Goal: Contribute content: Contribute content

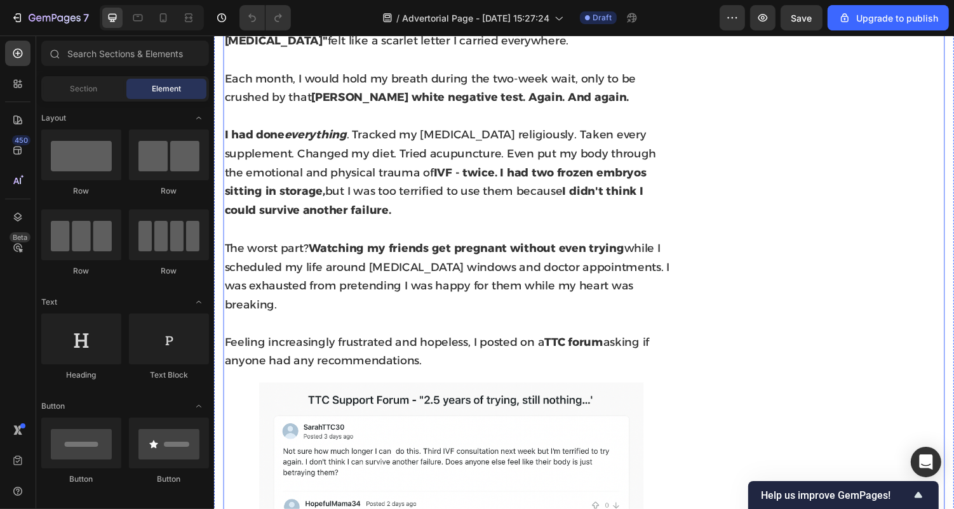
scroll to position [732, 0]
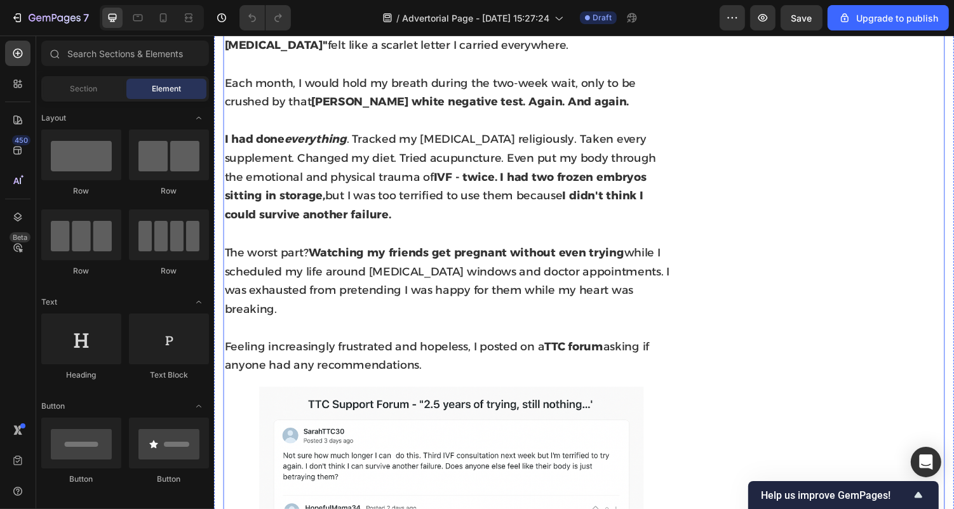
click at [304, 303] on span "The worst part? Watching my friends get pregnant without even trying while I sc…" at bounding box center [453, 288] width 459 height 72
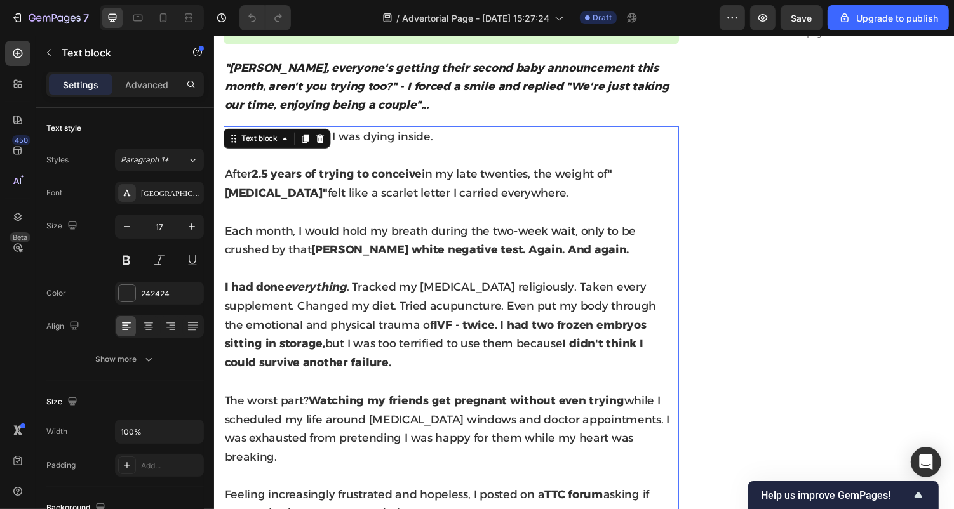
scroll to position [573, 0]
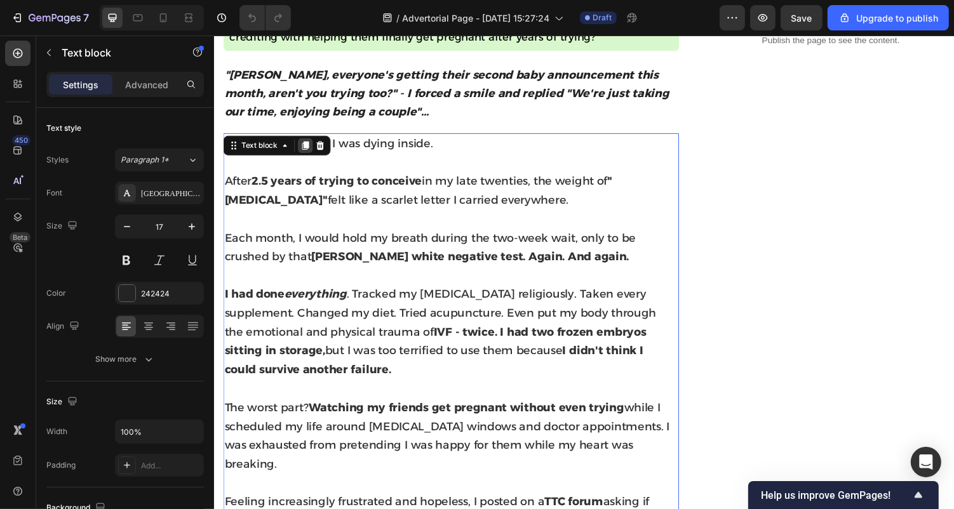
click at [306, 151] on icon at bounding box center [307, 148] width 10 height 10
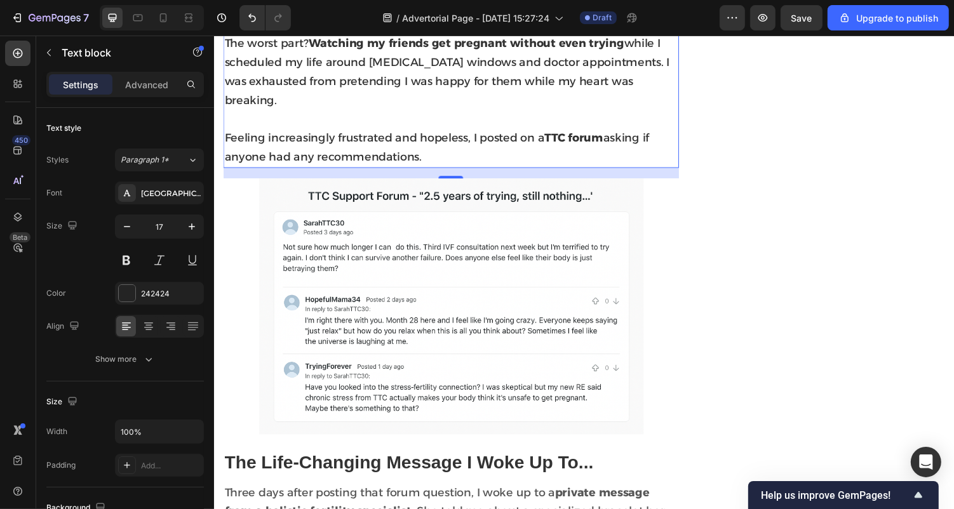
scroll to position [1373, 0]
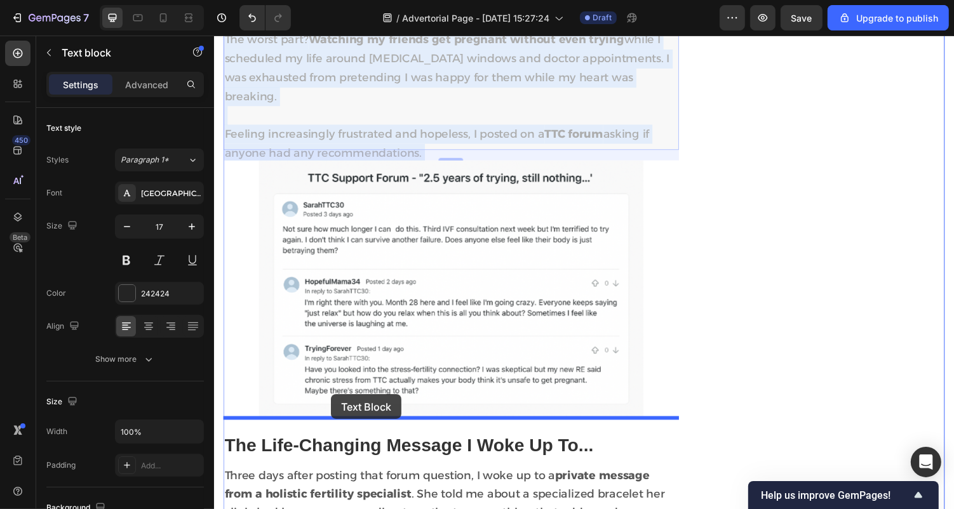
drag, startPoint x: 332, startPoint y: 88, endPoint x: 332, endPoint y: 397, distance: 309.3
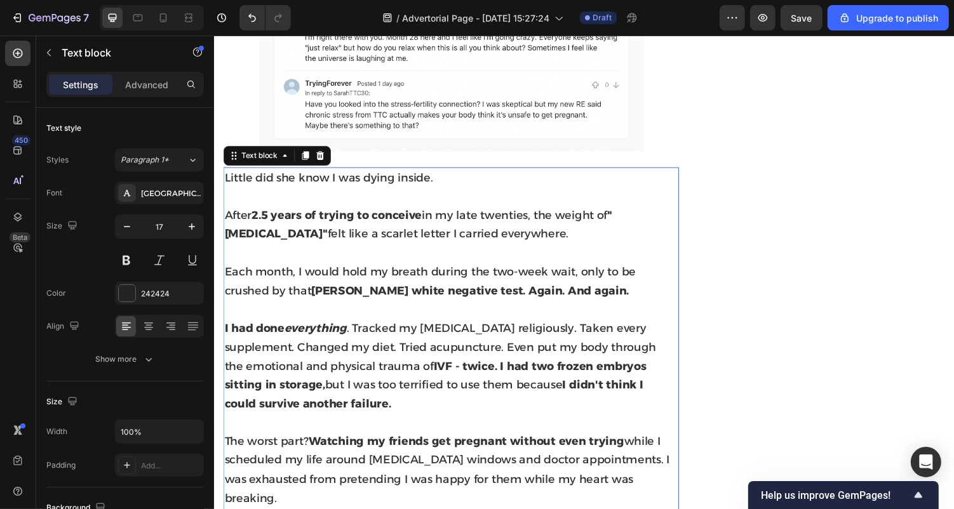
scroll to position [1245, 0]
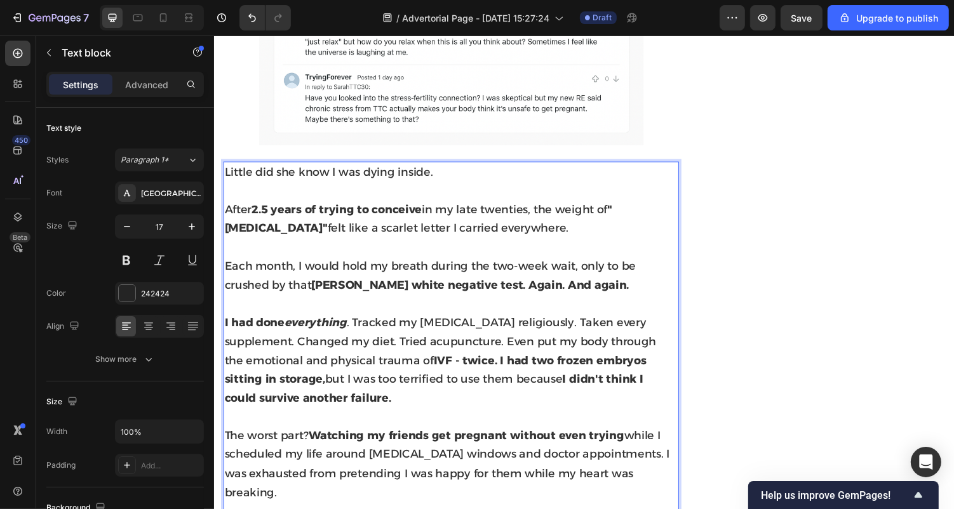
click at [376, 207] on strong "2.5 years of trying to conceive" at bounding box center [339, 214] width 175 height 14
click at [375, 168] on span "Little did she know I was dying inside." at bounding box center [331, 175] width 215 height 14
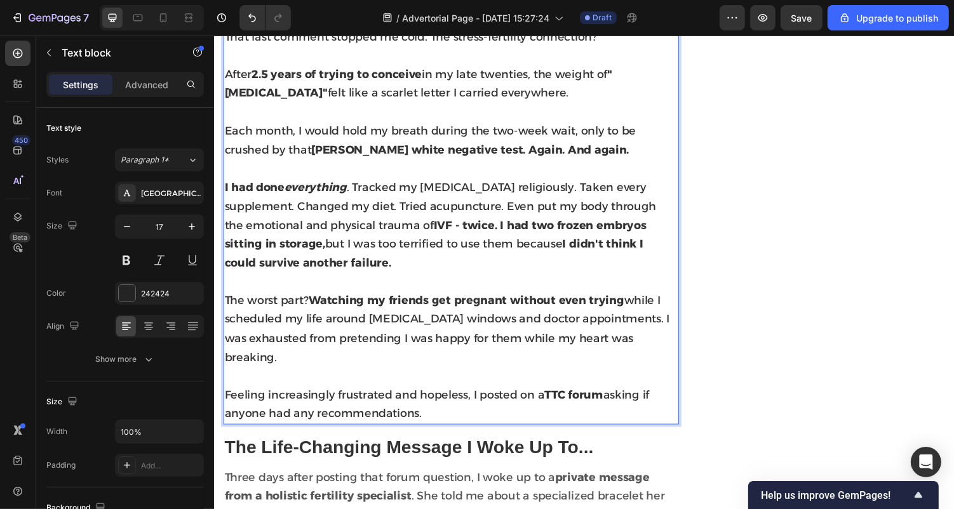
scroll to position [1391, 0]
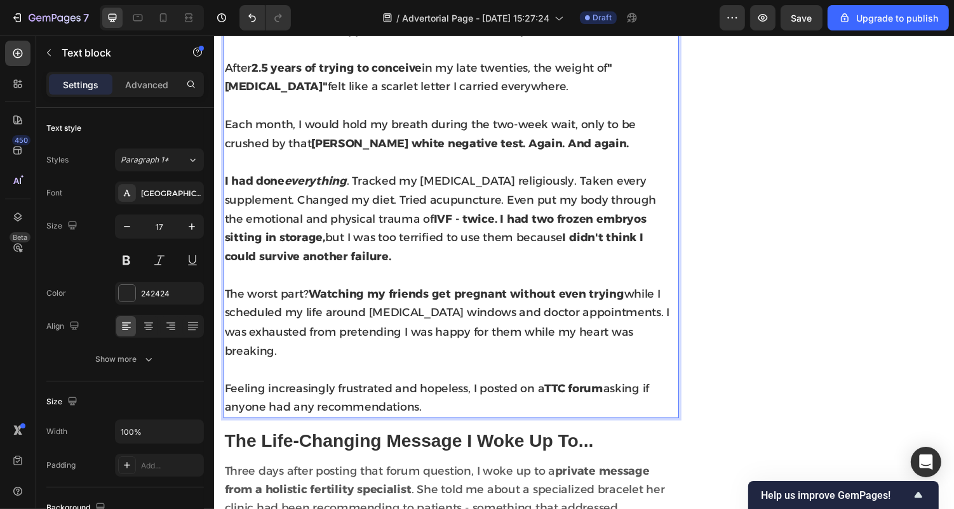
drag, startPoint x: 439, startPoint y: 391, endPoint x: 227, endPoint y: 64, distance: 389.5
click at [227, 64] on div "That last comment stopped me cold. The stress-fertility connection? After 2.5 y…" at bounding box center [457, 224] width 469 height 410
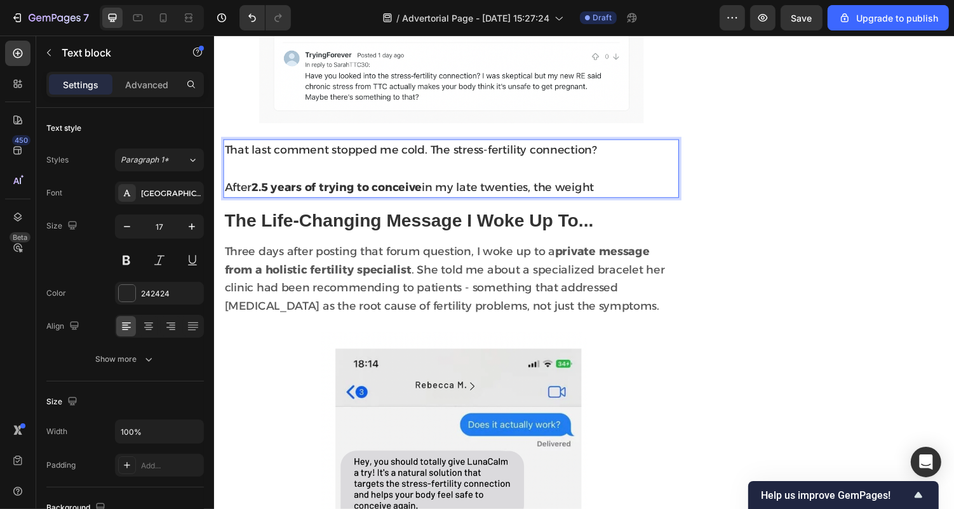
scroll to position [1251, 0]
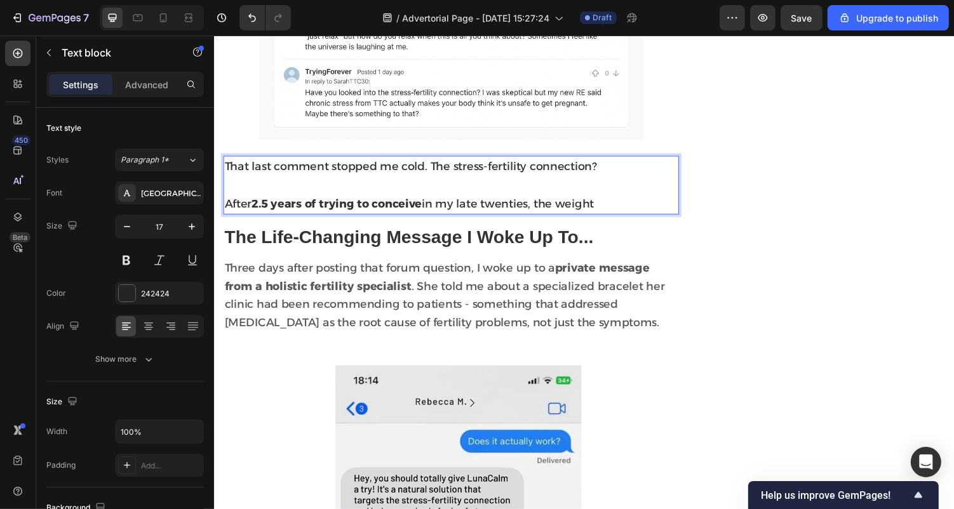
click at [434, 201] on span "After 2.5 years of trying to conceive in my late twenties, the weight" at bounding box center [414, 208] width 380 height 14
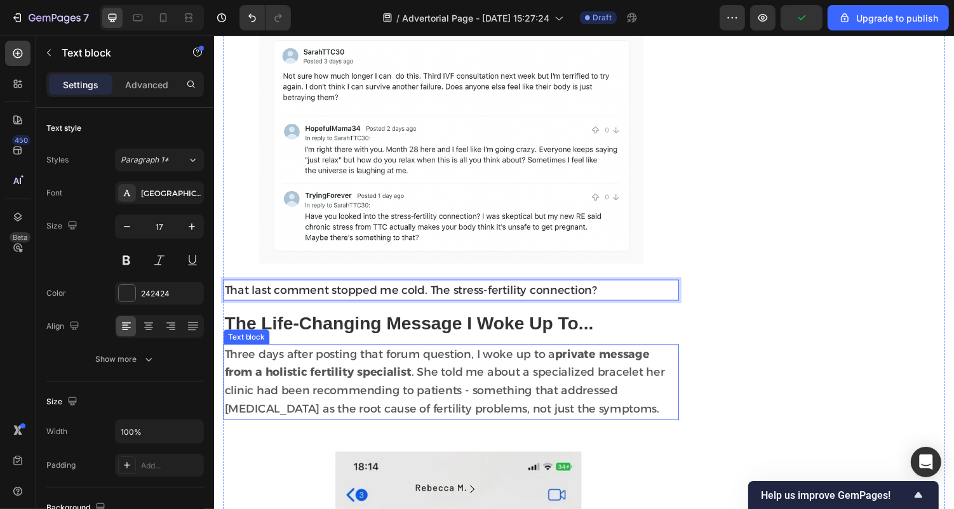
scroll to position [1121, 0]
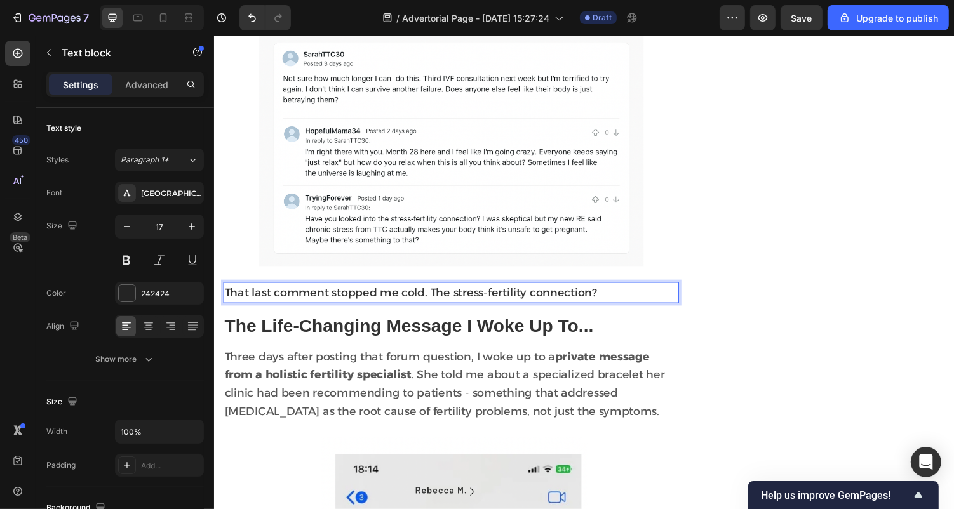
click at [446, 293] on span "That last comment stopped me cold. The stress-fertility connection?" at bounding box center [416, 300] width 384 height 14
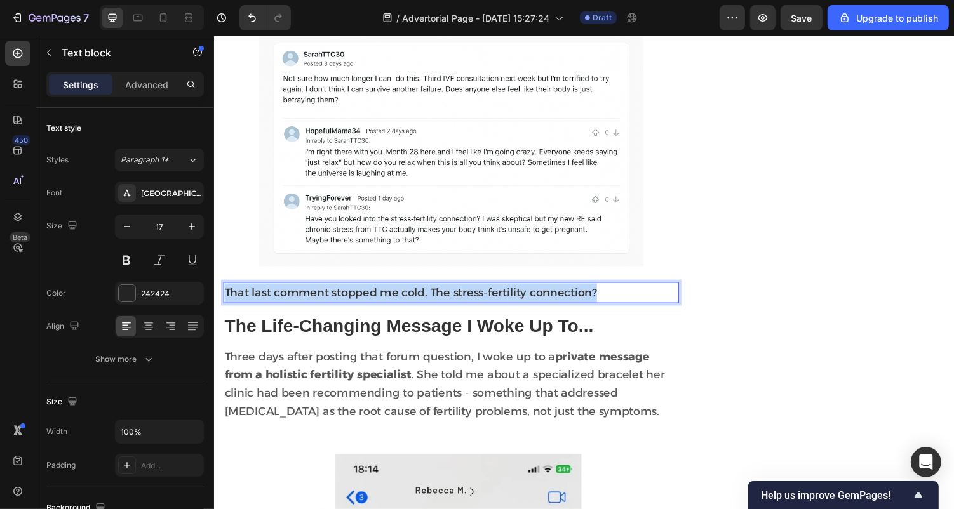
click at [446, 293] on span "That last comment stopped me cold. The stress-fertility connection?" at bounding box center [416, 300] width 384 height 14
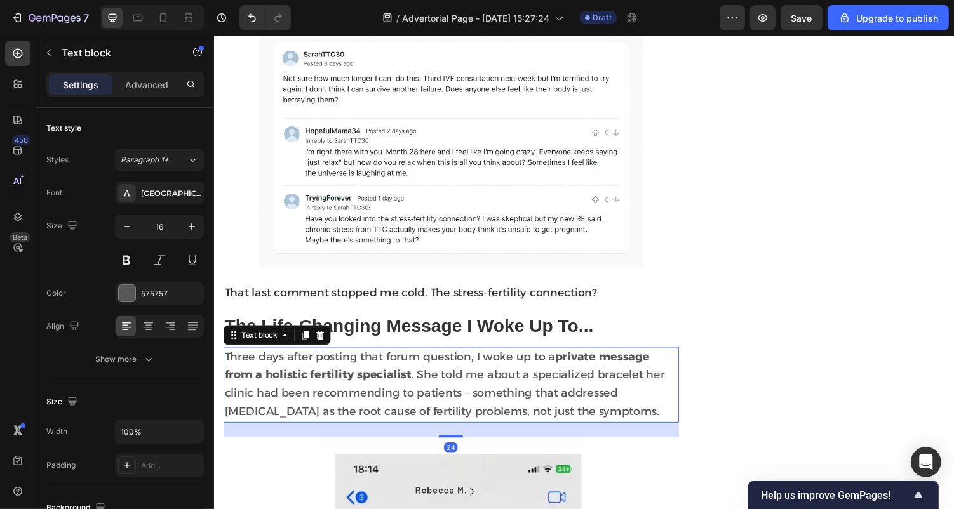
click at [641, 359] on strong "private message from a holistic fertility specialist" at bounding box center [443, 375] width 438 height 33
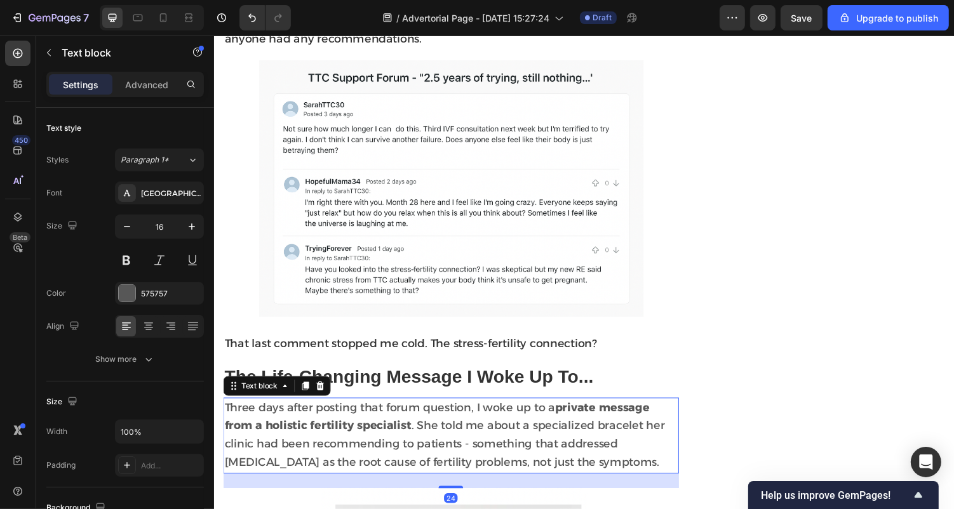
scroll to position [1064, 0]
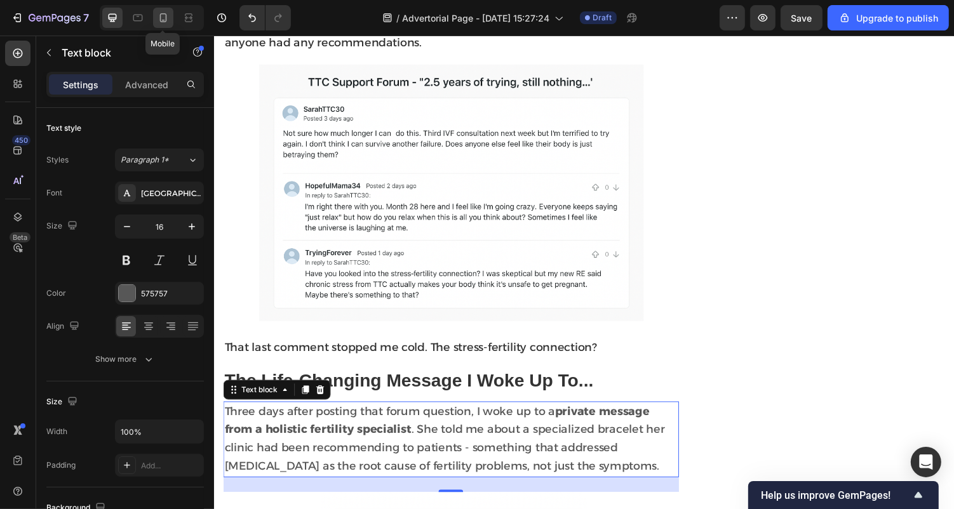
click at [164, 17] on icon at bounding box center [163, 17] width 13 height 13
type input "14"
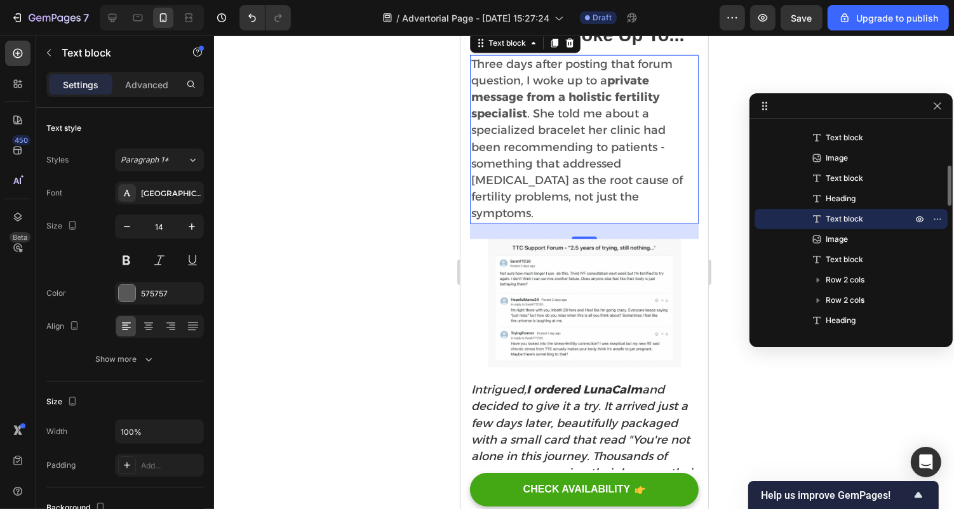
scroll to position [1393, 0]
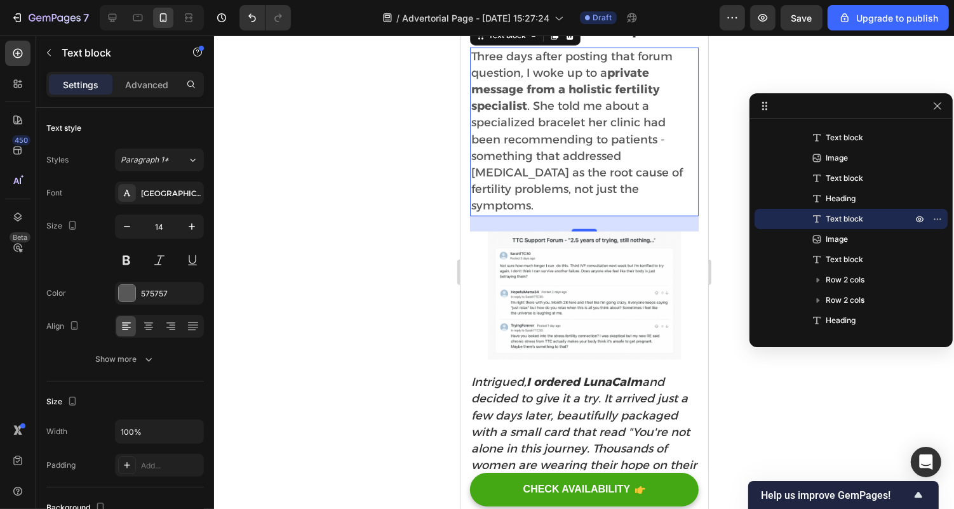
click at [796, 381] on div at bounding box center [584, 273] width 740 height 474
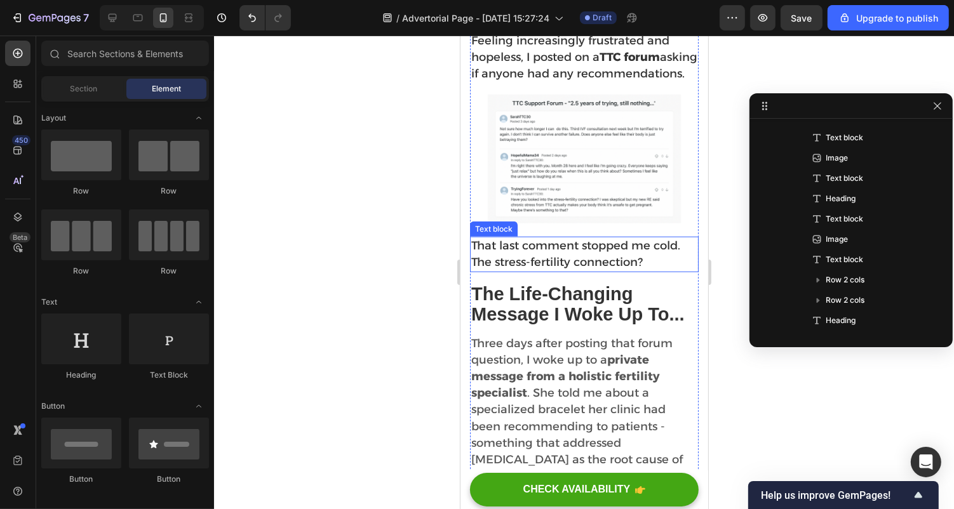
scroll to position [1107, 0]
click at [604, 389] on span "Three days after posting that forum question, I woke up to a private message fr…" at bounding box center [576, 417] width 211 height 164
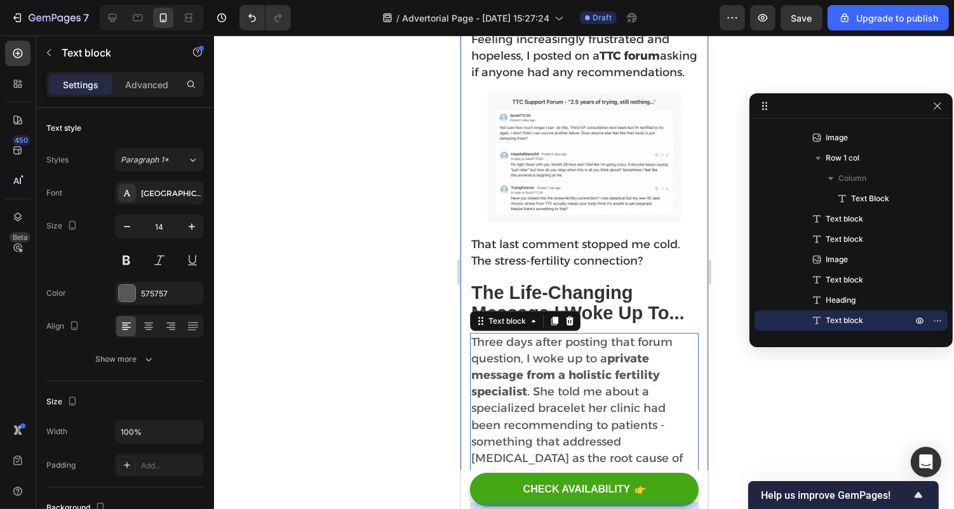
click at [745, 385] on div at bounding box center [584, 273] width 740 height 474
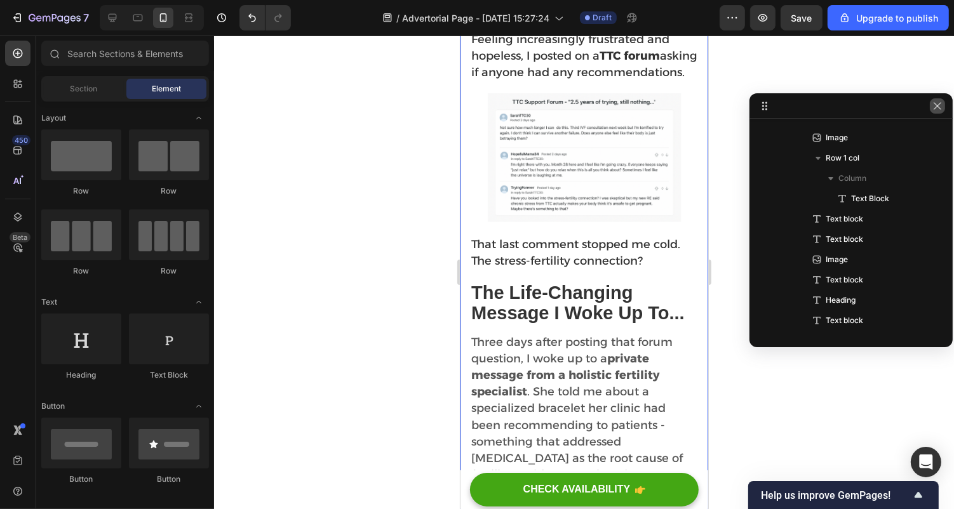
click at [939, 105] on icon "button" at bounding box center [937, 106] width 10 height 10
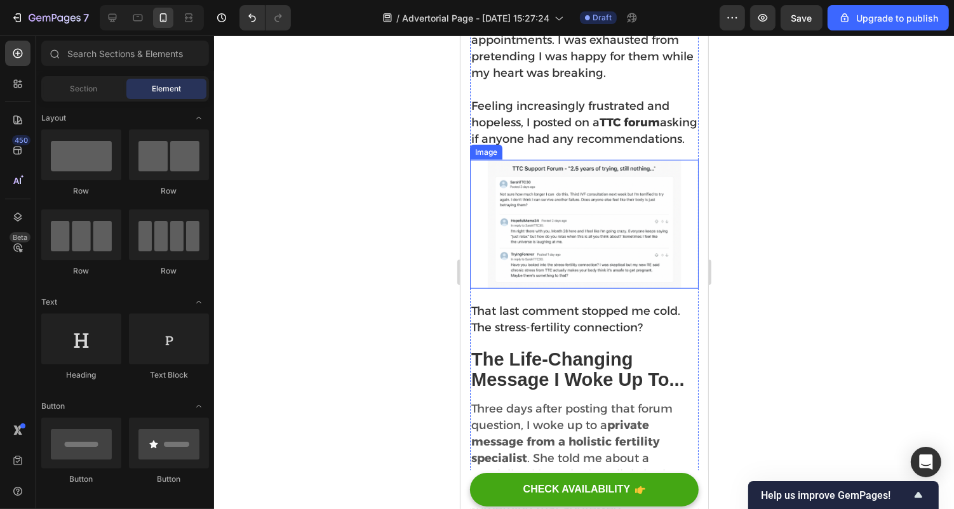
scroll to position [1040, 0]
click at [551, 289] on img at bounding box center [583, 224] width 229 height 129
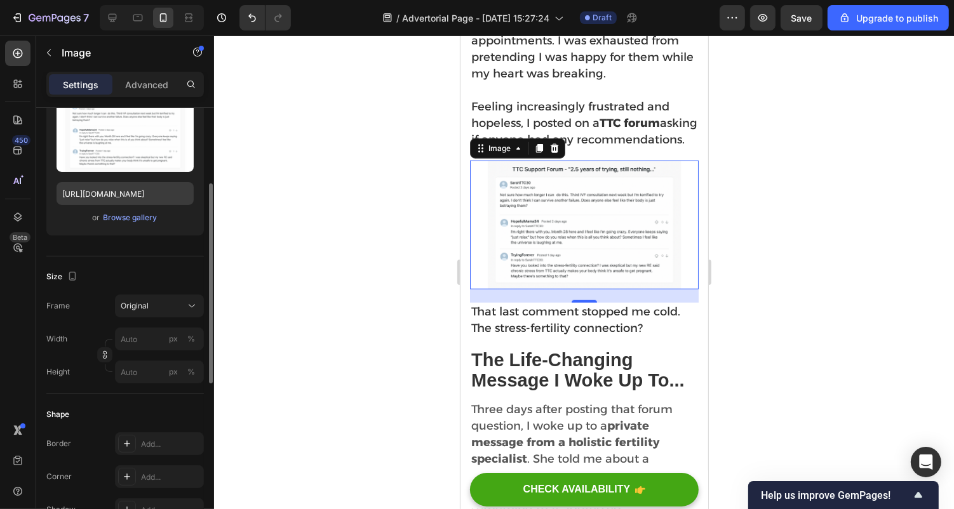
scroll to position [165, 0]
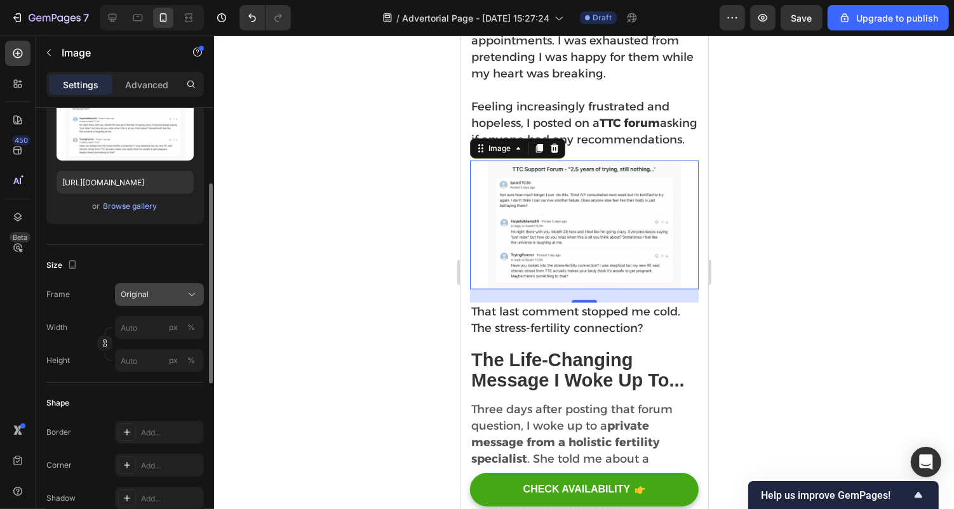
click at [132, 299] on div "Original" at bounding box center [159, 294] width 77 height 13
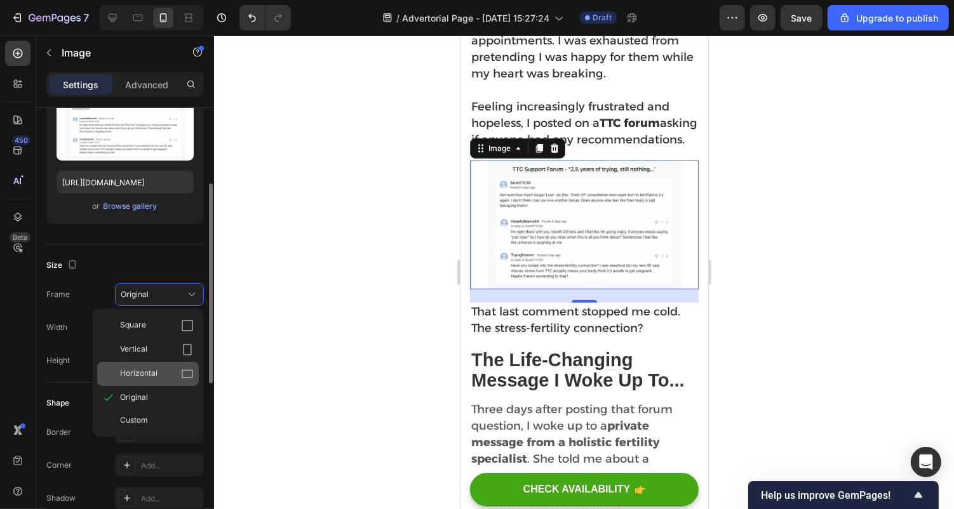
click at [145, 368] on span "Horizontal" at bounding box center [138, 374] width 37 height 13
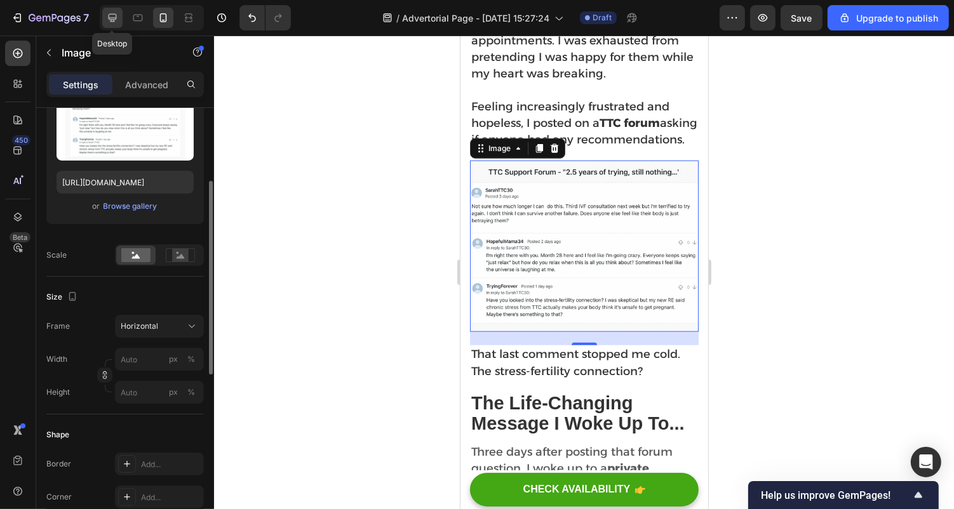
click at [116, 16] on icon at bounding box center [112, 17] width 13 height 13
type input "100"
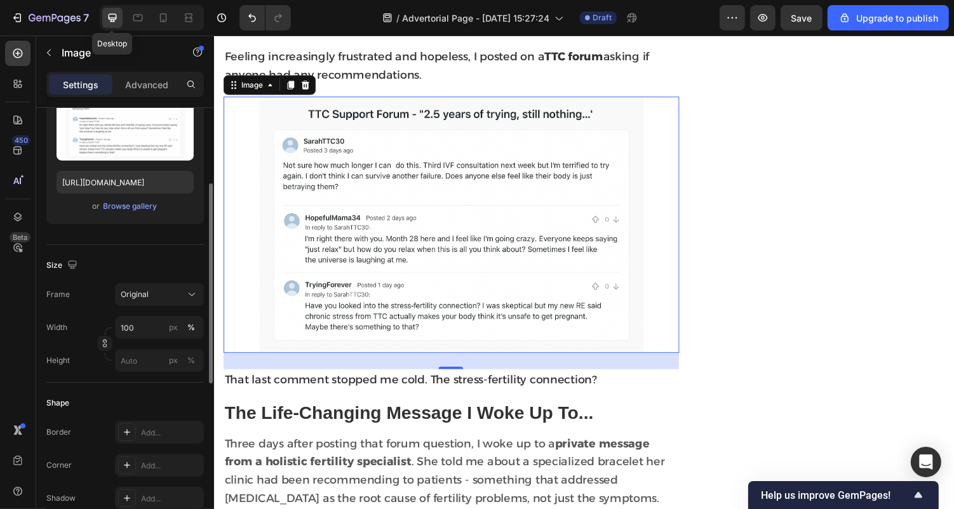
scroll to position [1035, 0]
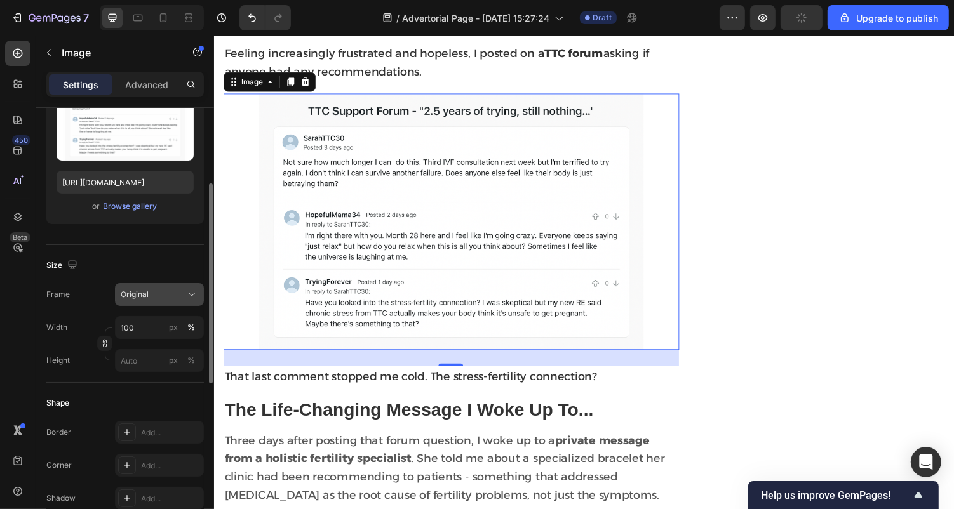
click at [151, 299] on div "Original" at bounding box center [152, 294] width 62 height 11
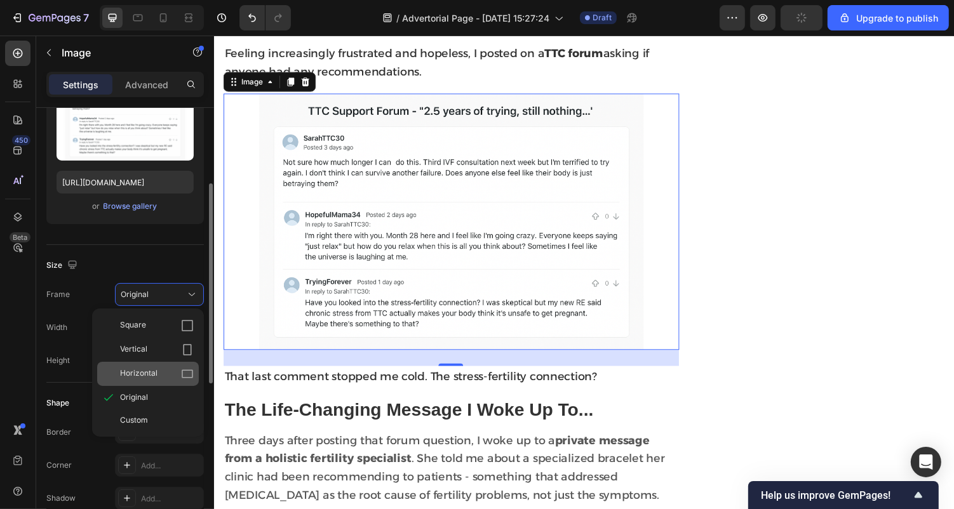
click at [142, 365] on div "Horizontal" at bounding box center [148, 374] width 102 height 24
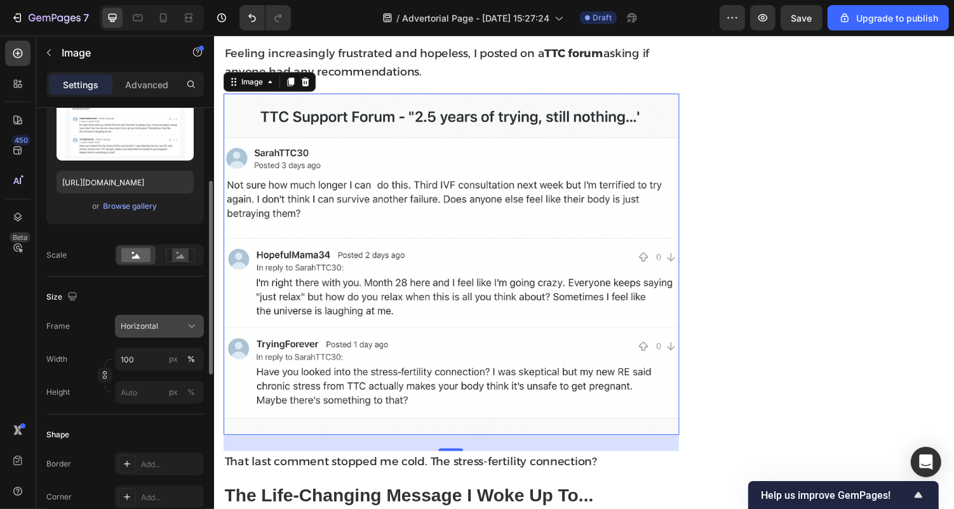
click at [144, 327] on span "Horizontal" at bounding box center [139, 326] width 37 height 11
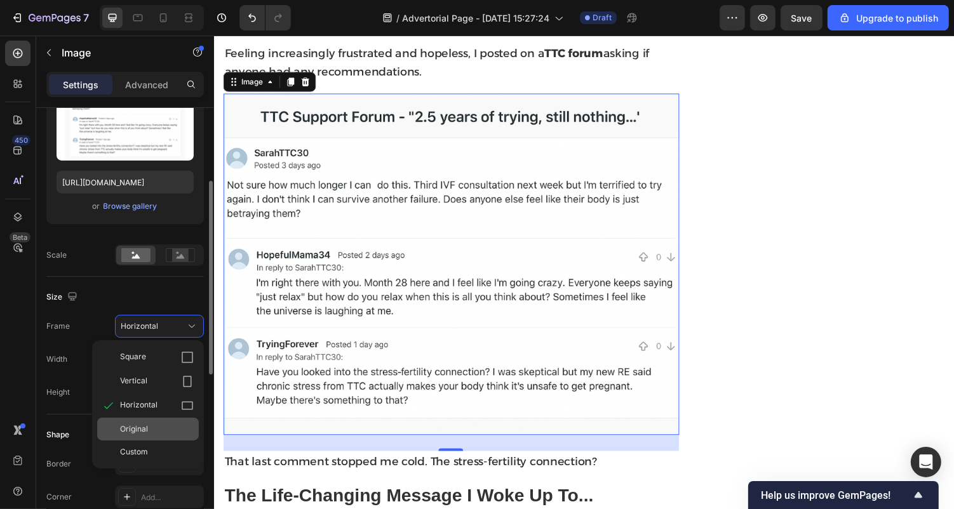
click at [147, 429] on span "Original" at bounding box center [134, 429] width 28 height 11
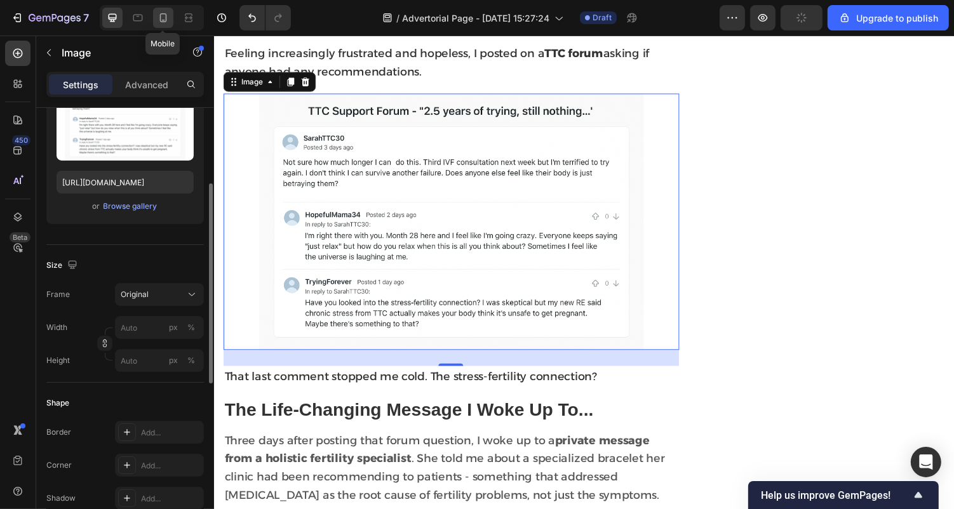
click at [170, 24] on div at bounding box center [163, 18] width 20 height 20
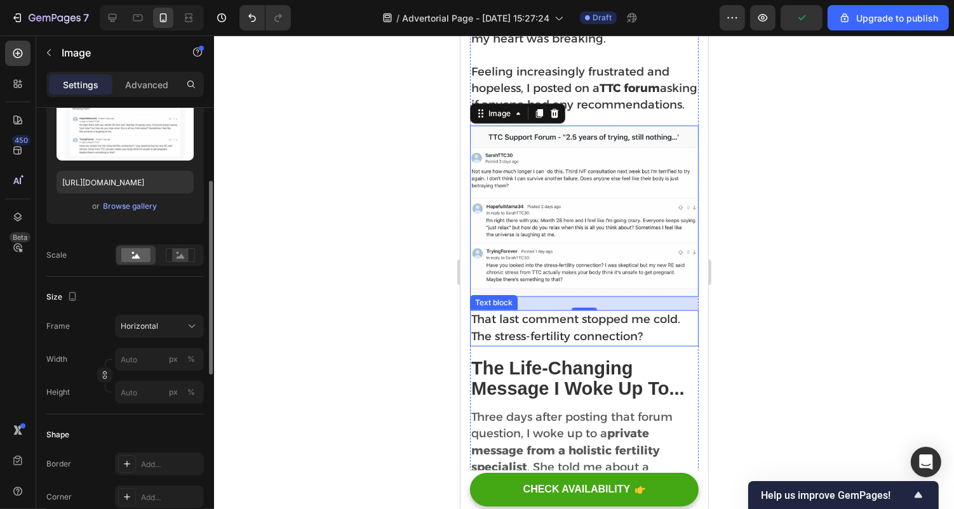
scroll to position [1056, 0]
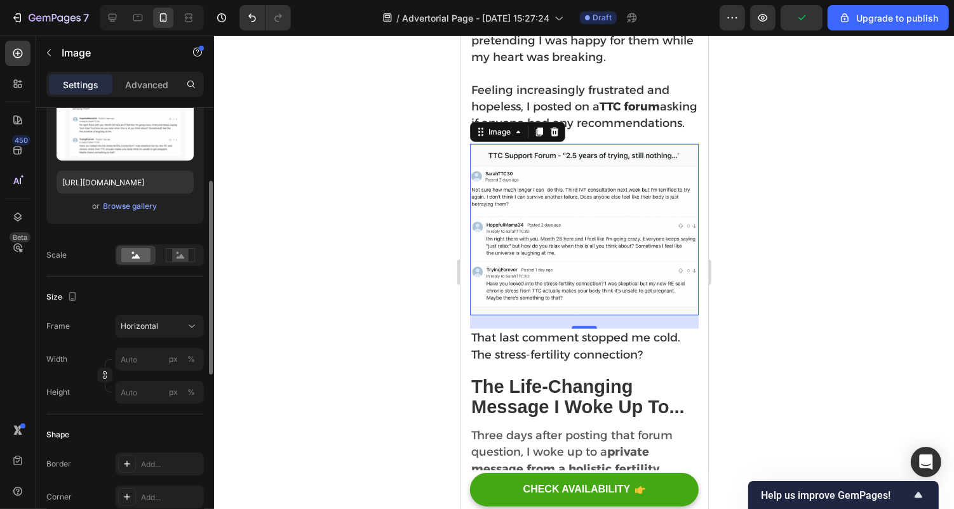
click at [757, 309] on div at bounding box center [584, 273] width 740 height 474
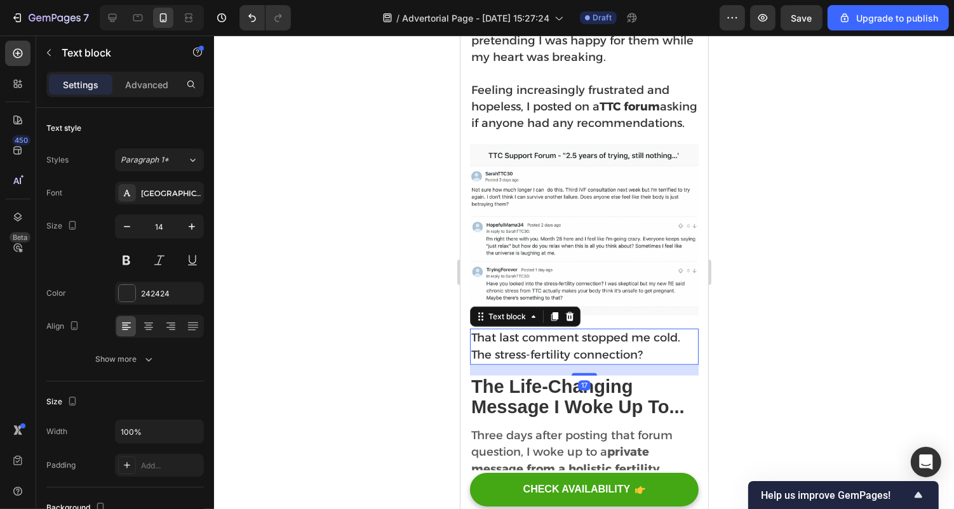
click at [583, 361] on span "That last comment stopped me cold. The stress-fertility connection?" at bounding box center [575, 345] width 209 height 30
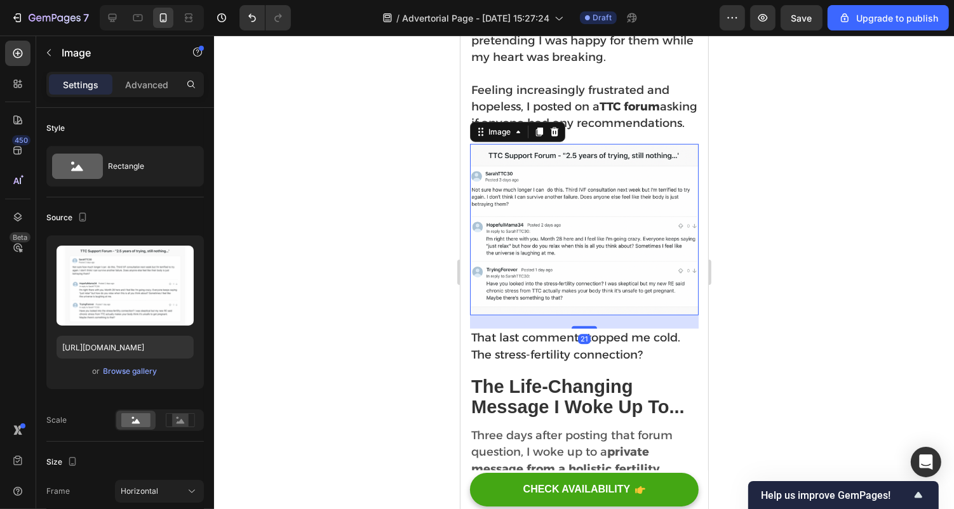
click at [589, 315] on img at bounding box center [583, 229] width 229 height 171
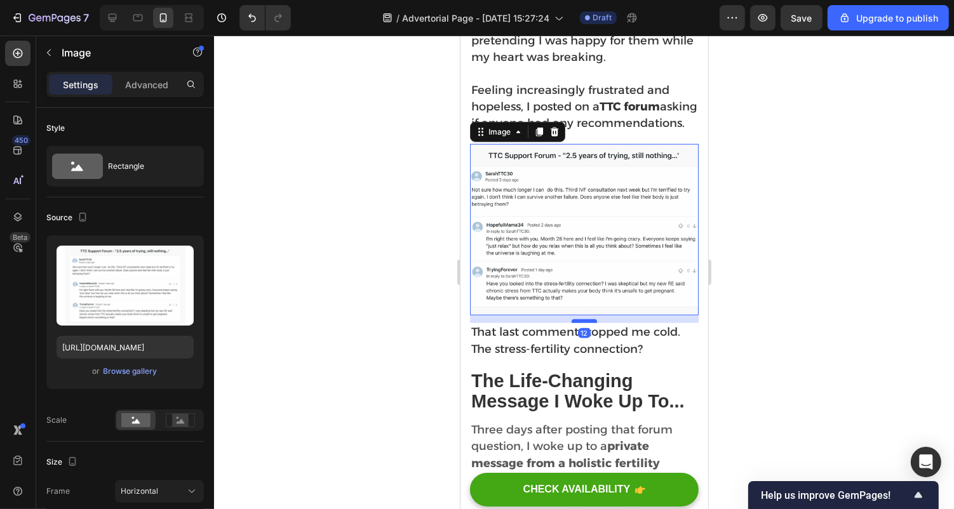
click at [587, 323] on div at bounding box center [583, 321] width 25 height 4
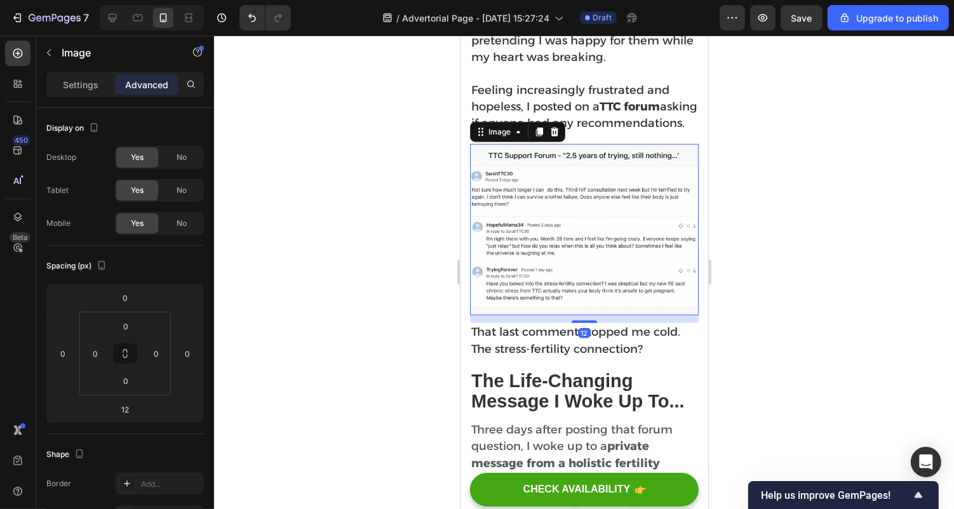
click at [814, 332] on div at bounding box center [584, 273] width 740 height 474
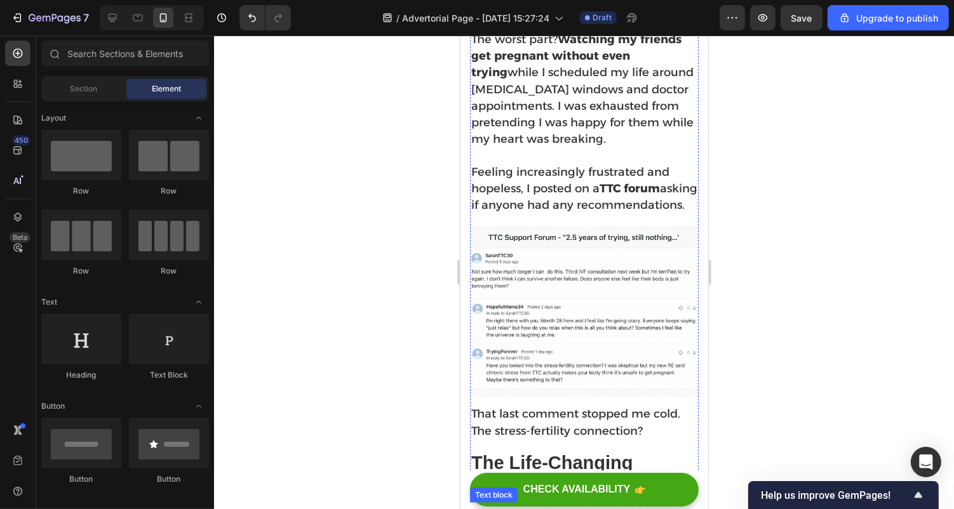
scroll to position [975, 0]
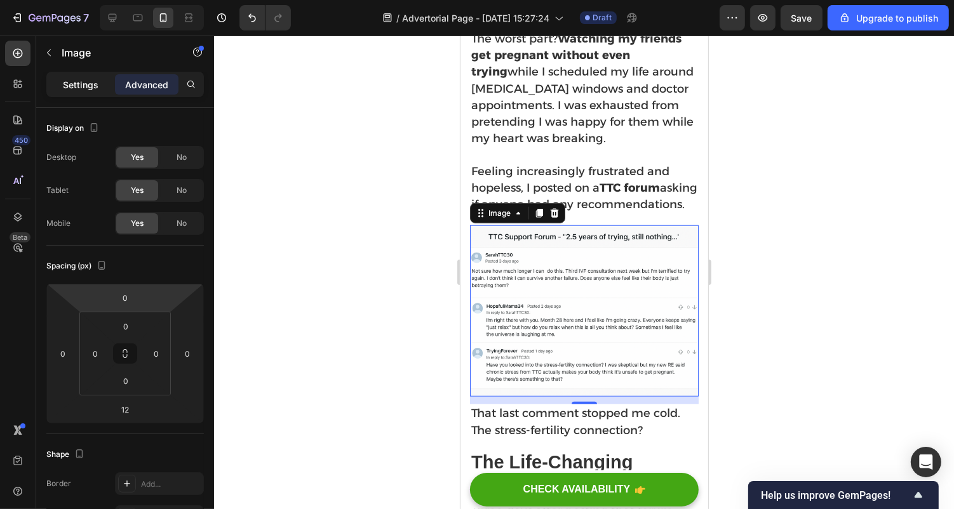
click at [86, 80] on p "Settings" at bounding box center [81, 84] width 36 height 13
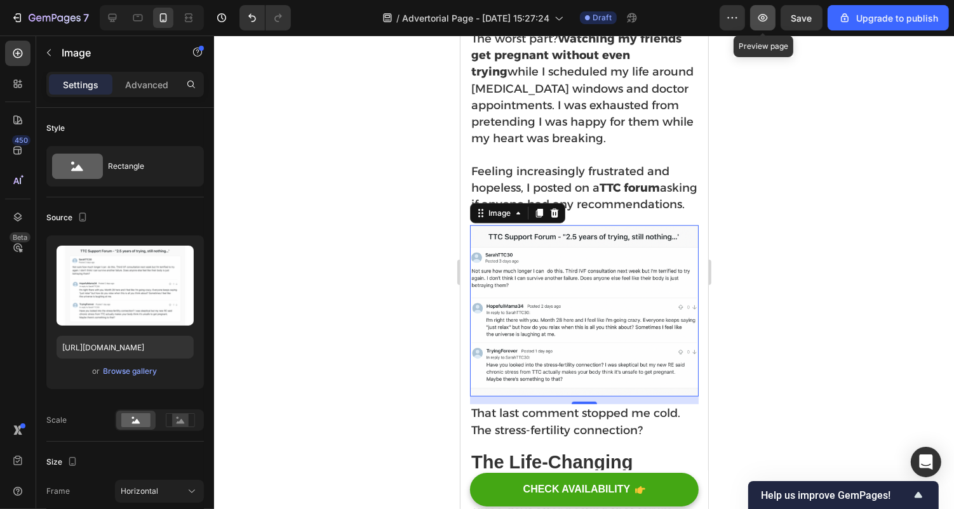
click at [765, 22] on icon "button" at bounding box center [762, 17] width 13 height 13
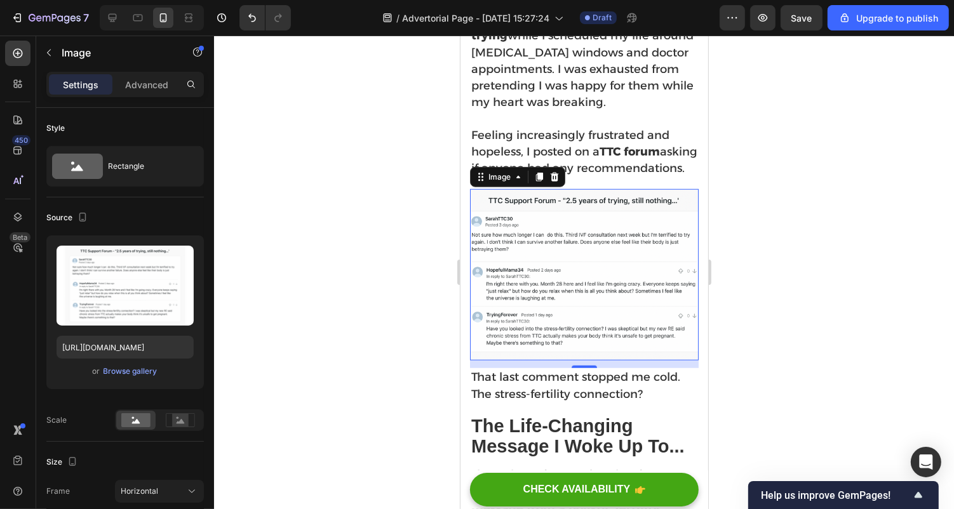
scroll to position [1013, 0]
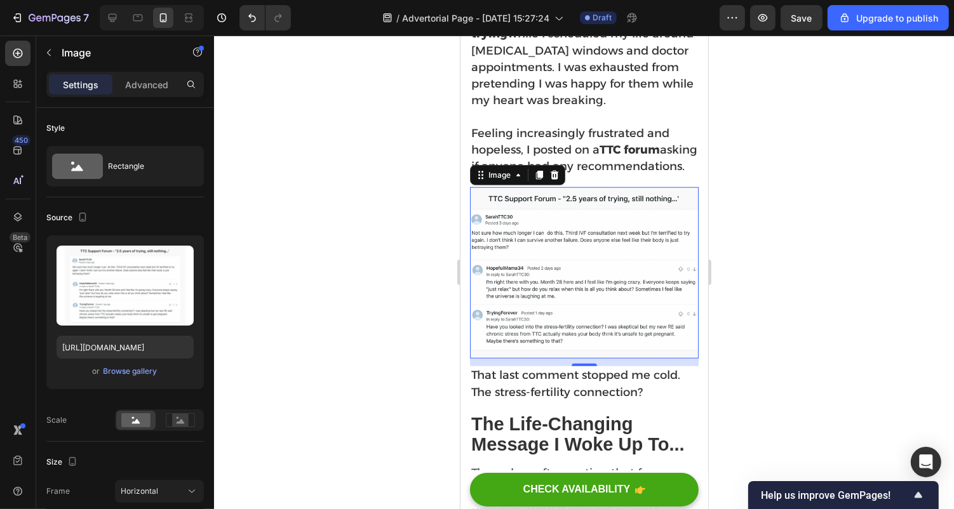
click at [767, 370] on div at bounding box center [584, 273] width 740 height 474
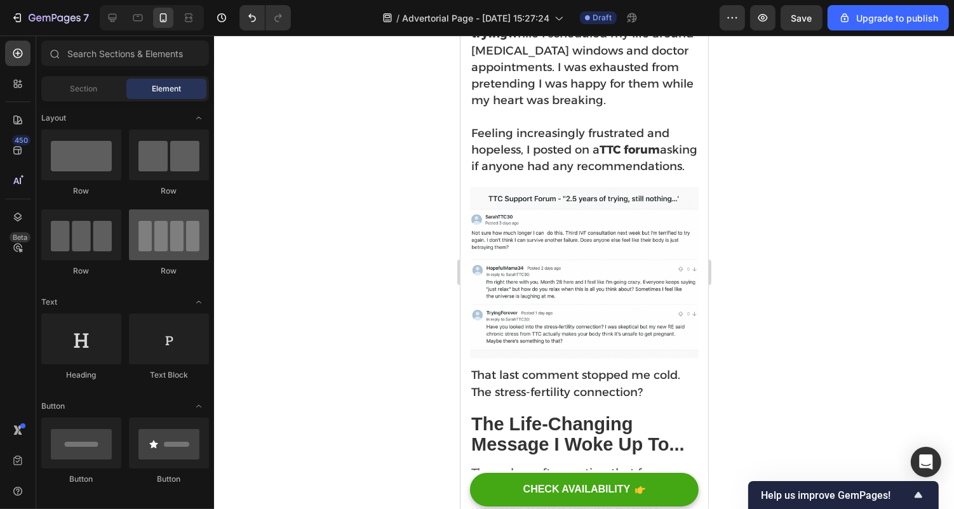
click at [148, 225] on div at bounding box center [169, 235] width 80 height 51
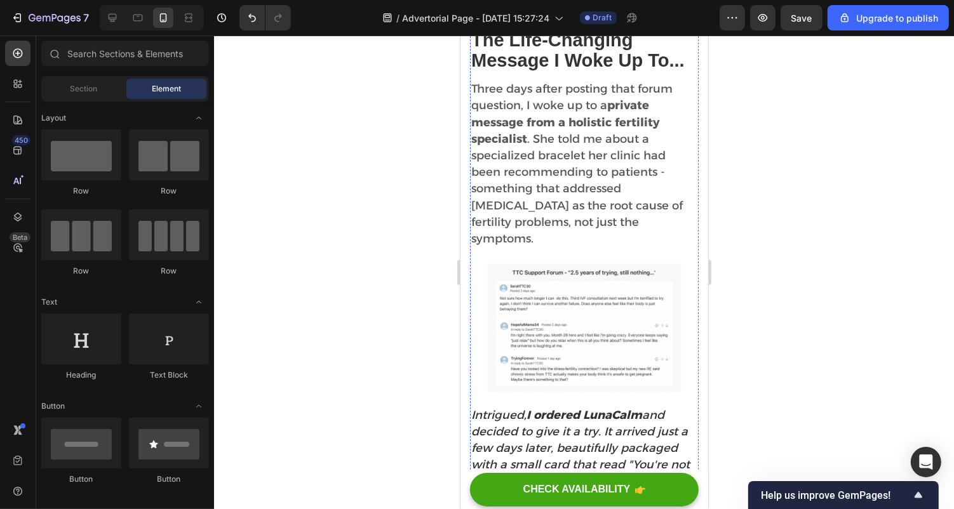
scroll to position [1398, 0]
click at [108, 13] on icon at bounding box center [112, 17] width 13 height 13
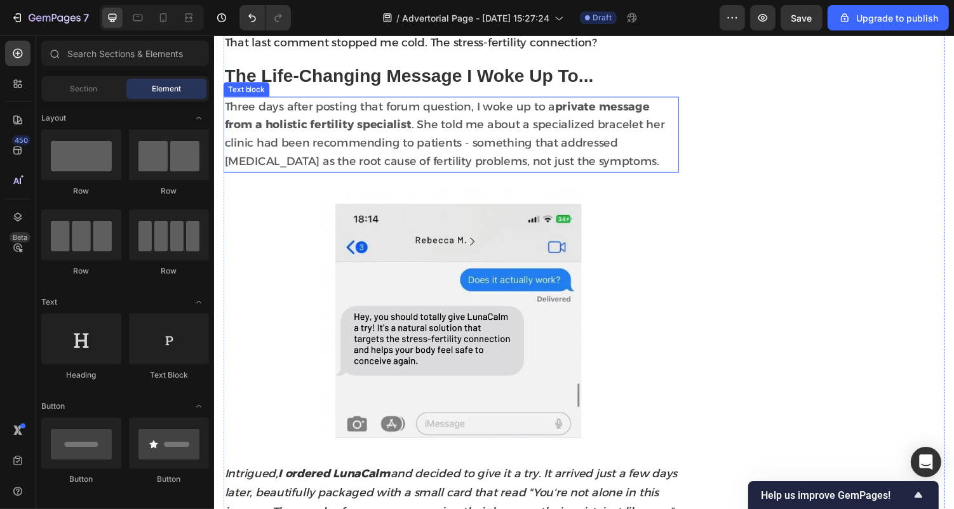
scroll to position [1375, 0]
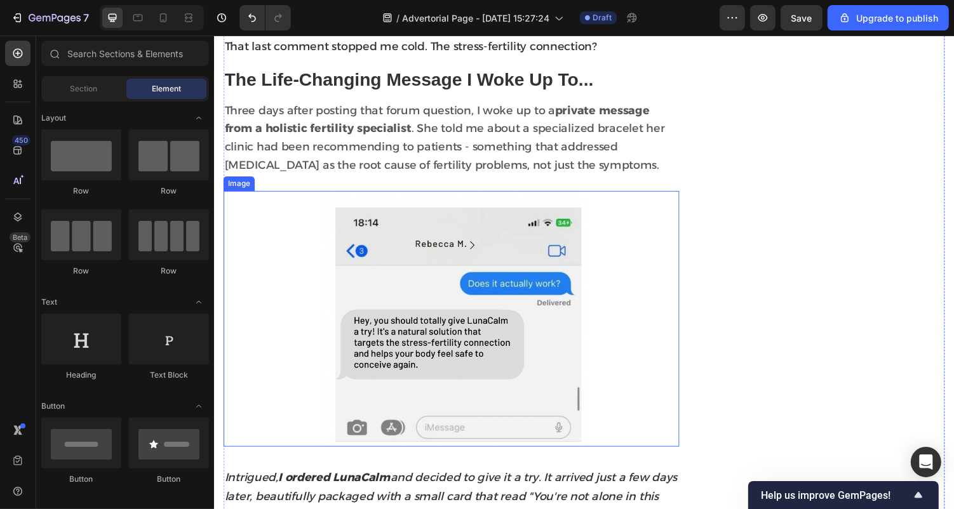
click at [419, 401] on img at bounding box center [457, 327] width 469 height 264
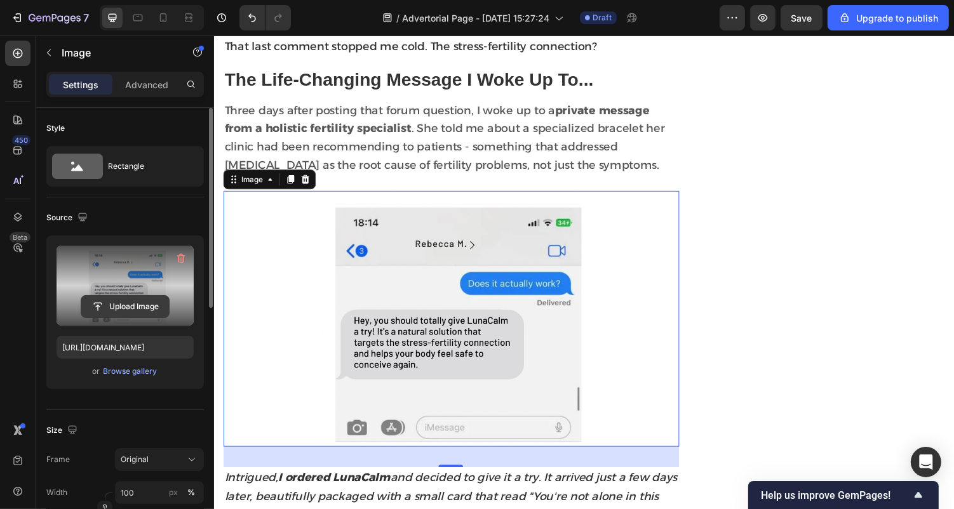
click at [145, 305] on input "file" at bounding box center [125, 307] width 88 height 22
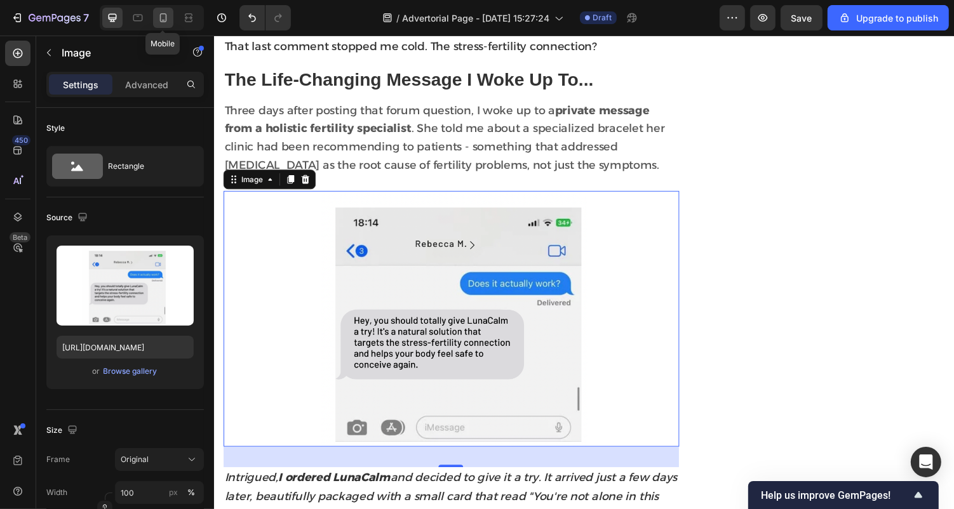
click at [166, 23] on icon at bounding box center [163, 17] width 13 height 13
type input "[URL][DOMAIN_NAME]"
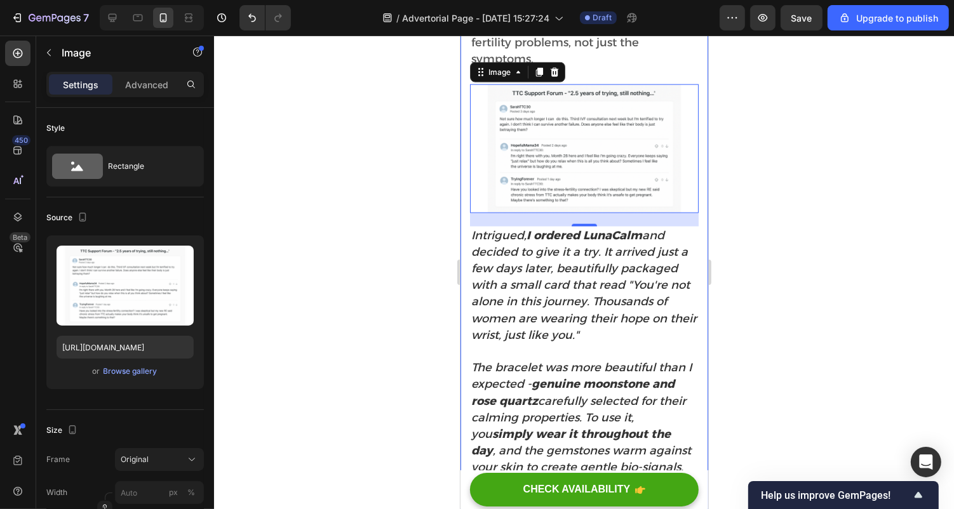
scroll to position [1556, 0]
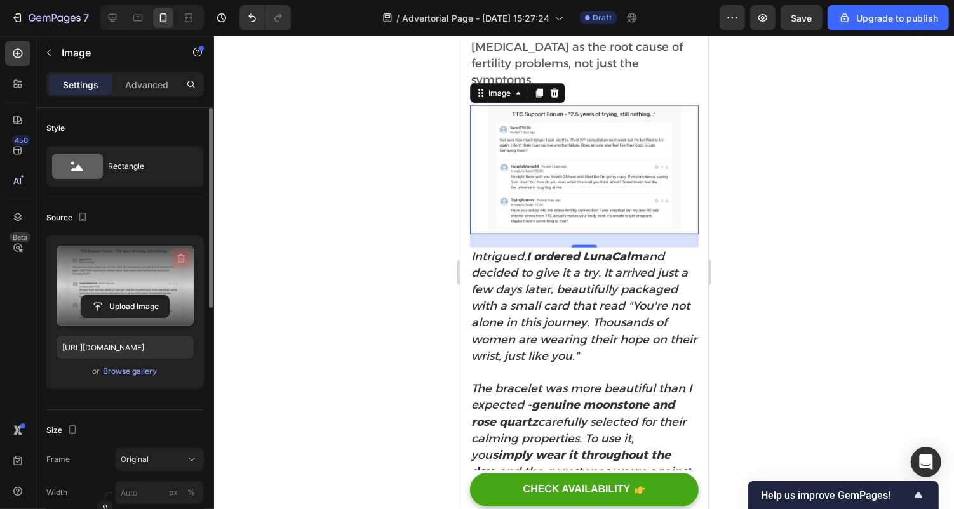
click at [175, 256] on icon "button" at bounding box center [181, 258] width 13 height 13
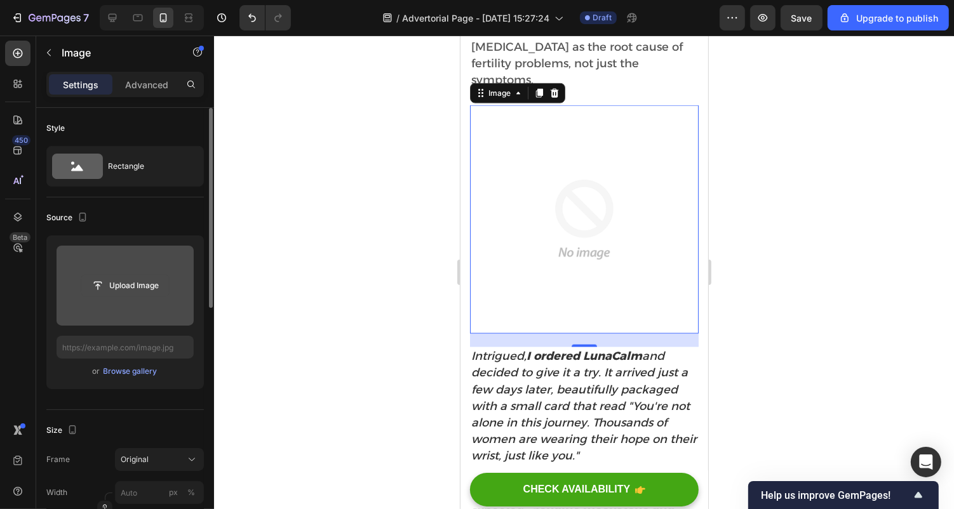
click at [116, 288] on input "file" at bounding box center [125, 286] width 88 height 22
click at [92, 284] on input "file" at bounding box center [125, 286] width 88 height 22
click at [103, 279] on input "file" at bounding box center [125, 286] width 88 height 22
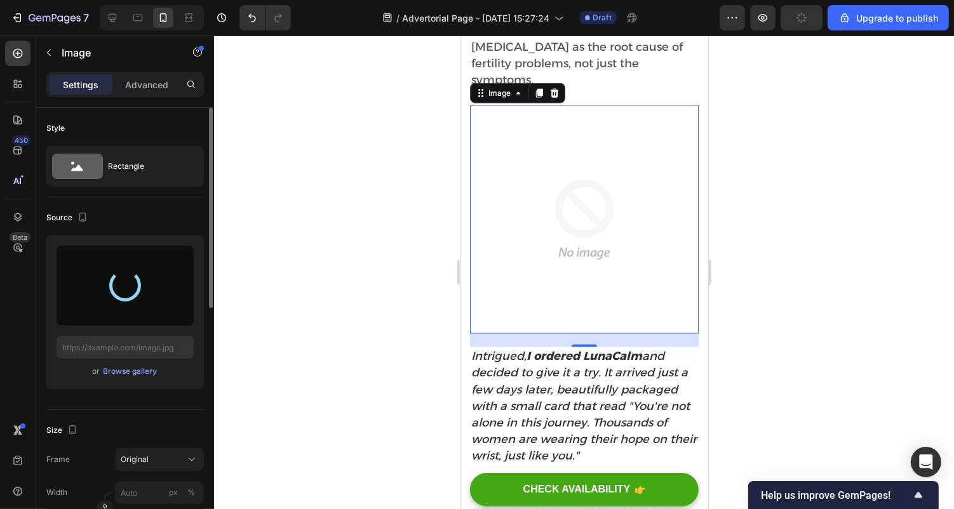
type input "[URL][DOMAIN_NAME]"
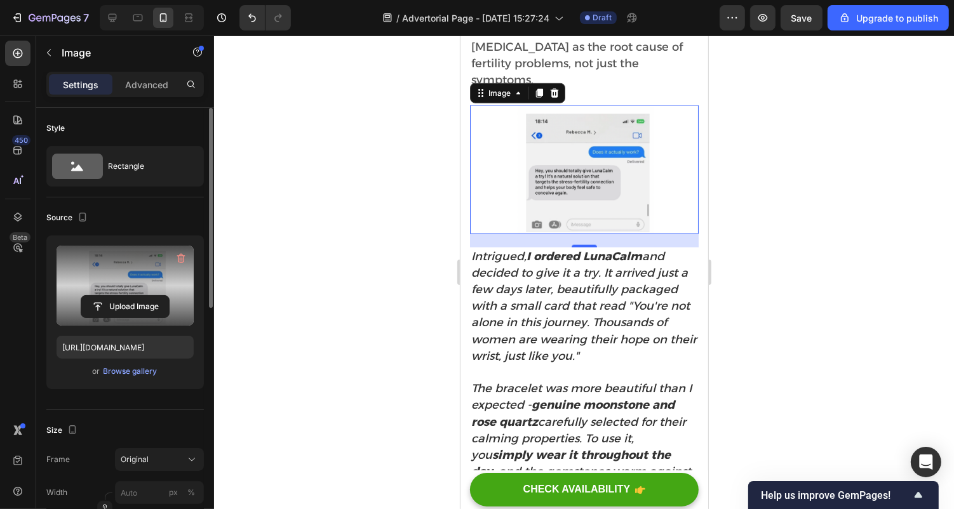
click at [296, 333] on div at bounding box center [584, 273] width 740 height 474
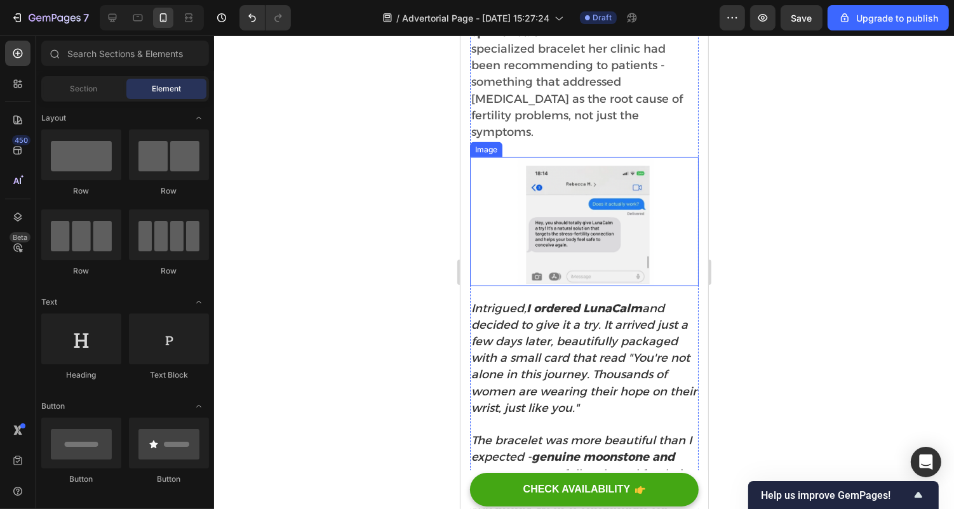
scroll to position [1502, 0]
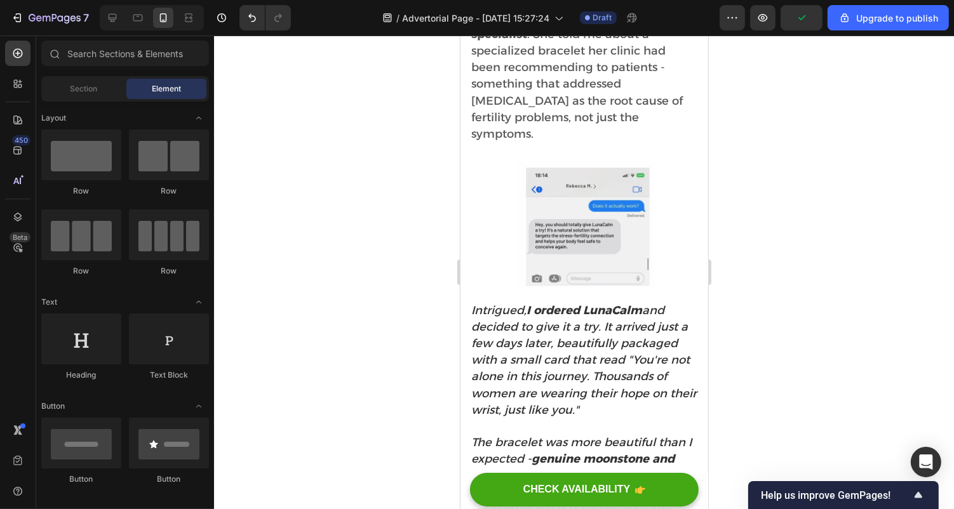
click at [804, 232] on div at bounding box center [584, 273] width 740 height 474
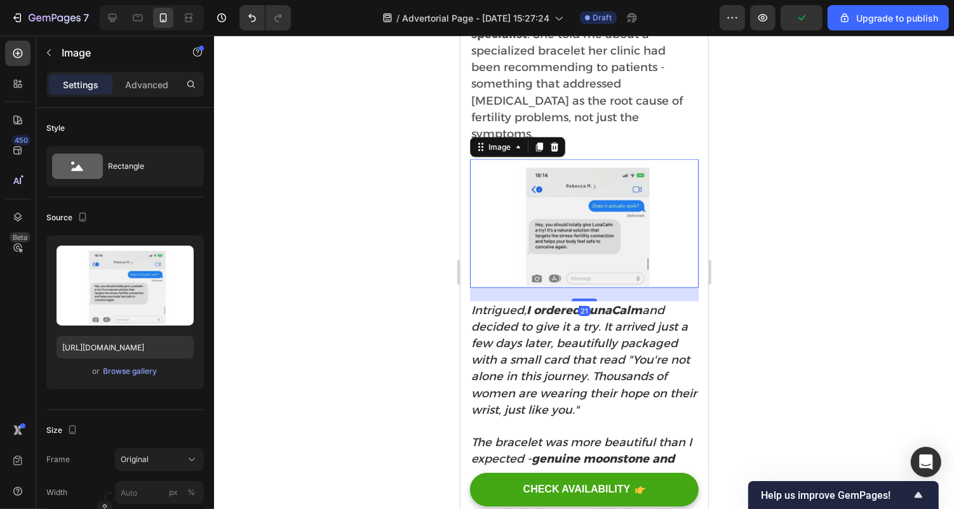
click at [544, 281] on img at bounding box center [583, 223] width 229 height 129
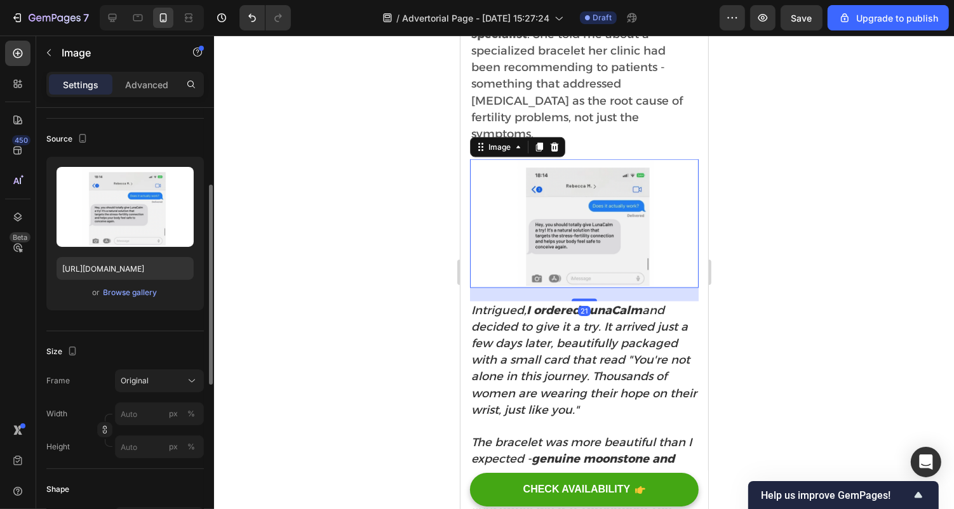
scroll to position [107, 0]
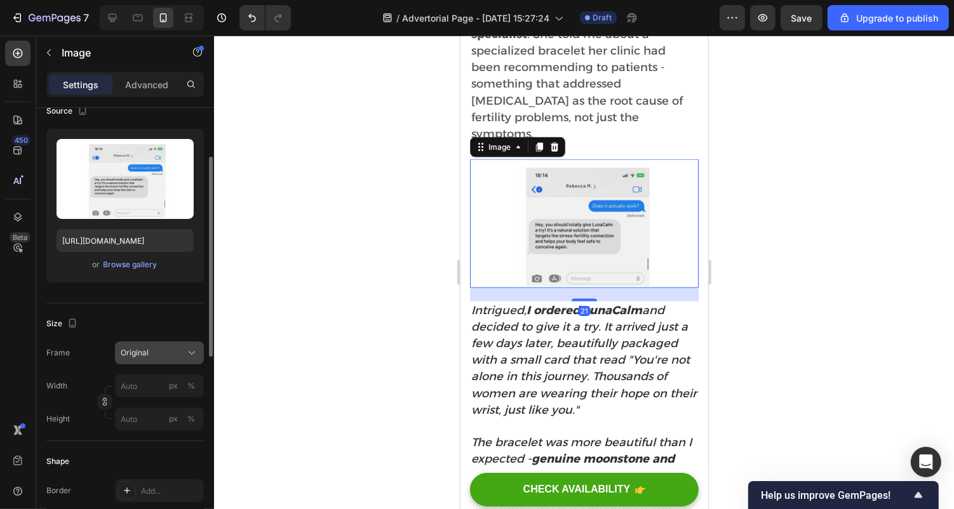
click at [131, 343] on button "Original" at bounding box center [159, 353] width 89 height 23
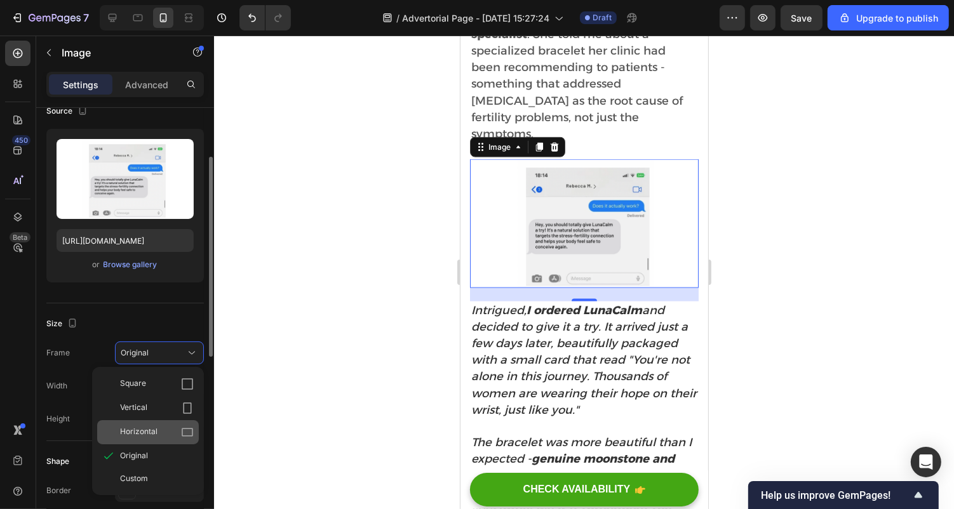
click at [155, 434] on span "Horizontal" at bounding box center [138, 432] width 37 height 13
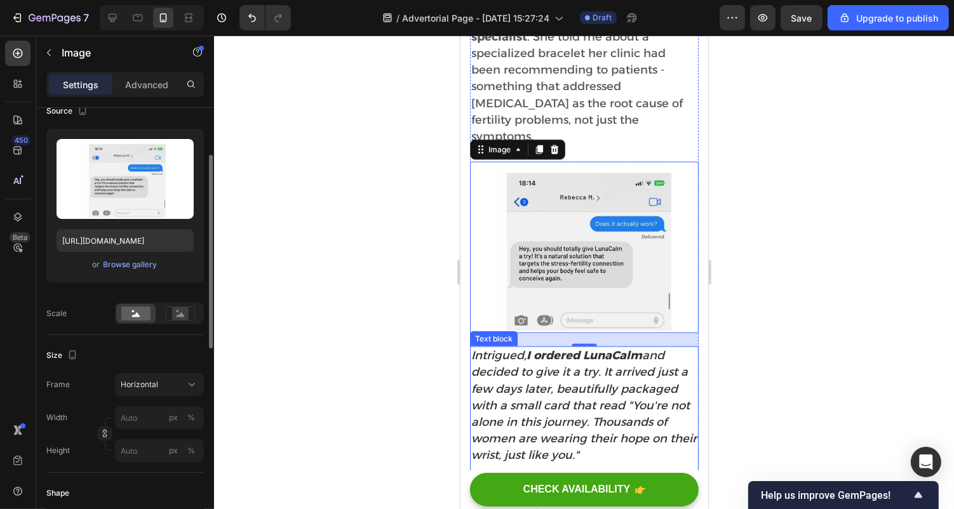
scroll to position [1494, 0]
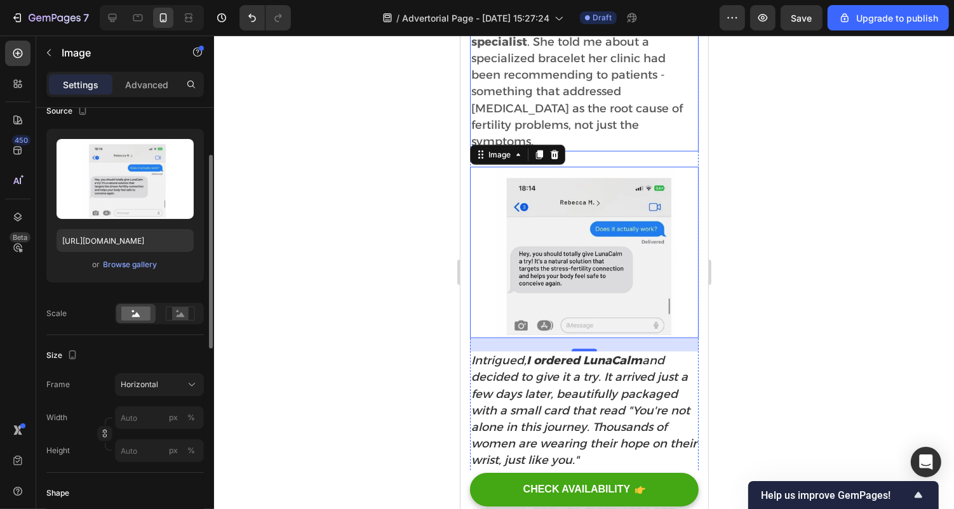
click at [856, 187] on div at bounding box center [584, 273] width 740 height 474
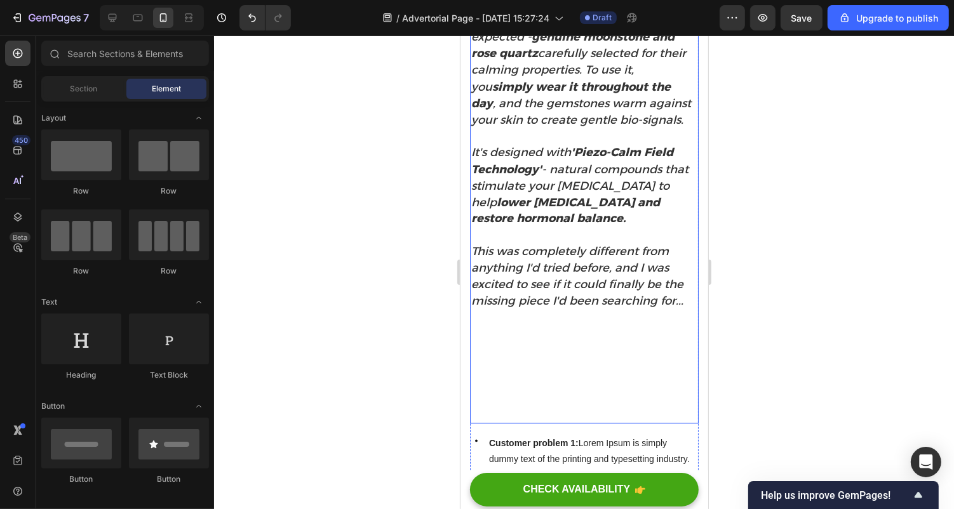
scroll to position [1982, 0]
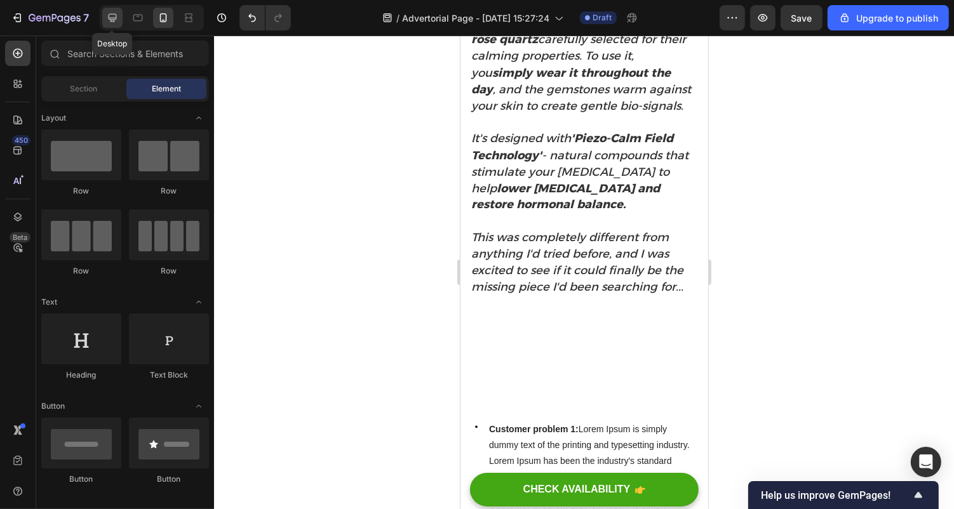
click at [114, 27] on div at bounding box center [112, 18] width 20 height 20
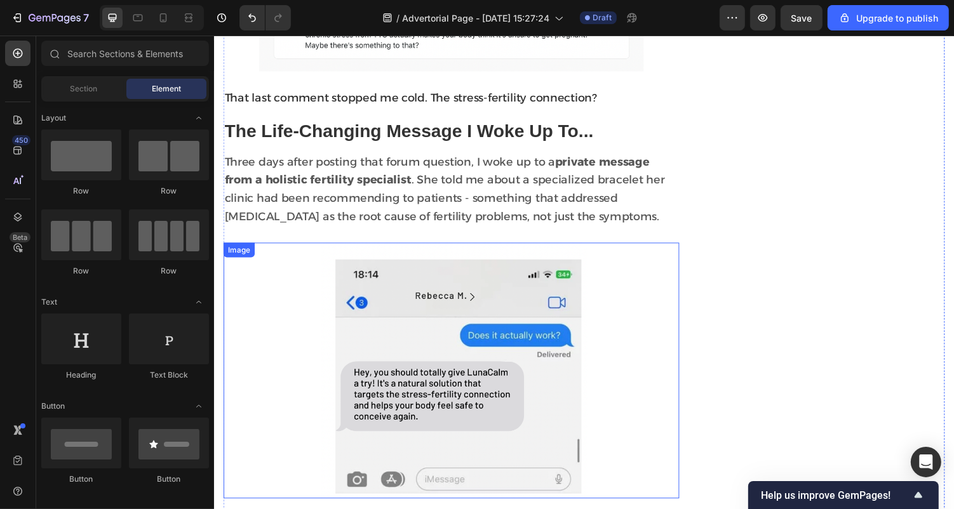
scroll to position [1320, 0]
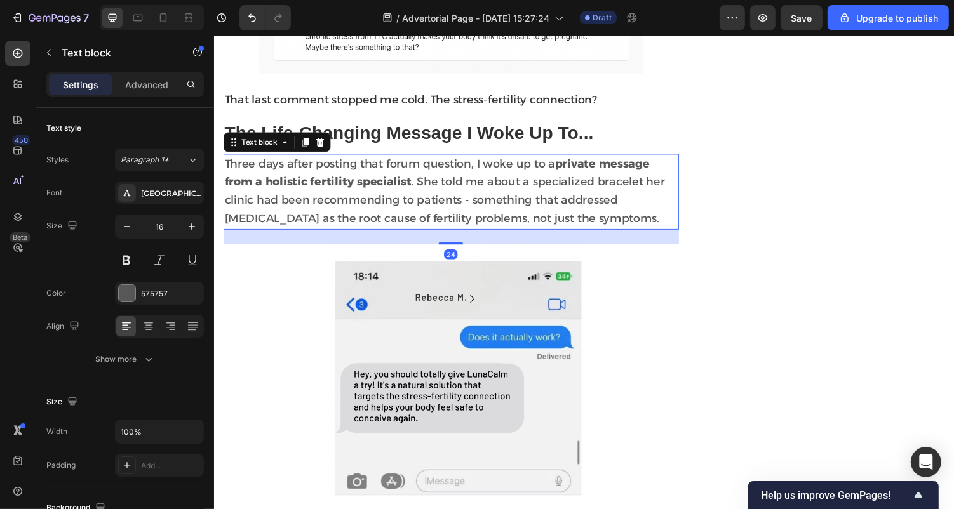
click at [502, 210] on span "Three days after posting that forum question, I woke up to a private message fr…" at bounding box center [450, 195] width 453 height 70
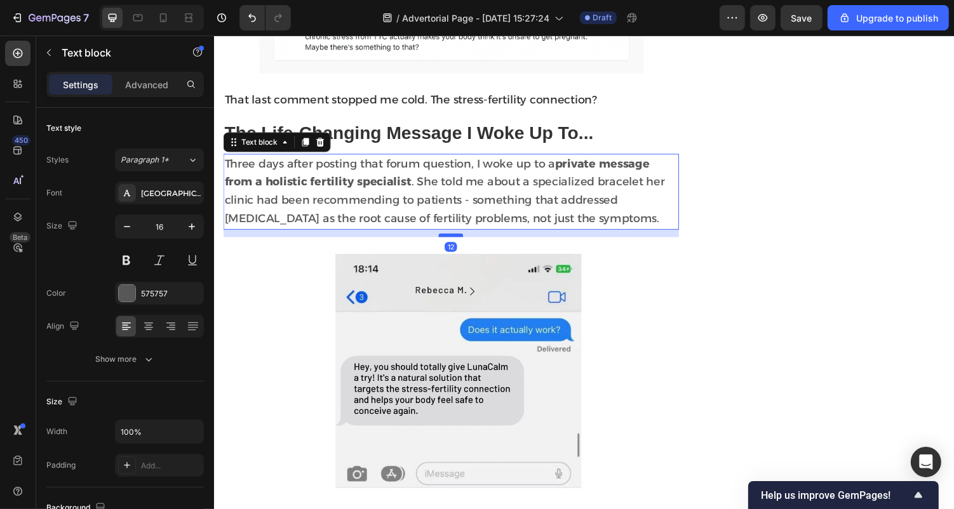
drag, startPoint x: 458, startPoint y: 232, endPoint x: 456, endPoint y: 225, distance: 7.9
click at [456, 239] on div at bounding box center [457, 241] width 25 height 4
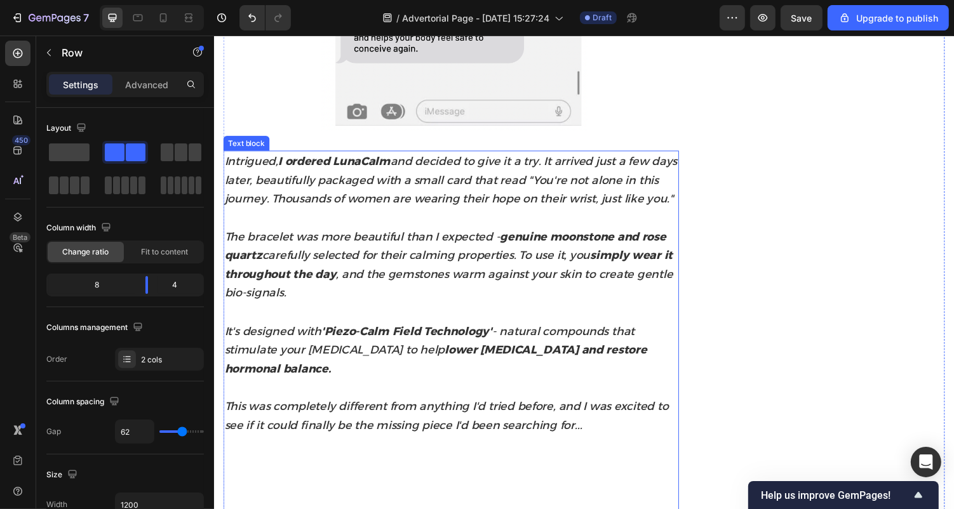
scroll to position [1697, 0]
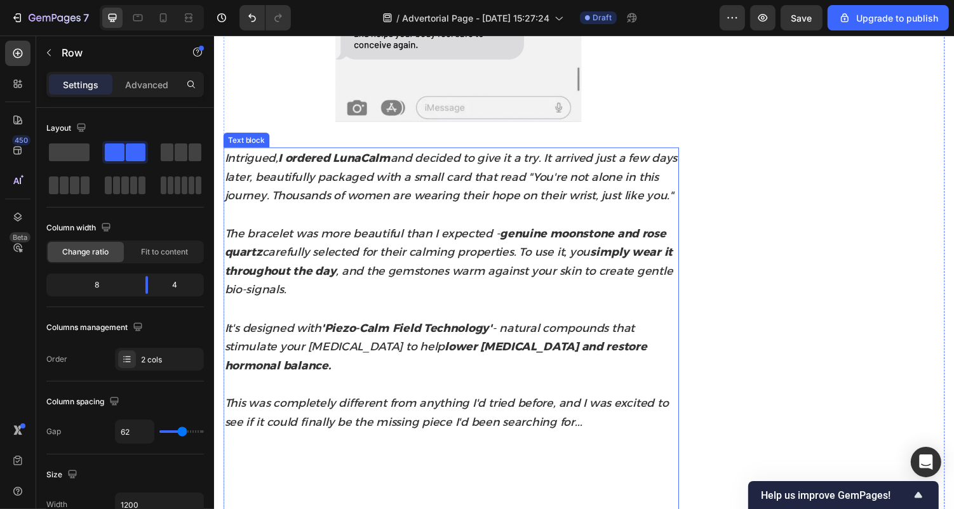
click at [563, 179] on span "Intrigued, I ordered LunaCalm and decided to give it a try. It arrived just a f…" at bounding box center [457, 180] width 466 height 53
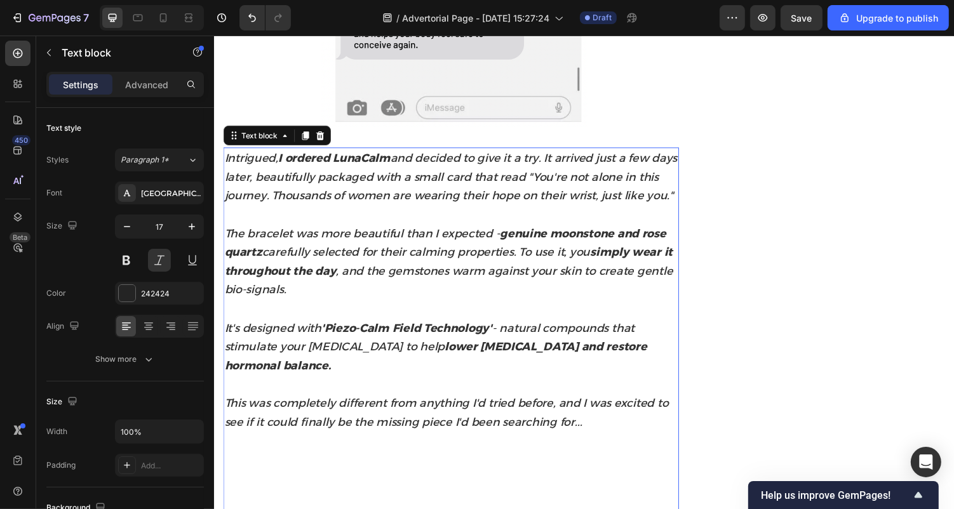
click at [575, 170] on span "Intrigued, I ordered LunaCalm and decided to give it a try. It arrived just a f…" at bounding box center [457, 180] width 466 height 53
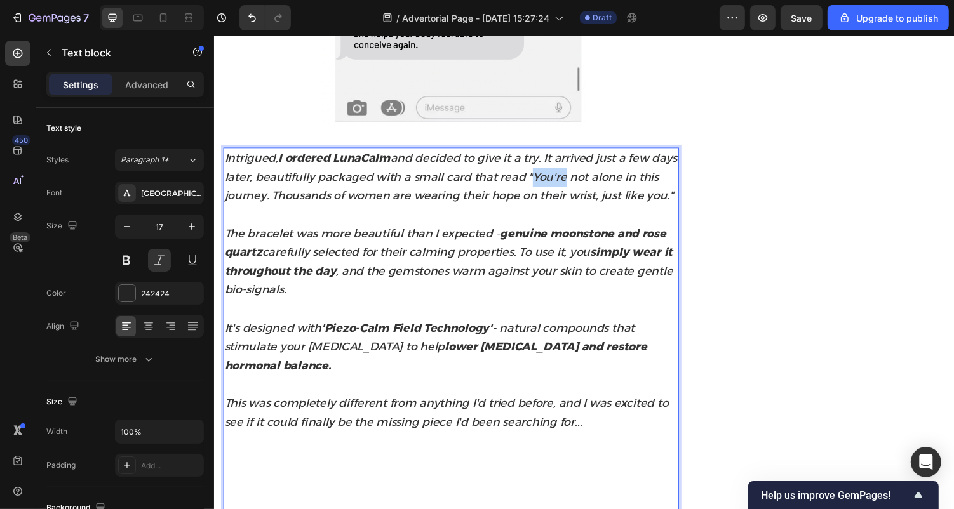
click at [575, 170] on span "Intrigued, I ordered LunaCalm and decided to give it a try. It arrived just a f…" at bounding box center [457, 180] width 466 height 53
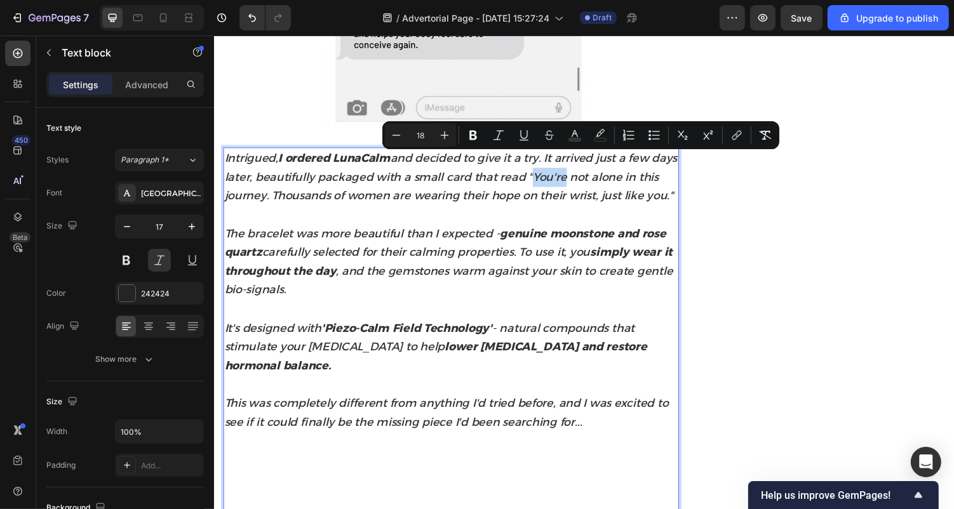
click at [574, 168] on span "Intrigued, I ordered LunaCalm and decided to give it a try. It arrived just a f…" at bounding box center [457, 180] width 466 height 53
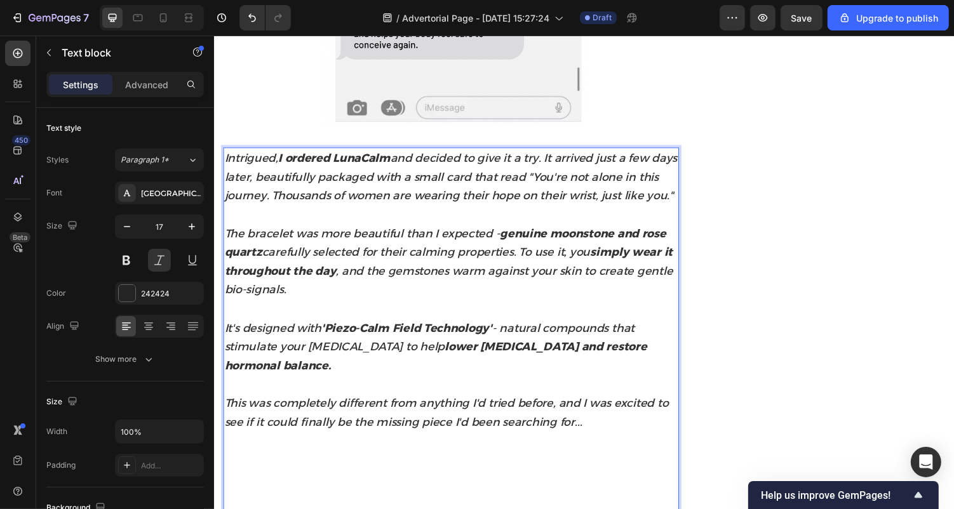
click at [569, 174] on p "Intrigued, I ordered LunaCalm and decided to give it a try. It arrived just a f…" at bounding box center [457, 180] width 467 height 58
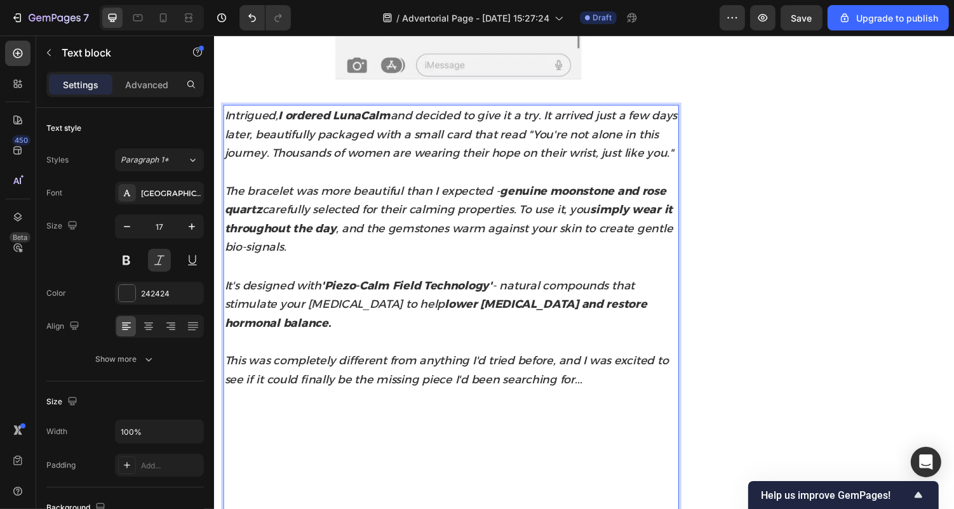
scroll to position [1739, 0]
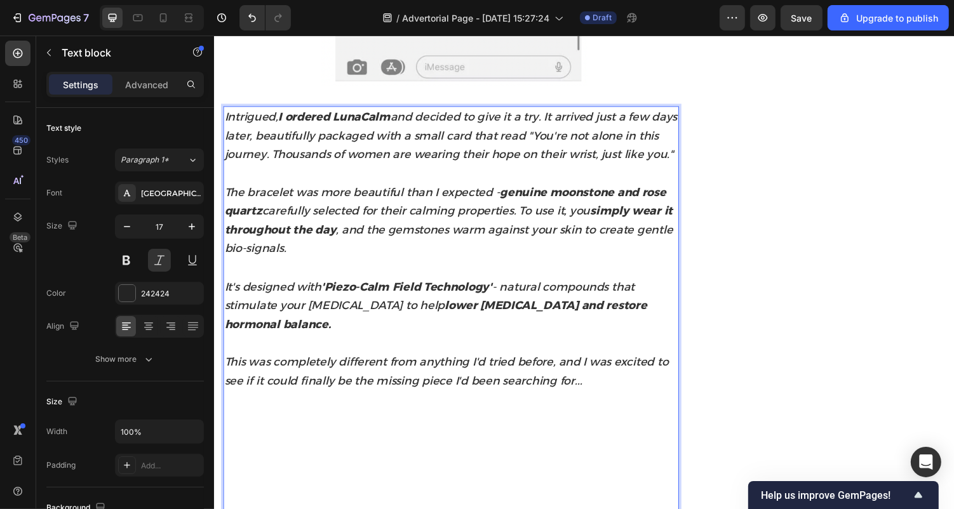
click at [607, 381] on p "This was completely different from anything I'd tried before, and I was excited…" at bounding box center [457, 449] width 467 height 175
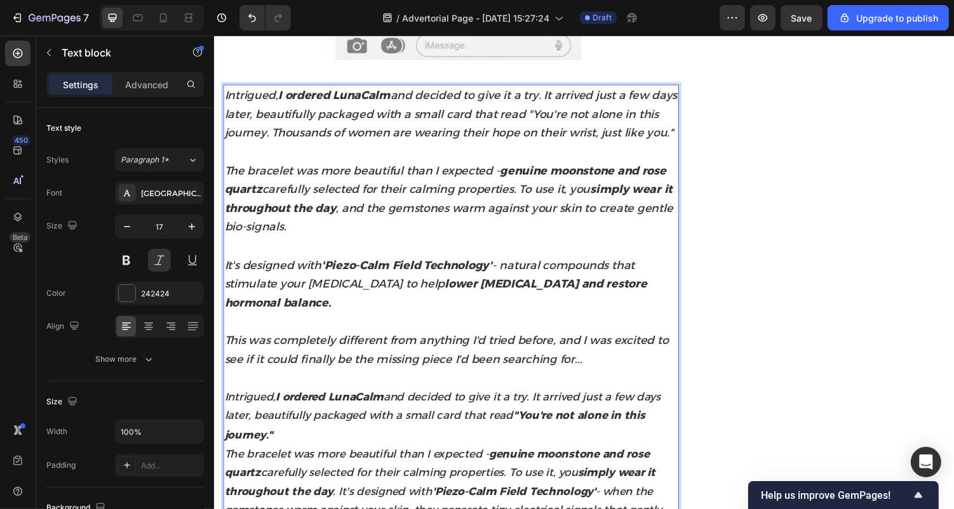
scroll to position [1761, 0]
click at [298, 119] on span "Intrigued, I ordered LunaCalm and decided to give it a try. It arrived just a f…" at bounding box center [457, 116] width 466 height 53
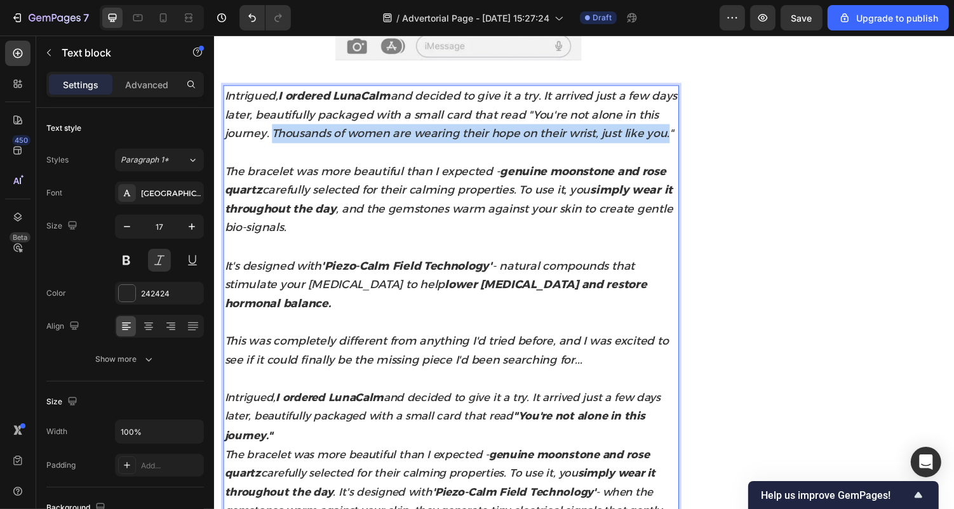
drag, startPoint x: 298, startPoint y: 118, endPoint x: 247, endPoint y: 138, distance: 54.7
click at [247, 138] on span "Intrigued, I ordered LunaCalm and decided to give it a try. It arrived just a f…" at bounding box center [457, 116] width 466 height 53
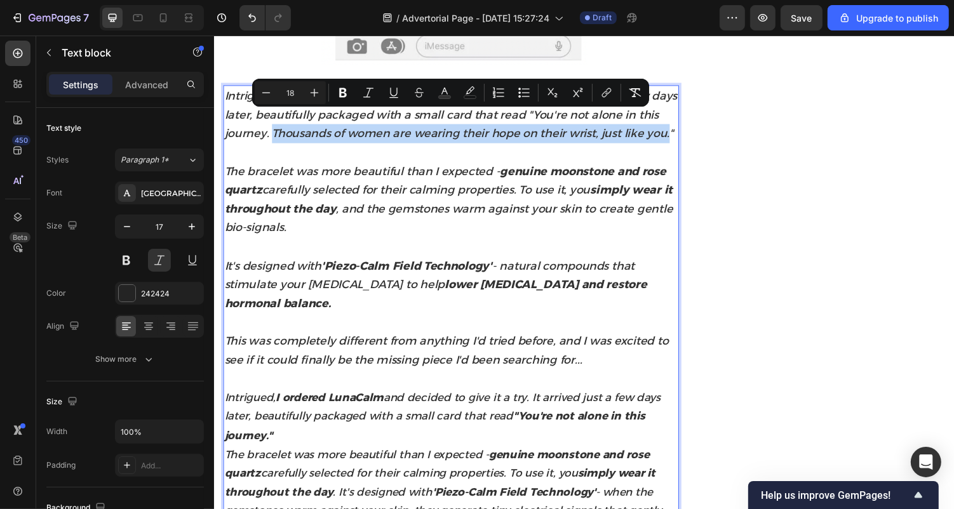
copy span "Thousands of women are wearing their hope on their wrist, just like you."
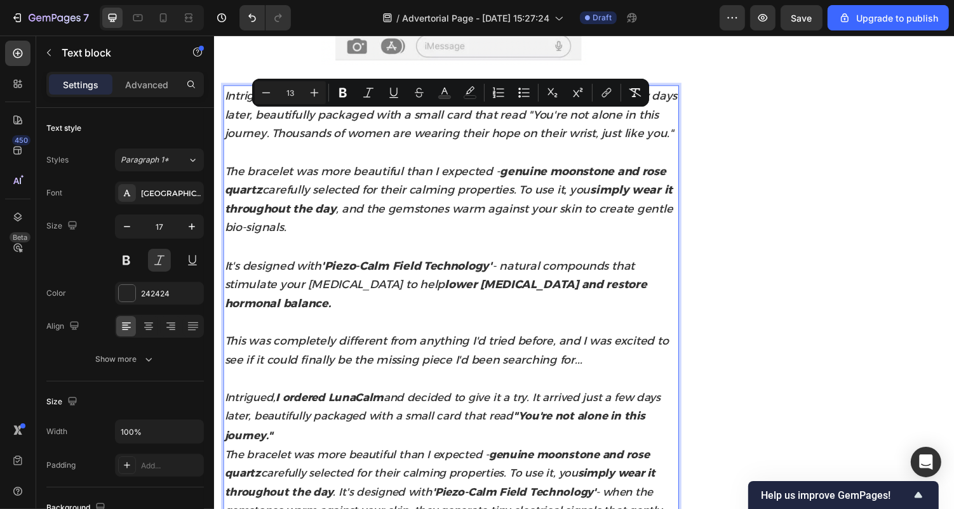
click at [270, 437] on strong ""You're not alone in this journey."" at bounding box center [440, 436] width 433 height 33
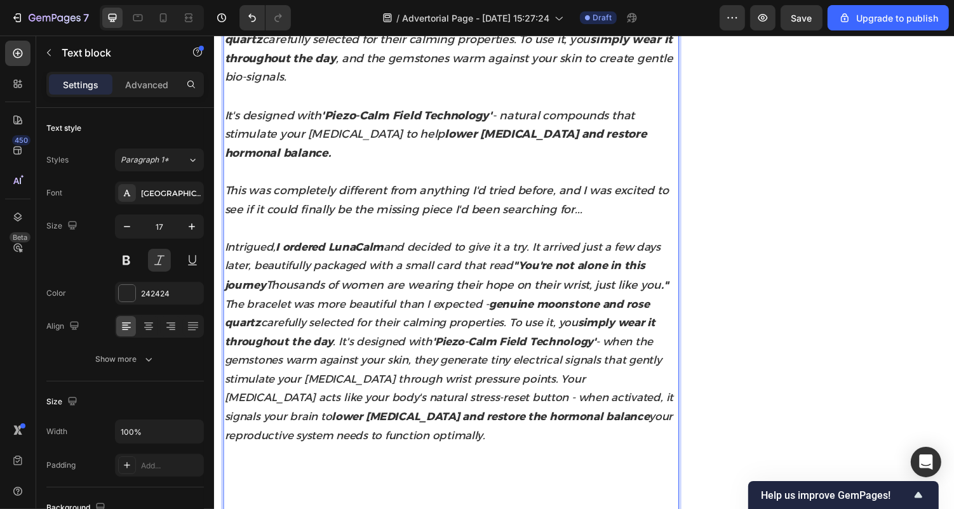
scroll to position [1933, 0]
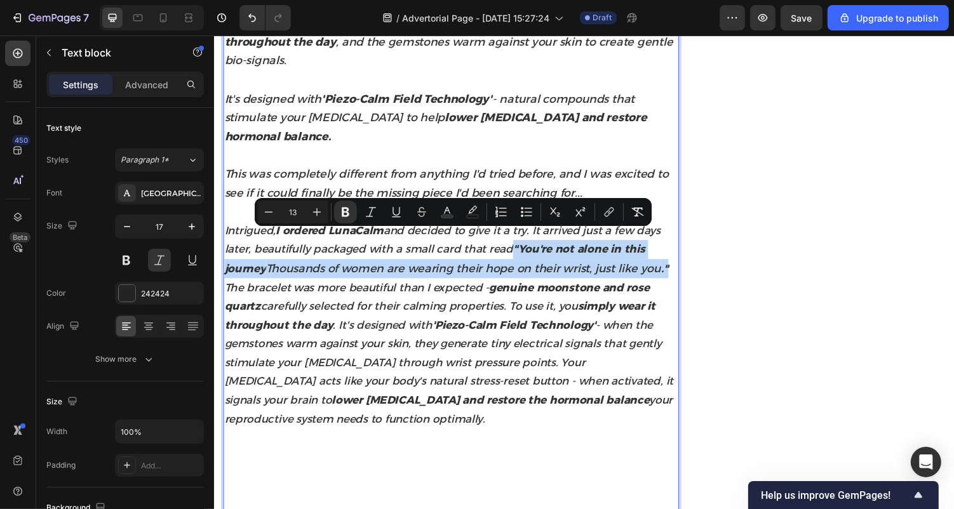
drag, startPoint x: 684, startPoint y: 260, endPoint x: 526, endPoint y: 235, distance: 160.2
click at [526, 235] on p "Intrigued, I ordered LunaCalm and decided to give it a try. It arrived just a f…" at bounding box center [457, 256] width 467 height 58
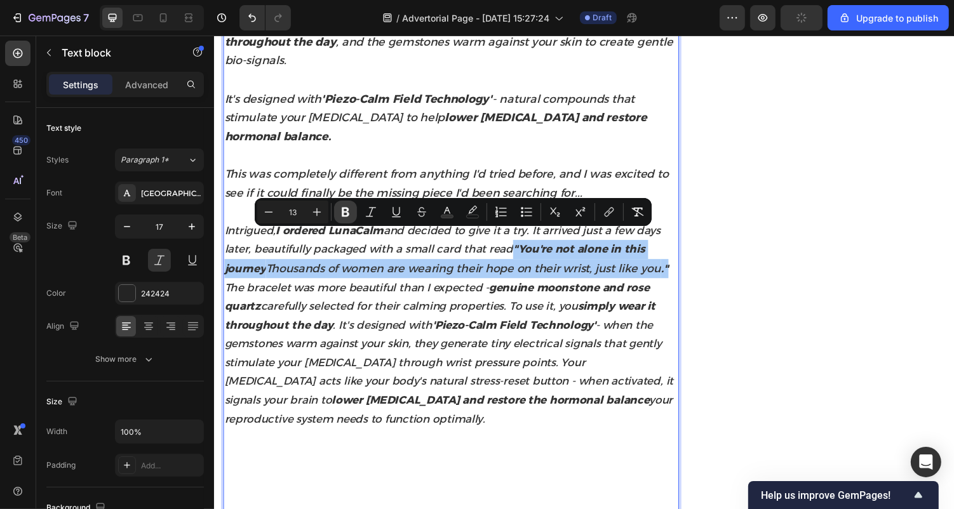
click at [354, 208] on button "Bold" at bounding box center [345, 212] width 23 height 23
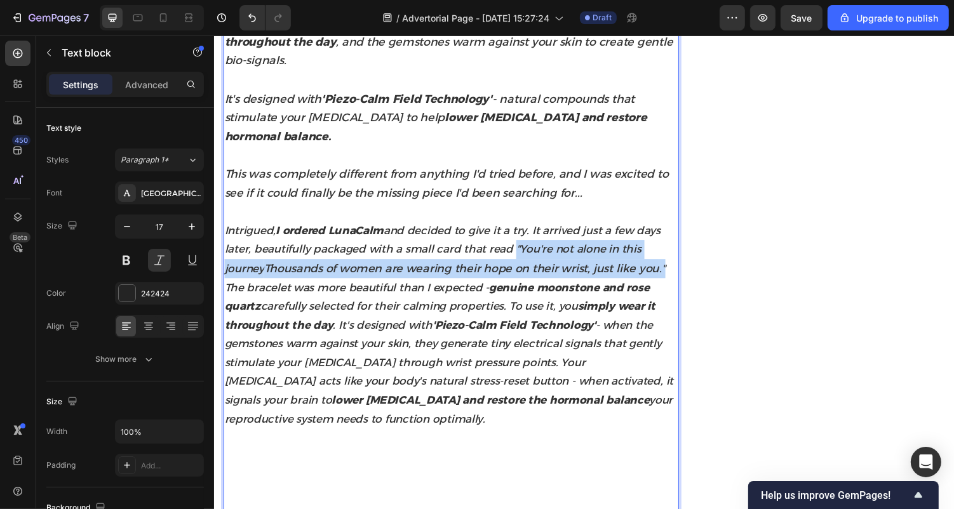
drag, startPoint x: 682, startPoint y: 264, endPoint x: 525, endPoint y: 243, distance: 158.3
click at [525, 243] on p "Intrigued, I ordered LunaCalm and decided to give it a try. It arrived just a f…" at bounding box center [457, 256] width 467 height 58
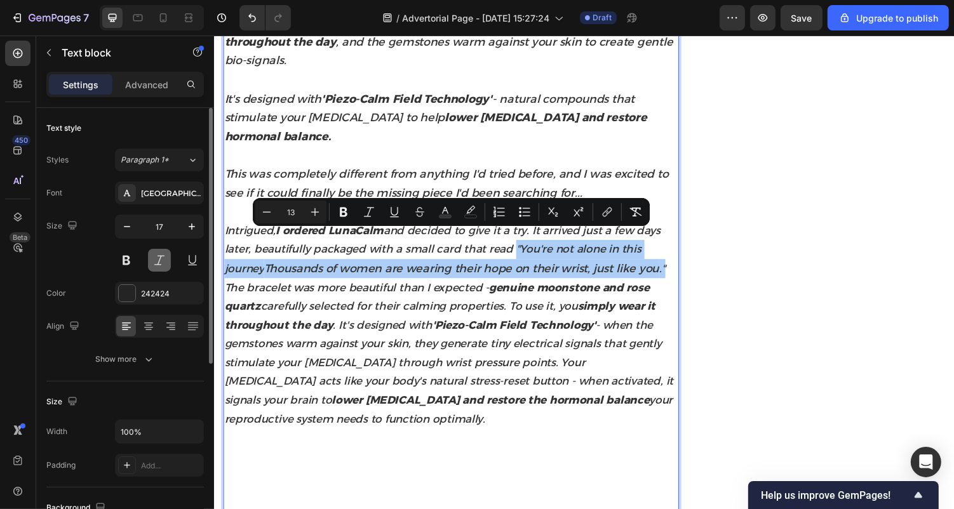
click at [161, 260] on button at bounding box center [159, 260] width 23 height 23
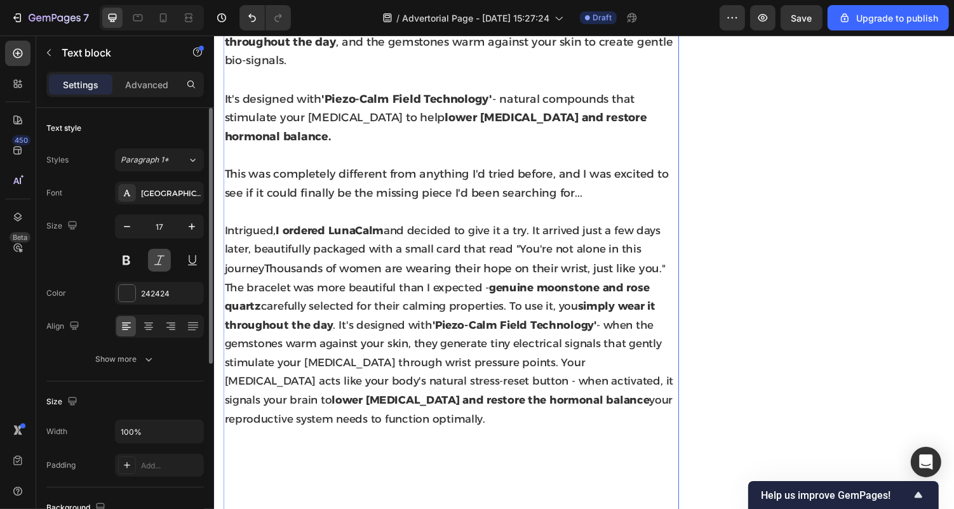
click at [161, 260] on button at bounding box center [159, 260] width 23 height 23
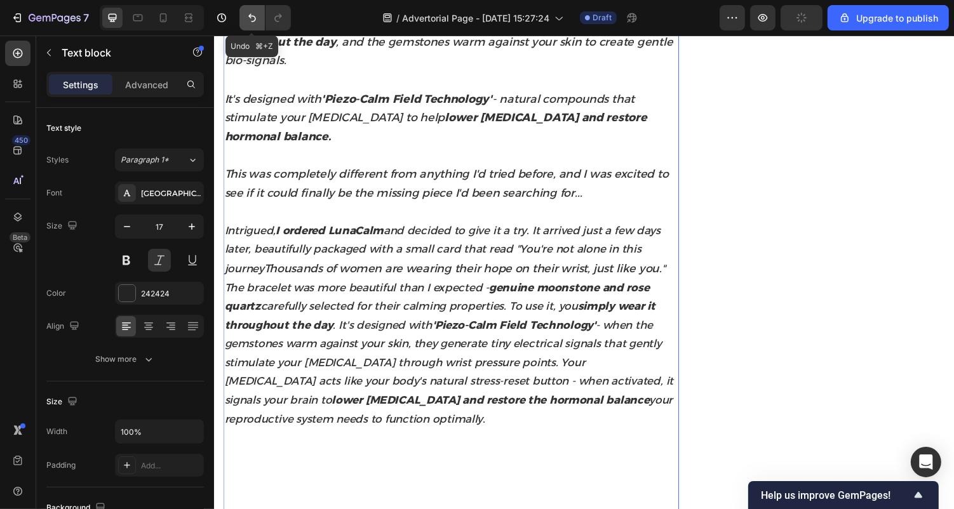
click at [246, 16] on icon "Undo/Redo" at bounding box center [252, 17] width 13 height 13
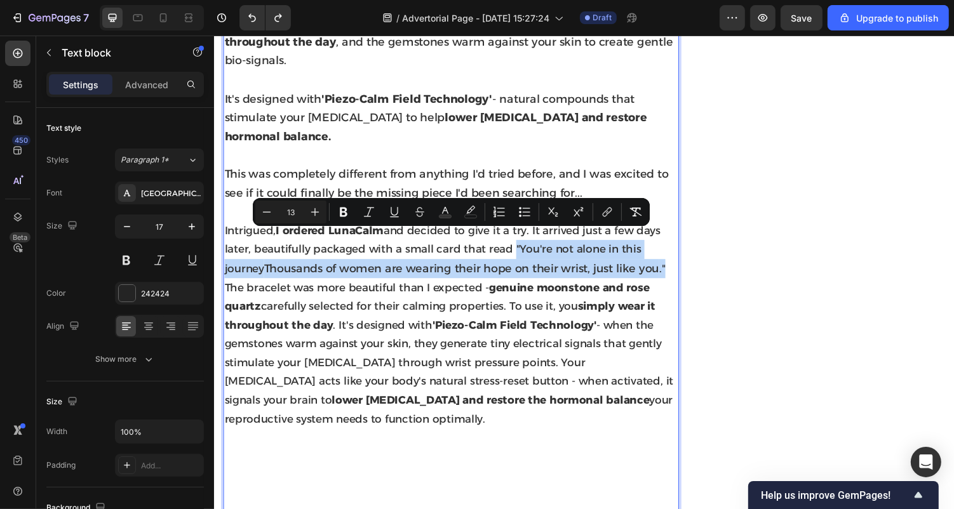
drag, startPoint x: 685, startPoint y: 263, endPoint x: 523, endPoint y: 240, distance: 164.2
click at [523, 240] on p "Intrigued, I ordered LunaCalm and decided to give it a try. It arrived just a f…" at bounding box center [457, 256] width 467 height 58
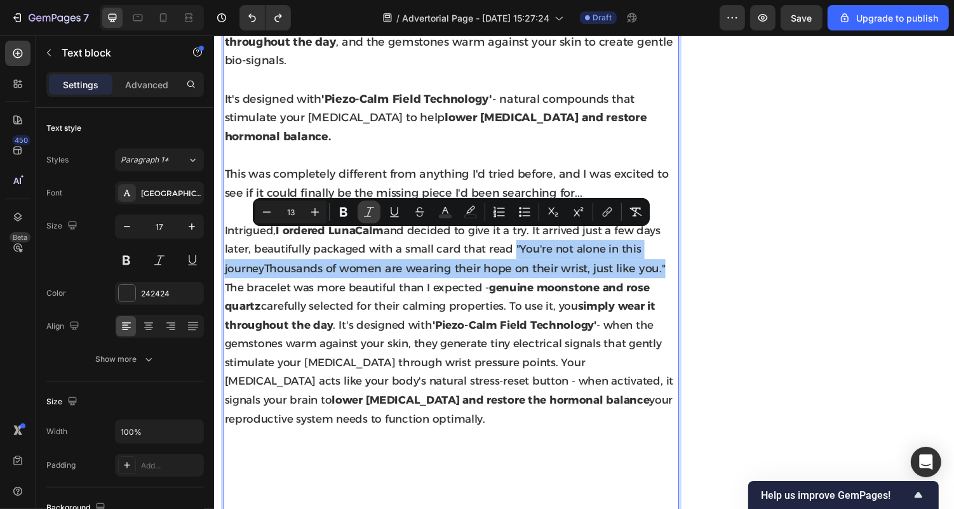
click at [369, 210] on icon "Editor contextual toolbar" at bounding box center [369, 212] width 13 height 13
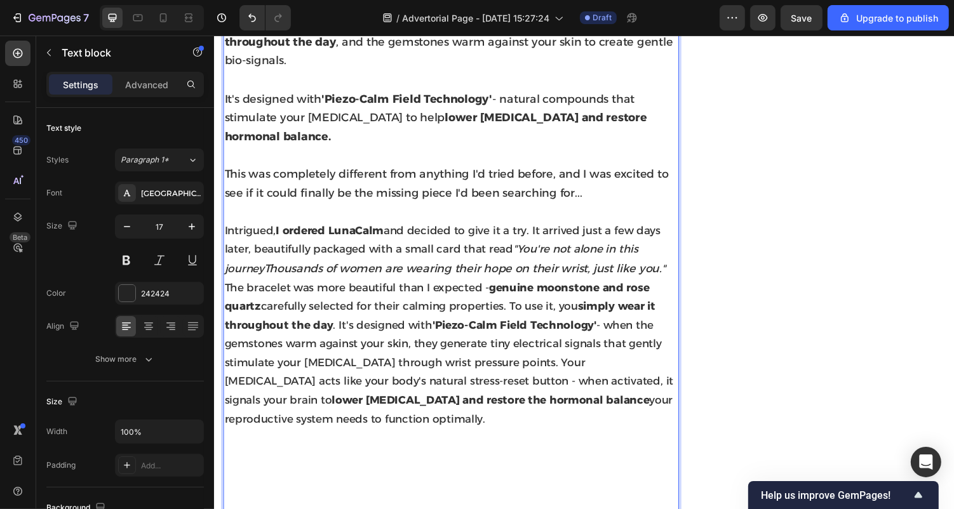
click at [466, 366] on p "The bracelet was more beautiful than I expected - genuine moonstone and rose qu…" at bounding box center [457, 431] width 467 height 292
click at [340, 321] on span "The bracelet was more beautiful than I expected - genuine moonstone and rose qu…" at bounding box center [455, 362] width 462 height 149
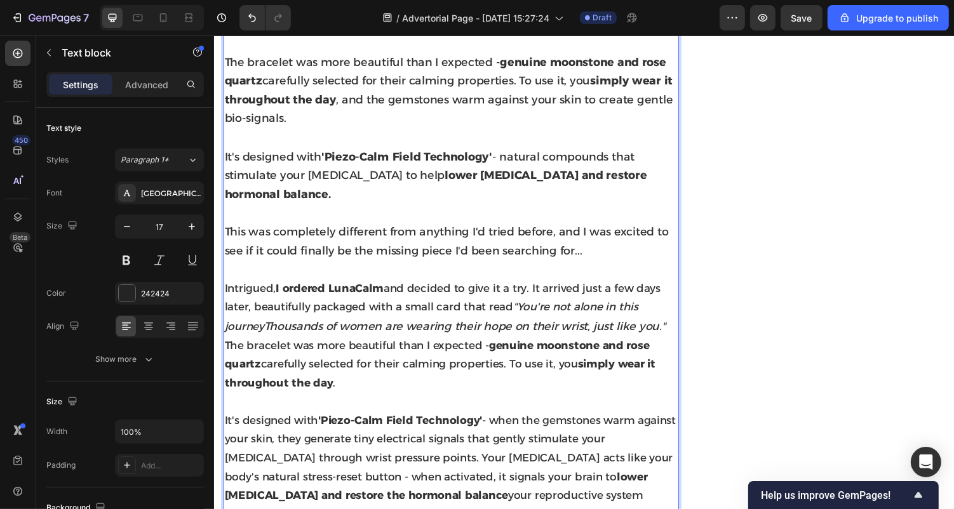
scroll to position [1875, 0]
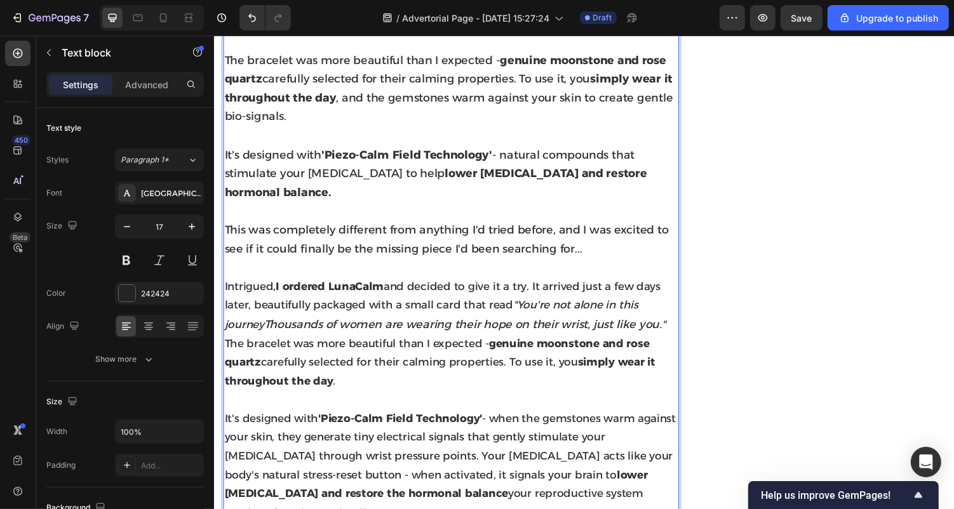
click at [399, 298] on span "Intrigued, I ordered LunaCalm and decided to give it a try. It arrived just a f…" at bounding box center [448, 312] width 449 height 52
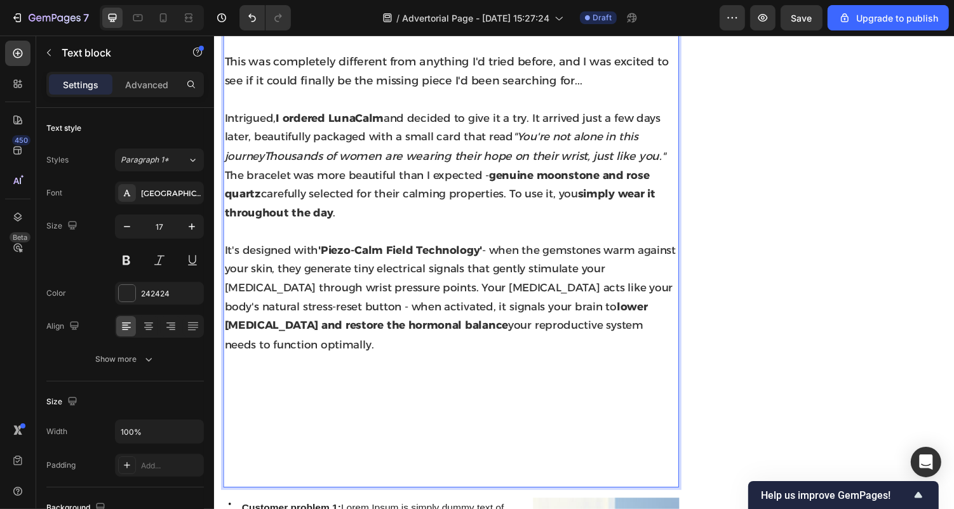
scroll to position [2052, 0]
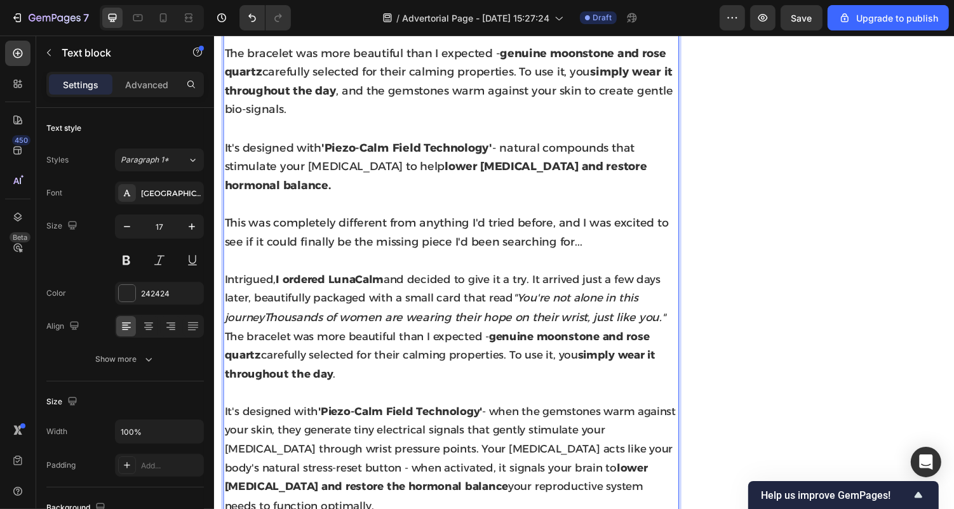
drag, startPoint x: 309, startPoint y: 338, endPoint x: 251, endPoint y: 34, distance: 309.2
click at [251, 34] on div "Intrigued, I ordered LunaCalm and decided to give it a try. It arrived just a f…" at bounding box center [457, 315] width 469 height 702
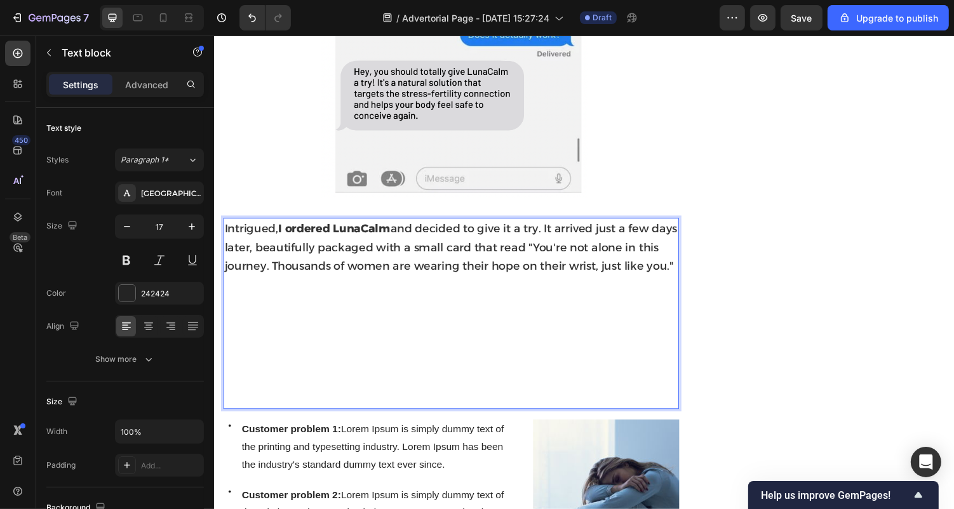
scroll to position [1620, 0]
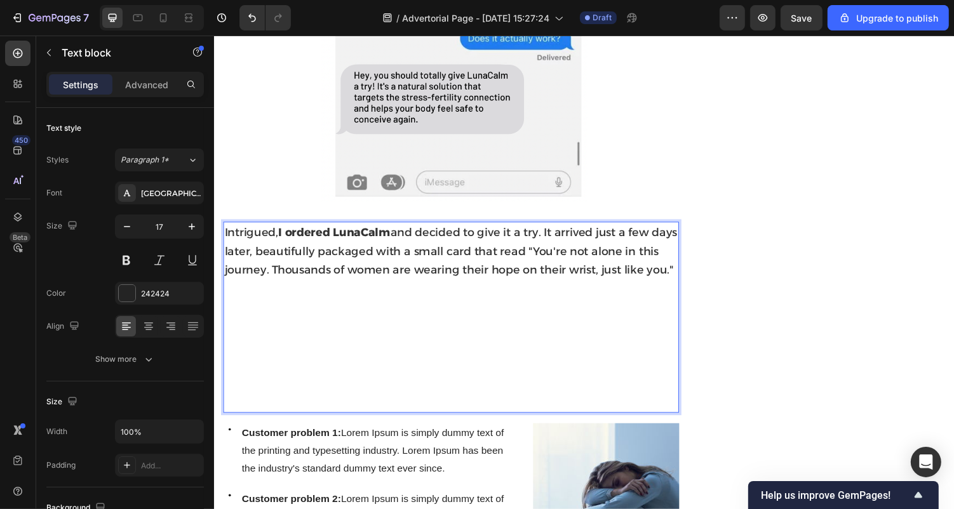
click at [271, 299] on p "Intrigued, I ordered LunaCalm and decided to give it a try. It arrived just a f…" at bounding box center [457, 325] width 467 height 194
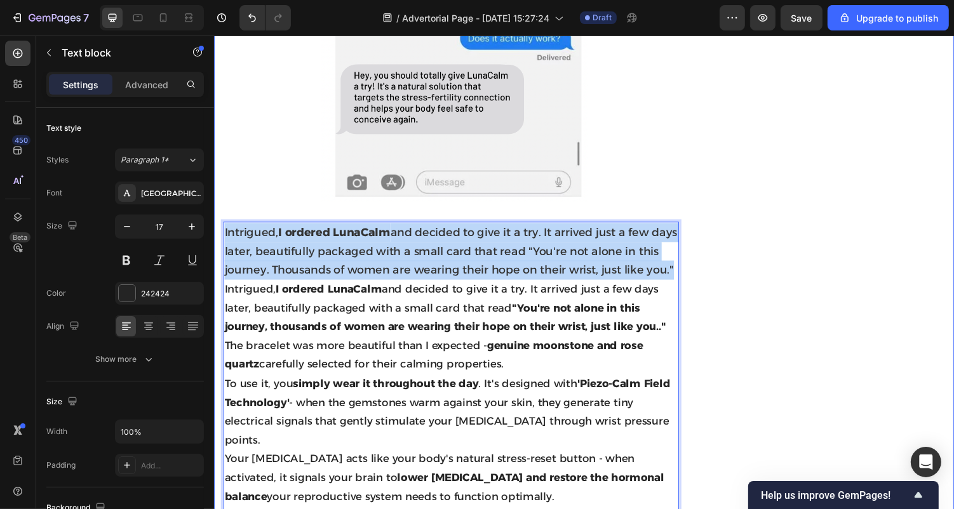
drag, startPoint x: 267, startPoint y: 281, endPoint x: 220, endPoint y: 225, distance: 73.0
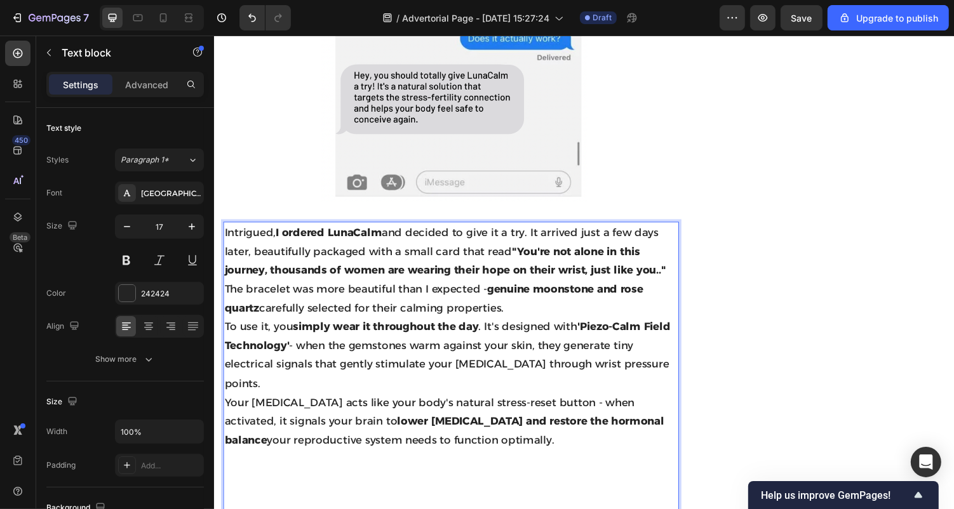
click at [683, 259] on p "Intrigued, I ordered LunaCalm and decided to give it a try. It arrived just a f…" at bounding box center [457, 257] width 467 height 58
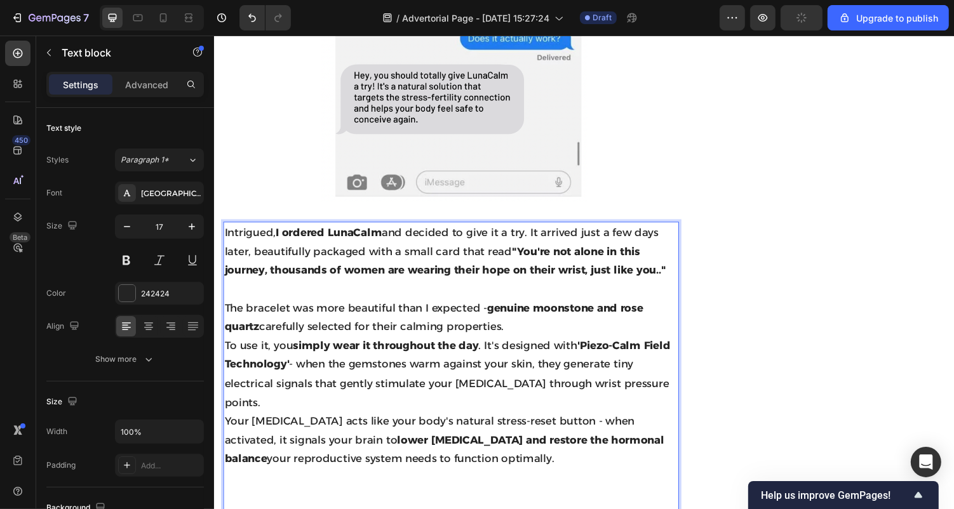
click at [551, 321] on p "The bracelet was more beautiful than I expected - genuine moonstone and rose qu…" at bounding box center [457, 325] width 467 height 39
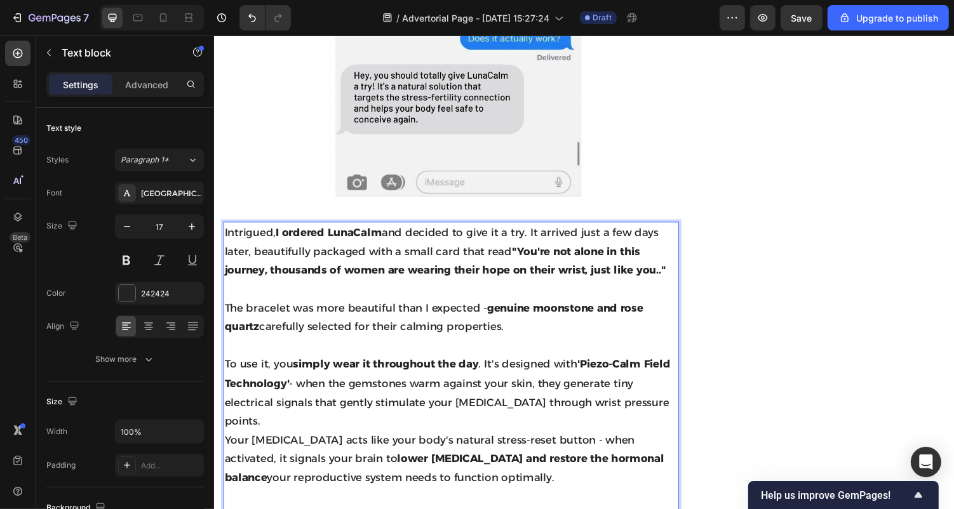
click at [687, 402] on p "To use it, you simply wear it throughout the day . It's designed with 'Piezo-Ca…" at bounding box center [457, 402] width 467 height 77
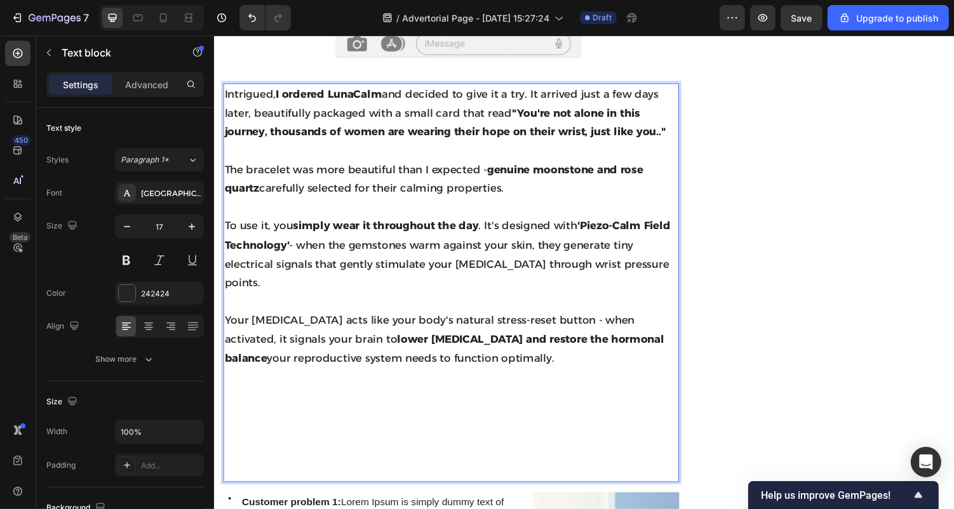
scroll to position [1784, 0]
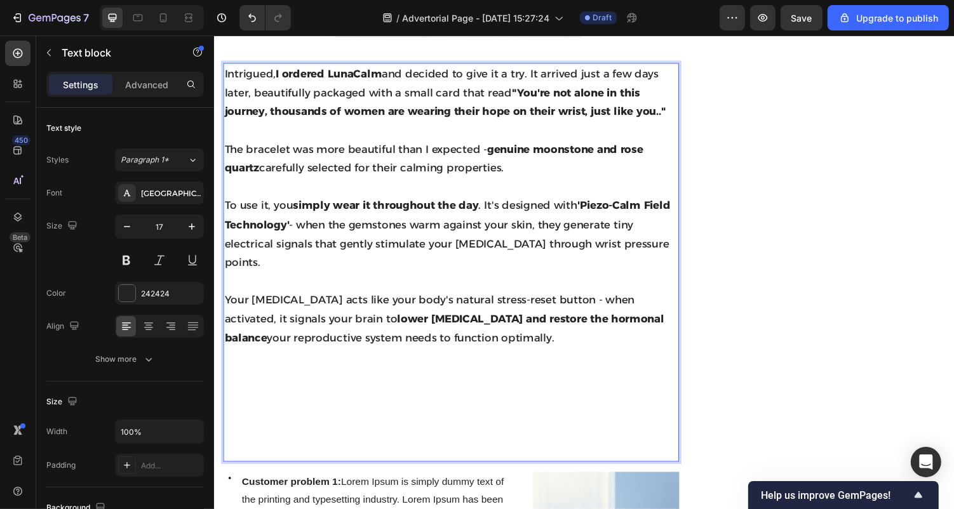
click at [434, 422] on p "Your [MEDICAL_DATA] acts like your body's natural stress-reset button - when ac…" at bounding box center [457, 384] width 467 height 175
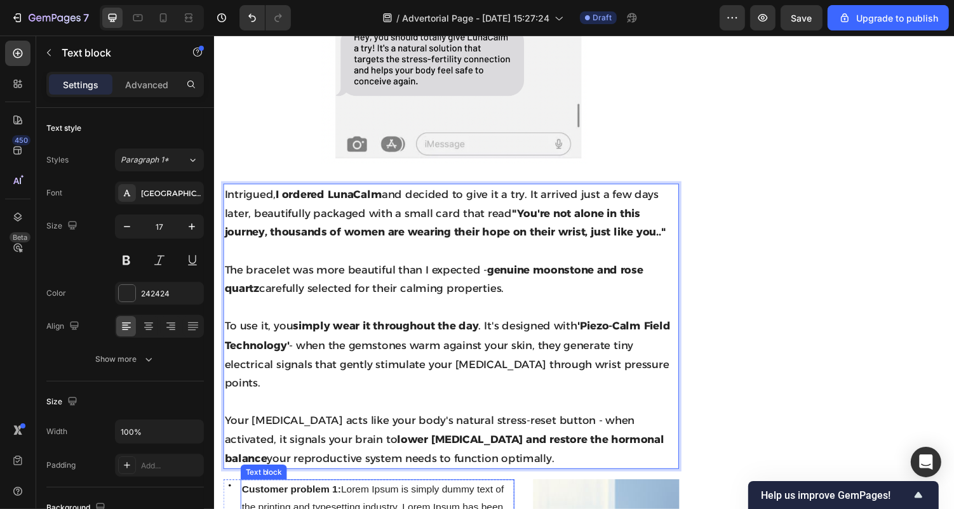
scroll to position [1656, 0]
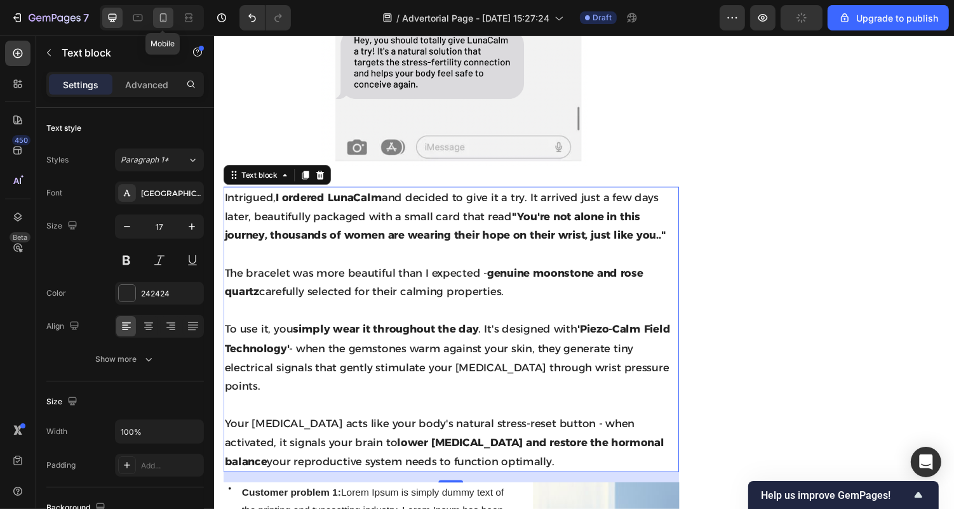
click at [164, 14] on icon at bounding box center [163, 17] width 7 height 9
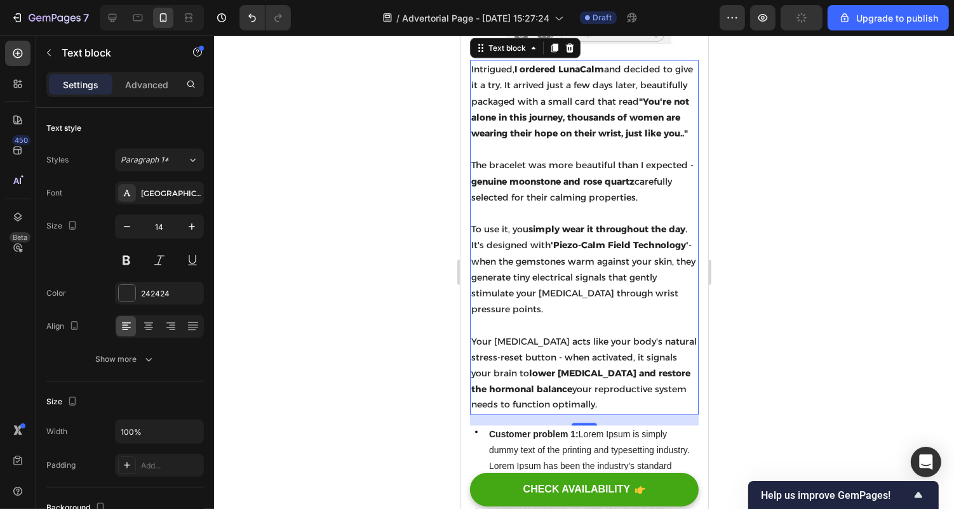
scroll to position [1760, 0]
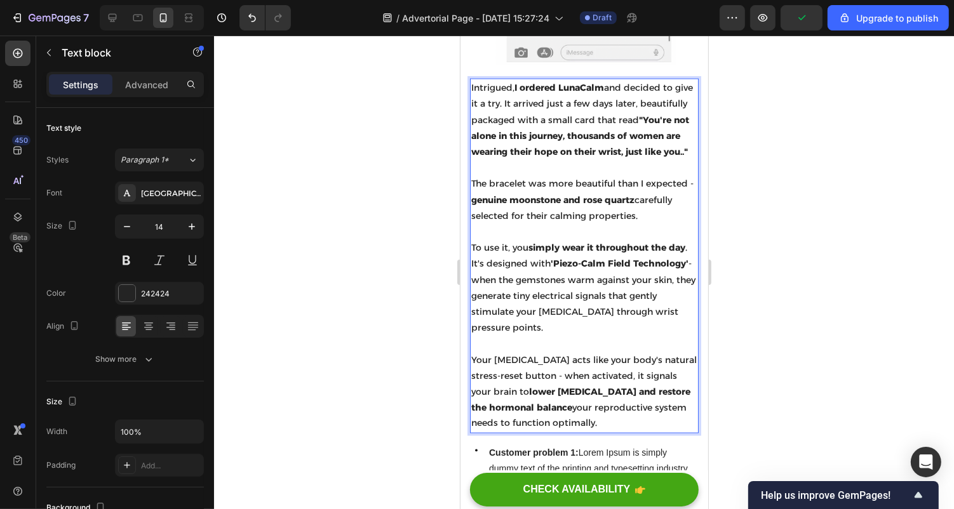
click at [554, 298] on p "To use it, you simply wear it throughout the day . It's designed with 'Piezo-Ca…" at bounding box center [584, 287] width 226 height 96
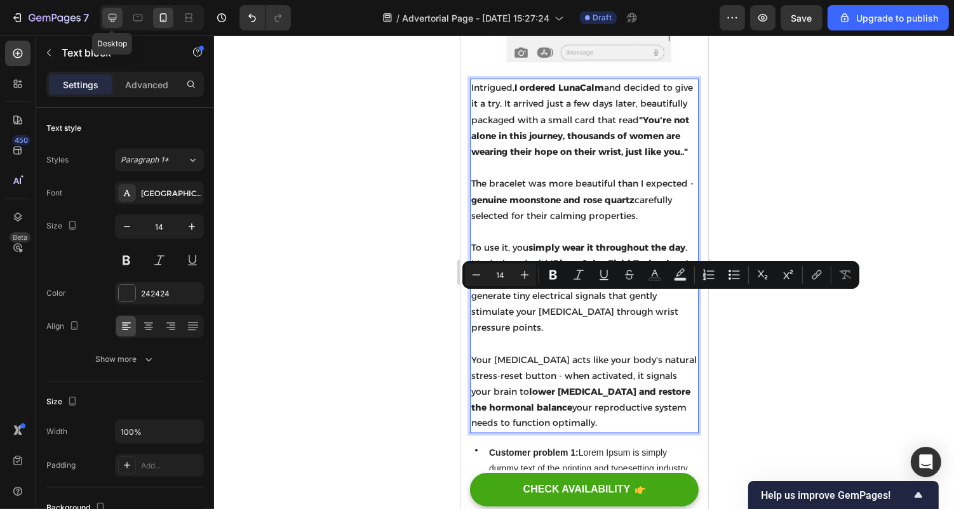
click at [117, 21] on icon at bounding box center [112, 17] width 13 height 13
type input "17"
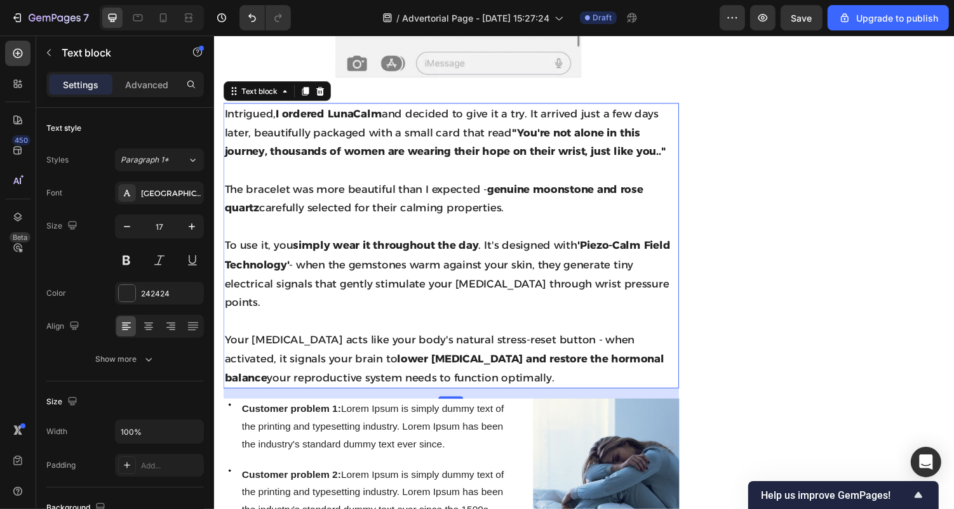
scroll to position [1751, 0]
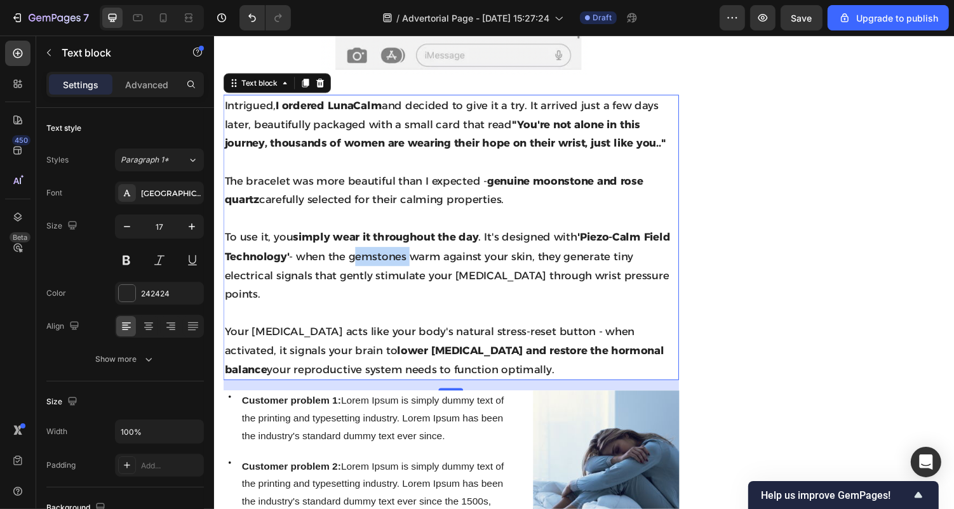
click at [367, 246] on p "To use it, you simply wear it throughout the day . It's designed with 'Piezo-Ca…" at bounding box center [457, 271] width 467 height 77
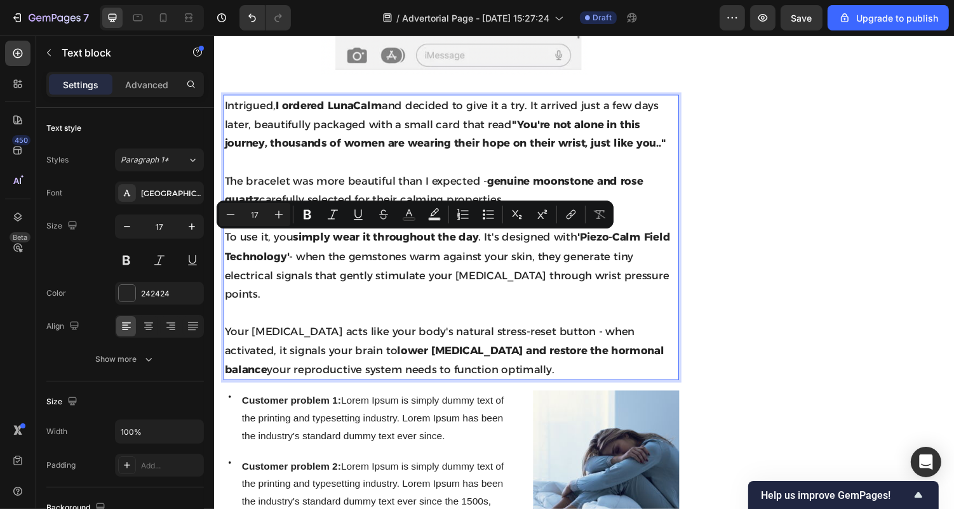
click at [386, 264] on p "To use it, you simply wear it throughout the day . It's designed with 'Piezo-Ca…" at bounding box center [457, 271] width 467 height 77
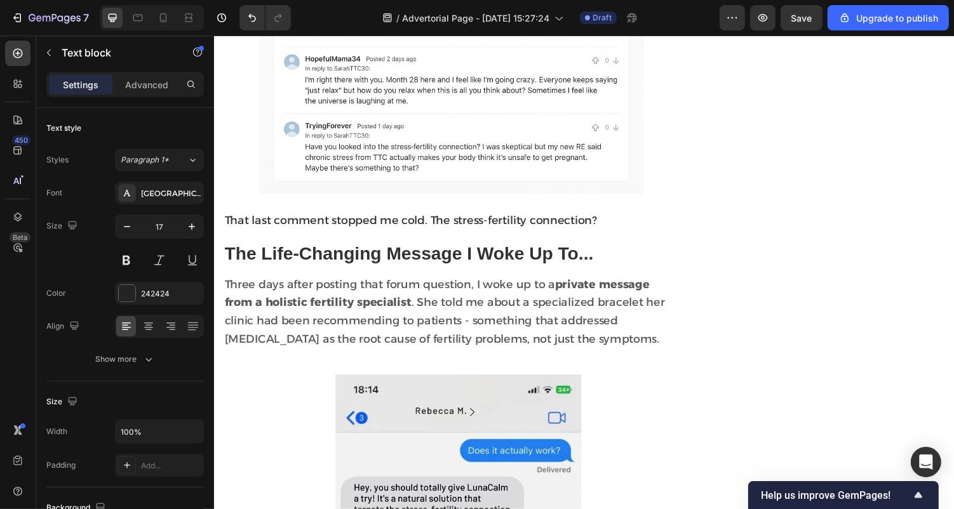
scroll to position [1185, 0]
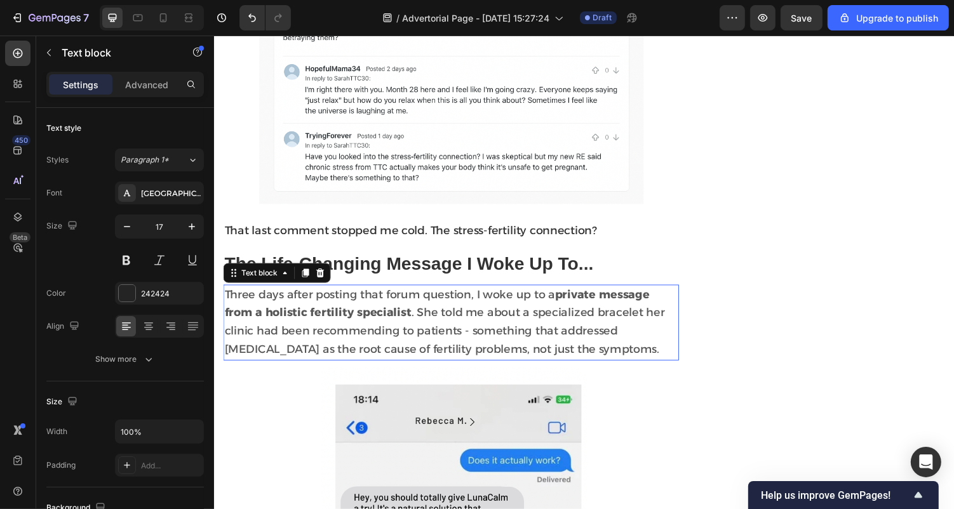
click at [386, 295] on span "Three days after posting that forum question, I woke up to a private message fr…" at bounding box center [450, 330] width 453 height 70
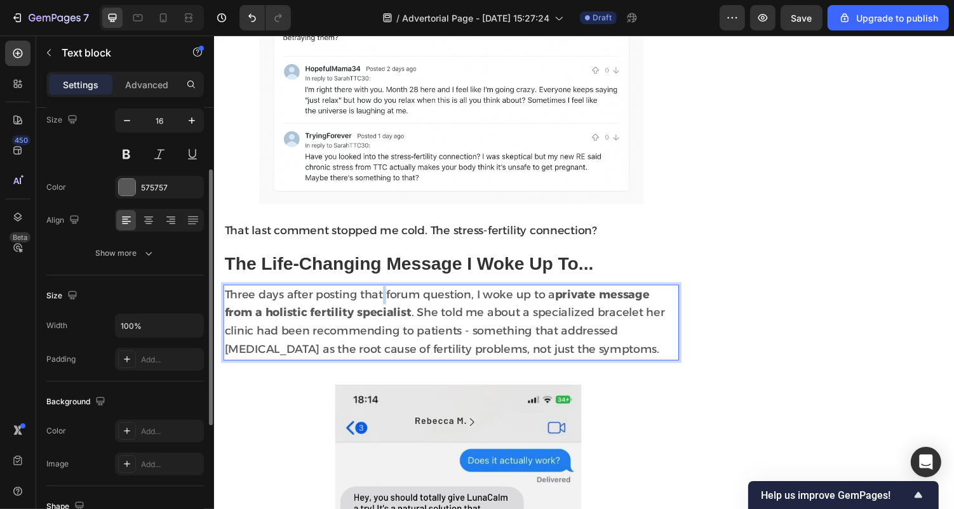
click at [386, 295] on span "Three days after posting that forum question, I woke up to a private message fr…" at bounding box center [450, 330] width 453 height 70
click at [372, 295] on span "Three days after posting that forum question, I woke up to a private message fr…" at bounding box center [450, 330] width 453 height 70
click at [406, 295] on span "Three days after posting that forum question, I woke up to a private message fr…" at bounding box center [450, 330] width 453 height 70
click at [407, 295] on span "Three days after posting that forum question, I woke up to a private message fr…" at bounding box center [450, 330] width 453 height 70
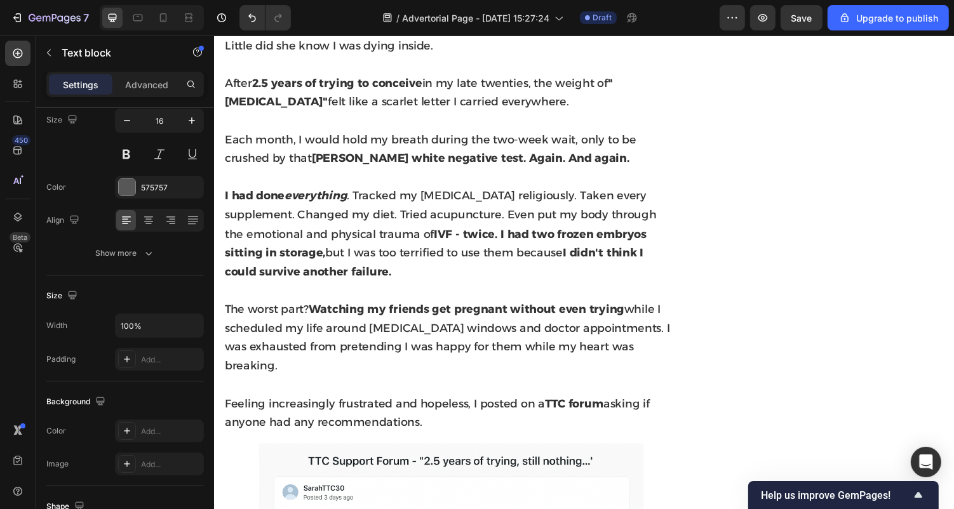
scroll to position [670, 0]
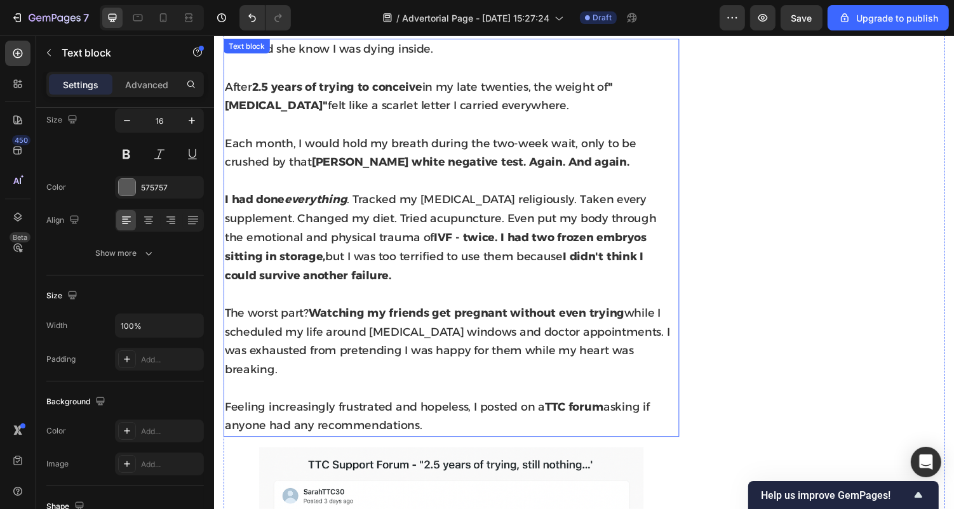
click at [408, 326] on strong "Watching my friends get pregnant without even trying" at bounding box center [473, 321] width 325 height 14
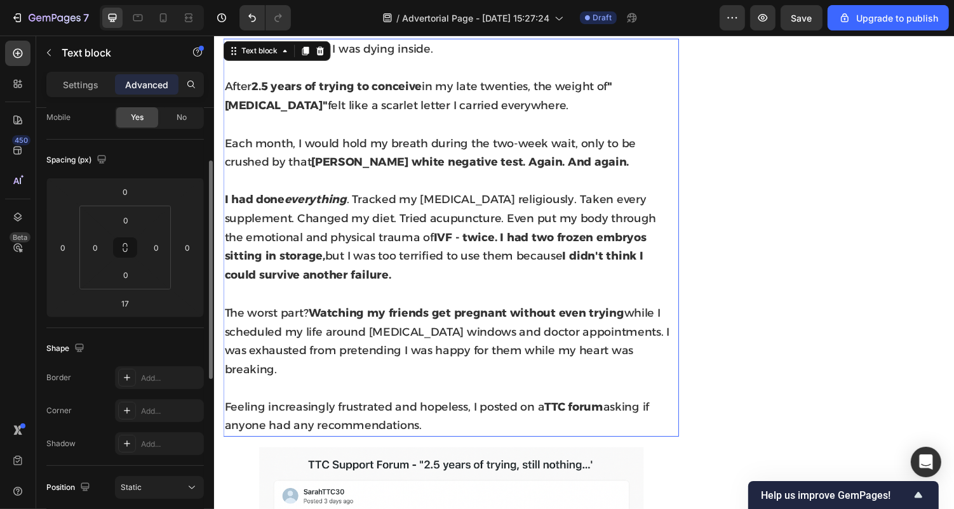
scroll to position [106, 0]
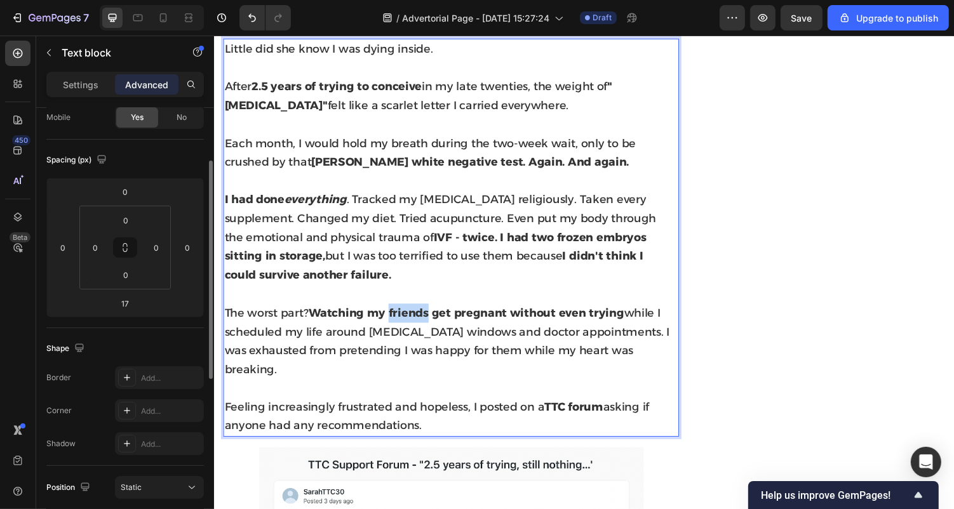
click at [408, 326] on strong "Watching my friends get pregnant without even trying" at bounding box center [473, 321] width 325 height 14
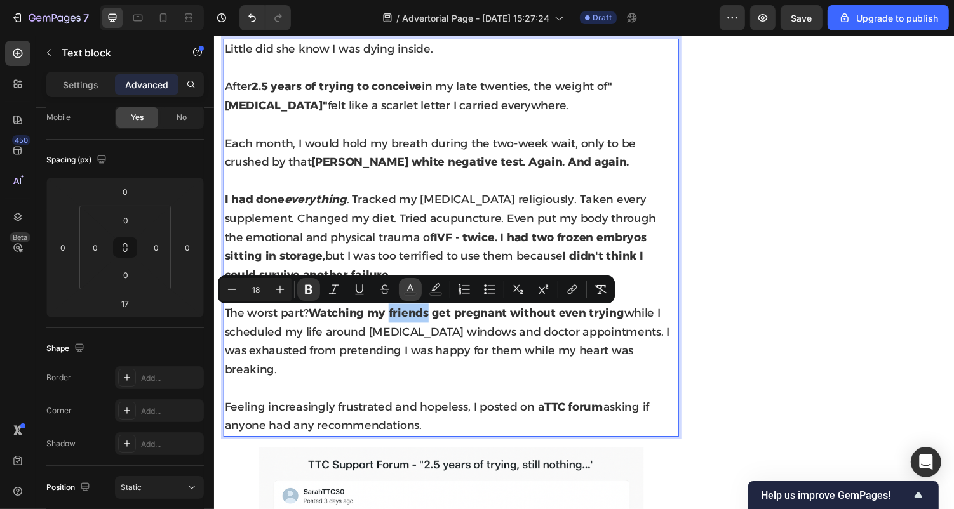
click at [413, 288] on icon "Editor contextual toolbar" at bounding box center [410, 289] width 13 height 13
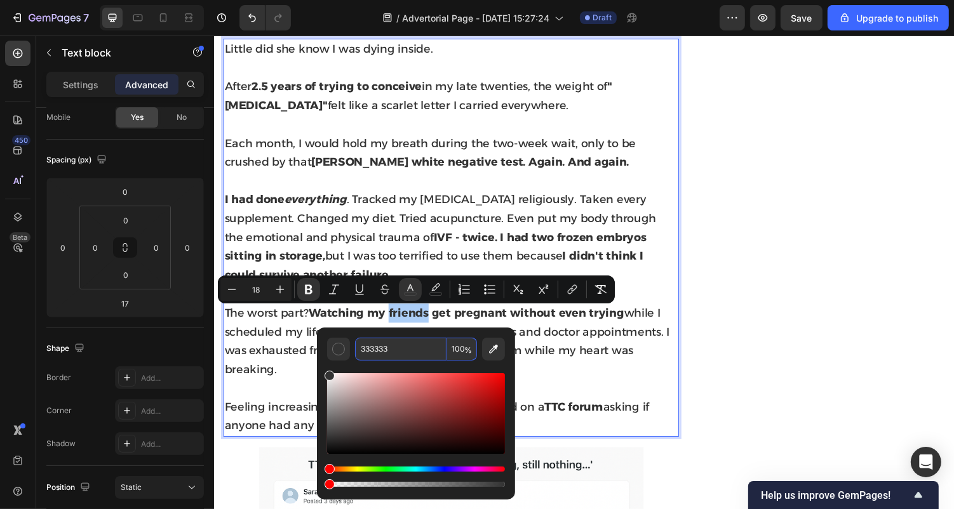
click at [379, 351] on input "333333" at bounding box center [400, 349] width 91 height 23
click at [227, 411] on span "Feeling increasingly frustrated and hopeless, I posted on a TTC forum asking if…" at bounding box center [443, 428] width 438 height 34
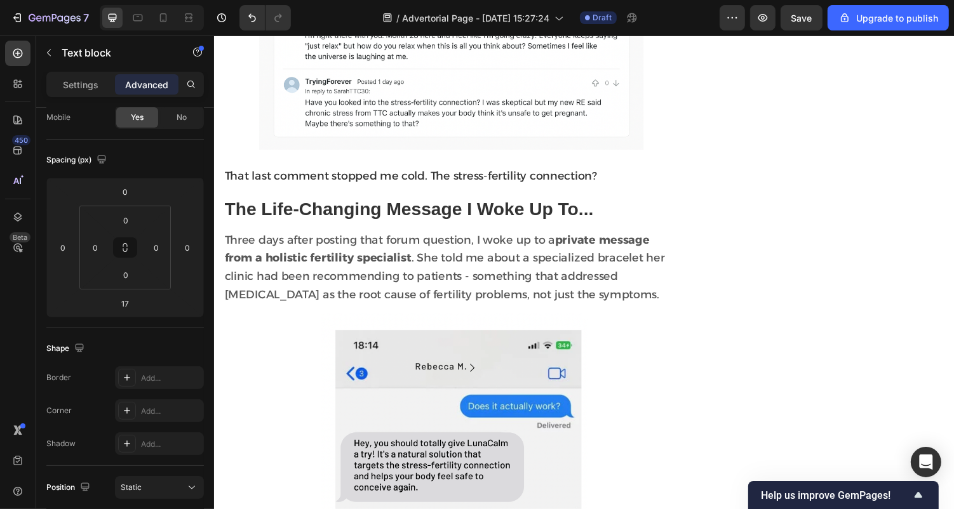
scroll to position [1233, 0]
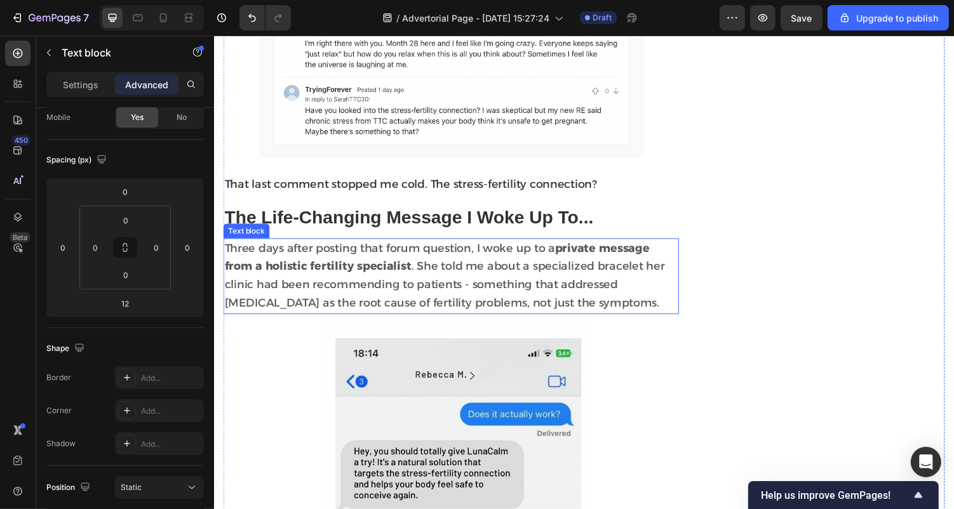
click at [338, 283] on p "Three days after posting that forum question, I woke up to a private message fr…" at bounding box center [457, 283] width 467 height 76
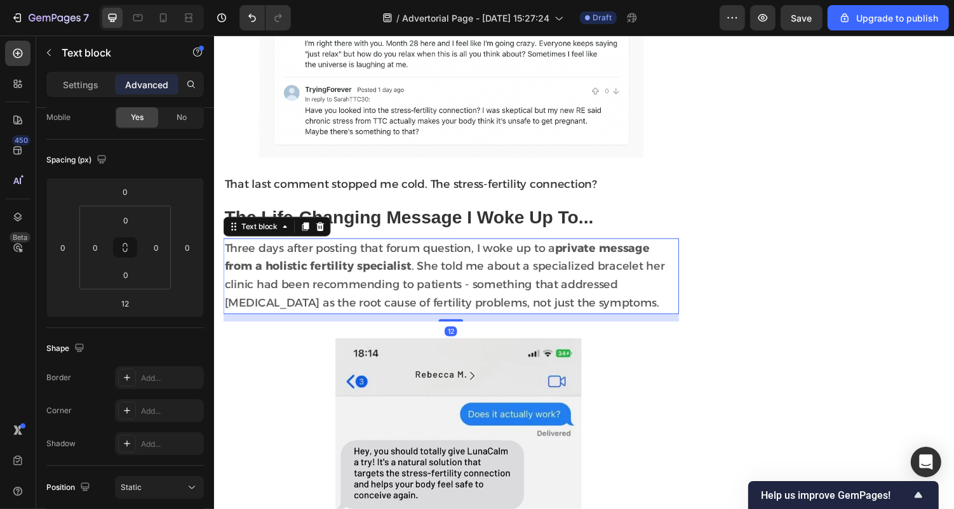
click at [334, 262] on strong "private message from a holistic fertility specialist" at bounding box center [443, 263] width 438 height 33
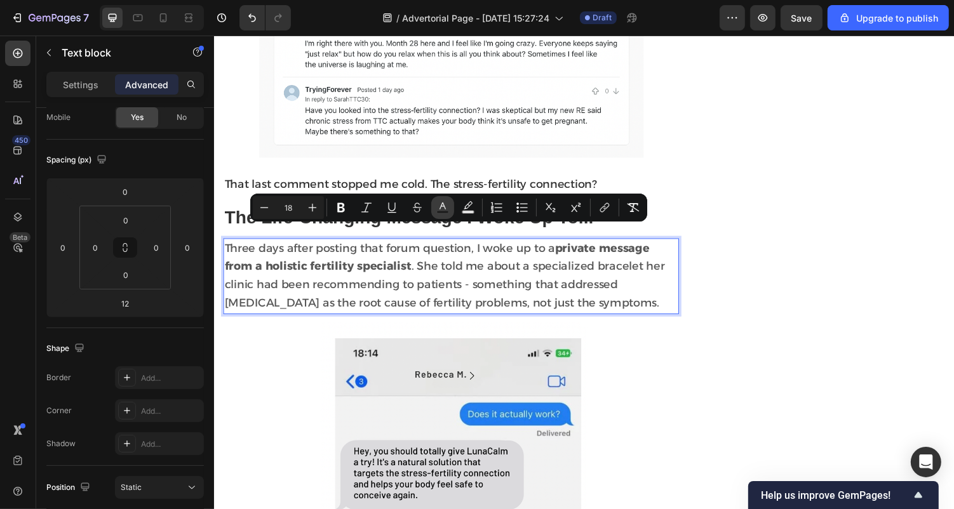
click at [444, 211] on rect "Editor contextual toolbar" at bounding box center [443, 212] width 12 height 3
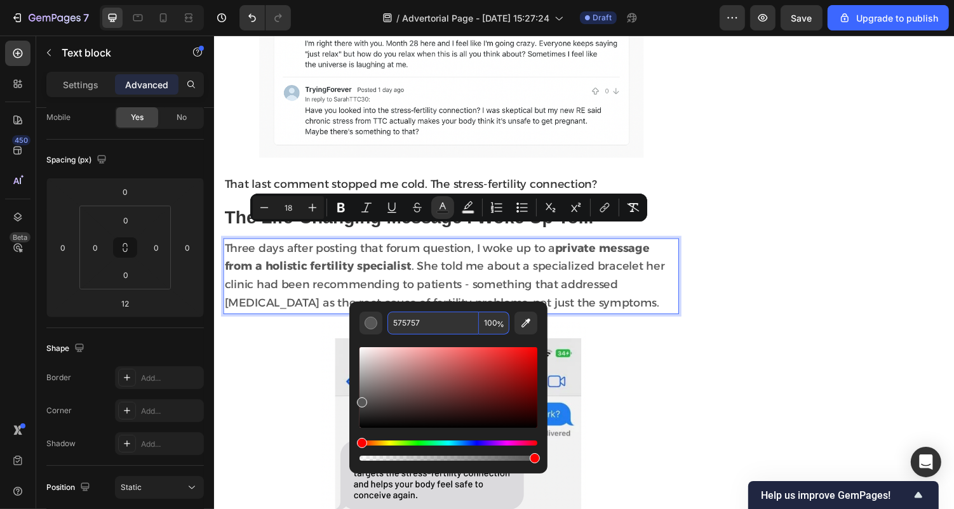
click at [408, 325] on input "575757" at bounding box center [432, 323] width 91 height 23
paste input "333333"
type input "333333"
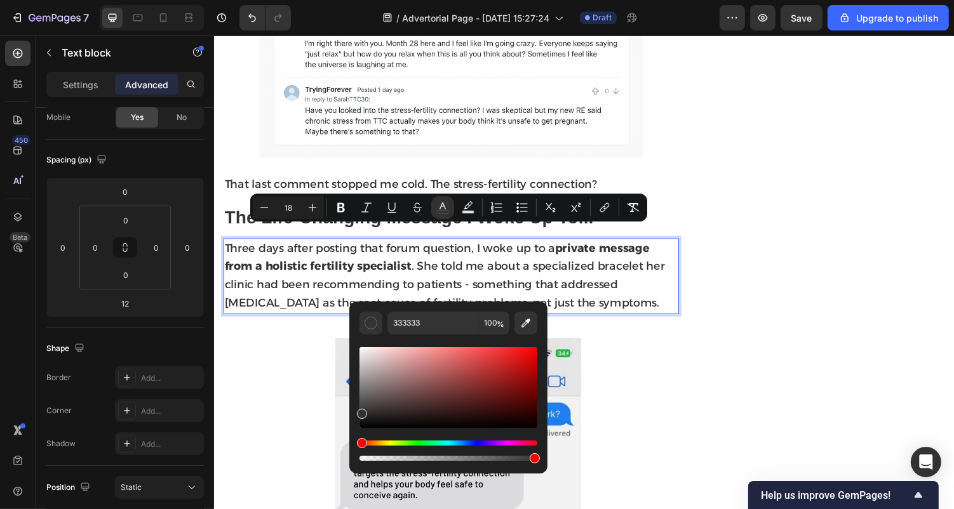
click at [655, 294] on p "Three days after posting that forum question, I woke up to a private message fr…" at bounding box center [457, 283] width 467 height 76
click at [411, 326] on input "333333" at bounding box center [432, 323] width 91 height 23
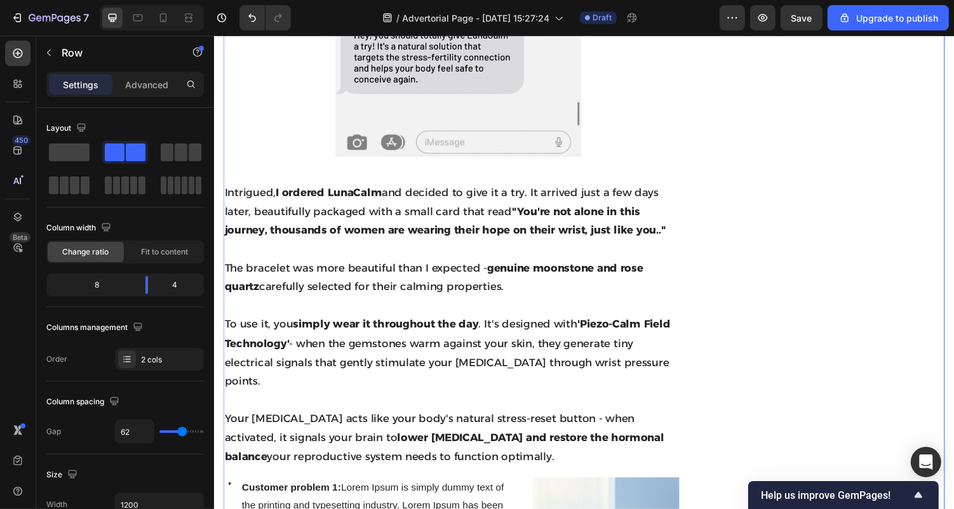
scroll to position [1659, 0]
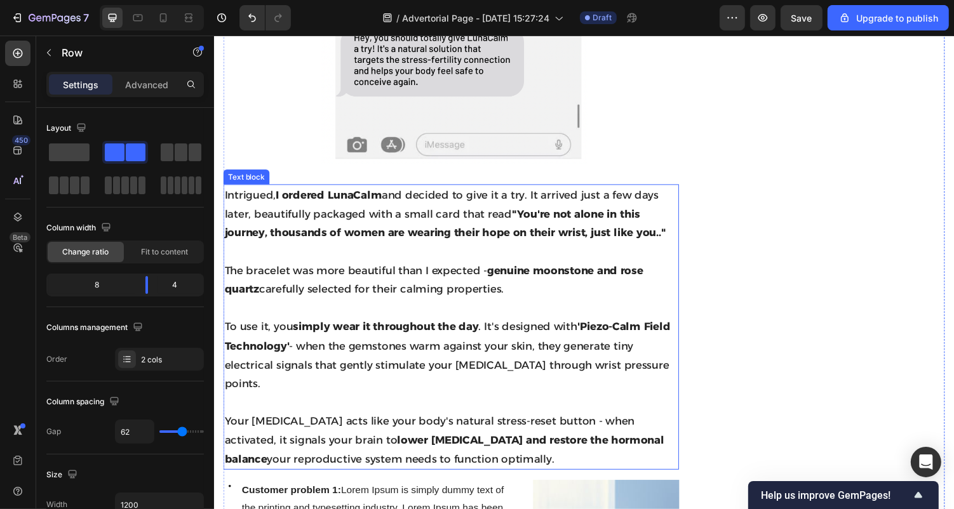
click at [496, 222] on strong ""You're not alone in this journey, thousands of women are wearing their hope on…" at bounding box center [451, 228] width 455 height 32
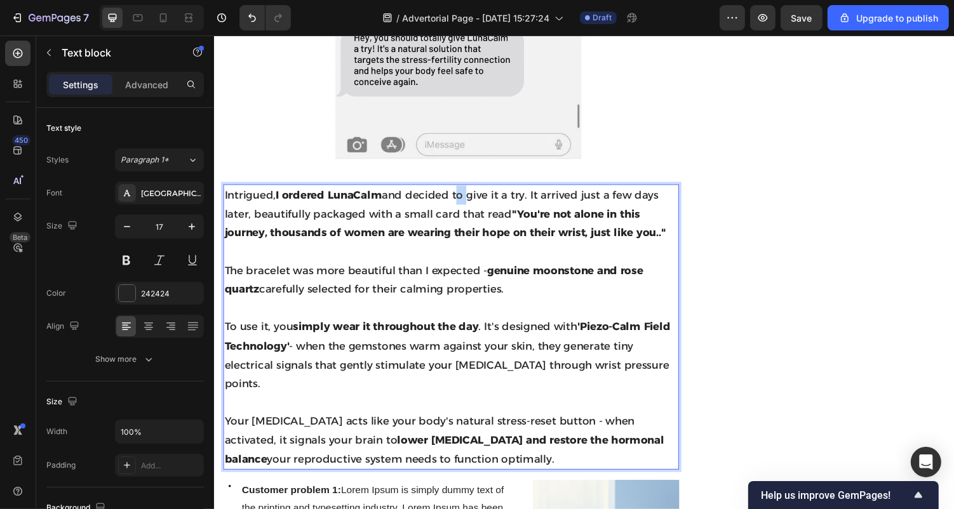
click at [468, 189] on p "Intrigued, I ordered LunaCalm and decided to give it a try. It arrived just a f…" at bounding box center [457, 218] width 467 height 58
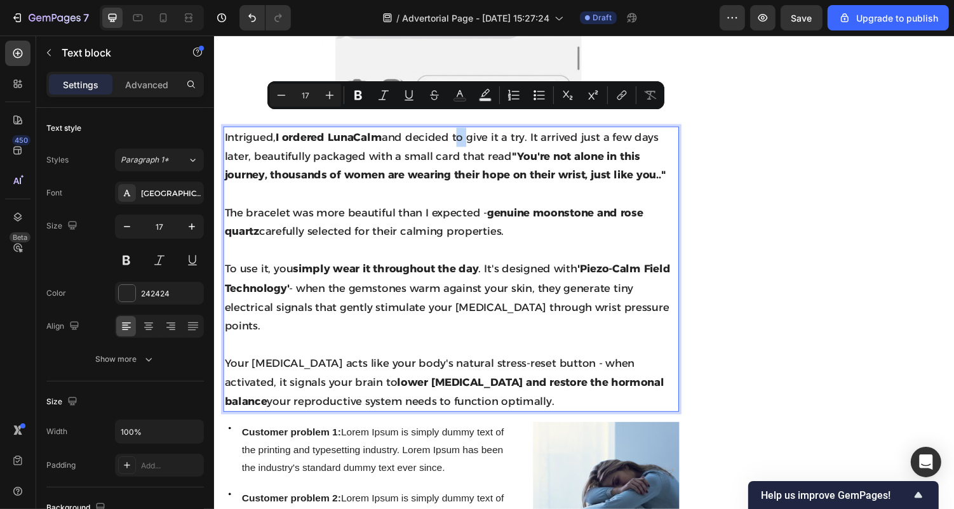
scroll to position [1724, 0]
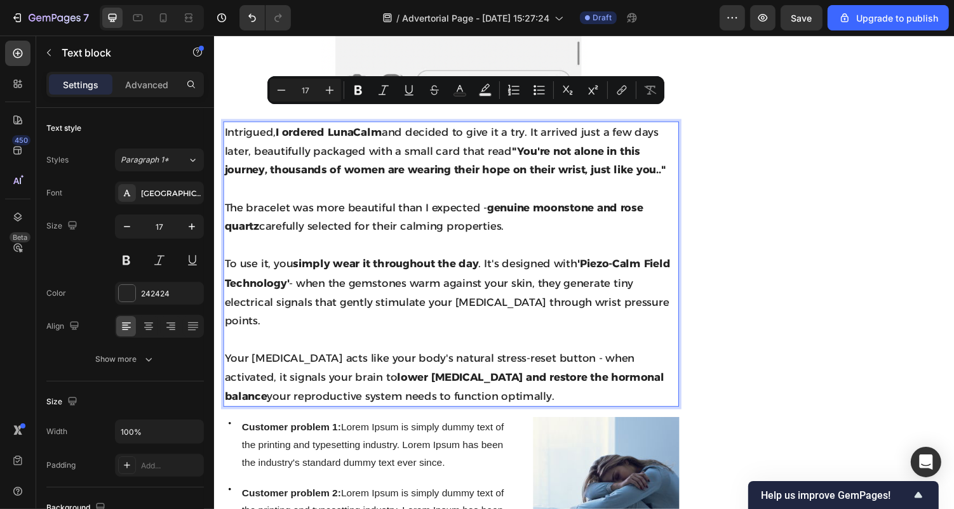
click at [473, 380] on strong "lower [MEDICAL_DATA] and restore the hormonal balance" at bounding box center [450, 396] width 453 height 32
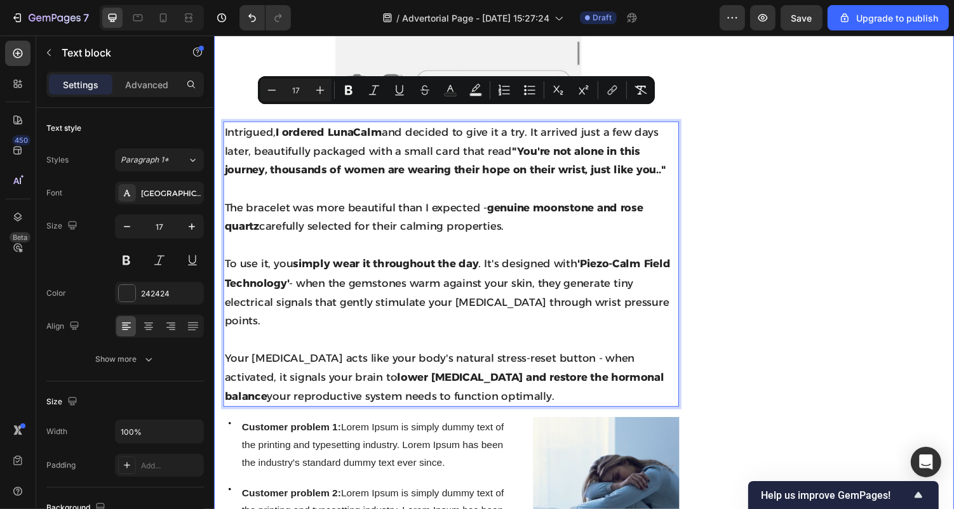
drag, startPoint x: 498, startPoint y: 372, endPoint x: 222, endPoint y: 117, distance: 375.3
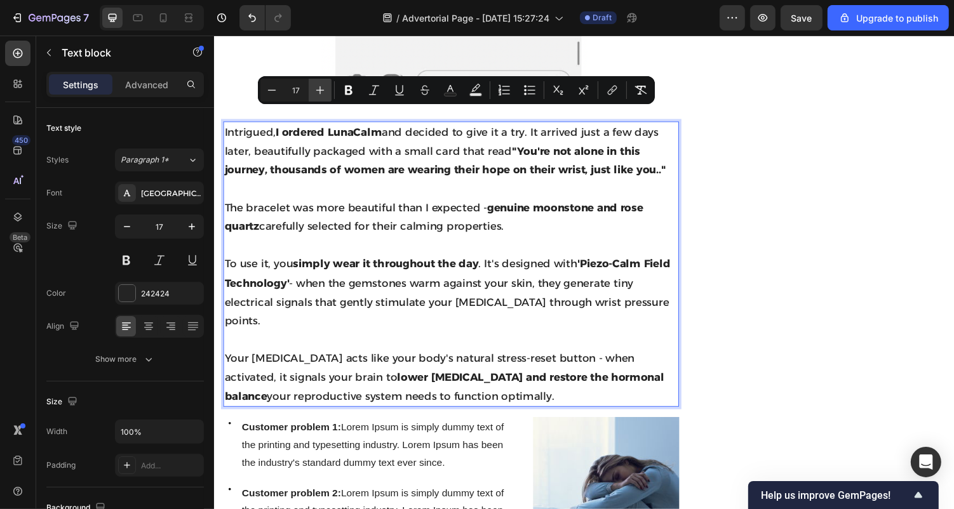
click at [319, 100] on button "Plus" at bounding box center [320, 90] width 23 height 23
type input "18"
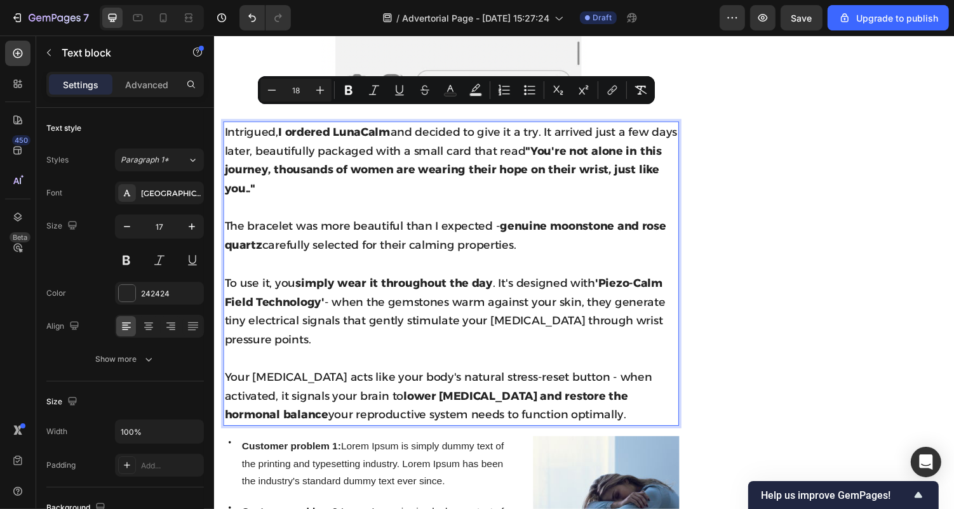
click at [392, 203] on p "Rich Text Editor. Editing area: main" at bounding box center [457, 213] width 467 height 20
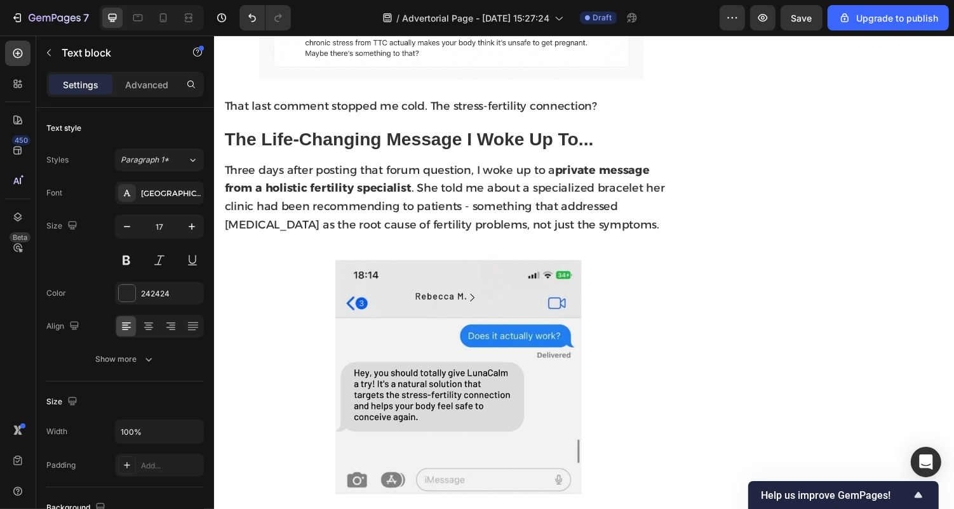
scroll to position [1308, 0]
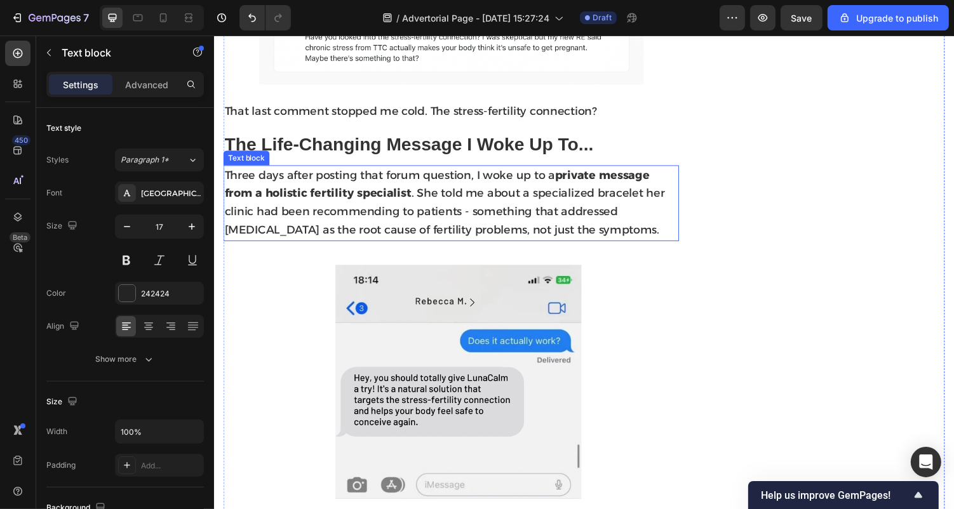
click at [420, 180] on span "Three days after posting that forum question, I woke up to a private message fr…" at bounding box center [450, 206] width 453 height 70
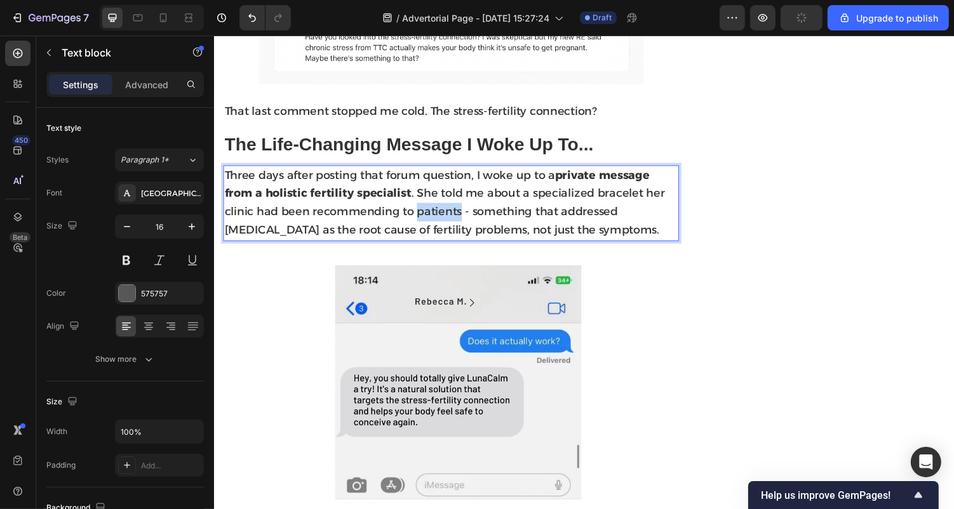
click at [420, 194] on span "Three days after posting that forum question, I woke up to a private message fr…" at bounding box center [450, 206] width 453 height 70
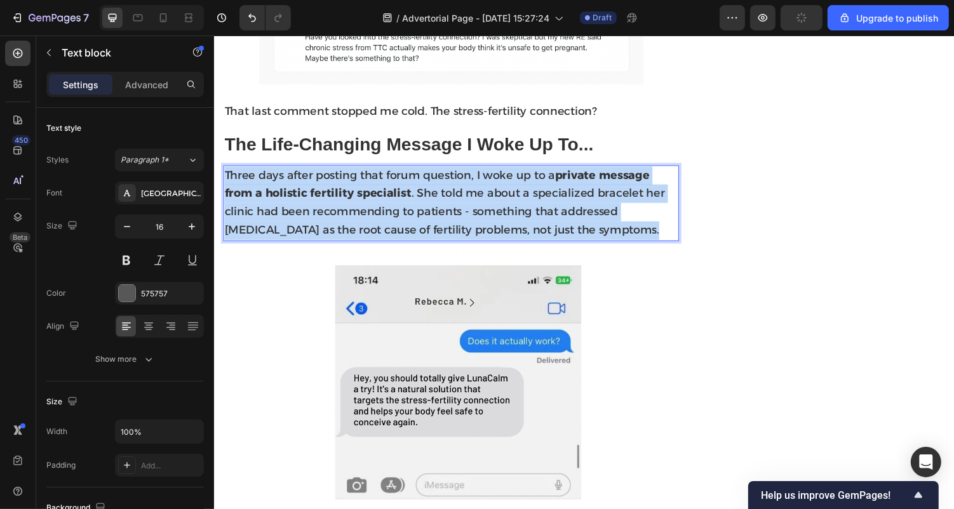
click at [420, 194] on span "Three days after posting that forum question, I woke up to a private message fr…" at bounding box center [450, 206] width 453 height 70
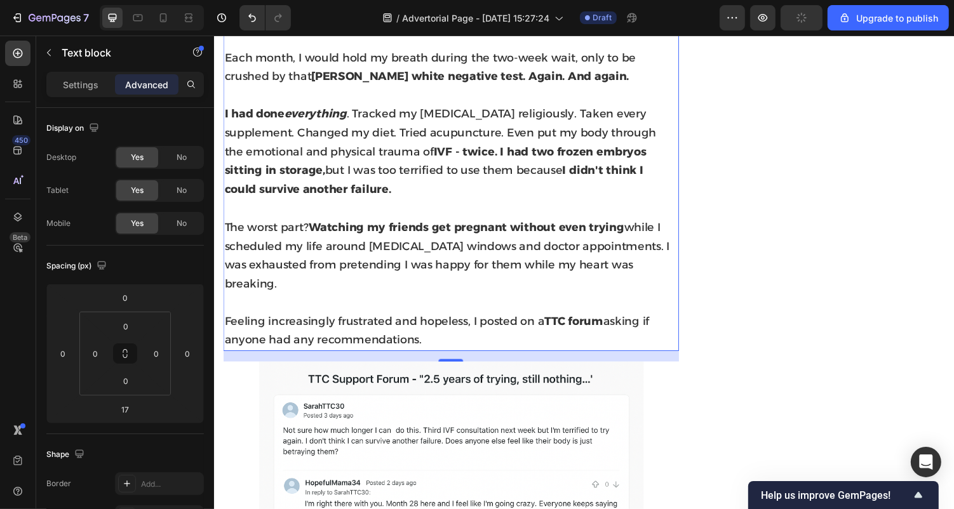
click at [406, 239] on strong "Watching my friends get pregnant without even trying" at bounding box center [473, 232] width 325 height 14
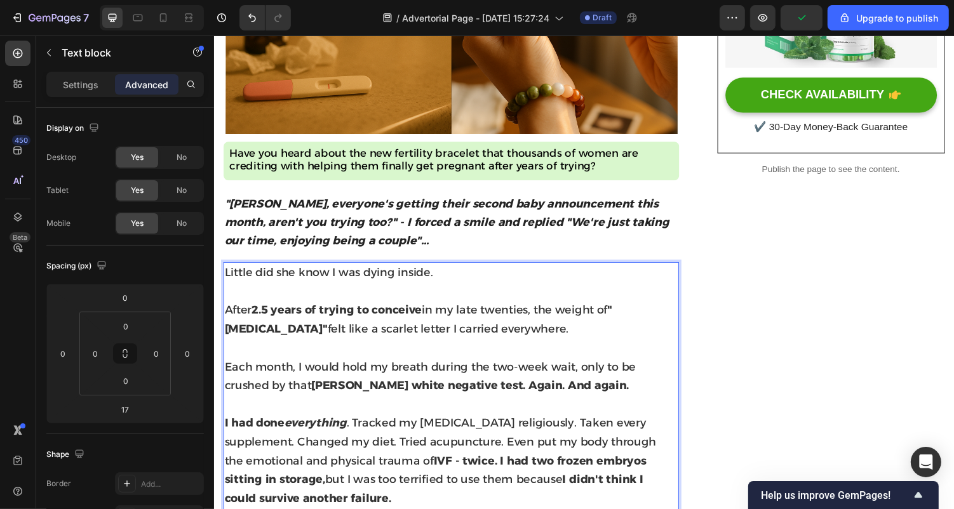
scroll to position [439, 0]
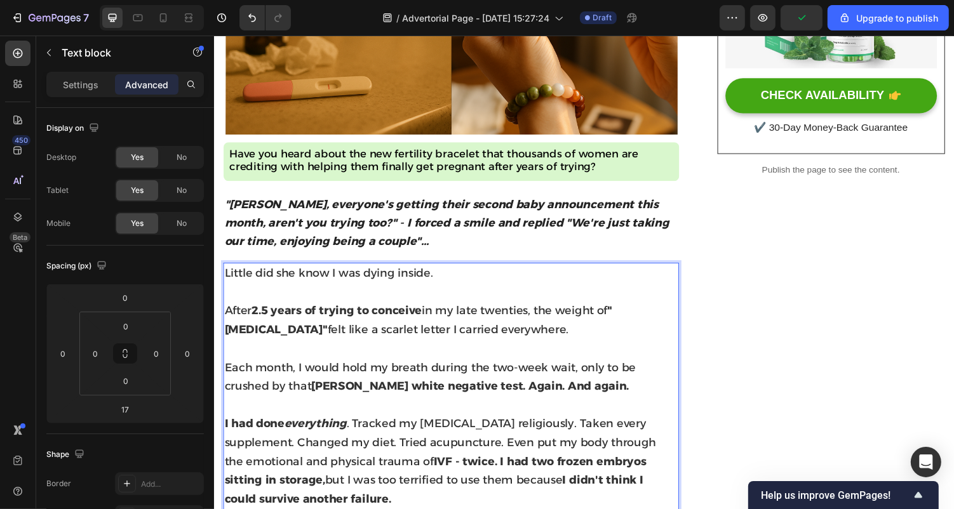
click at [393, 326] on p "After 2.5 years of trying to conceive in my late twenties, the weight of "[MEDI…" at bounding box center [457, 328] width 467 height 39
click at [393, 327] on p "After 2.5 years of trying to conceive in my late twenties, the weight of "[MEDI…" at bounding box center [457, 328] width 467 height 39
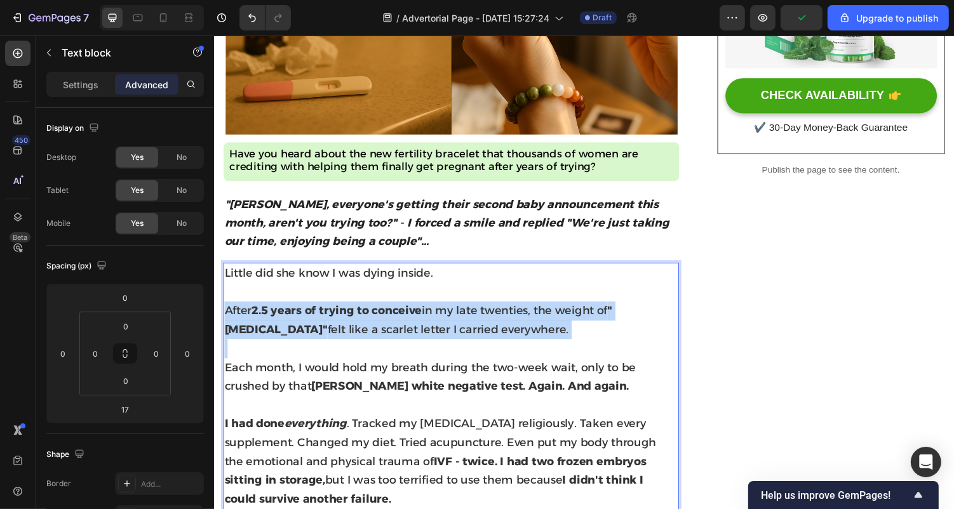
click at [393, 327] on p "After 2.5 years of trying to conceive in my late twenties, the weight of "[MEDI…" at bounding box center [457, 328] width 467 height 39
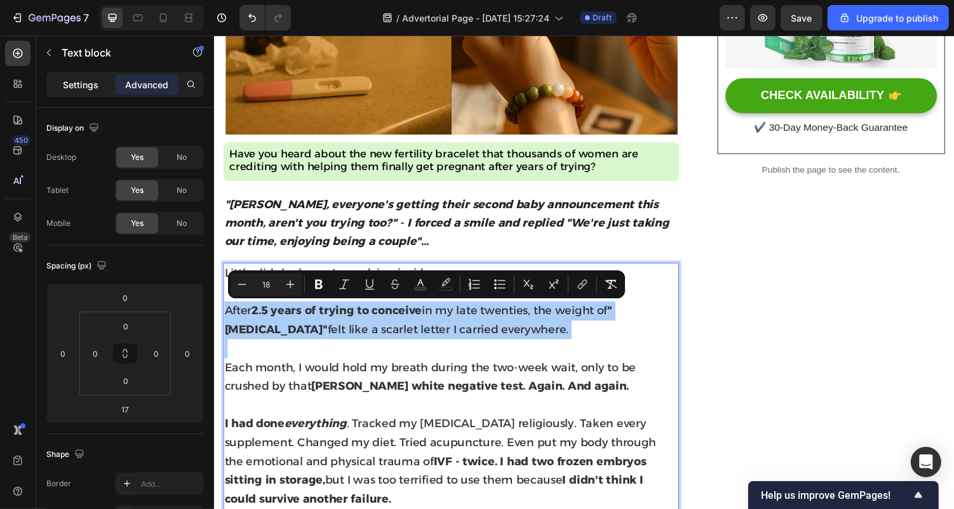
click at [87, 85] on p "Settings" at bounding box center [81, 84] width 36 height 13
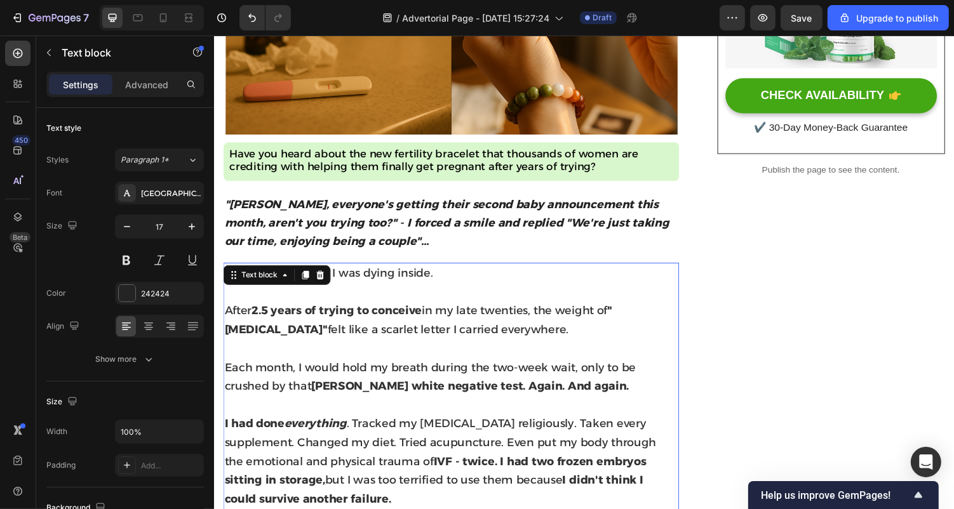
click at [346, 328] on p "After 2.5 years of trying to conceive in my late twenties, the weight of "[MEDI…" at bounding box center [457, 328] width 467 height 39
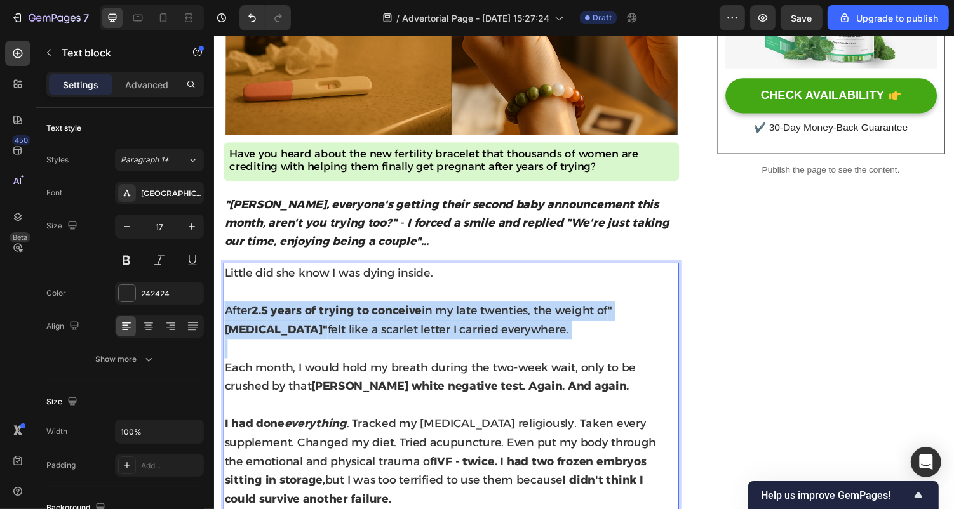
click at [346, 328] on p "After 2.5 years of trying to conceive in my late twenties, the weight of "[MEDI…" at bounding box center [457, 328] width 467 height 39
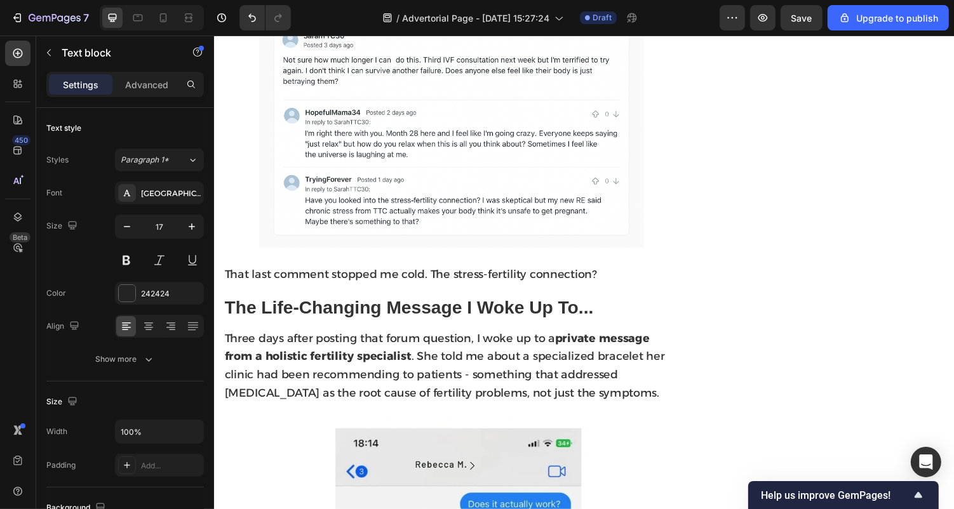
scroll to position [1176, 0]
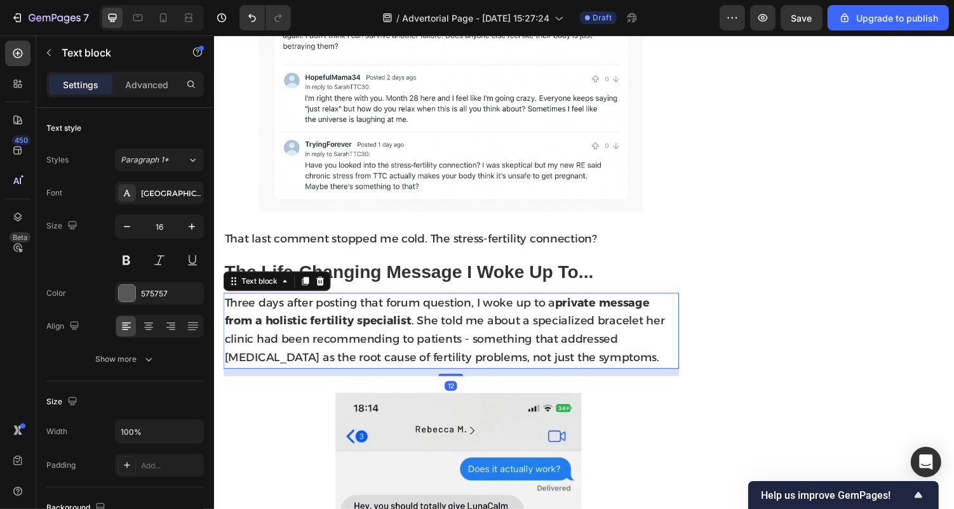
click at [327, 314] on strong "private message from a holistic fertility specialist" at bounding box center [443, 320] width 438 height 33
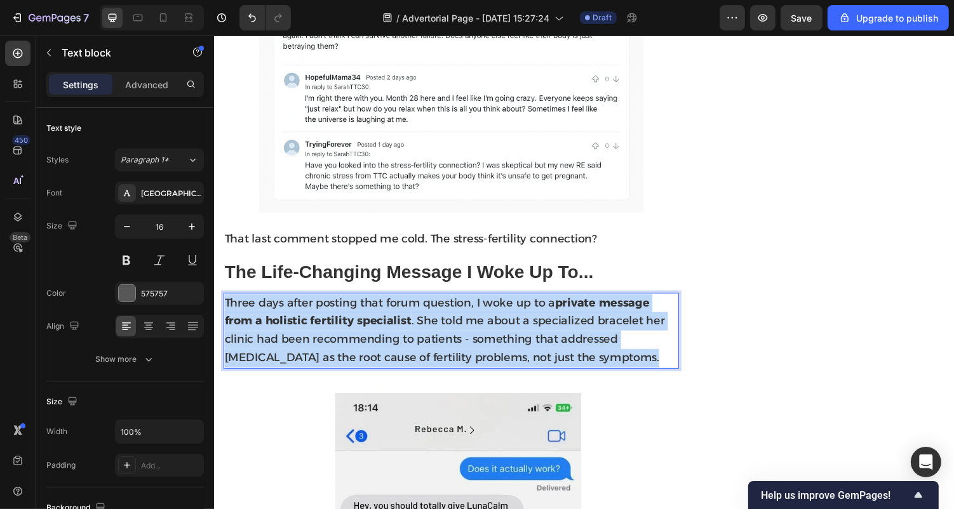
click at [327, 314] on strong "private message from a holistic fertility specialist" at bounding box center [443, 320] width 438 height 33
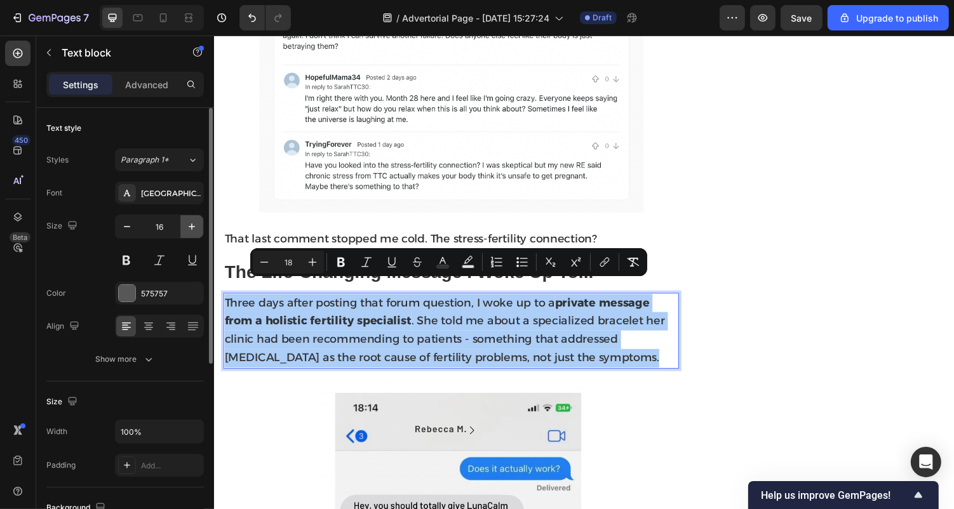
click at [192, 224] on icon "button" at bounding box center [192, 227] width 6 height 6
type input "17"
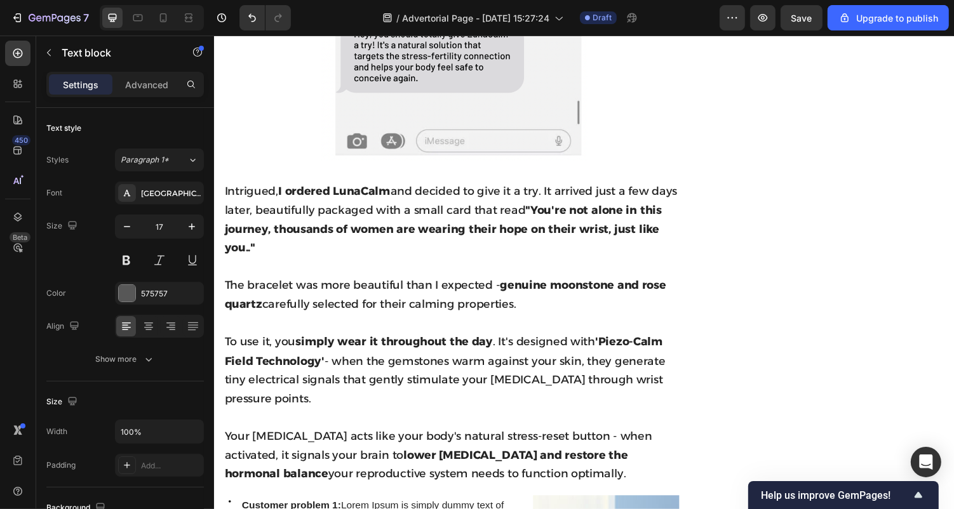
scroll to position [1666, 0]
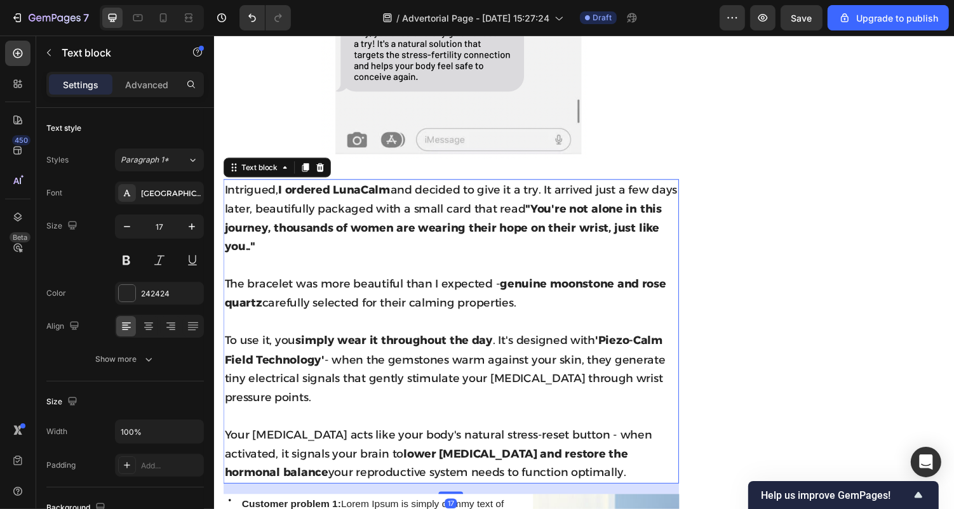
click at [327, 206] on span "Intrigued, I ordered LunaCalm and decided to give it a try. It arrived just a f…" at bounding box center [457, 223] width 466 height 72
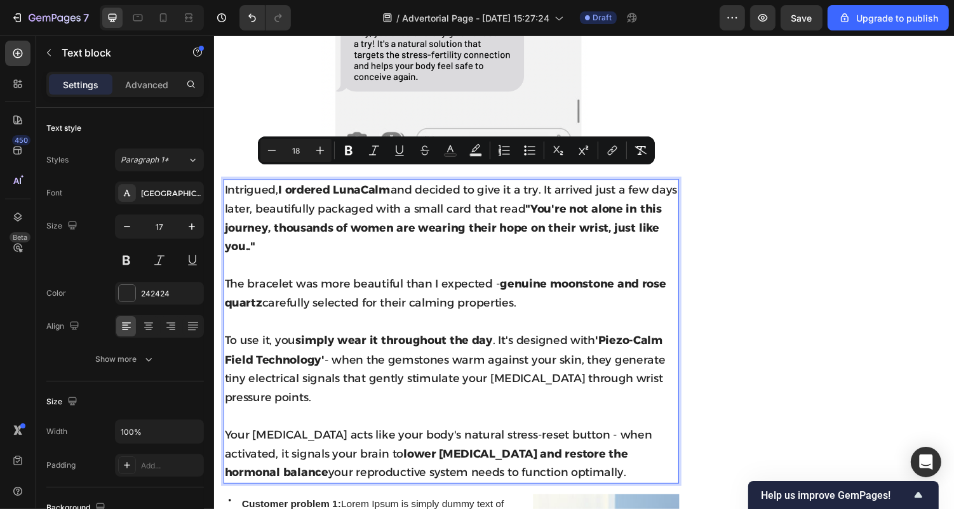
drag, startPoint x: 594, startPoint y: 478, endPoint x: 225, endPoint y: 185, distance: 471.9
click at [225, 185] on div "Intrigued, I ordered LunaCalm and decided to give it a try. It arrived just a f…" at bounding box center [457, 340] width 469 height 314
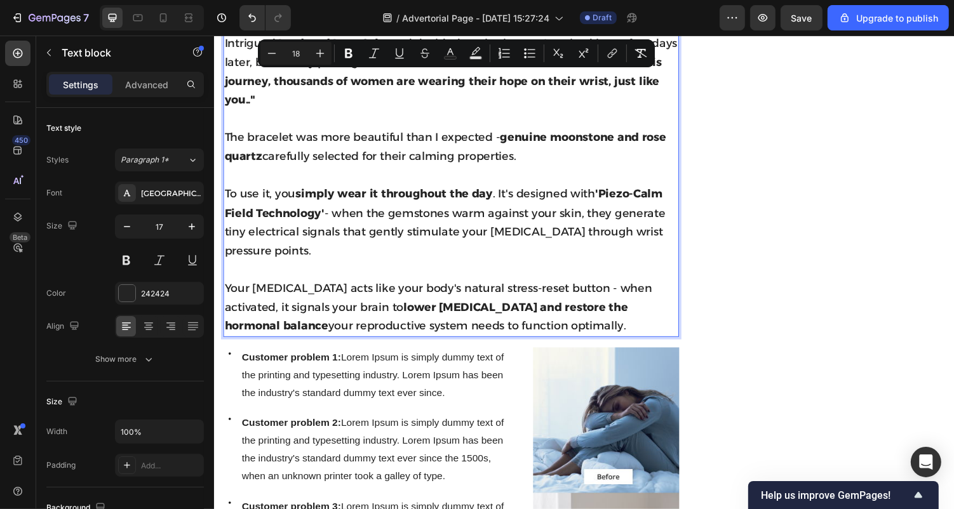
scroll to position [1829, 0]
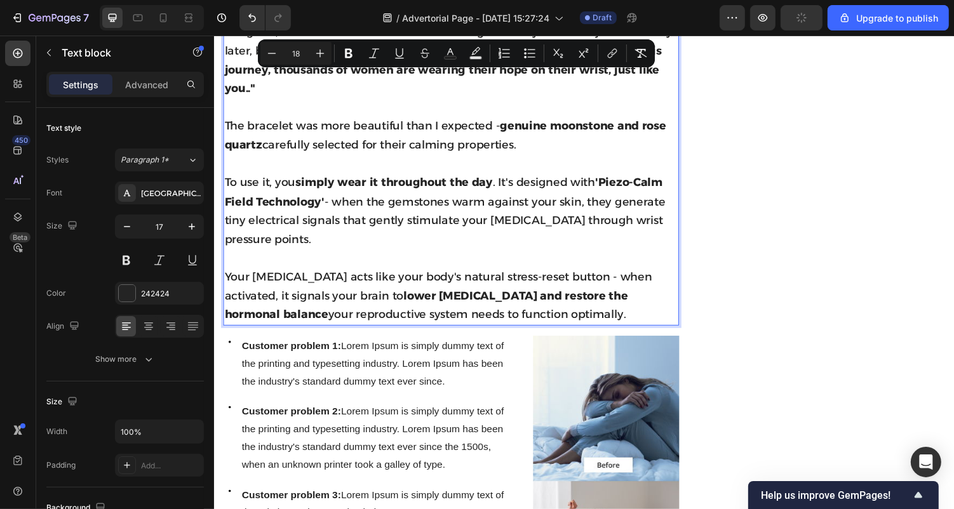
click at [392, 292] on span "Your [MEDICAL_DATA] acts like your body's natural stress-reset button - when ac…" at bounding box center [444, 302] width 440 height 53
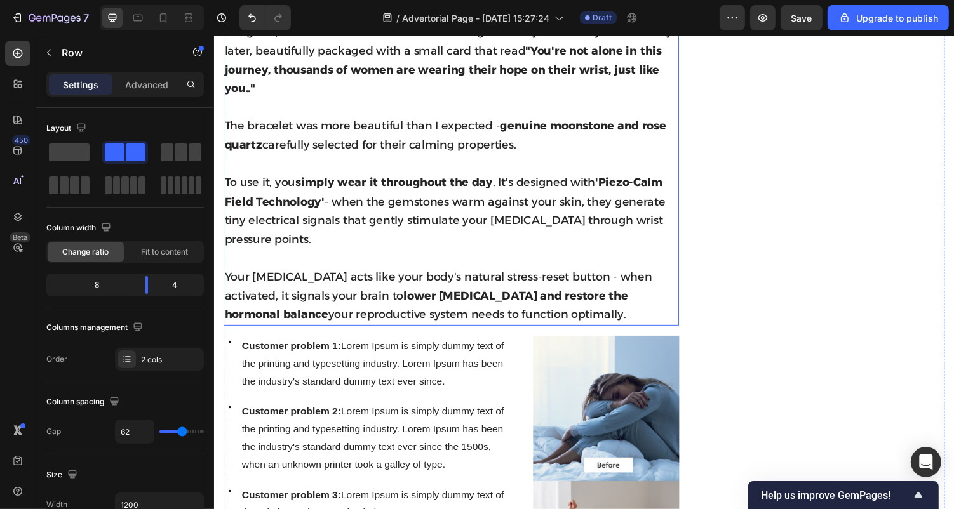
click at [598, 320] on p "Your [MEDICAL_DATA] acts like your body's natural stress-reset button - when ac…" at bounding box center [457, 303] width 467 height 58
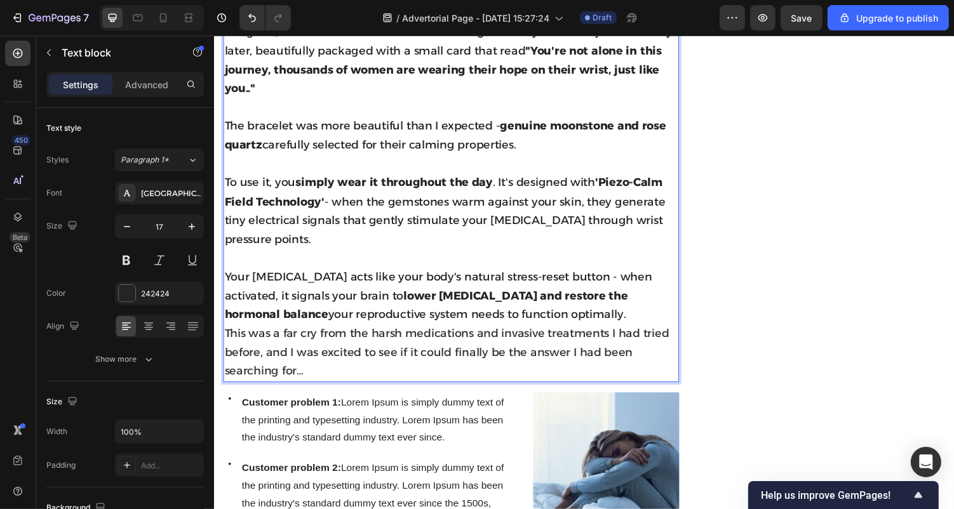
click at [594, 311] on p "Your [MEDICAL_DATA] acts like your body's natural stress-reset button - when ac…" at bounding box center [457, 303] width 467 height 58
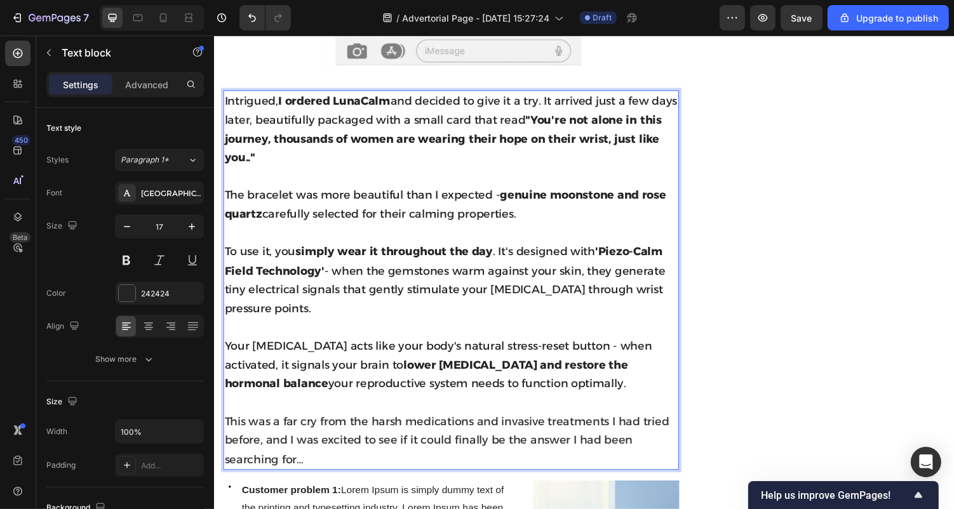
scroll to position [1759, 0]
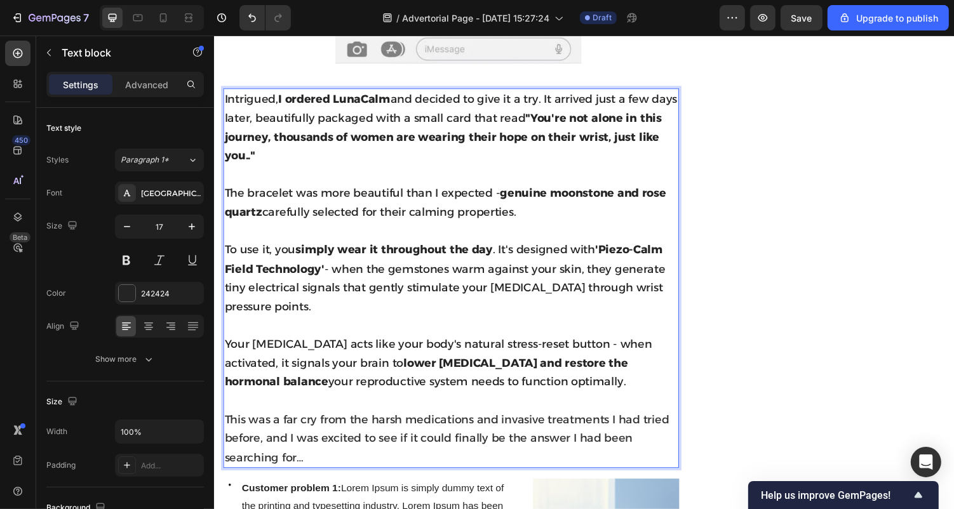
click at [325, 461] on p "This was a far cry from the harsh medications and invasive treatments I had tri…" at bounding box center [457, 451] width 467 height 58
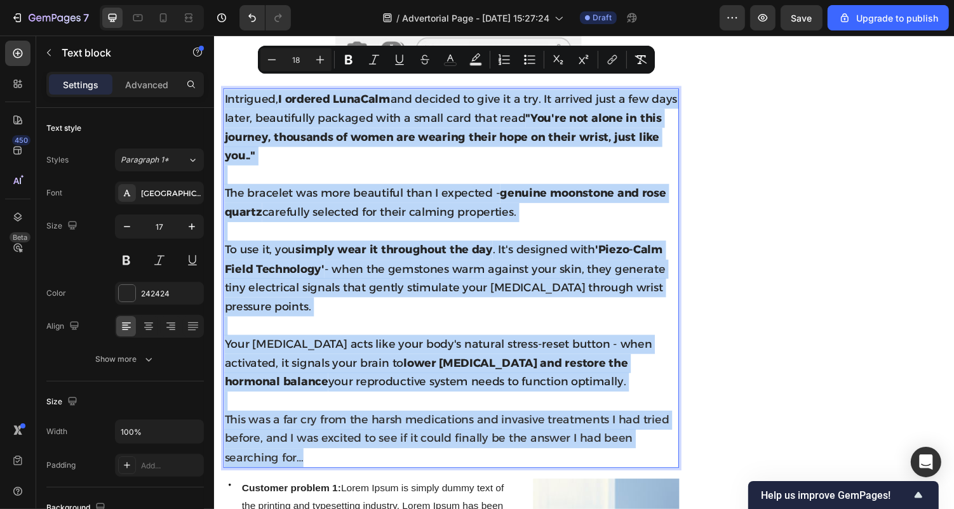
drag, startPoint x: 325, startPoint y: 462, endPoint x: 224, endPoint y: 87, distance: 388.1
click at [224, 90] on div "Intrigued, I ordered LunaCalm and decided to give it a try. It arrived just a f…" at bounding box center [457, 285] width 469 height 391
copy div "Intrigued, I ordered LunaCalm and decided to give it a try. It arrived just a f…"
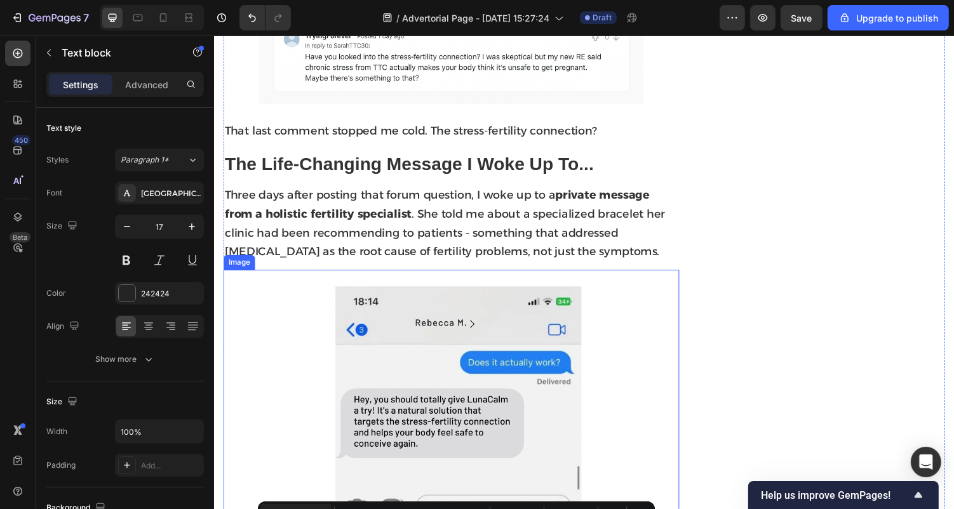
scroll to position [1275, 0]
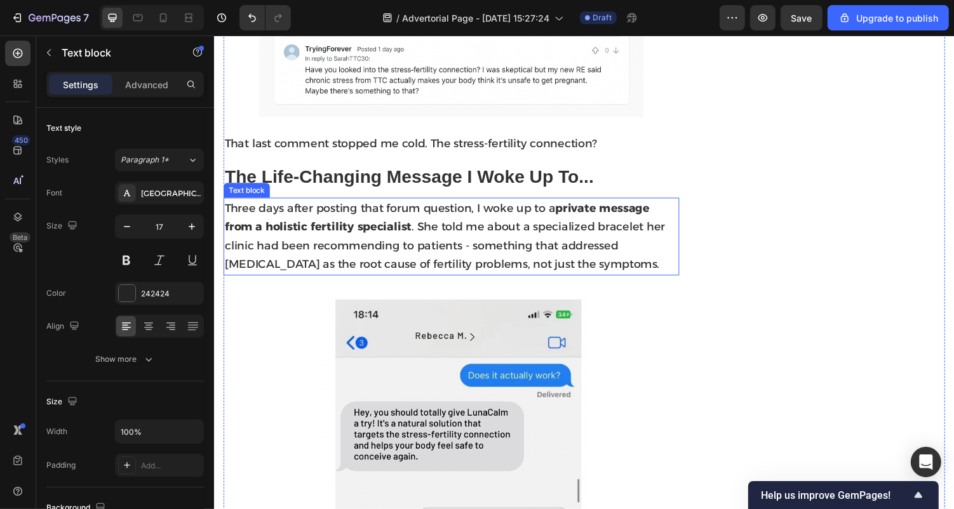
click at [428, 217] on span "Three days after posting that forum question, I woke up to a private message fr…" at bounding box center [450, 242] width 453 height 72
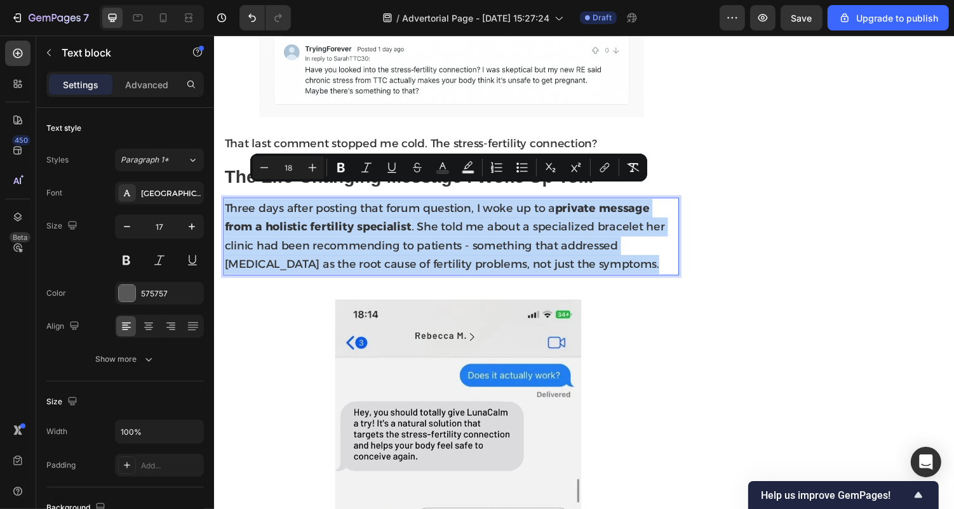
copy span "Three days after posting that forum question, I woke up to a private message fr…"
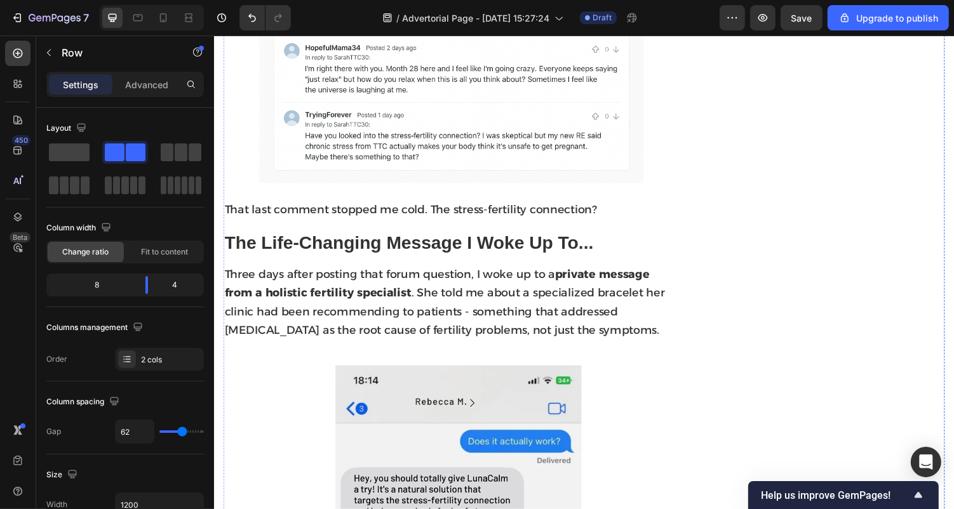
scroll to position [1187, 0]
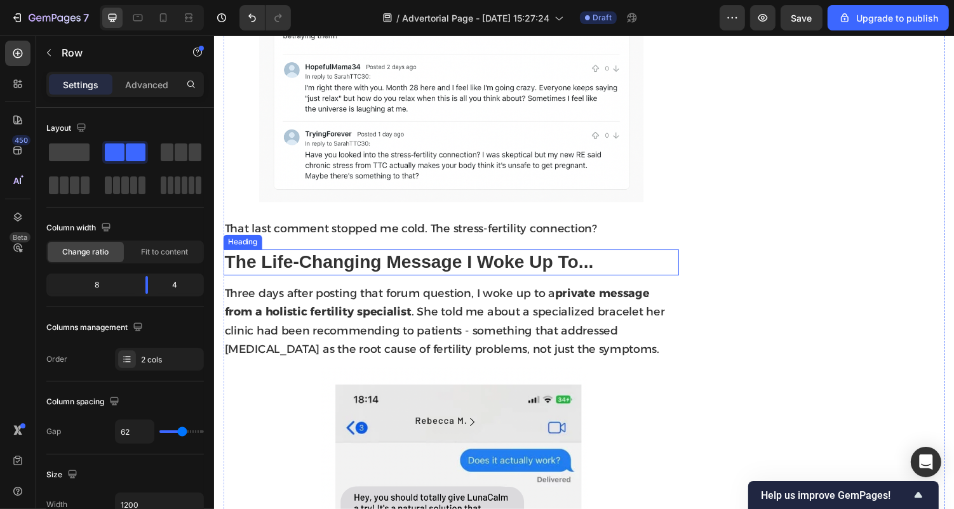
click at [549, 258] on strong "The Life-Changing Message I Woke Up To..." at bounding box center [414, 268] width 380 height 20
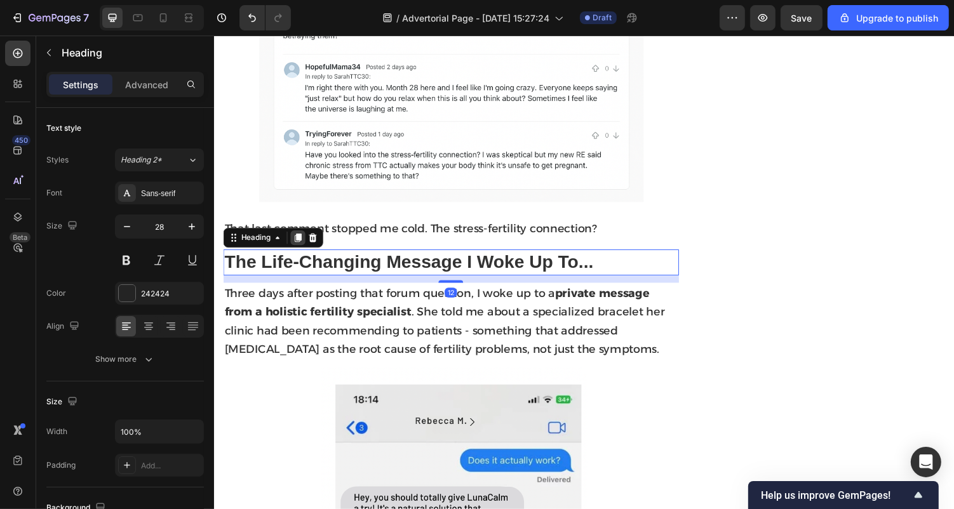
click at [301, 239] on icon at bounding box center [300, 243] width 7 height 9
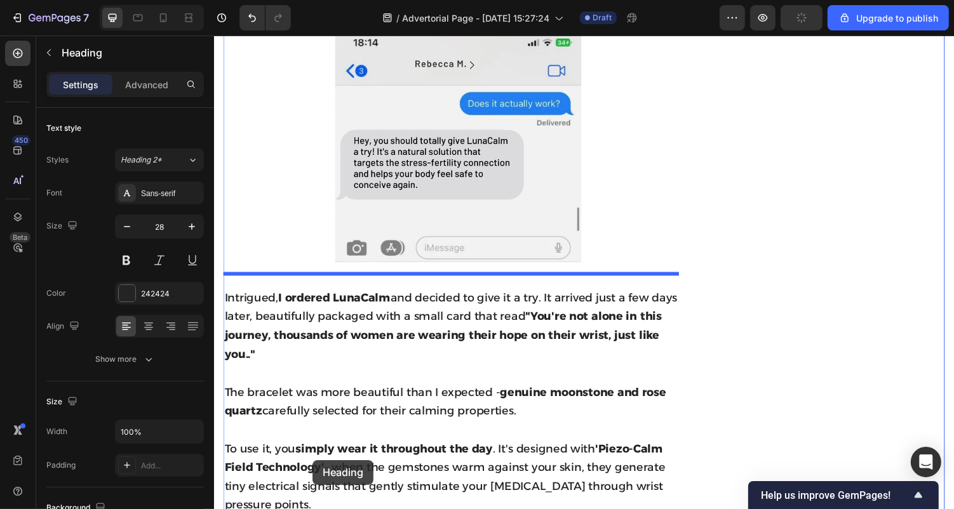
scroll to position [1620, 0]
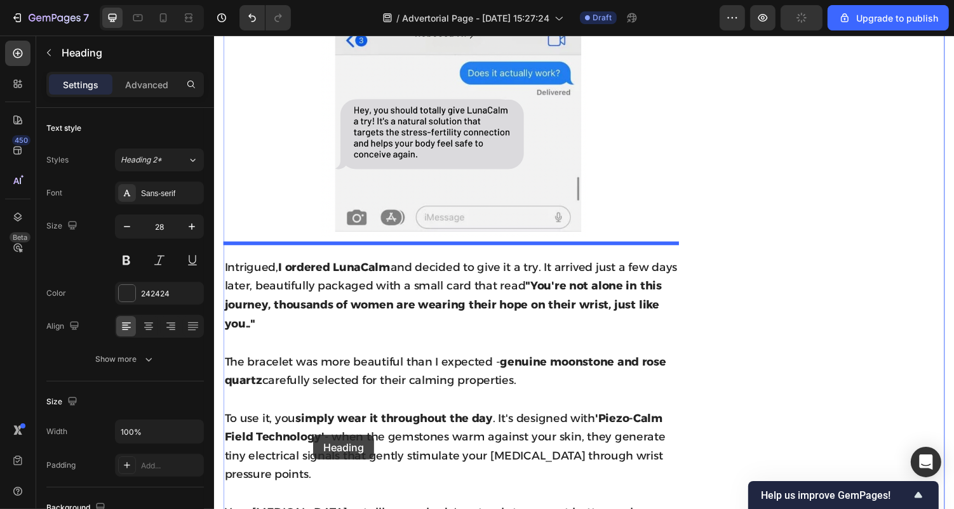
drag, startPoint x: 236, startPoint y: 262, endPoint x: 317, endPoint y: 448, distance: 203.1
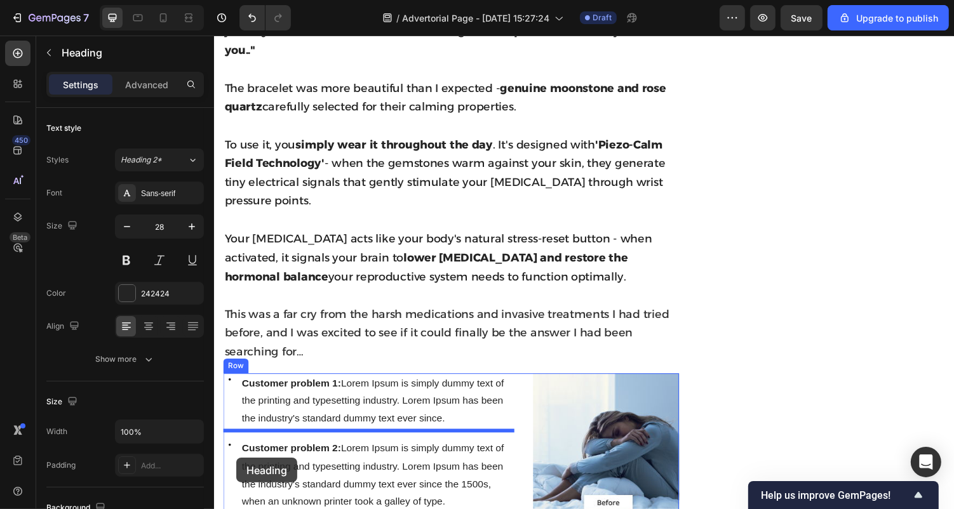
scroll to position [1960, 0]
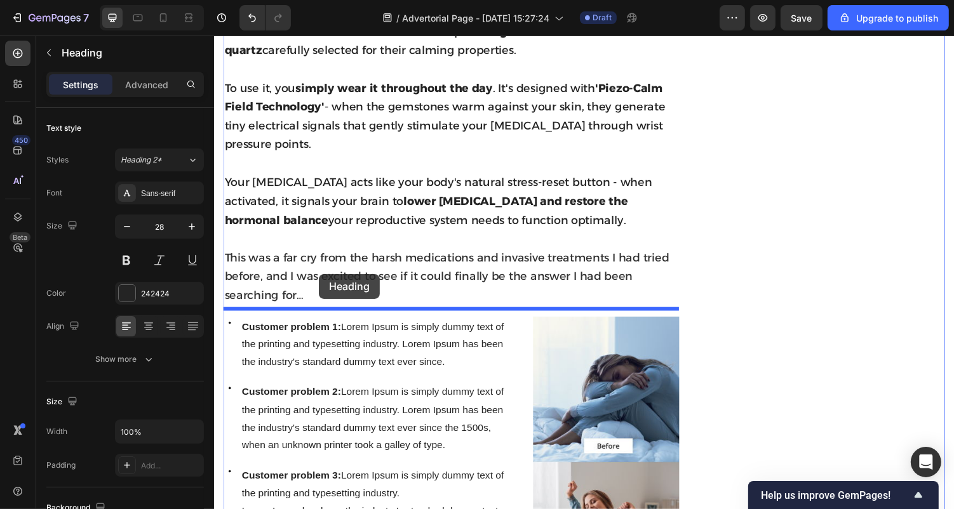
drag, startPoint x: 236, startPoint y: 41, endPoint x: 330, endPoint y: 286, distance: 262.0
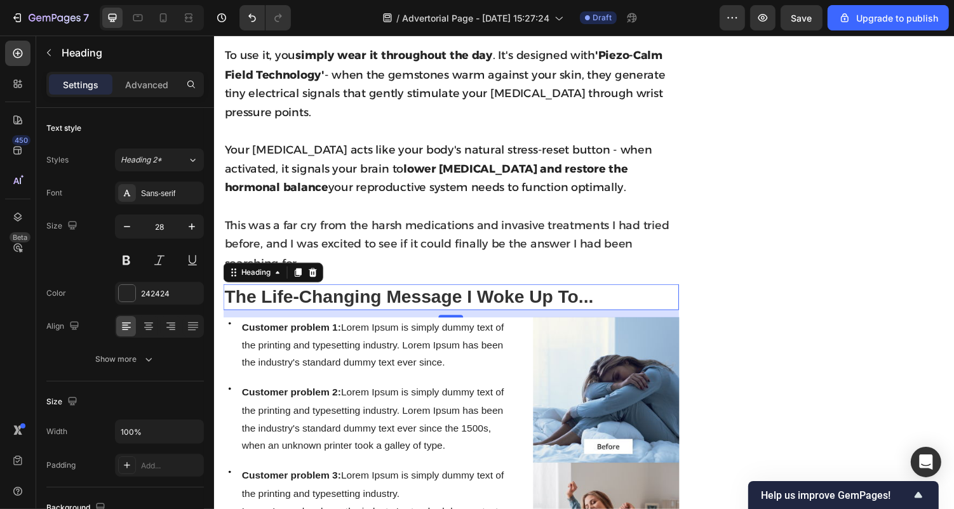
scroll to position [1926, 0]
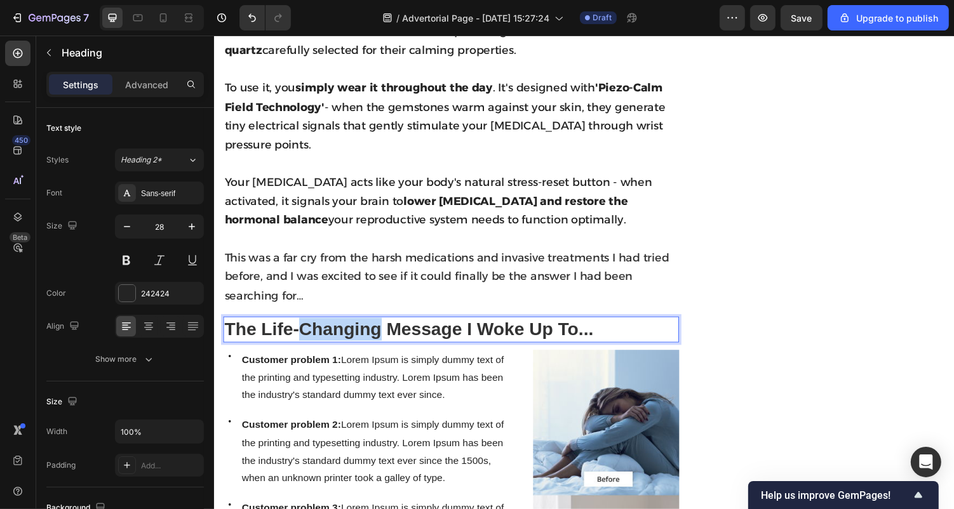
click at [377, 330] on strong "The Life-Changing Message I Woke Up To..." at bounding box center [414, 337] width 380 height 20
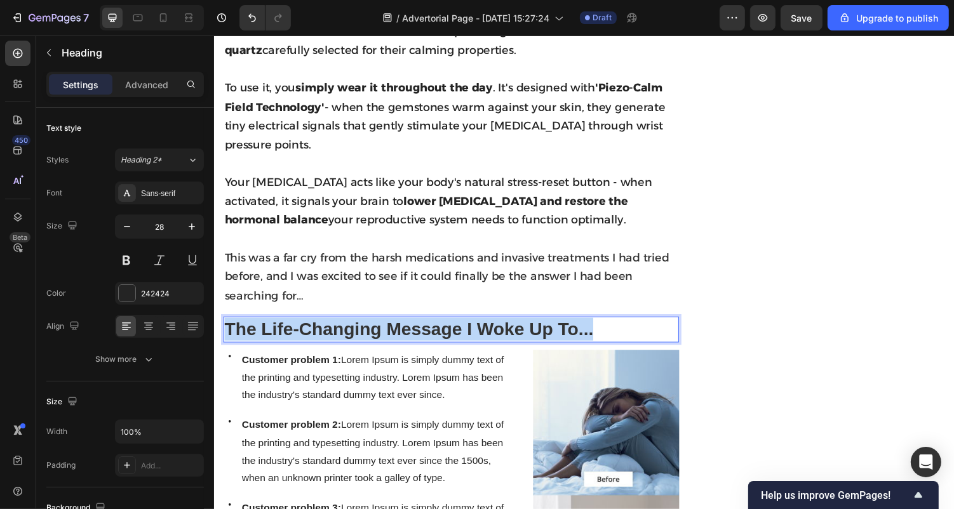
click at [377, 330] on strong "The Life-Changing Message I Woke Up To..." at bounding box center [414, 337] width 380 height 20
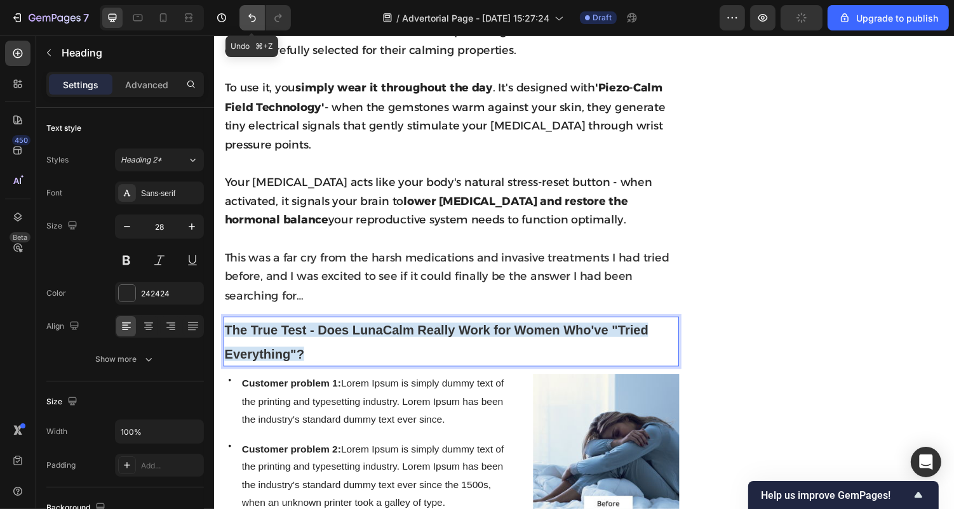
click at [250, 13] on icon "Undo/Redo" at bounding box center [252, 17] width 13 height 13
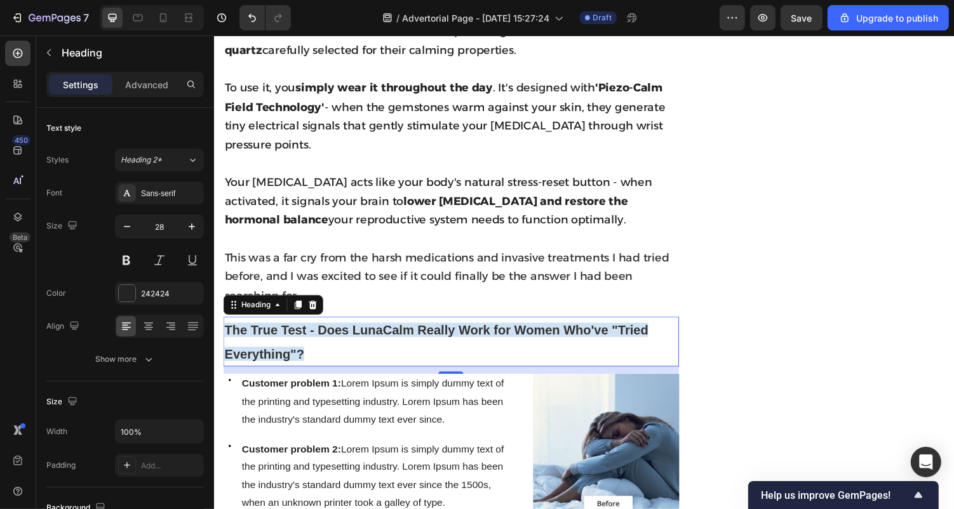
scroll to position [1912, 0]
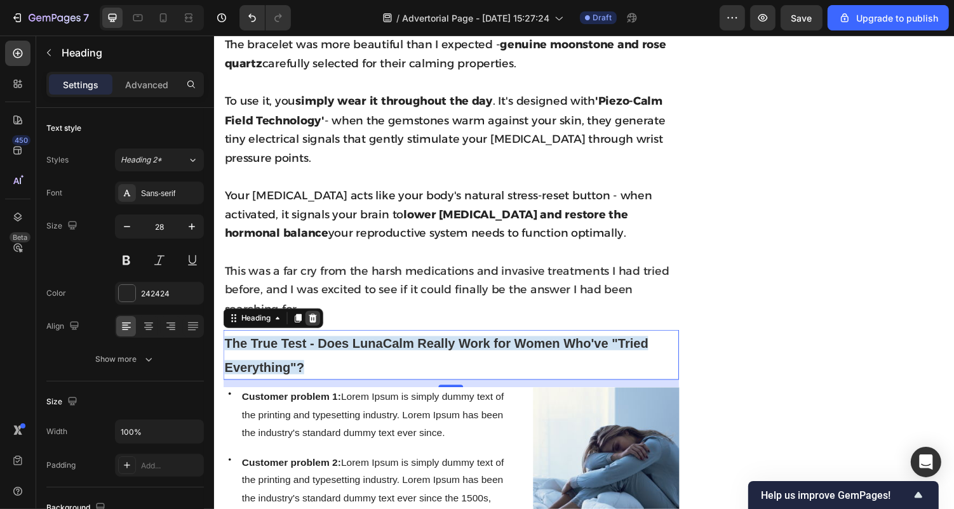
click at [314, 322] on icon at bounding box center [315, 326] width 8 height 9
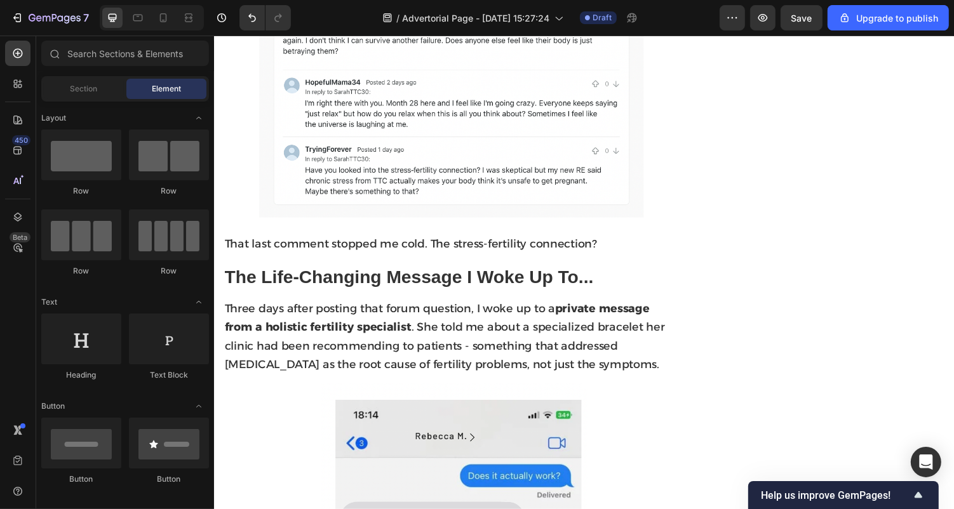
scroll to position [1152, 0]
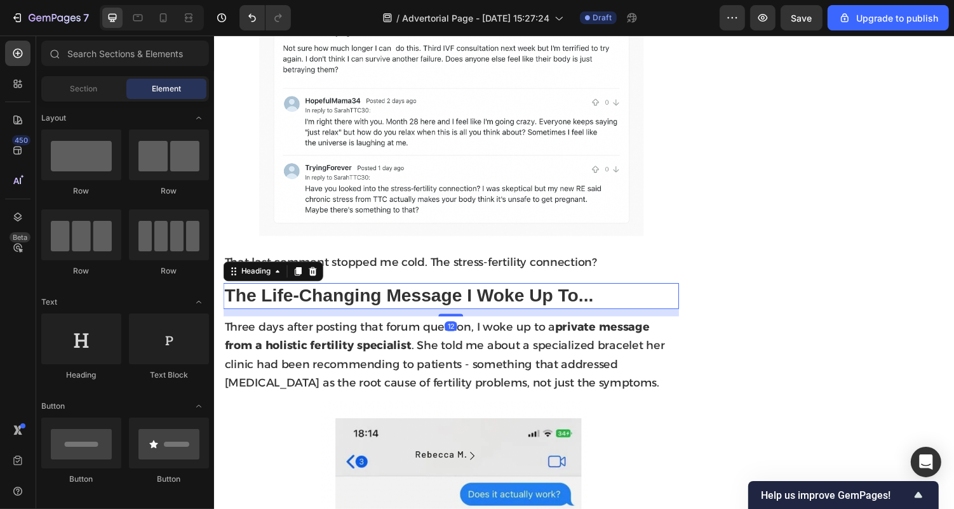
click at [286, 293] on strong "The Life-Changing Message I Woke Up To..." at bounding box center [414, 303] width 380 height 20
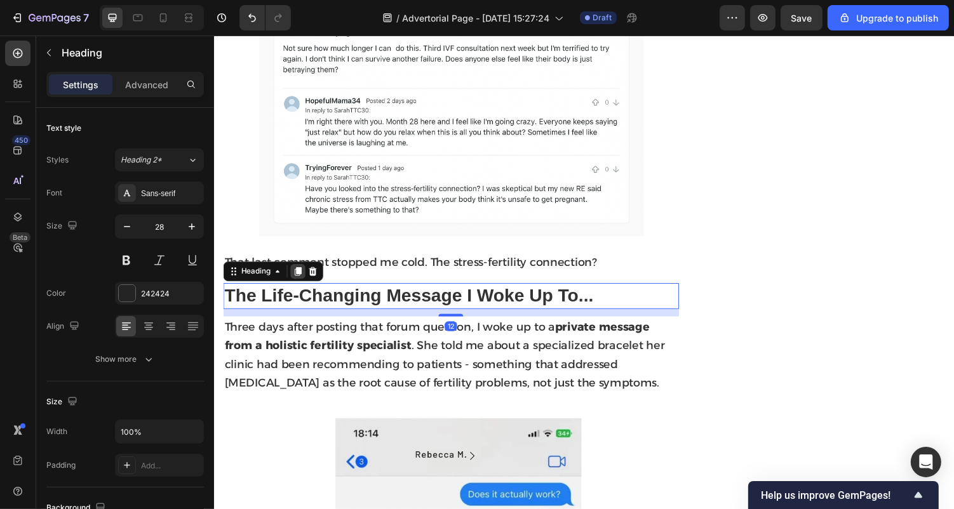
click at [299, 274] on icon at bounding box center [300, 278] width 7 height 9
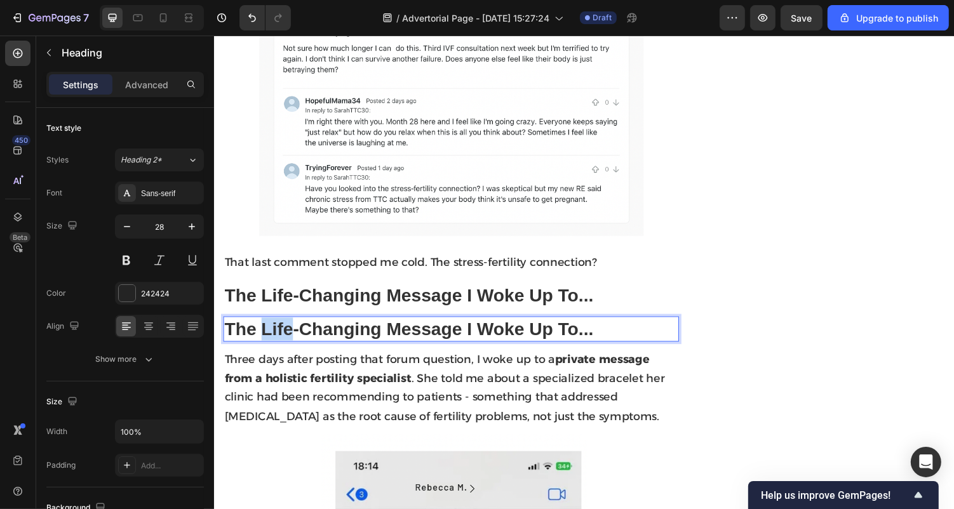
click at [266, 327] on strong "The Life-Changing Message I Woke Up To..." at bounding box center [414, 337] width 380 height 20
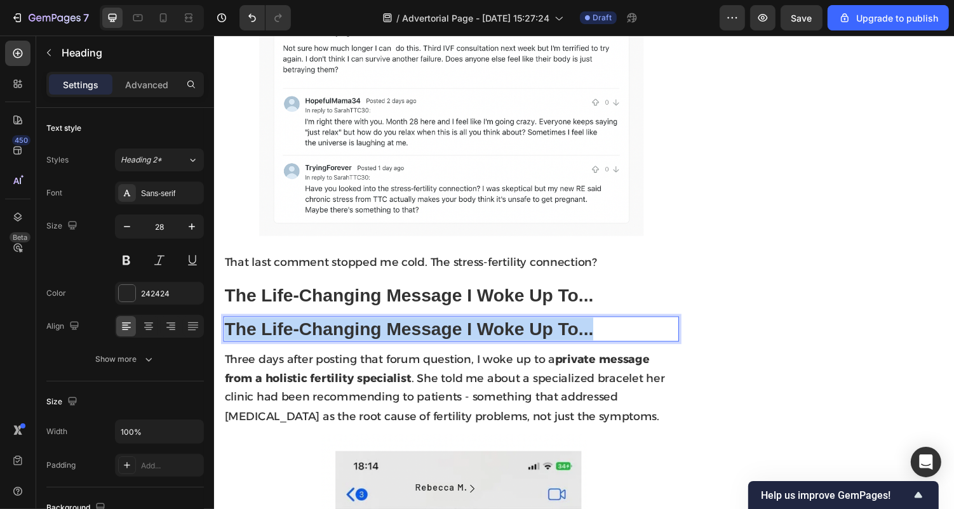
click at [266, 327] on strong "The Life-Changing Message I Woke Up To..." at bounding box center [414, 337] width 380 height 20
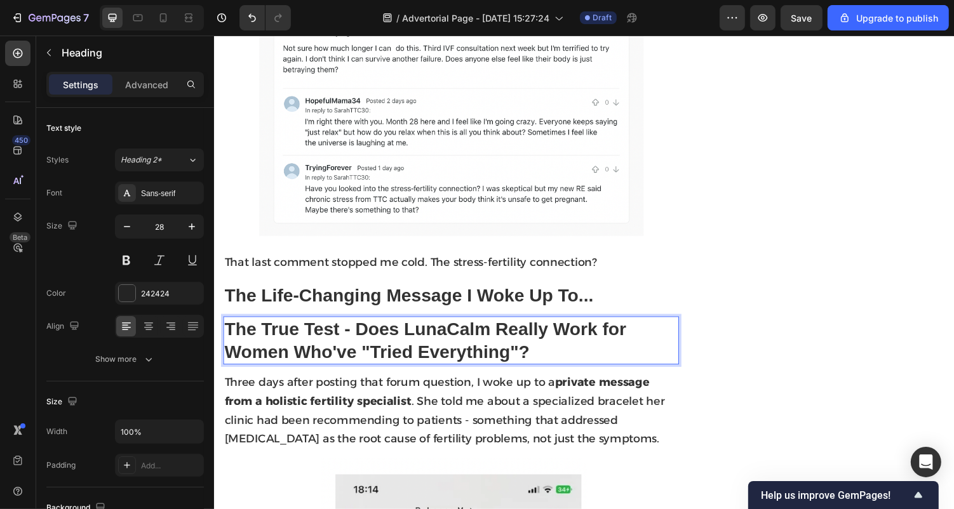
click at [281, 337] on strong "The True Test - Does LunaCalm Really Work for Women Who've "Tried Everything"?" at bounding box center [431, 349] width 414 height 44
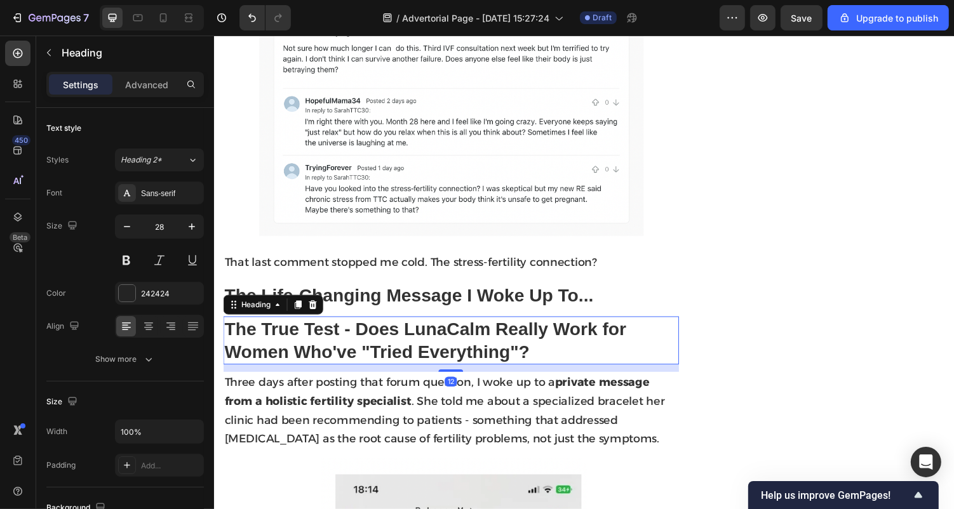
click at [496, 343] on strong "The True Test - Does LunaCalm Really Work for Women Who've "Tried Everything"?" at bounding box center [431, 349] width 414 height 44
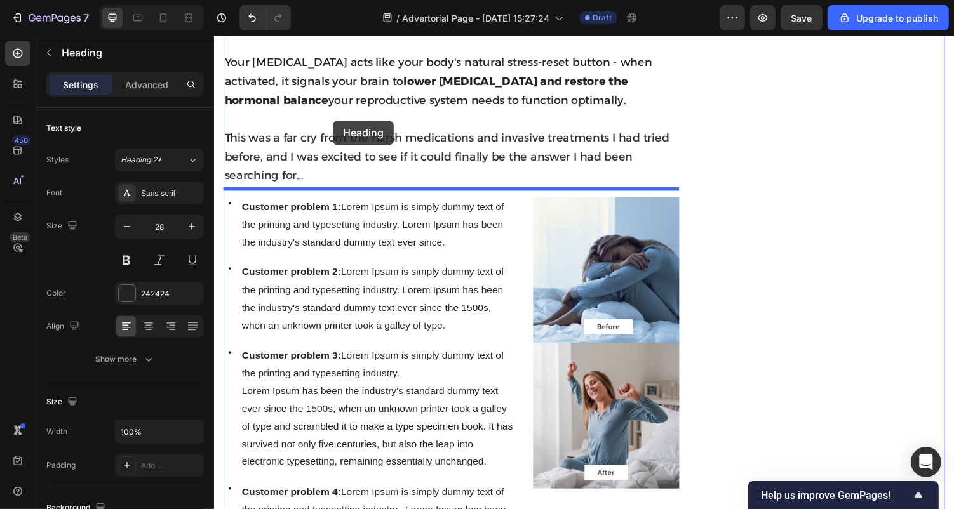
drag, startPoint x: 234, startPoint y: 298, endPoint x: 337, endPoint y: 123, distance: 202.9
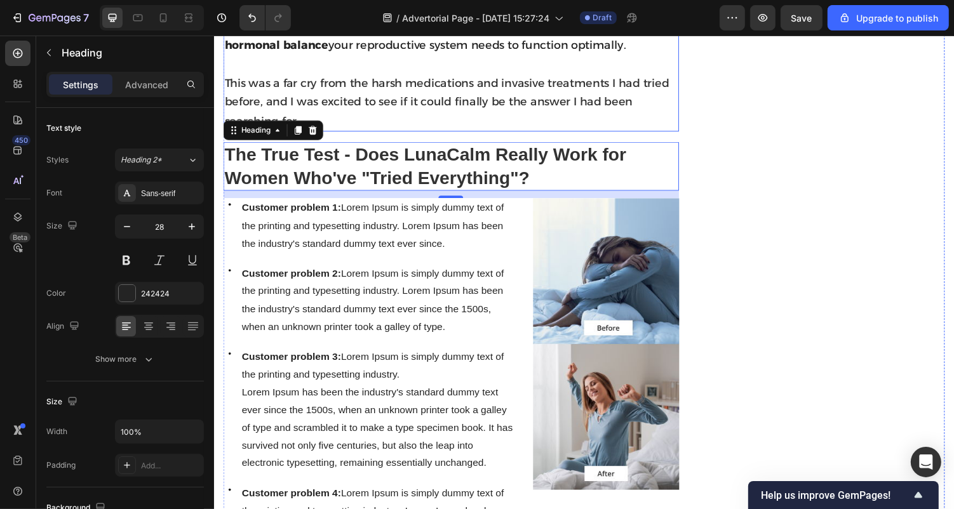
scroll to position [2049, 0]
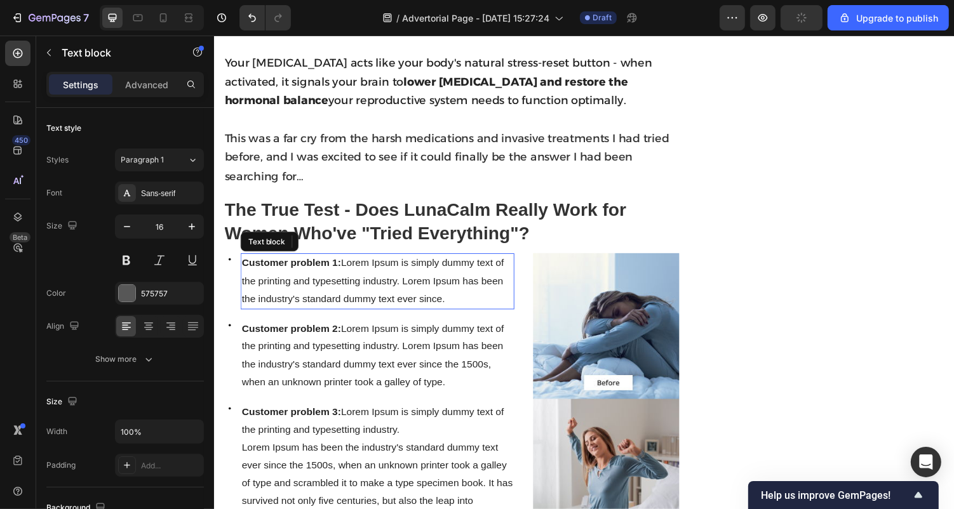
click at [364, 277] on span "Customer problem 1: Lorem Ipsum is simply dummy text of the printing and typese…" at bounding box center [377, 288] width 270 height 48
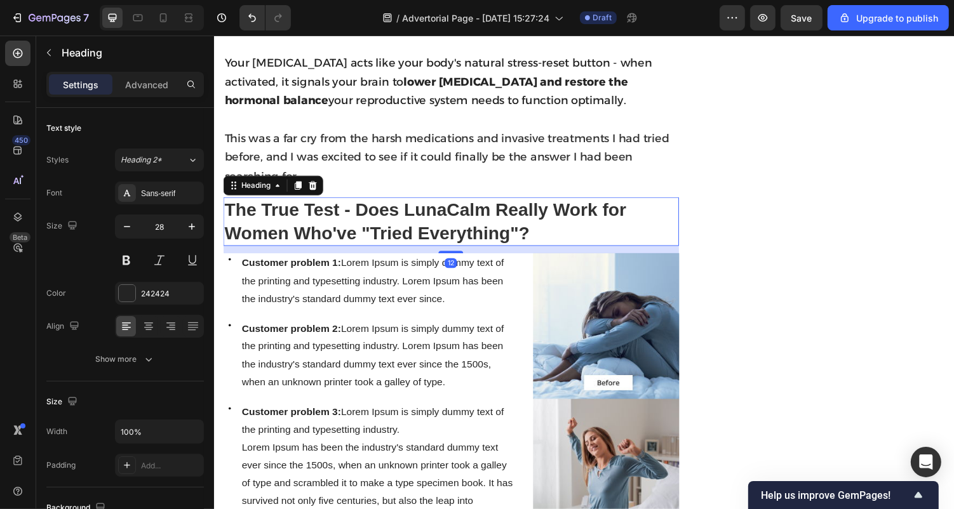
click at [424, 241] on h2 "⁠⁠⁠⁠⁠⁠⁠ The True Test - Does LunaCalm Really Work for Women Who've "Tried Every…" at bounding box center [457, 226] width 469 height 50
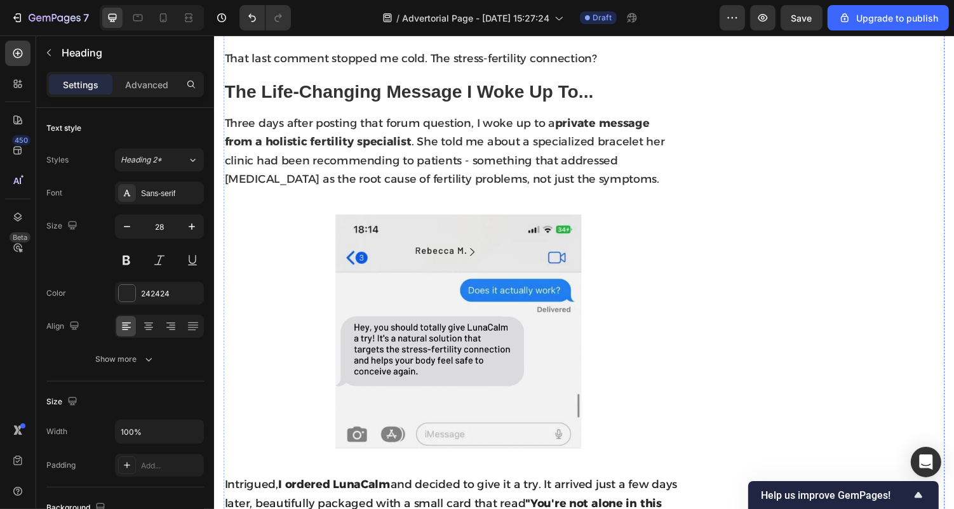
scroll to position [1359, 0]
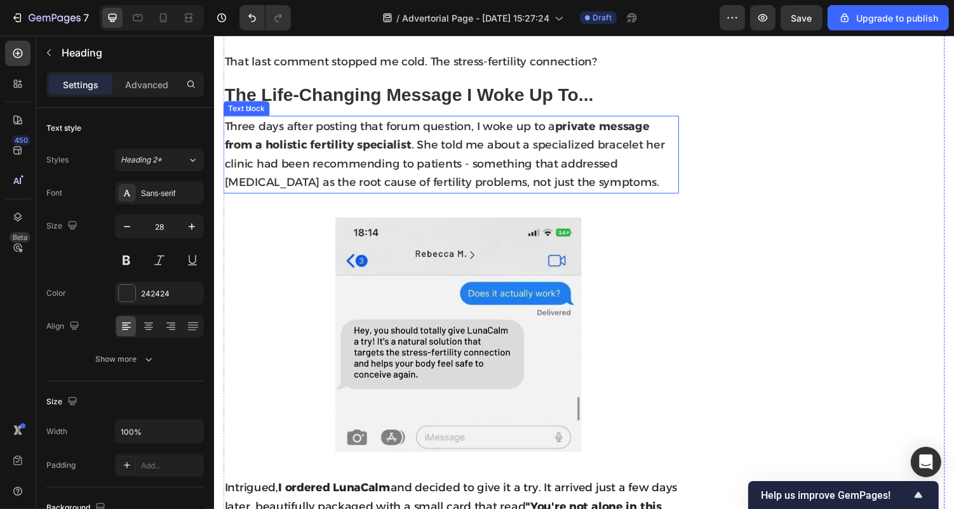
click at [654, 134] on span "Three days after posting that forum question, I woke up to a private message fr…" at bounding box center [450, 157] width 453 height 72
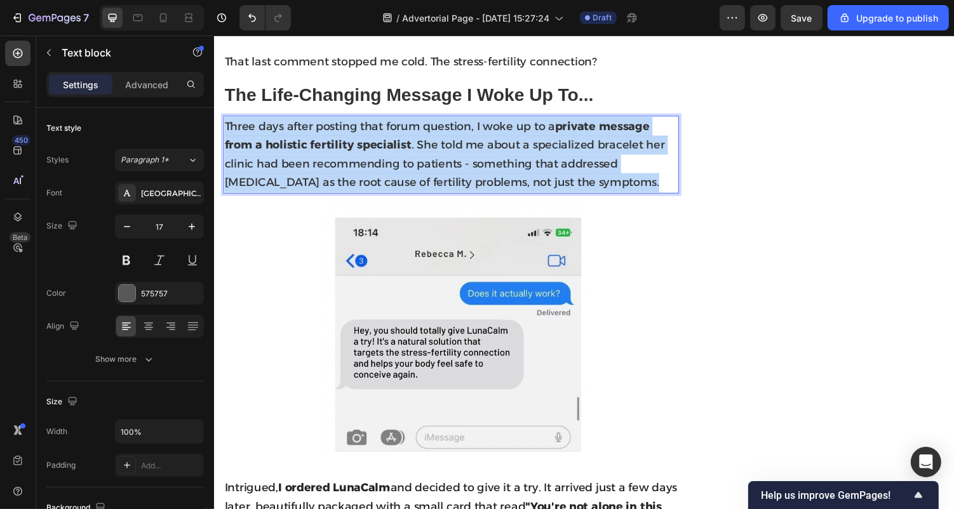
click at [653, 134] on span "Three days after posting that forum question, I woke up to a private message fr…" at bounding box center [450, 157] width 453 height 72
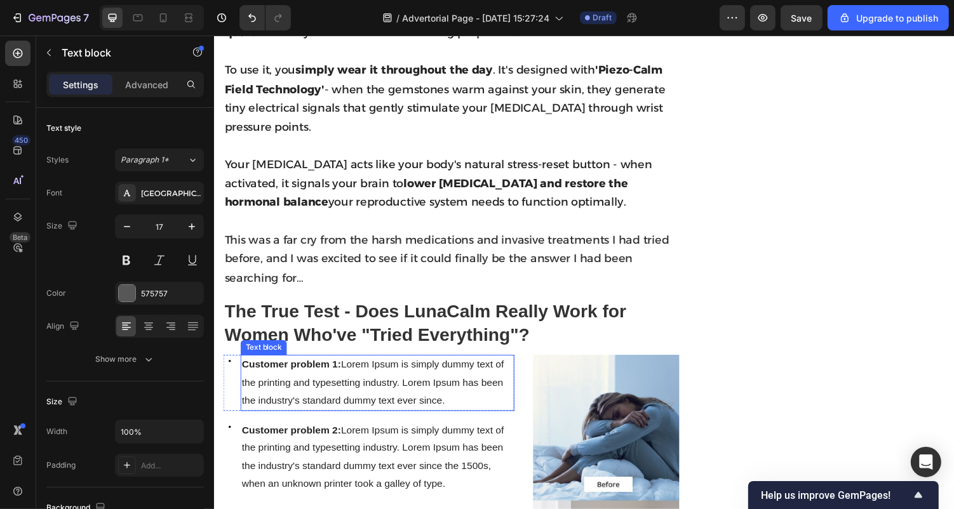
scroll to position [1942, 0]
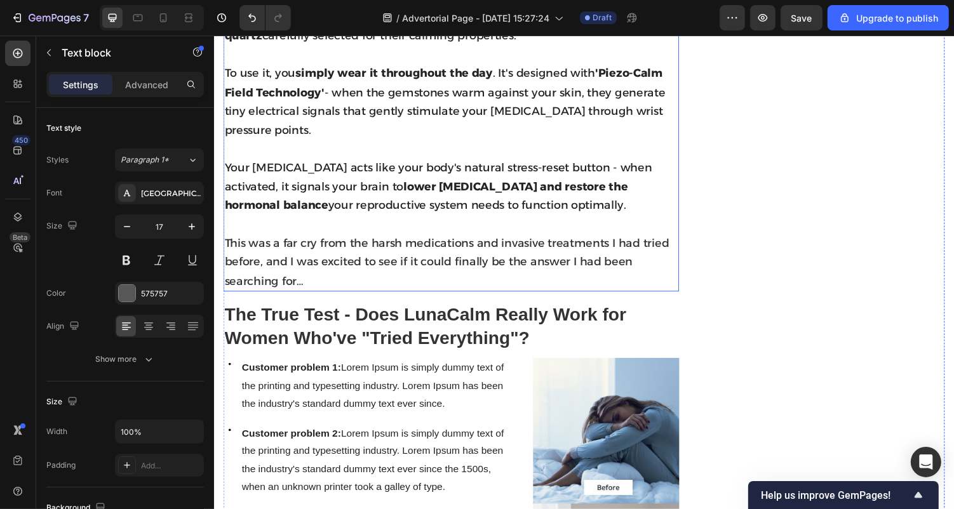
click at [387, 275] on p "This was a far cry from the harsh medications and invasive treatments I had tri…" at bounding box center [457, 268] width 467 height 58
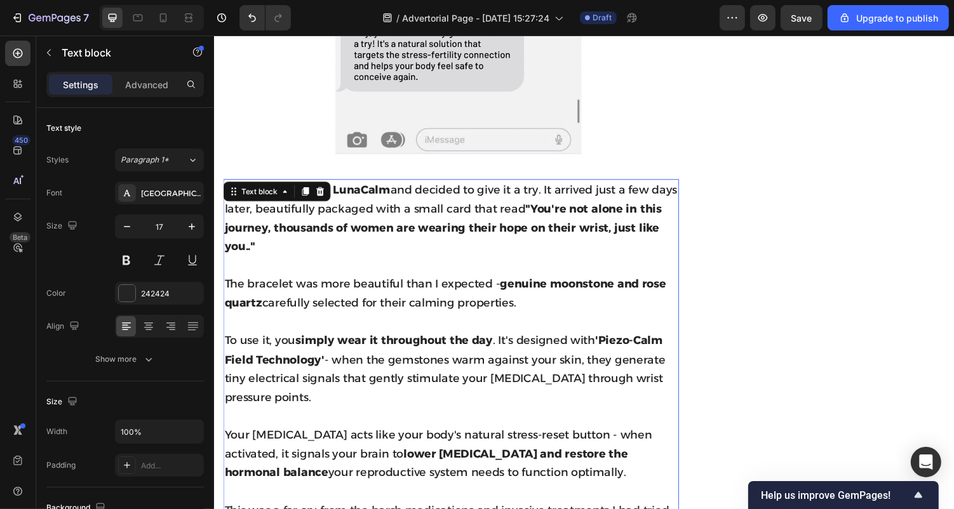
scroll to position [1665, 0]
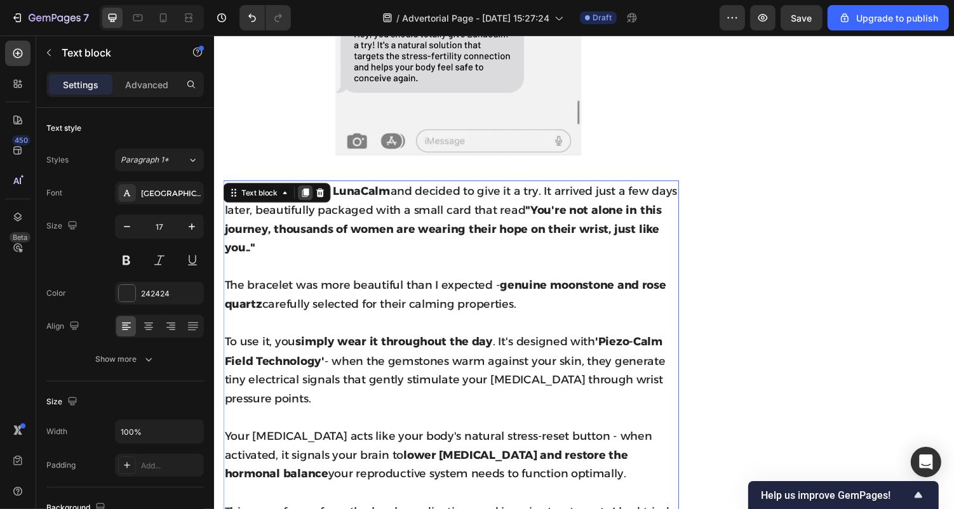
click at [307, 193] on icon at bounding box center [307, 197] width 7 height 9
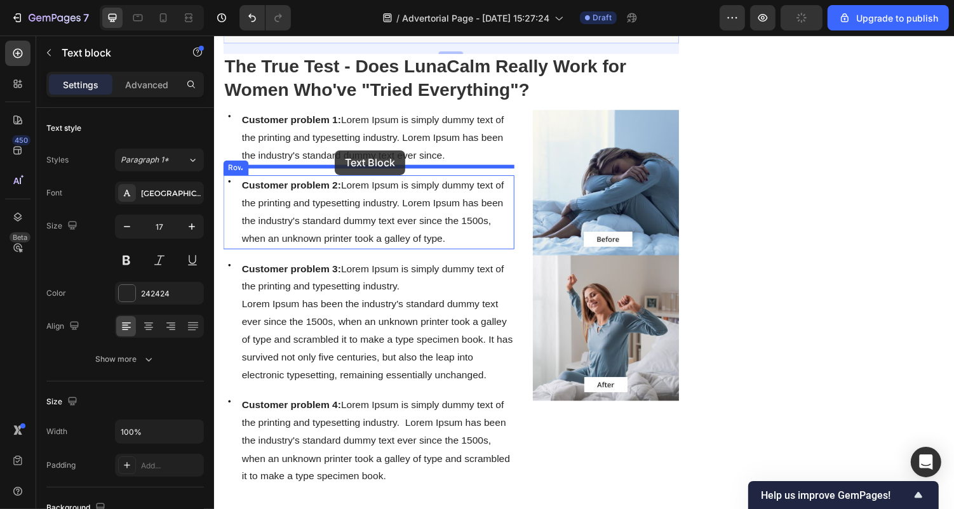
scroll to position [2570, 0]
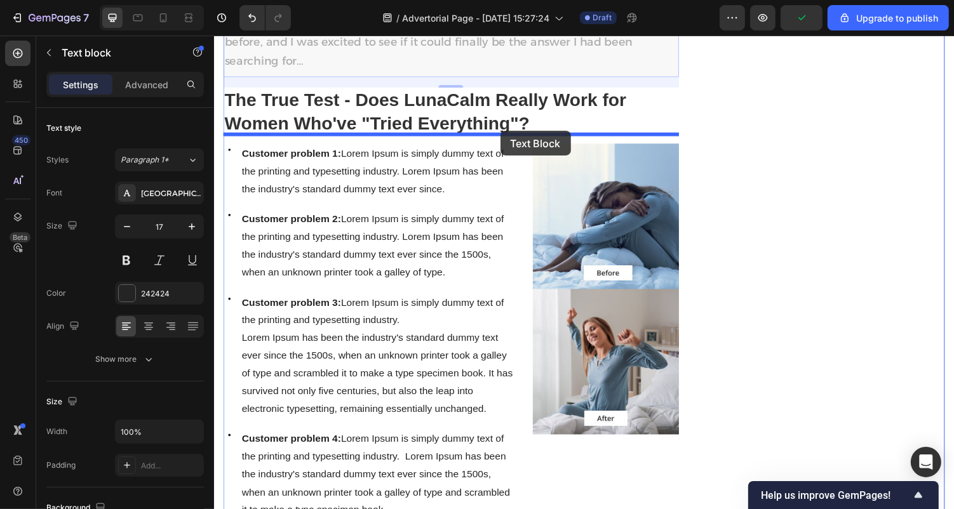
drag, startPoint x: 232, startPoint y: 136, endPoint x: 508, endPoint y: 133, distance: 275.6
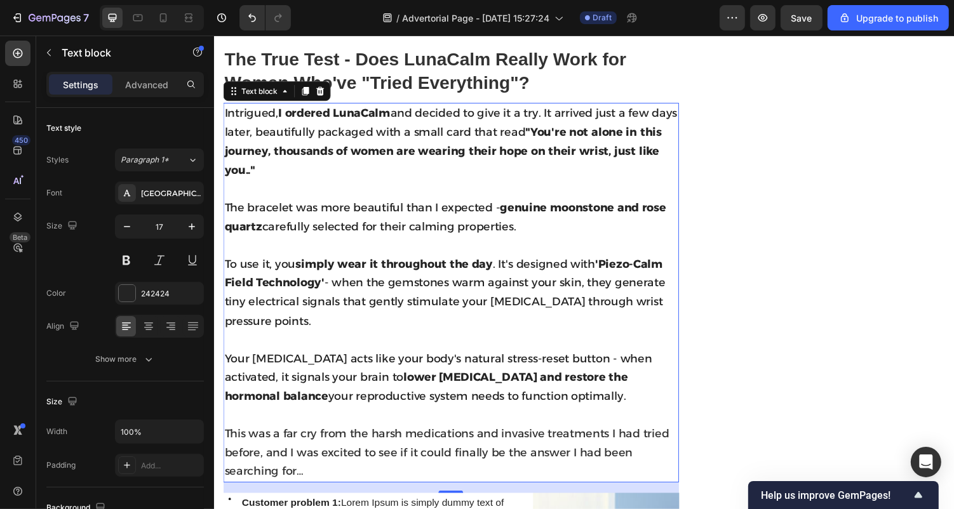
scroll to position [2200, 0]
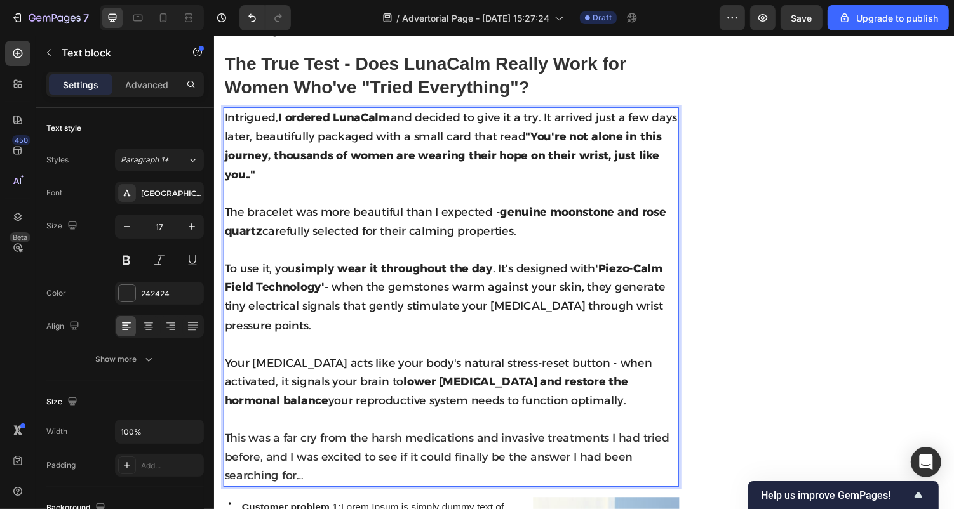
click at [425, 275] on p "To use it, you simply wear it throughout the day . It's designed with 'Piezo-Ca…" at bounding box center [457, 303] width 467 height 77
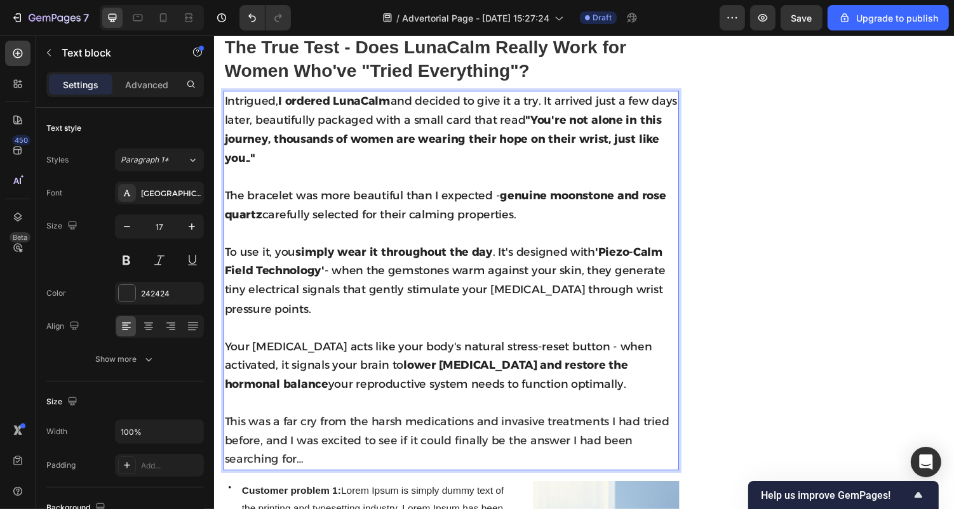
scroll to position [2183, 0]
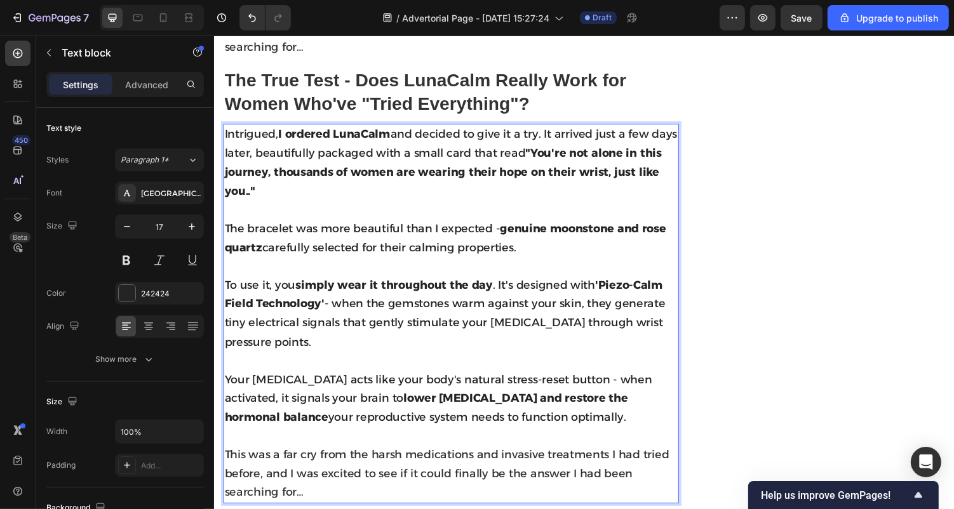
click at [349, 331] on p "To use it, you simply wear it throughout the day . It's designed with 'Piezo-Ca…" at bounding box center [457, 321] width 467 height 77
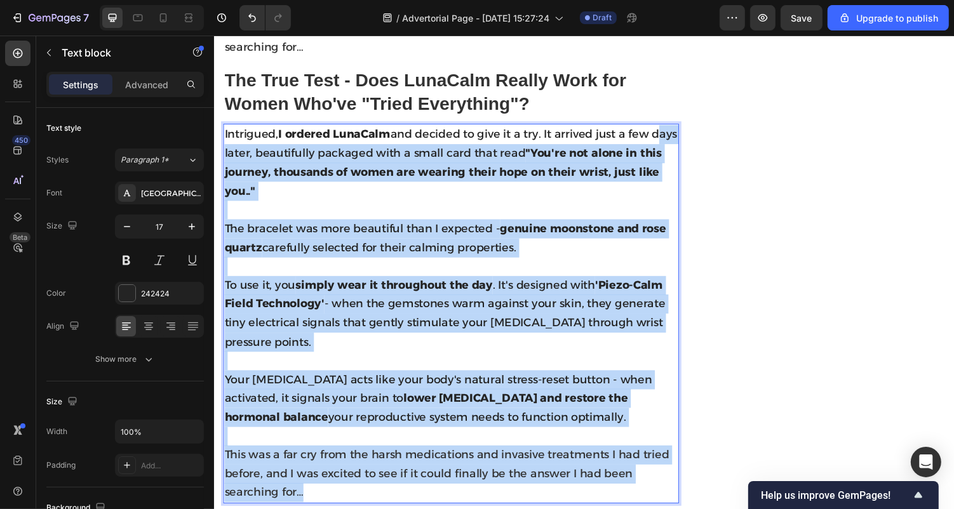
drag, startPoint x: 313, startPoint y: 499, endPoint x: 227, endPoint y: 140, distance: 368.5
click at [227, 140] on div "Intrigued, I ordered LunaCalm and decided to give it a try. It arrived just a f…" at bounding box center [457, 321] width 469 height 391
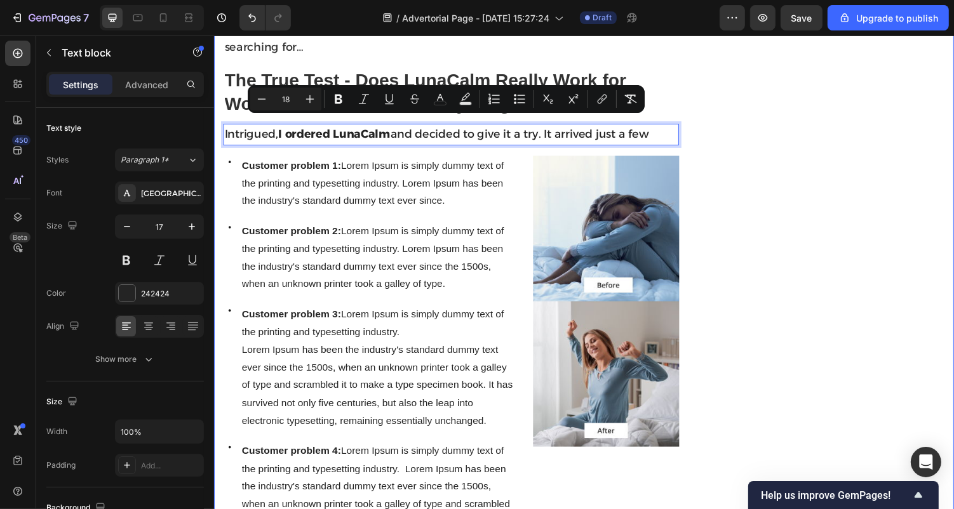
drag, startPoint x: 675, startPoint y: 121, endPoint x: 220, endPoint y: 123, distance: 454.7
click at [220, 123] on div "I Thought I'd Never Get Pregnant… Until a Fertility Specialist Suggested This S…" at bounding box center [594, 391] width 762 height 4920
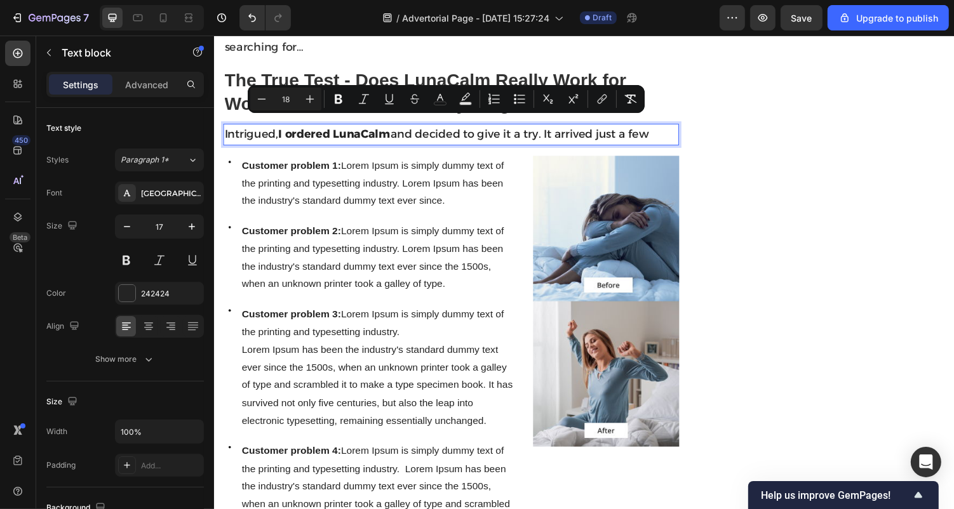
type input "11"
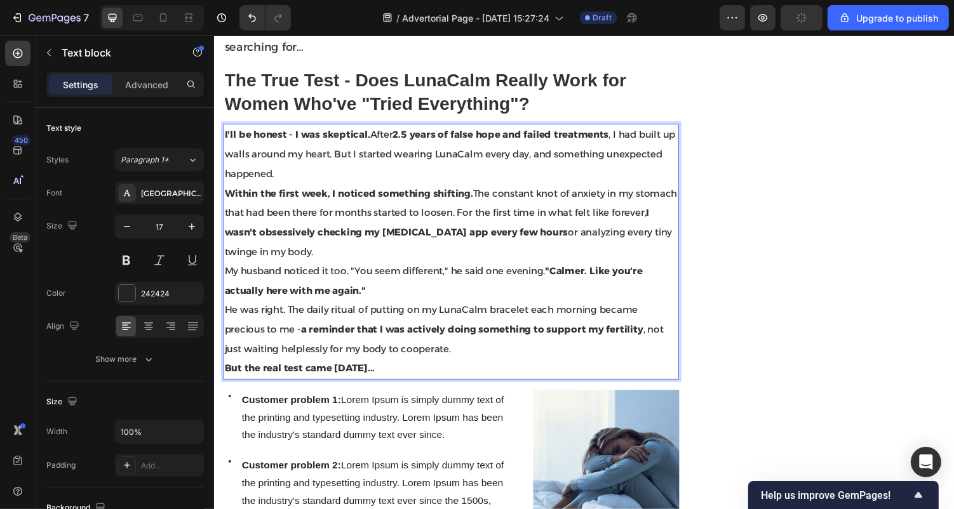
drag, startPoint x: 455, startPoint y: 366, endPoint x: 222, endPoint y: 127, distance: 333.7
click at [222, 127] on div "I Thought I'd Never Get Pregnant… Until a Fertility Specialist Suggested This S…" at bounding box center [594, 512] width 762 height 5162
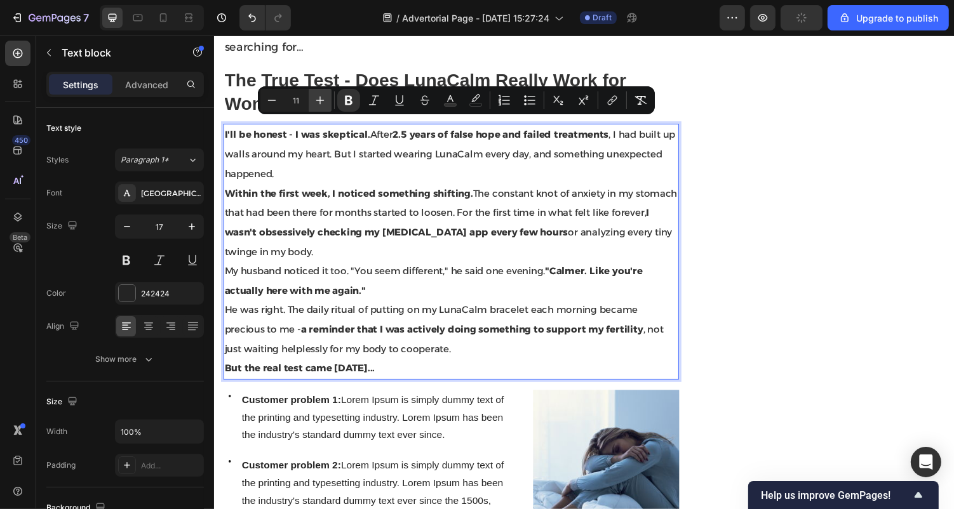
click at [319, 100] on icon "Editor contextual toolbar" at bounding box center [320, 101] width 8 height 8
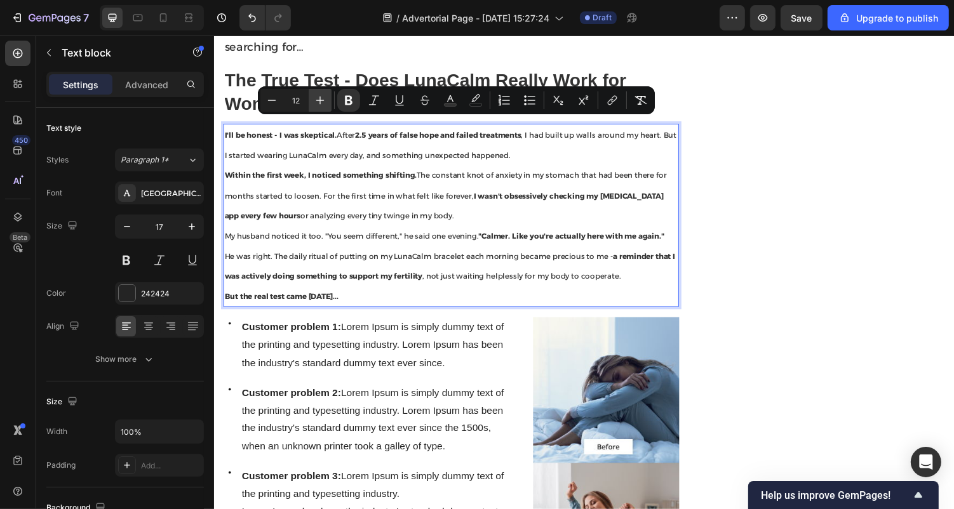
click at [318, 98] on icon "Editor contextual toolbar" at bounding box center [320, 100] width 13 height 13
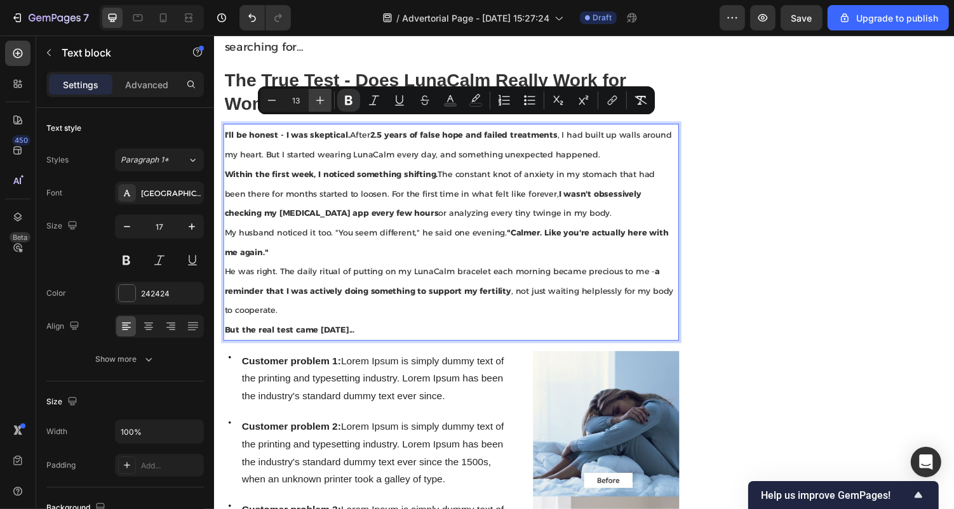
click at [318, 98] on icon "Editor contextual toolbar" at bounding box center [320, 100] width 13 height 13
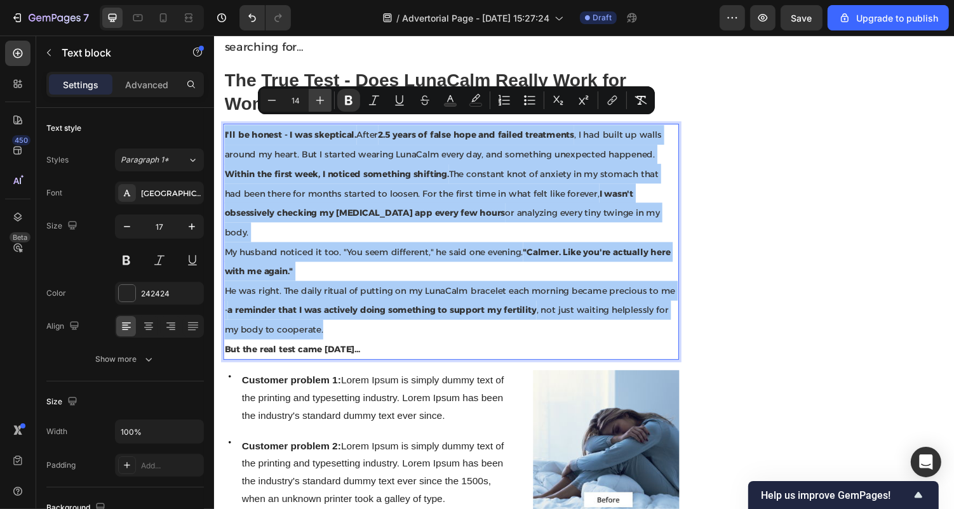
click at [318, 98] on icon "Editor contextual toolbar" at bounding box center [320, 100] width 13 height 13
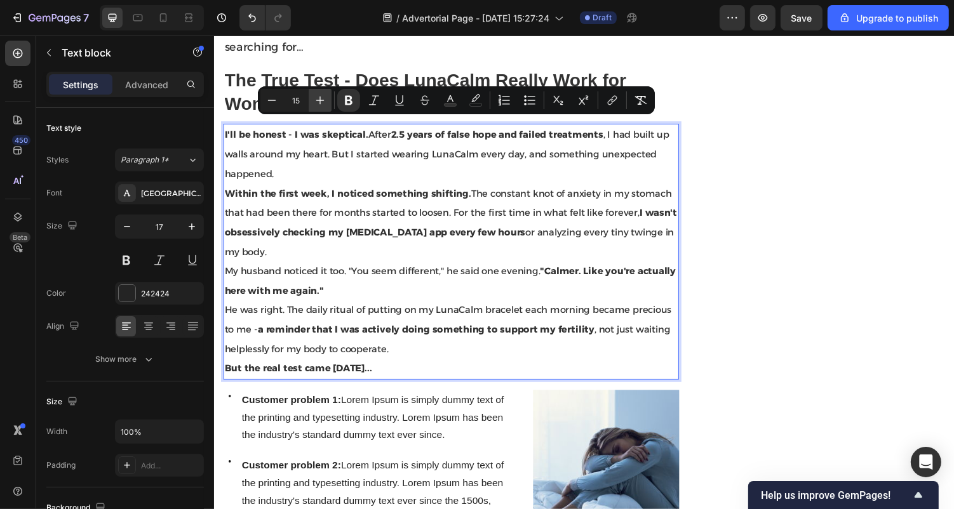
click at [318, 98] on icon "Editor contextual toolbar" at bounding box center [320, 100] width 13 height 13
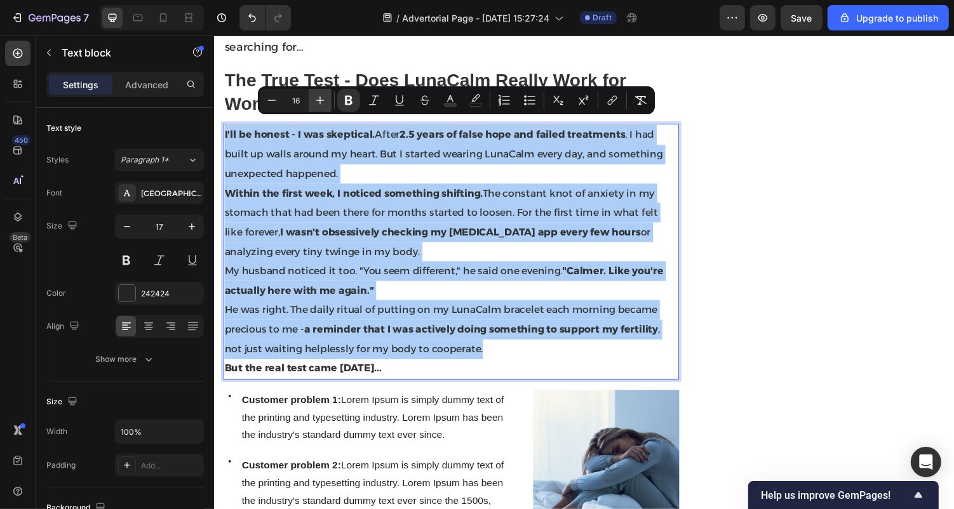
click at [318, 98] on icon "Editor contextual toolbar" at bounding box center [320, 100] width 13 height 13
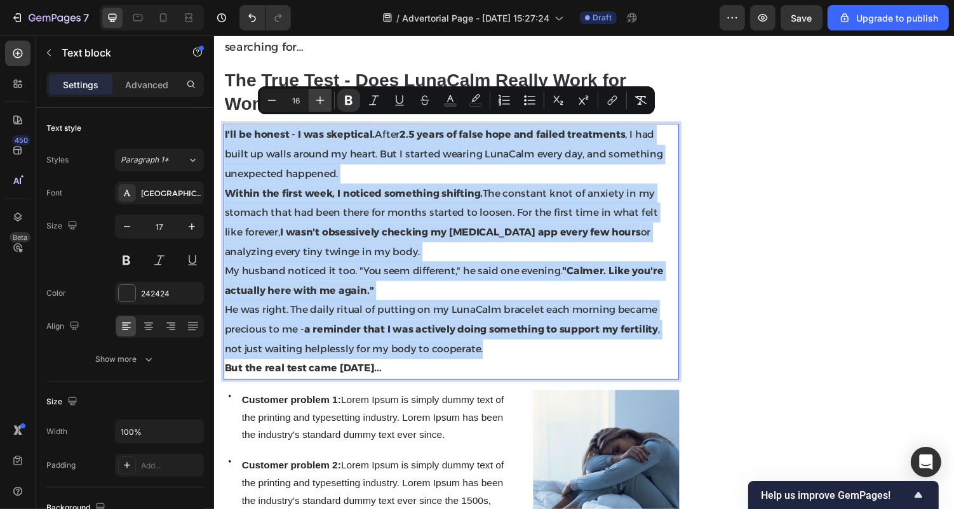
type input "17"
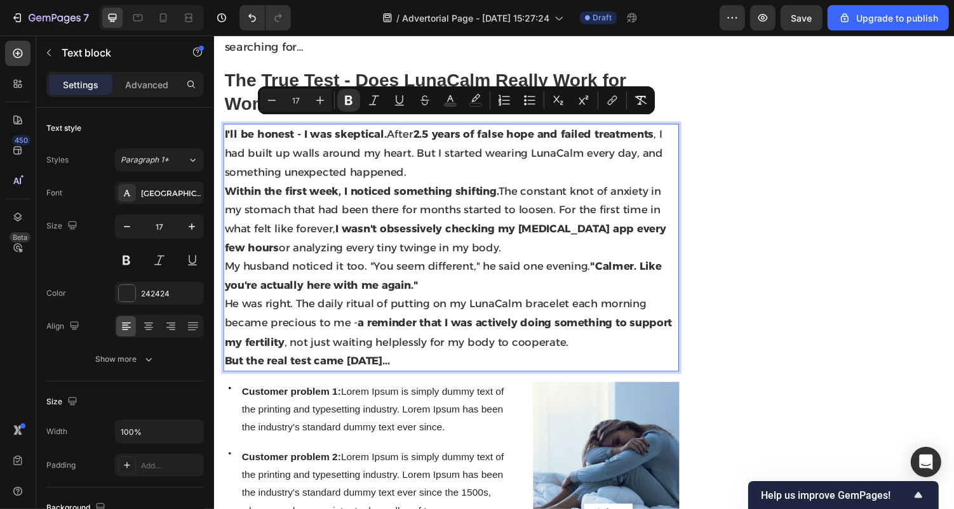
click at [452, 307] on span "He was right. The daily ritual of putting on my LunaCalm bracelet each morning …" at bounding box center [454, 330] width 461 height 51
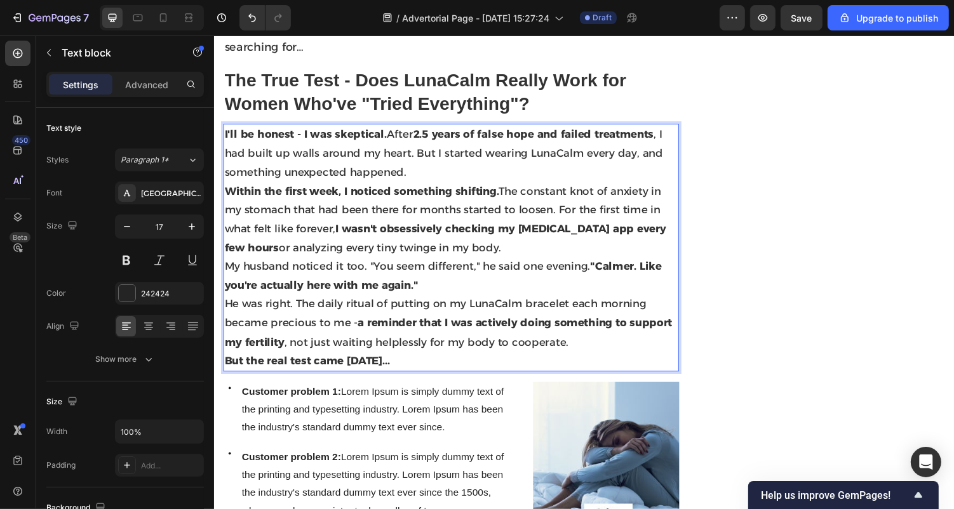
click at [419, 164] on p "I'll be honest - I was skeptical. After 2.5 years of false hope and failed trea…" at bounding box center [457, 156] width 467 height 58
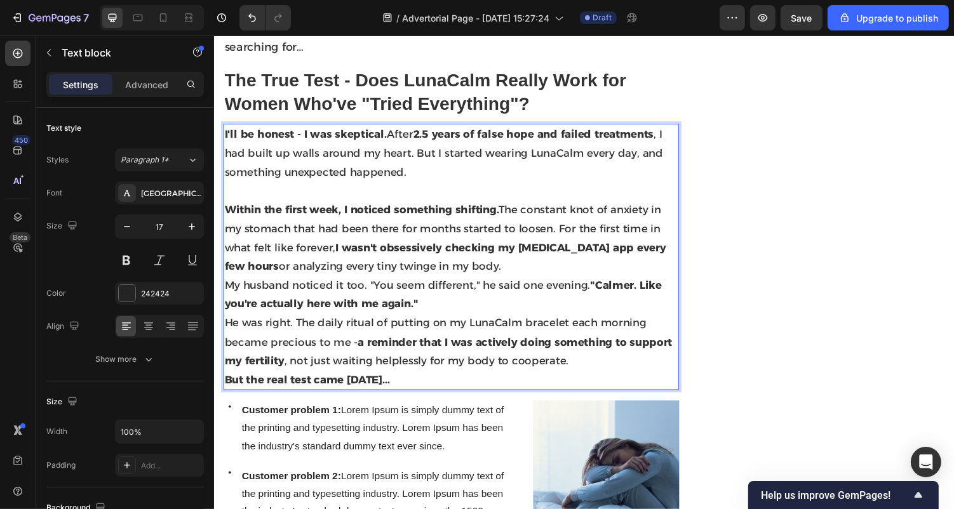
click at [508, 267] on p "Within the first week, I noticed something shifting. The constant knot of anxie…" at bounding box center [457, 243] width 467 height 77
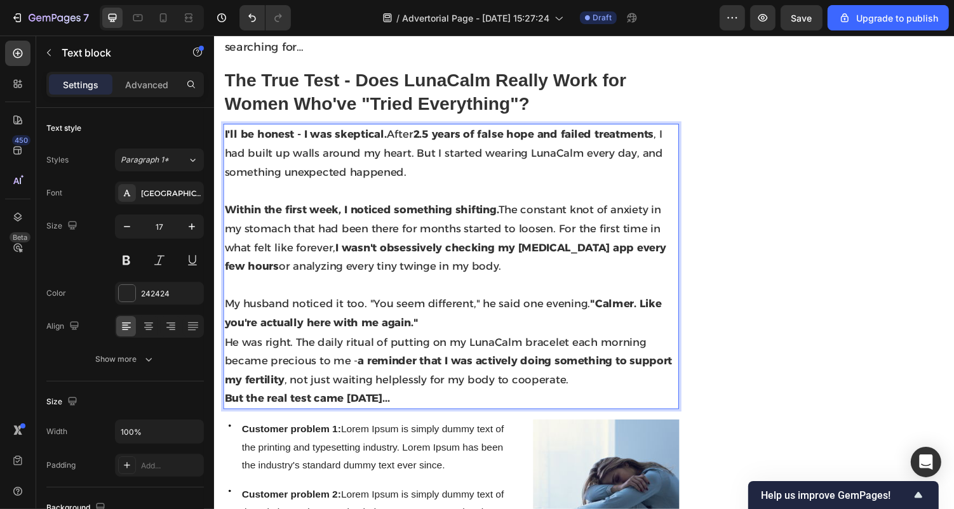
click at [492, 326] on p "My husband noticed it too. "You seem different," he said one evening. "Calmer. …" at bounding box center [457, 321] width 467 height 39
click at [492, 327] on p "My husband noticed it too. "You seem different," he said one evening. "Calmer. …" at bounding box center [457, 321] width 467 height 39
click at [481, 341] on p "He was right. The daily ritual of putting on my LunaCalm bracelet each morning …" at bounding box center [457, 370] width 467 height 58
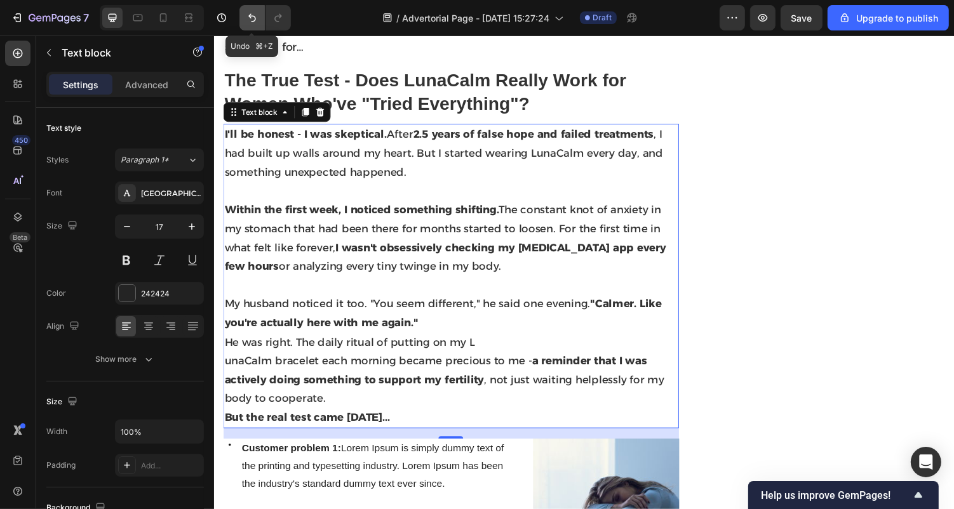
click at [258, 10] on button "Undo/Redo" at bounding box center [251, 17] width 25 height 25
click at [254, 16] on icon "Undo/Redo" at bounding box center [252, 17] width 13 height 13
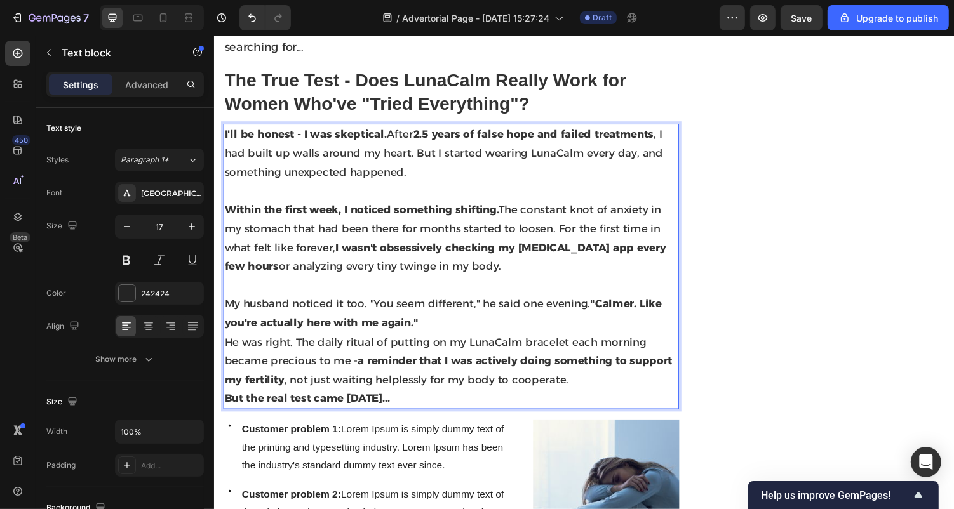
click at [518, 318] on p "My husband noticed it too. "You seem different," he said one evening. "Calmer. …" at bounding box center [457, 321] width 467 height 39
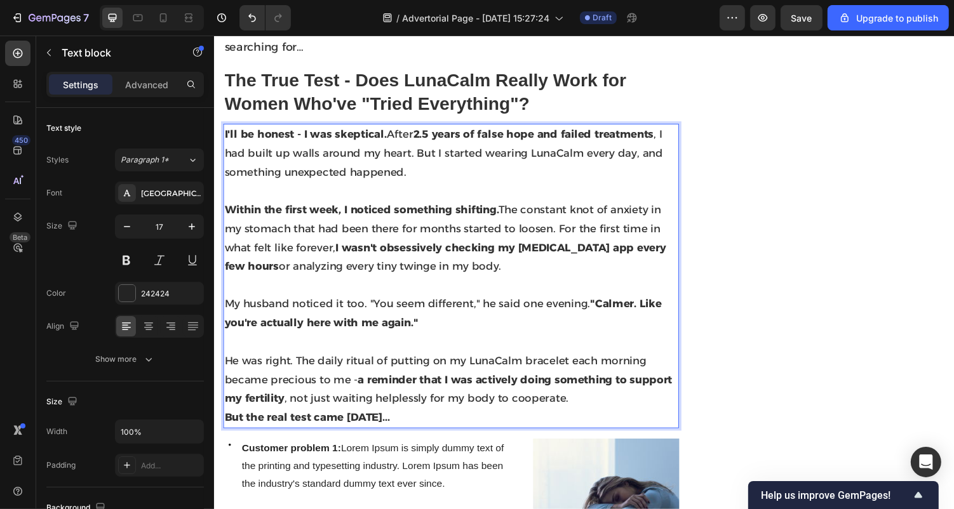
click at [427, 166] on p "I'll be honest - I was skeptical. After 2.5 years of false hope and failed trea…" at bounding box center [457, 156] width 467 height 58
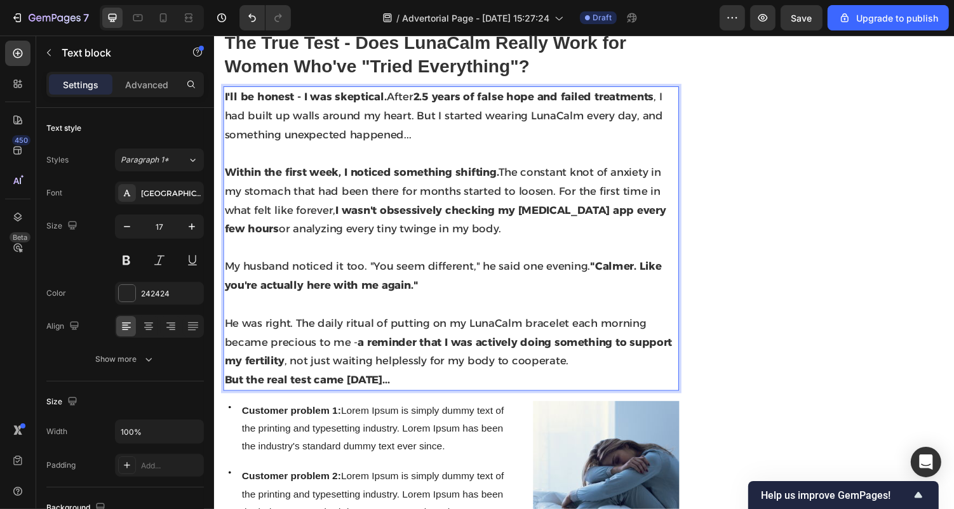
scroll to position [2226, 0]
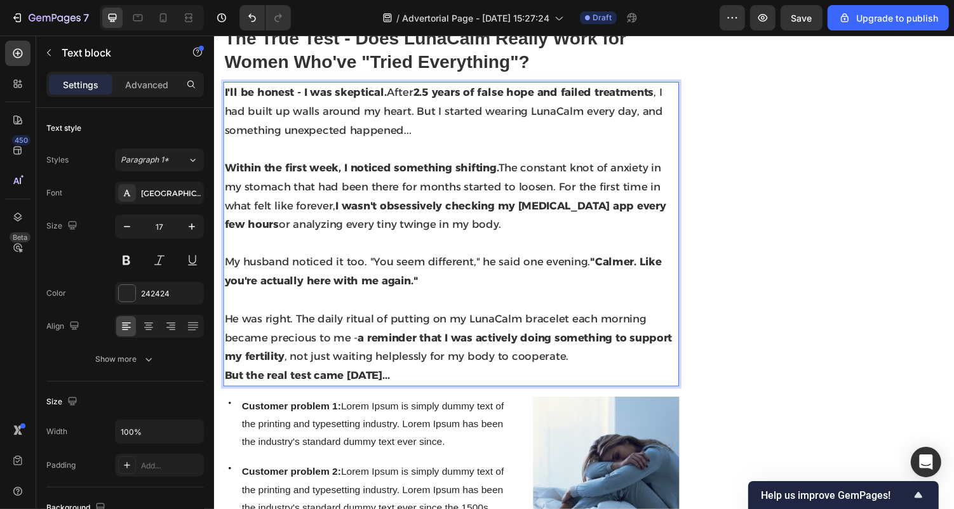
click at [577, 355] on p "He was right. The daily ritual of putting on my LunaCalm bracelet each morning …" at bounding box center [457, 346] width 467 height 58
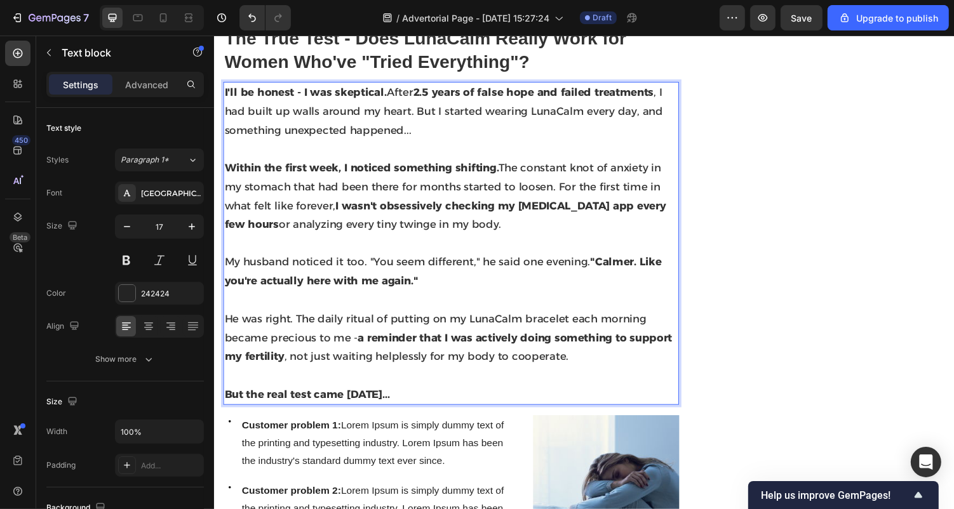
click at [457, 395] on p "But the real test came [DATE]..." at bounding box center [457, 405] width 467 height 20
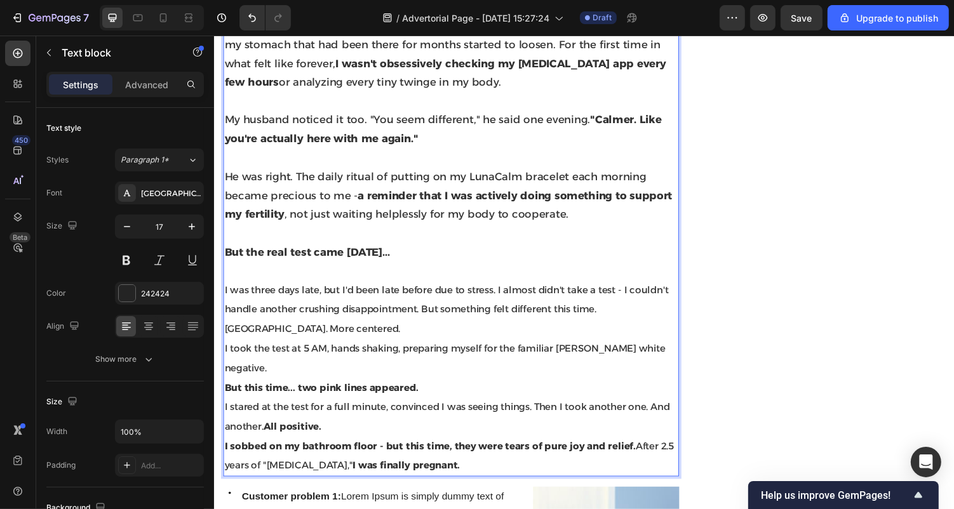
scroll to position [2375, 0]
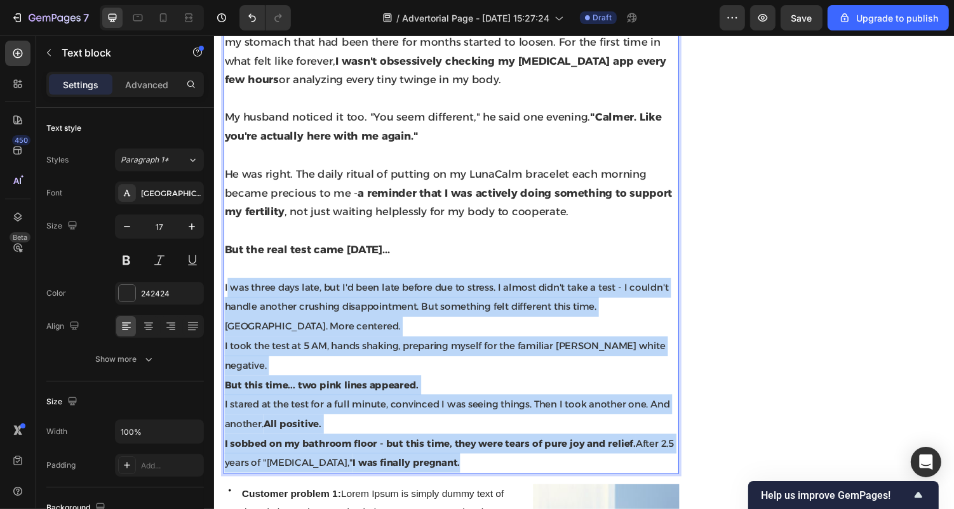
drag, startPoint x: 509, startPoint y: 443, endPoint x: 227, endPoint y: 289, distance: 321.2
click at [227, 289] on div "I'll be honest - I was skeptical. After 2.5 years of false hope and failed trea…" at bounding box center [457, 209] width 469 height 553
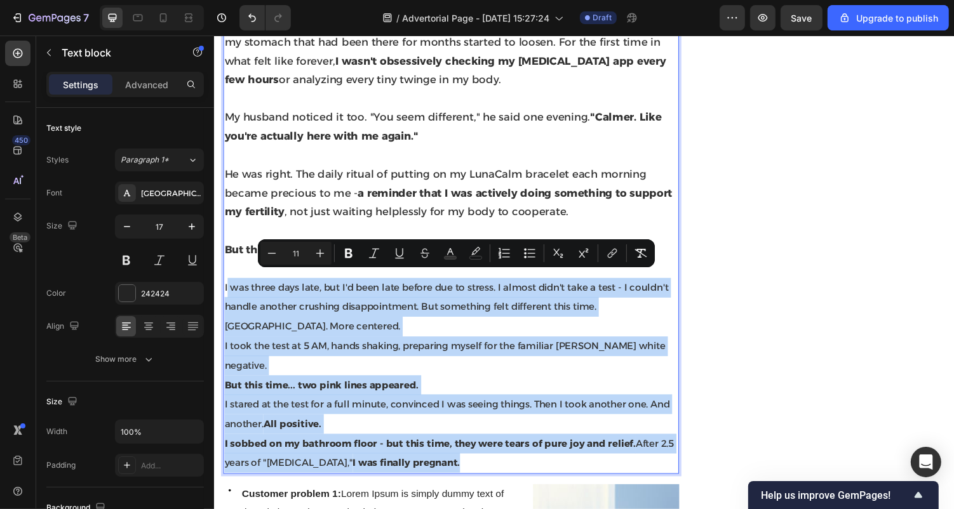
click at [237, 292] on p "I was three days late, but I'd been late before due to stress. I almost didn't …" at bounding box center [457, 315] width 467 height 60
click at [518, 445] on p "I sobbed on my bathroom floor - but this time, they were tears of pure joy and …" at bounding box center [457, 465] width 467 height 40
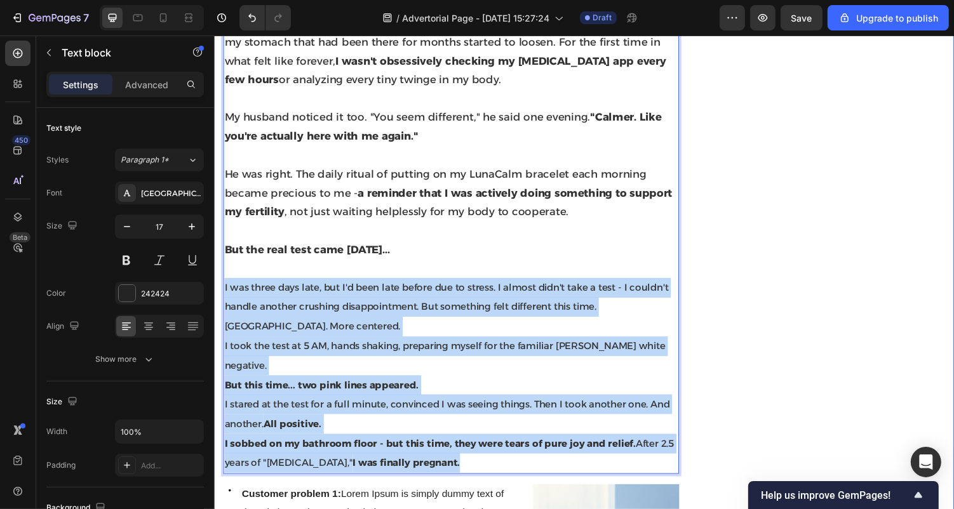
drag, startPoint x: 516, startPoint y: 445, endPoint x: 218, endPoint y: 281, distance: 340.0
click at [218, 281] on div "I Thought I'd Never Get Pregnant… Until a Fertility Specialist Suggested This S…" at bounding box center [594, 463] width 762 height 5451
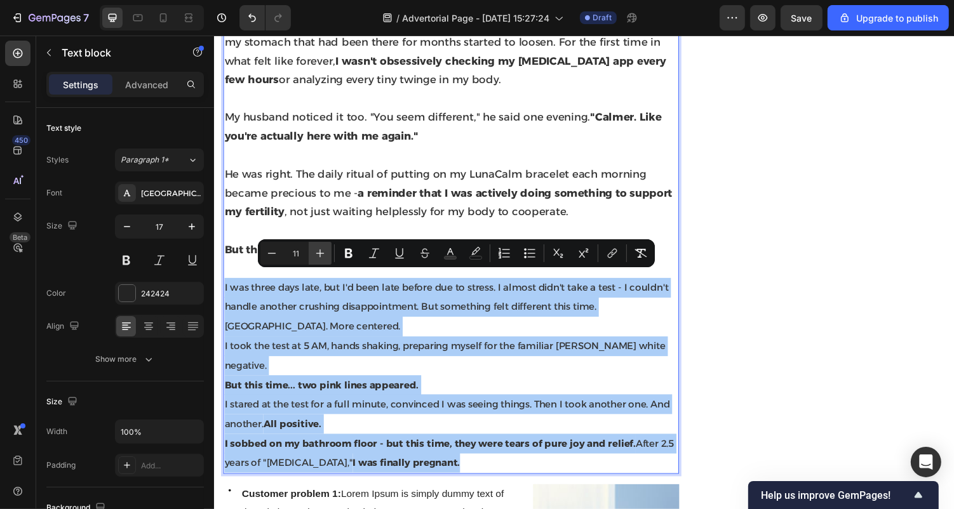
click at [319, 250] on icon "Editor contextual toolbar" at bounding box center [320, 253] width 13 height 13
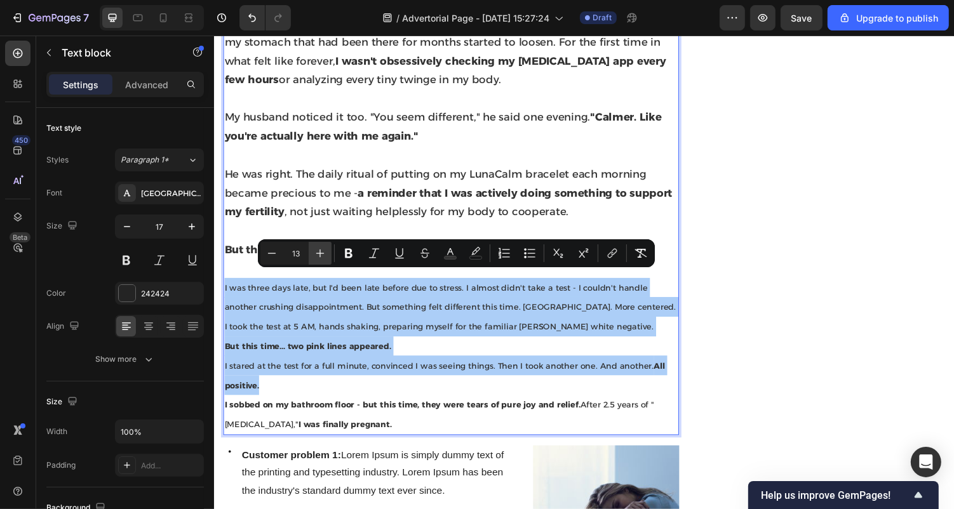
click at [319, 250] on icon "Editor contextual toolbar" at bounding box center [320, 253] width 13 height 13
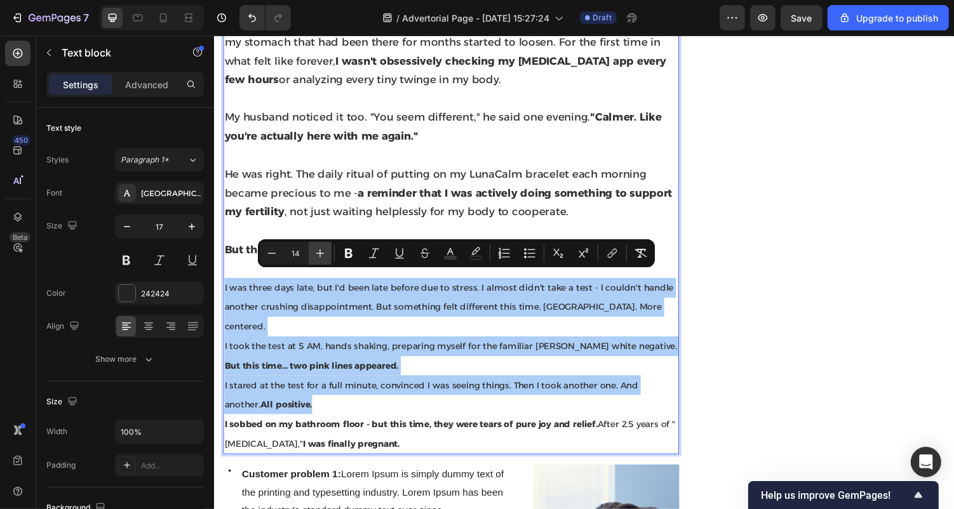
click at [319, 250] on icon "Editor contextual toolbar" at bounding box center [320, 253] width 13 height 13
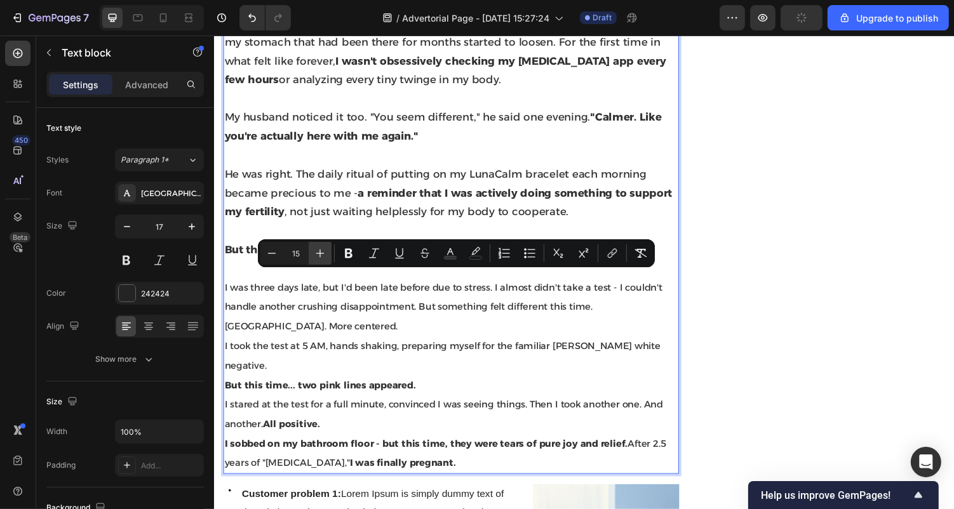
click at [319, 251] on icon "Editor contextual toolbar" at bounding box center [320, 253] width 13 height 13
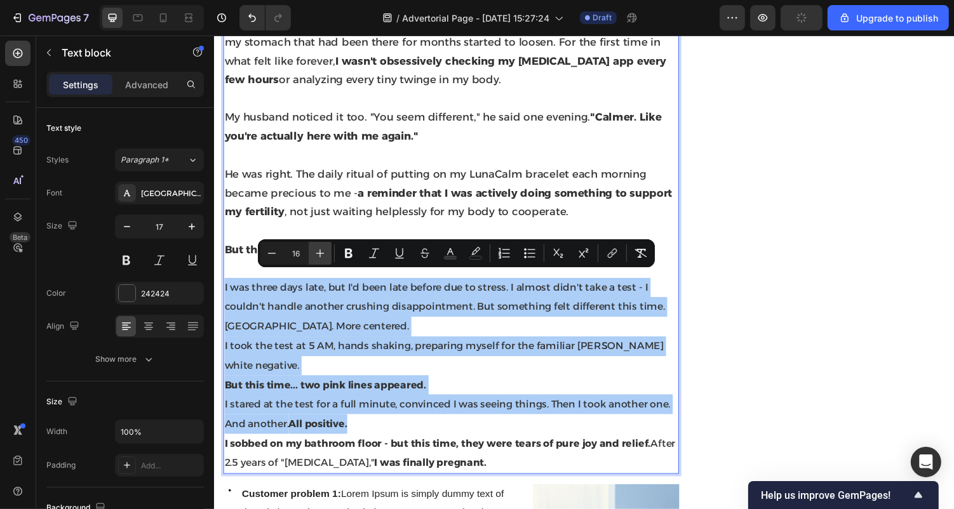
click at [319, 252] on icon "Editor contextual toolbar" at bounding box center [320, 253] width 13 height 13
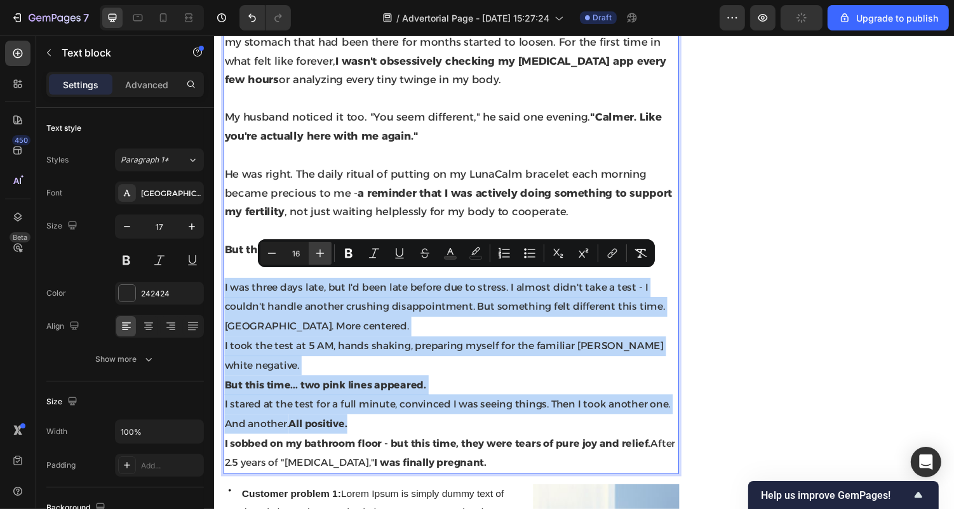
type input "17"
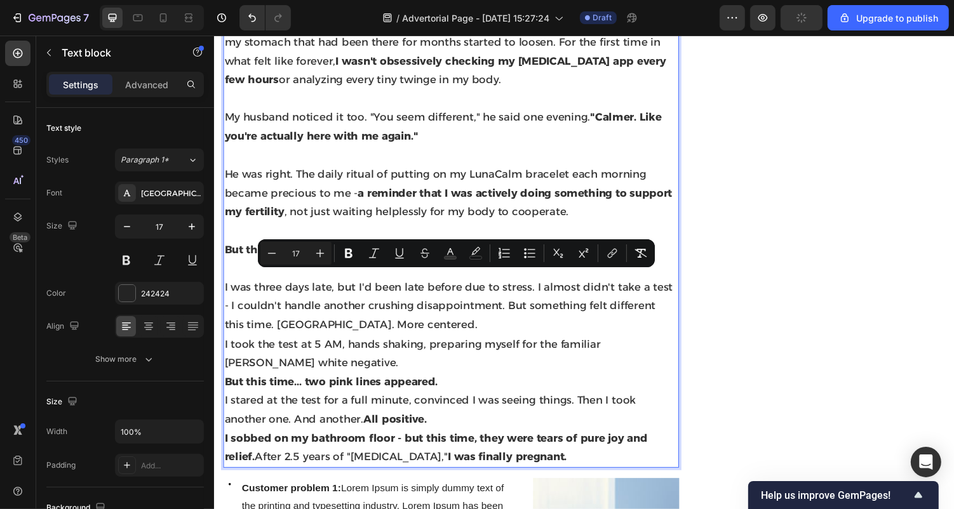
click at [391, 362] on p "I took the test at 5 AM, hands shaking, preparing myself for the familiar [PERS…" at bounding box center [457, 362] width 467 height 39
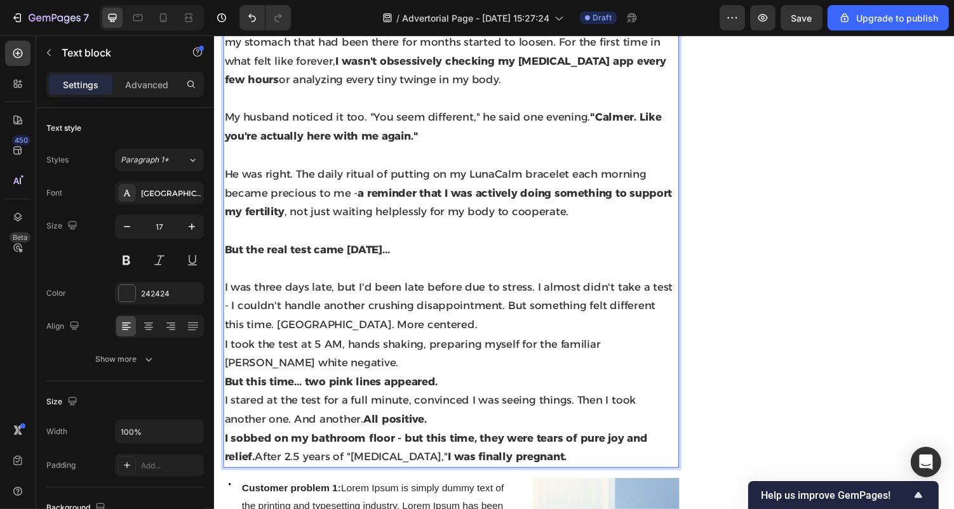
click at [319, 265] on p "Rich Text Editor. Editing area: main" at bounding box center [457, 275] width 467 height 20
click at [384, 326] on p "I was three days late, but I'd been late before due to stress. I almost didn't …" at bounding box center [457, 314] width 467 height 58
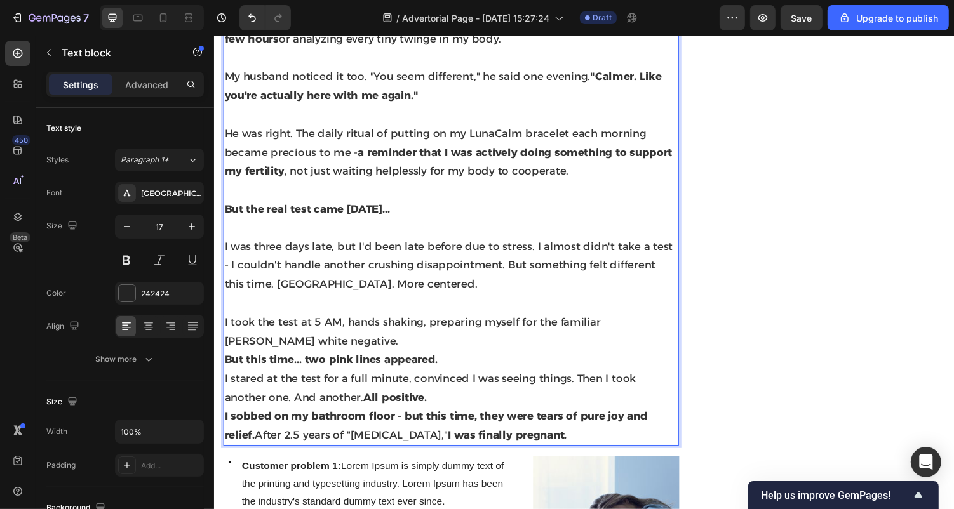
scroll to position [2418, 0]
click at [305, 336] on p "I took the test at 5 AM, hands shaking, preparing myself for the familiar [PERS…" at bounding box center [457, 338] width 467 height 39
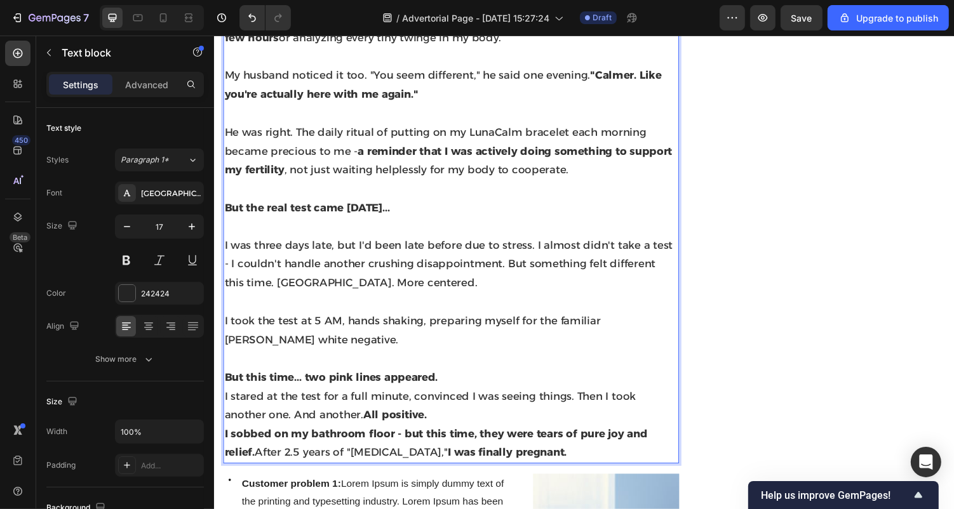
click at [457, 382] on p "But this time... two pink lines appeared." at bounding box center [457, 387] width 467 height 20
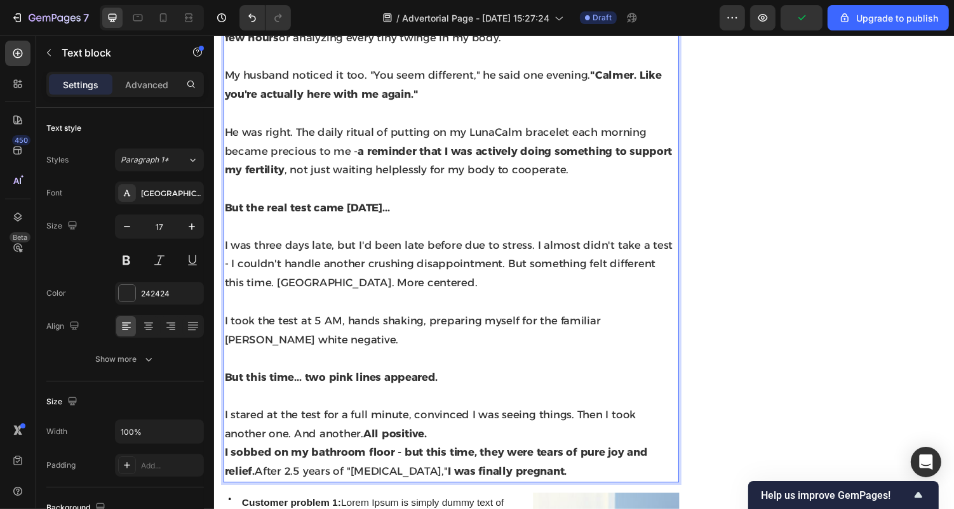
click at [324, 380] on strong "But this time... two pink lines appeared." at bounding box center [334, 386] width 220 height 13
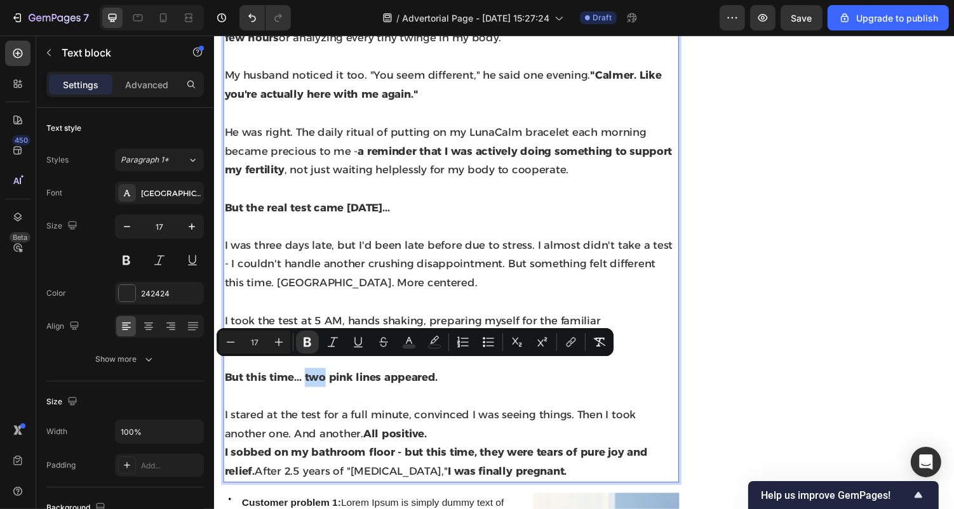
click at [324, 380] on strong "But this time... two pink lines appeared." at bounding box center [334, 386] width 220 height 13
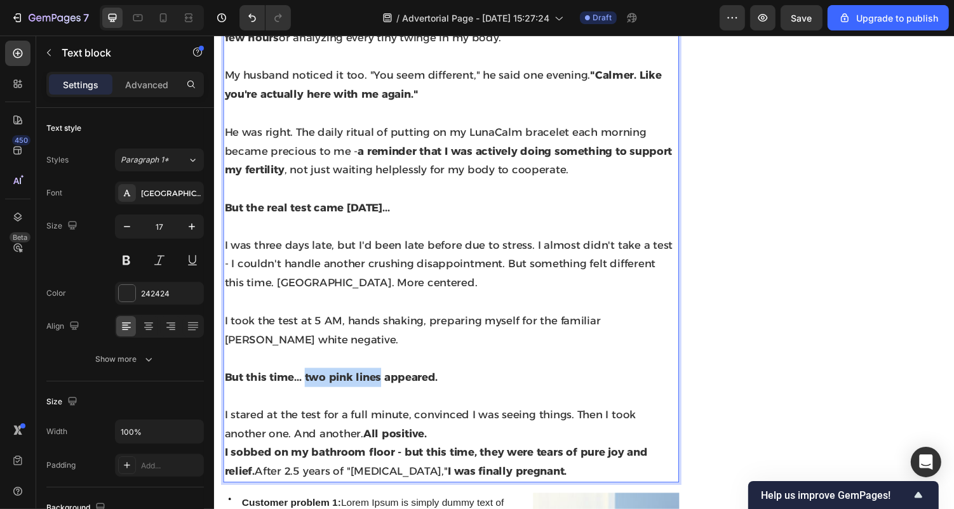
drag, startPoint x: 386, startPoint y: 379, endPoint x: 307, endPoint y: 373, distance: 78.9
click at [307, 380] on strong "But this time... two pink lines appeared." at bounding box center [334, 386] width 220 height 13
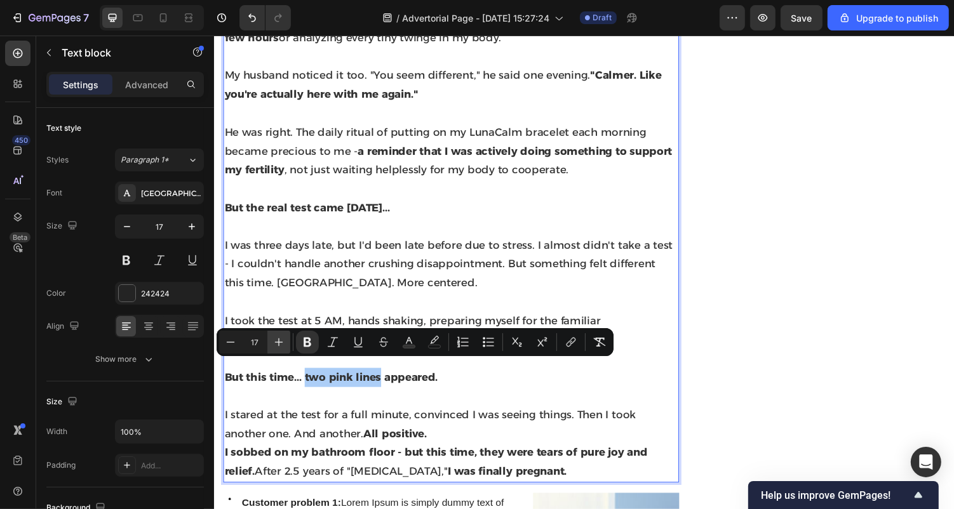
click at [282, 342] on icon "Editor contextual toolbar" at bounding box center [278, 342] width 13 height 13
type input "19"
click at [413, 404] on p "Rich Text Editor. Editing area: main" at bounding box center [457, 407] width 467 height 20
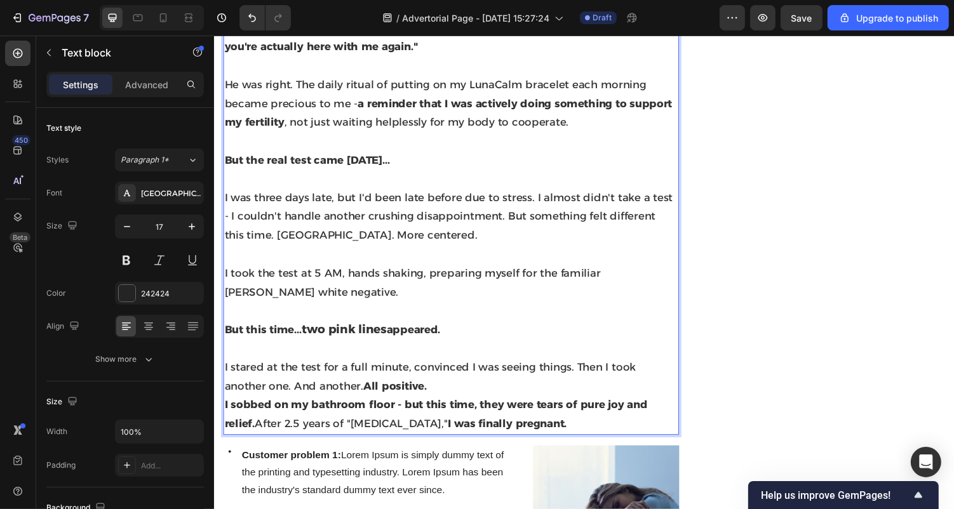
scroll to position [2471, 0]
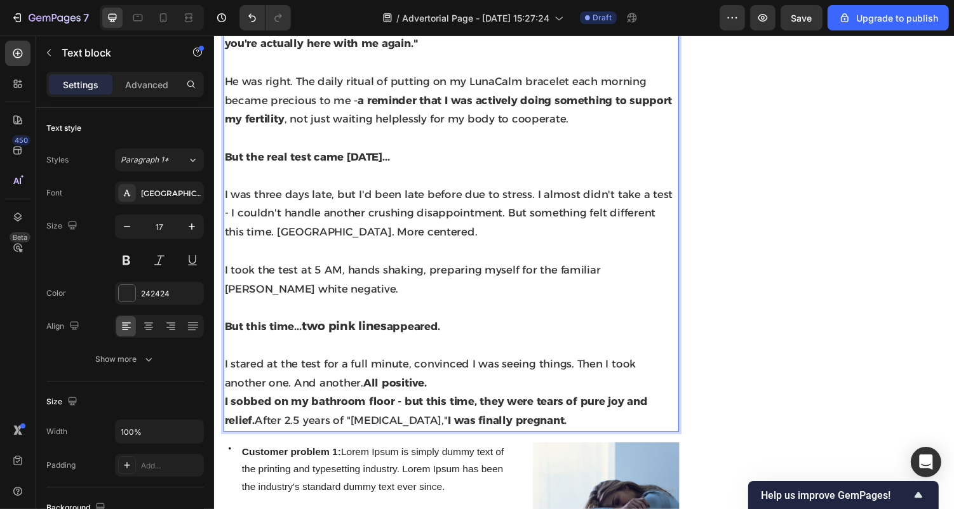
click at [396, 382] on p "I stared at the test for a full minute, convinced I was seeing things. Then I t…" at bounding box center [457, 383] width 467 height 39
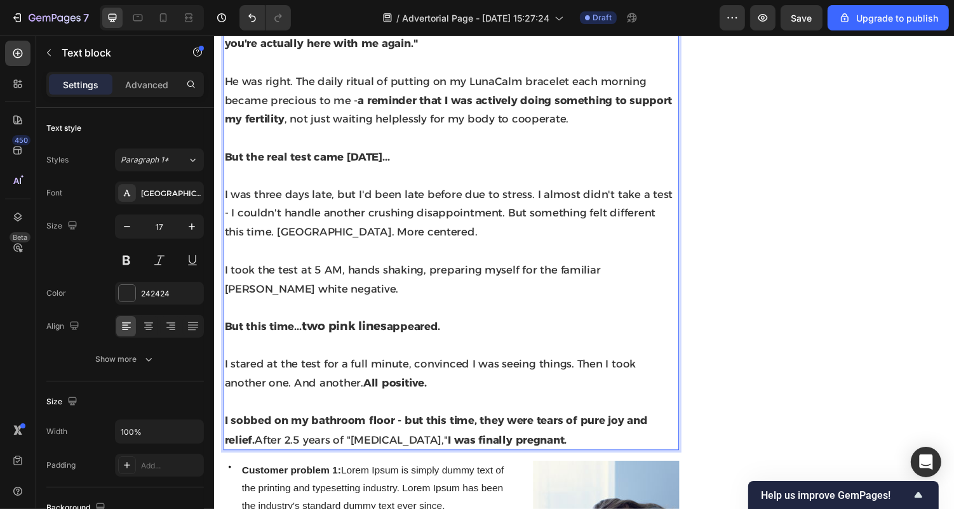
click at [579, 443] on p "I sobbed on my bathroom floor - but this time, they were tears of pure joy and …" at bounding box center [457, 441] width 467 height 39
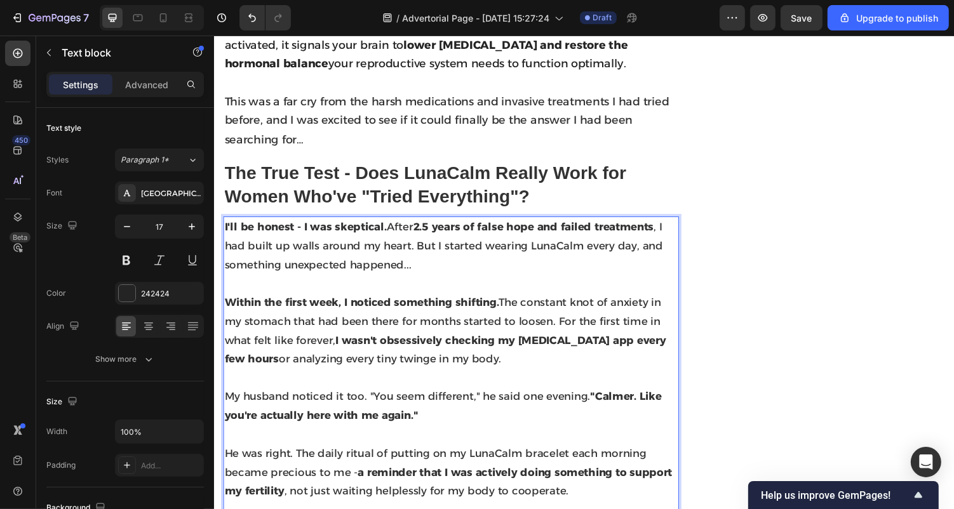
scroll to position [2083, 0]
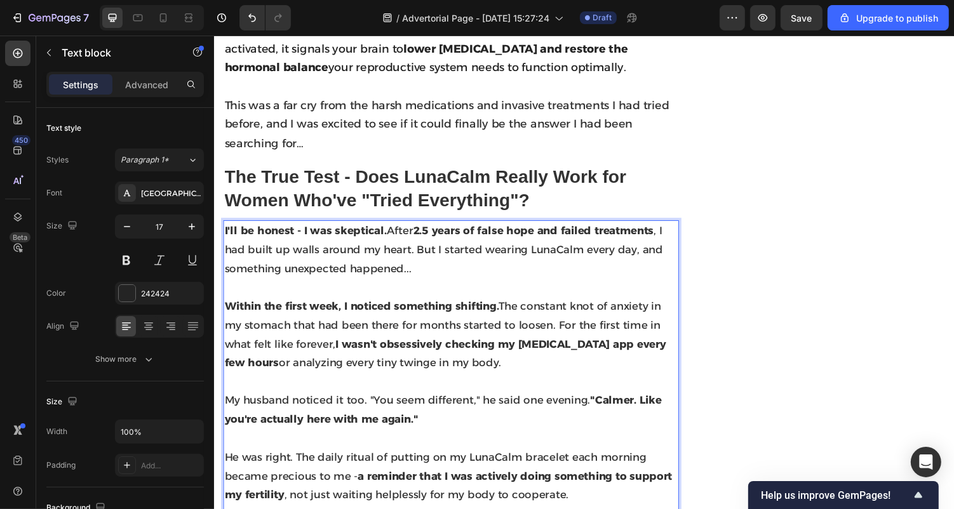
click at [381, 230] on strong "I'll be honest - I was skeptical." at bounding box center [307, 236] width 167 height 13
drag, startPoint x: 389, startPoint y: 229, endPoint x: 206, endPoint y: 228, distance: 183.5
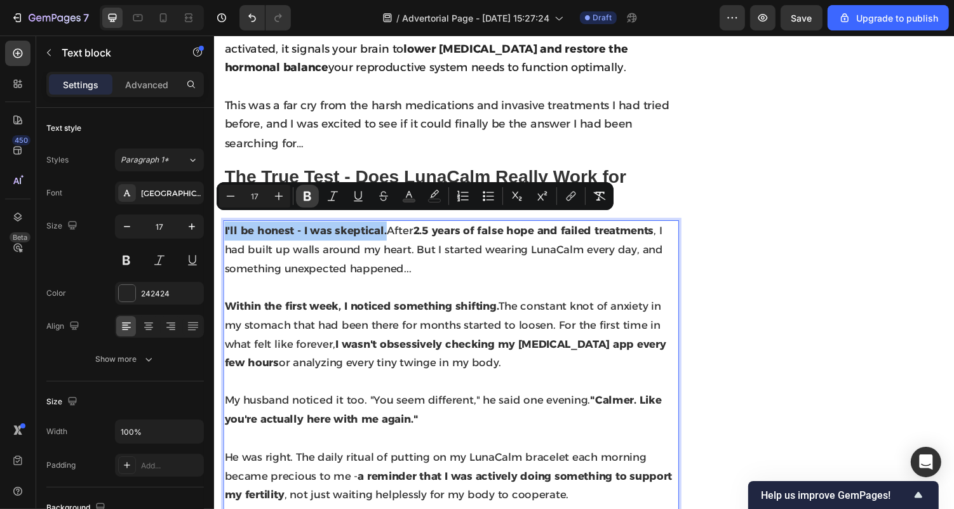
click at [313, 197] on icon "Editor contextual toolbar" at bounding box center [307, 196] width 13 height 13
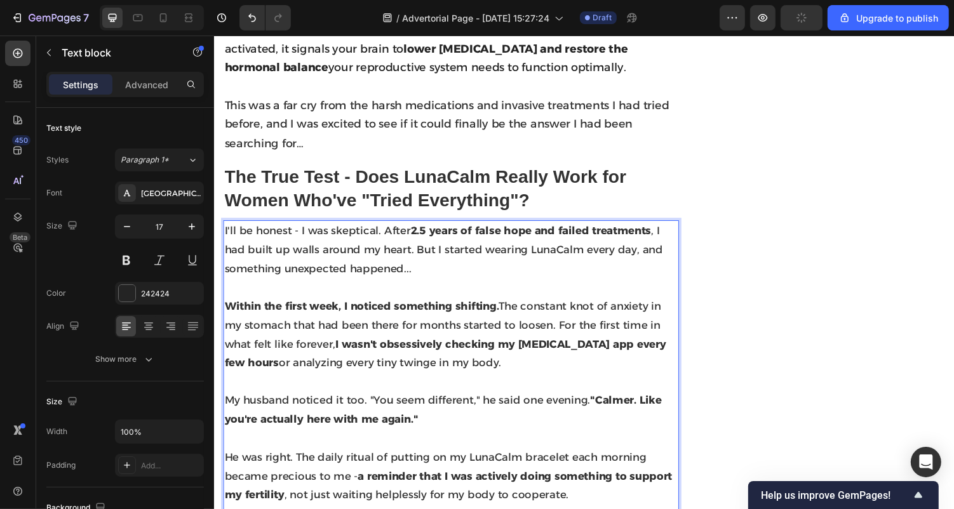
scroll to position [2098, 0]
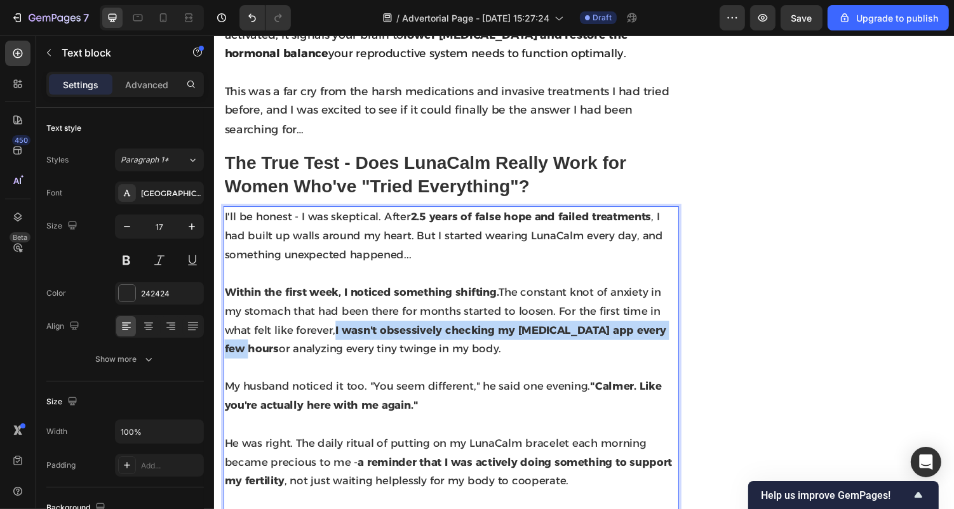
drag, startPoint x: 339, startPoint y: 327, endPoint x: 254, endPoint y: 352, distance: 88.2
click at [253, 353] on strong "I wasn't obsessively checking my [MEDICAL_DATA] app every few hours" at bounding box center [451, 348] width 455 height 32
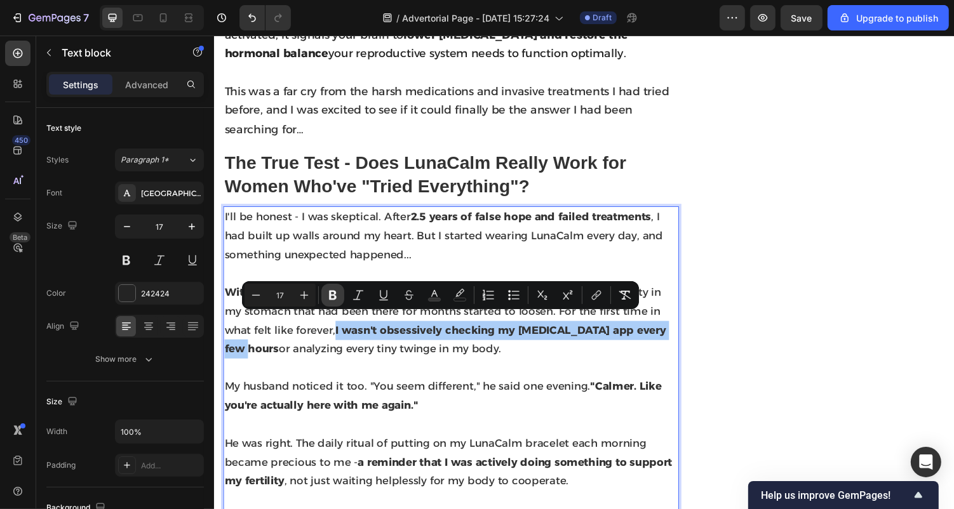
click at [337, 299] on icon "Editor contextual toolbar" at bounding box center [332, 295] width 13 height 13
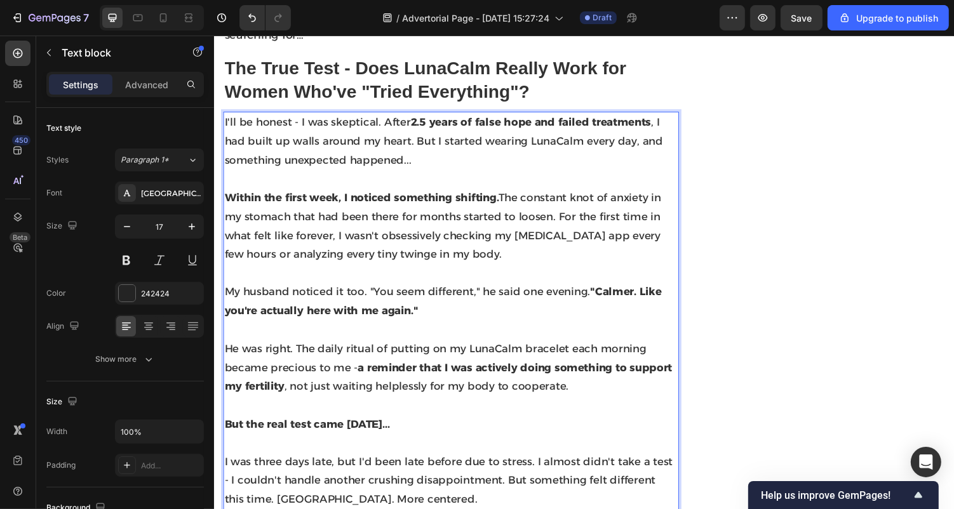
scroll to position [2202, 0]
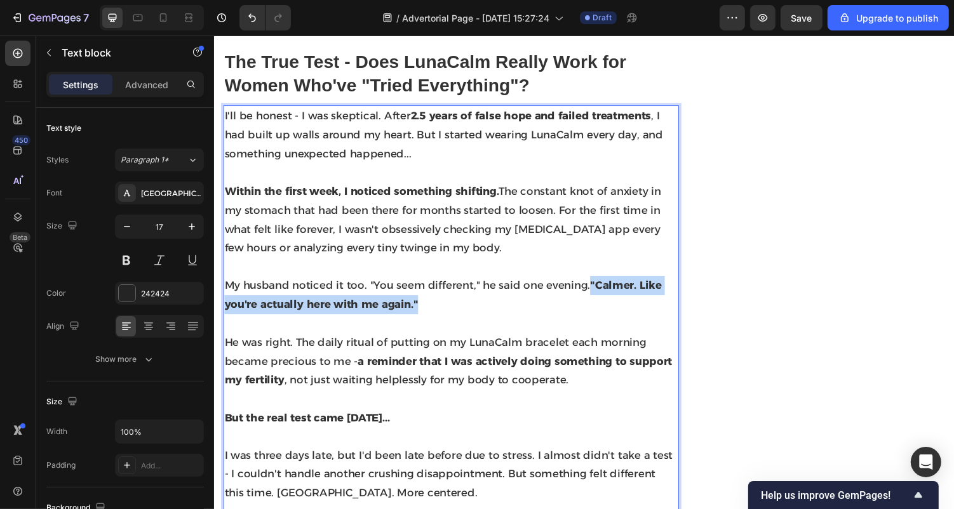
drag, startPoint x: 598, startPoint y: 275, endPoint x: 598, endPoint y: 305, distance: 30.5
click at [598, 305] on p "My husband noticed it too. "You seem different," he said one evening. "Calmer. …" at bounding box center [457, 302] width 467 height 39
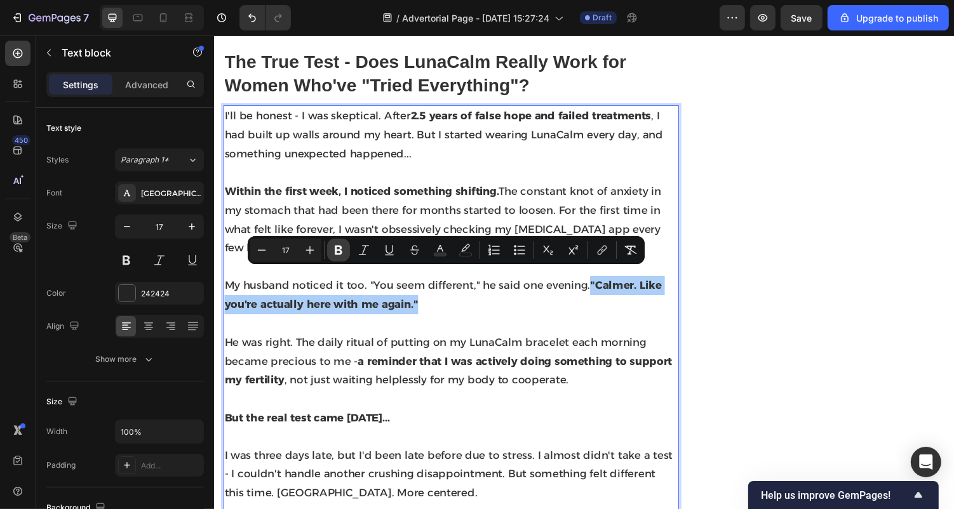
click at [342, 243] on button "Bold" at bounding box center [338, 250] width 23 height 23
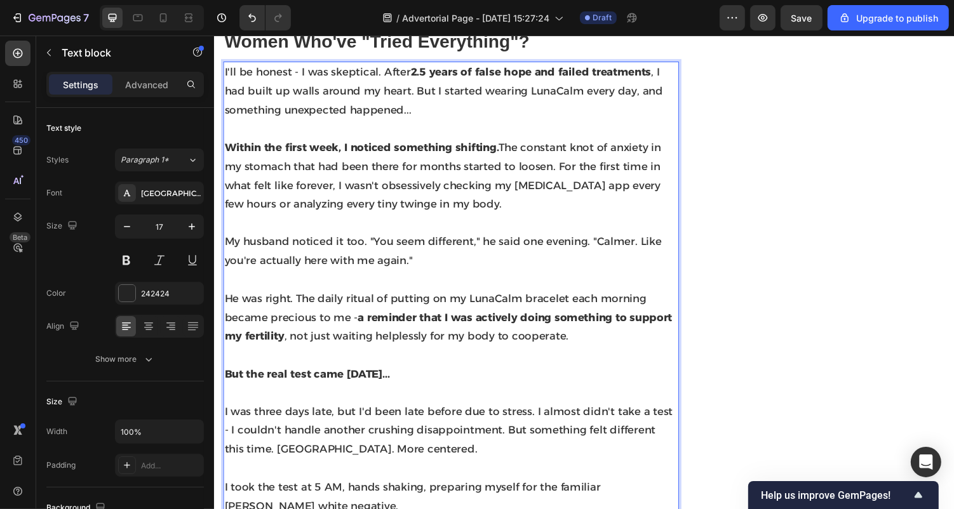
scroll to position [2255, 0]
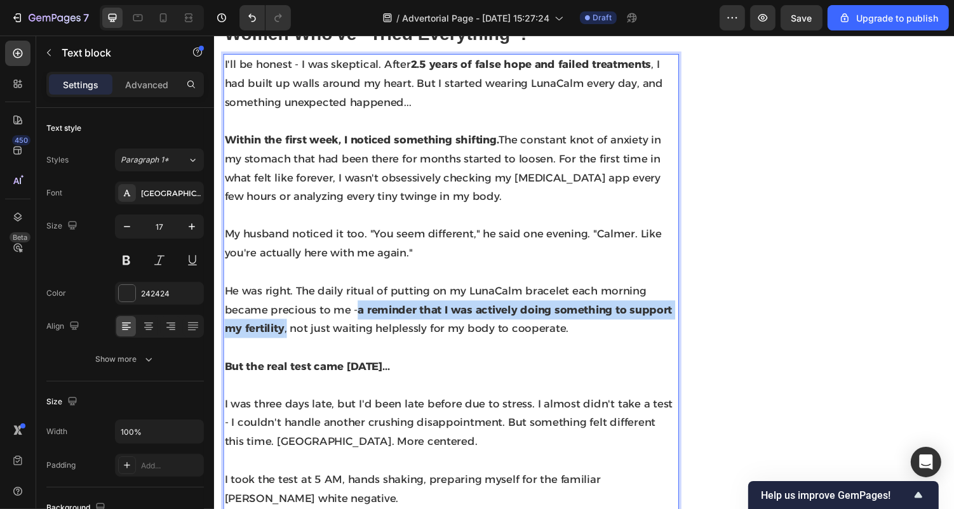
drag, startPoint x: 358, startPoint y: 308, endPoint x: 288, endPoint y: 328, distance: 72.6
click at [288, 328] on span "He was right. The daily ritual of putting on my LunaCalm bracelet each morning …" at bounding box center [454, 317] width 461 height 51
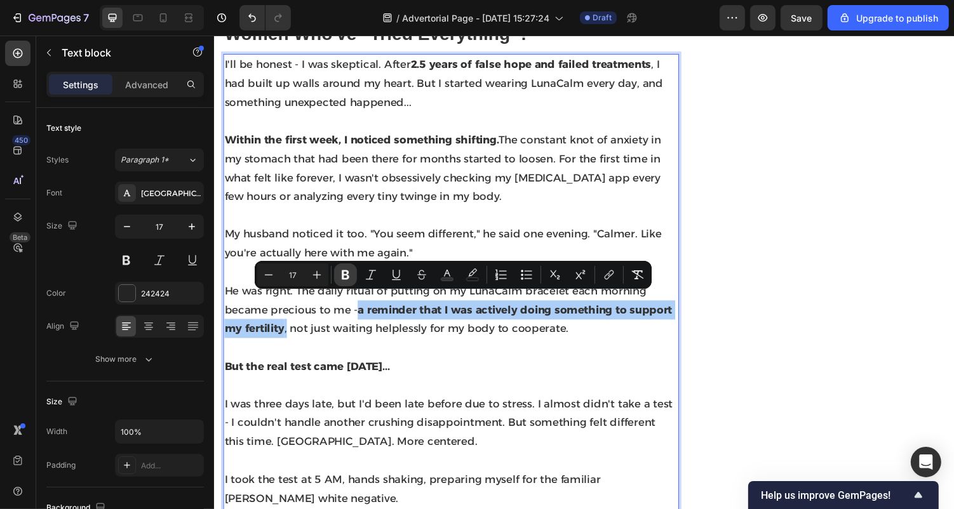
click at [342, 272] on icon "Editor contextual toolbar" at bounding box center [346, 276] width 8 height 10
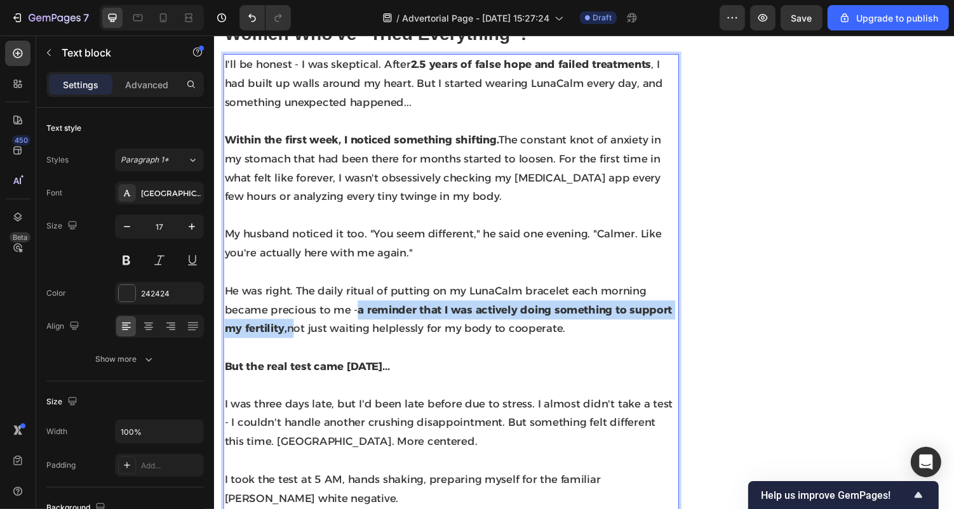
drag, startPoint x: 358, startPoint y: 308, endPoint x: 293, endPoint y: 326, distance: 66.7
click at [293, 326] on span "He was right. The daily ritual of putting on my LunaCalm bracelet each morning …" at bounding box center [454, 317] width 461 height 51
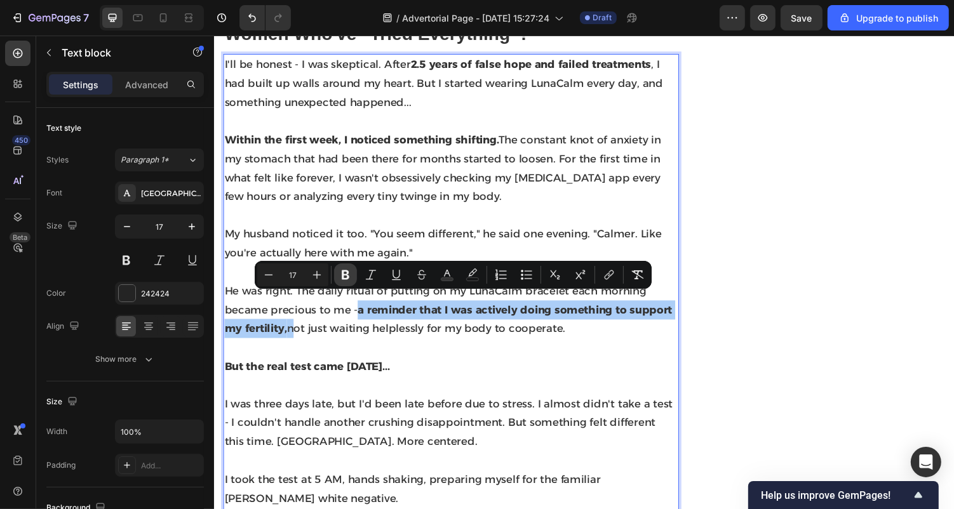
click at [342, 276] on icon "Editor contextual toolbar" at bounding box center [346, 276] width 8 height 10
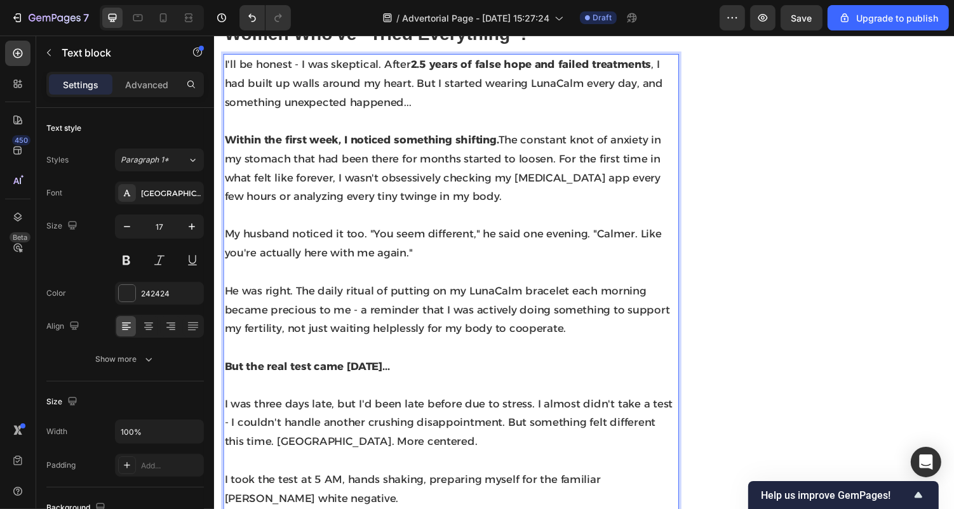
click at [352, 347] on p "Rich Text Editor. Editing area: main" at bounding box center [457, 357] width 467 height 20
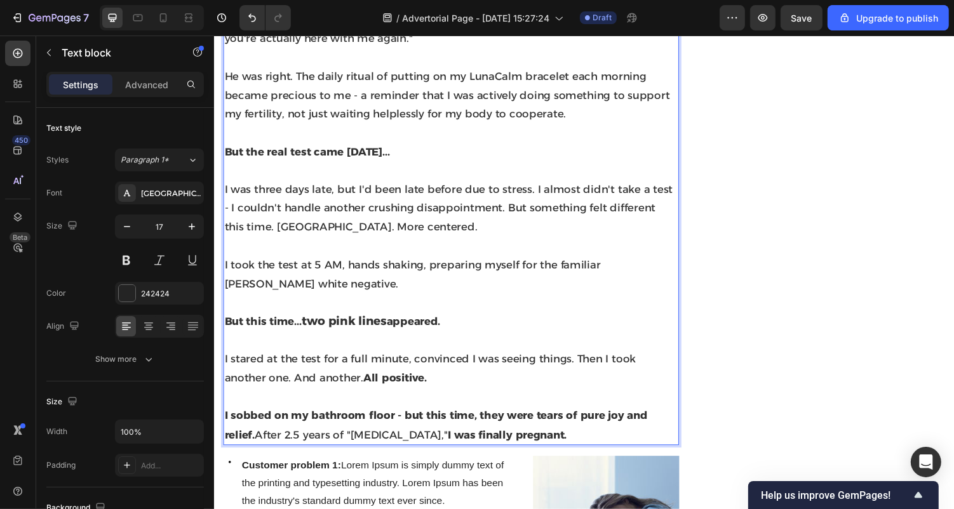
scroll to position [2483, 0]
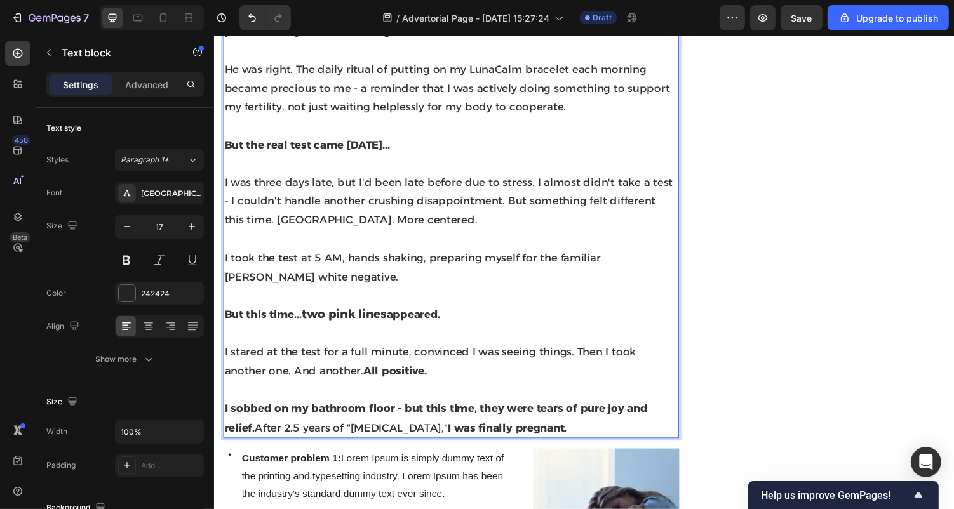
click at [350, 314] on strong "two pink lines" at bounding box center [348, 321] width 88 height 15
click at [349, 314] on strong "two pink lines" at bounding box center [348, 321] width 88 height 15
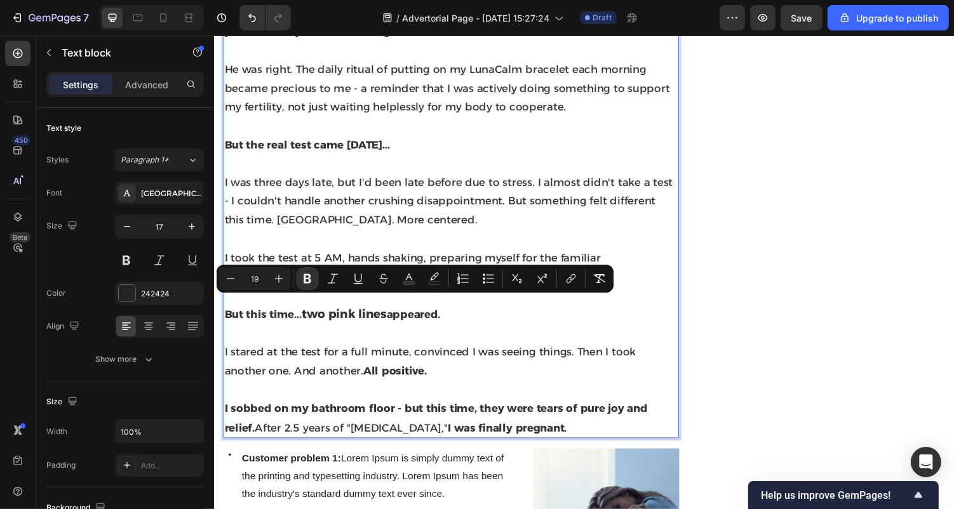
click at [376, 320] on p "But this time... two pink lines appeared." at bounding box center [457, 322] width 467 height 20
drag, startPoint x: 456, startPoint y: 314, endPoint x: 225, endPoint y: 306, distance: 231.3
click at [225, 312] on p "But this time... two pink lines appeared." at bounding box center [457, 322] width 467 height 20
click at [282, 278] on icon "Editor contextual toolbar" at bounding box center [278, 278] width 13 height 13
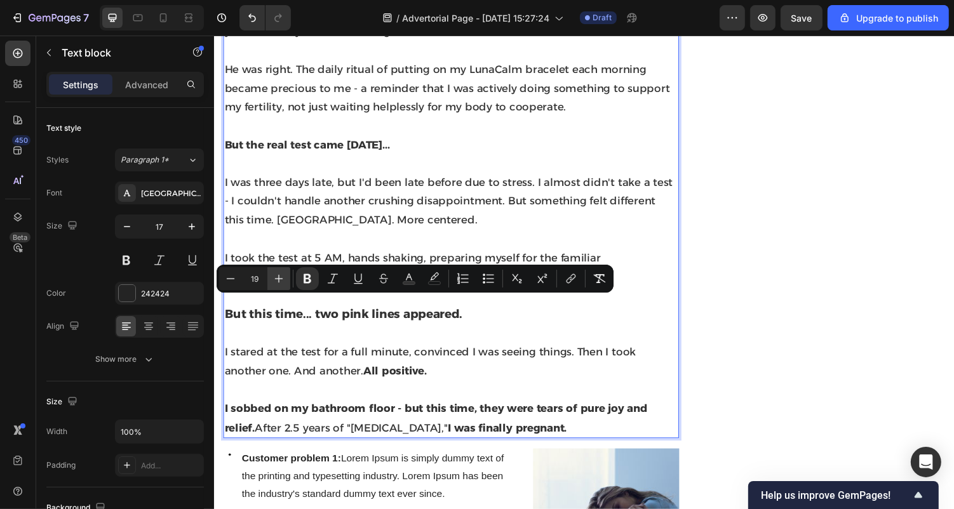
click at [282, 278] on icon "Editor contextual toolbar" at bounding box center [278, 278] width 13 height 13
type input "20"
click at [312, 333] on p "Rich Text Editor. Editing area: main" at bounding box center [457, 343] width 467 height 20
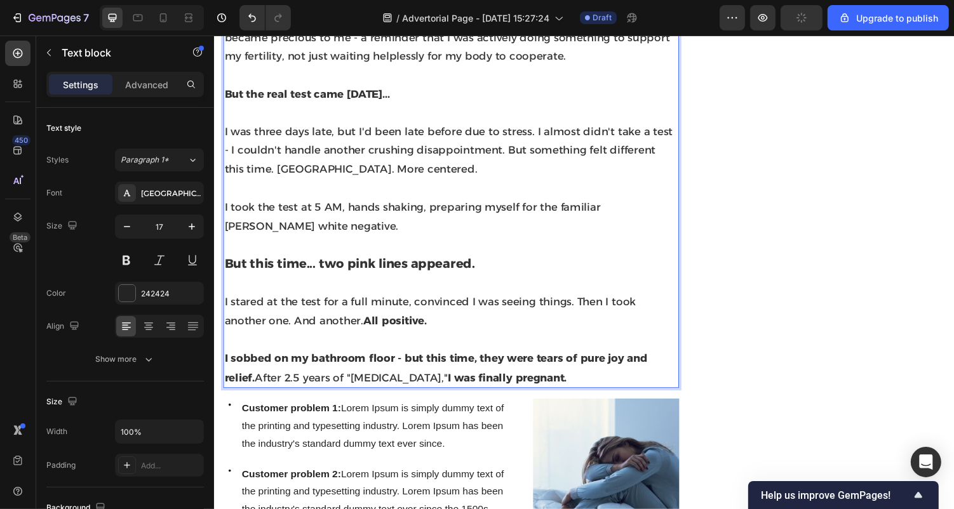
scroll to position [2541, 0]
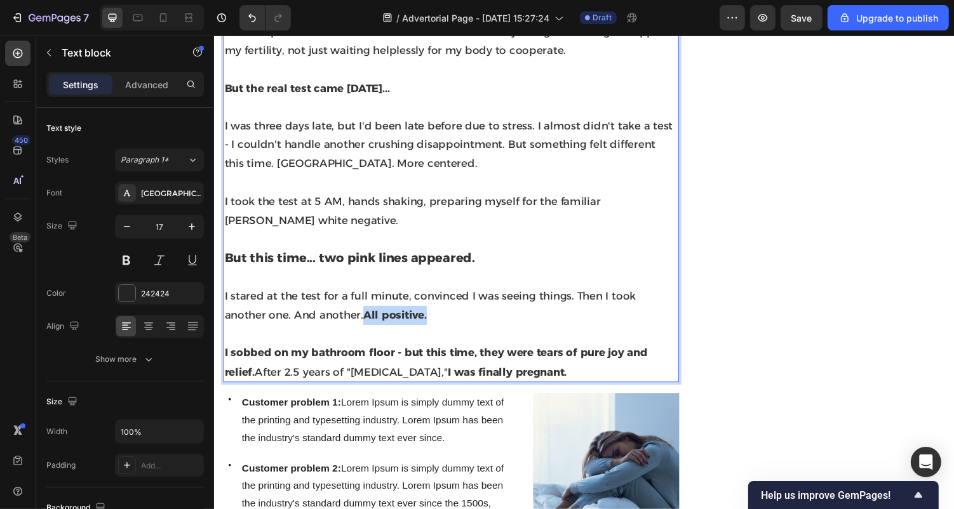
drag, startPoint x: 389, startPoint y: 314, endPoint x: 321, endPoint y: 314, distance: 68.6
click at [321, 314] on p "I stared at the test for a full minute, convinced I was seeing things. Then I t…" at bounding box center [457, 313] width 467 height 39
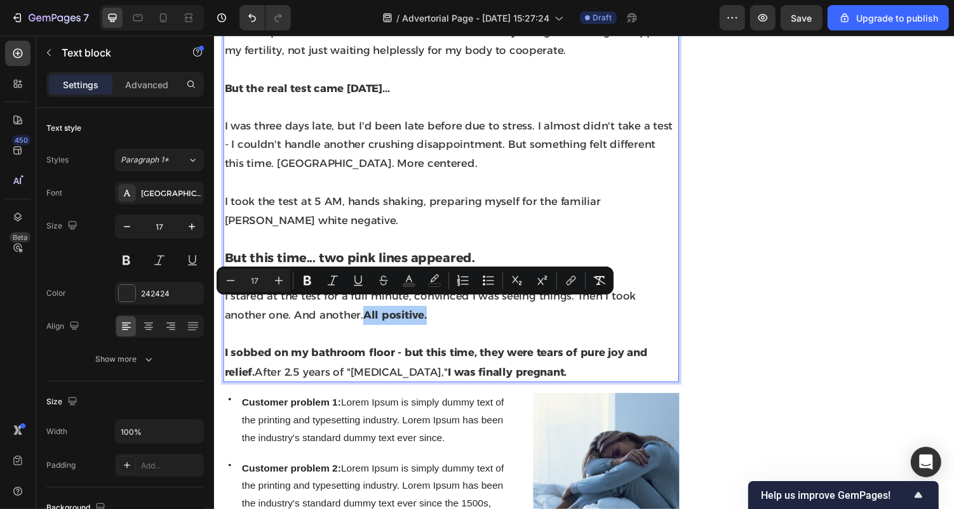
click at [309, 278] on icon "Editor contextual toolbar" at bounding box center [308, 281] width 8 height 10
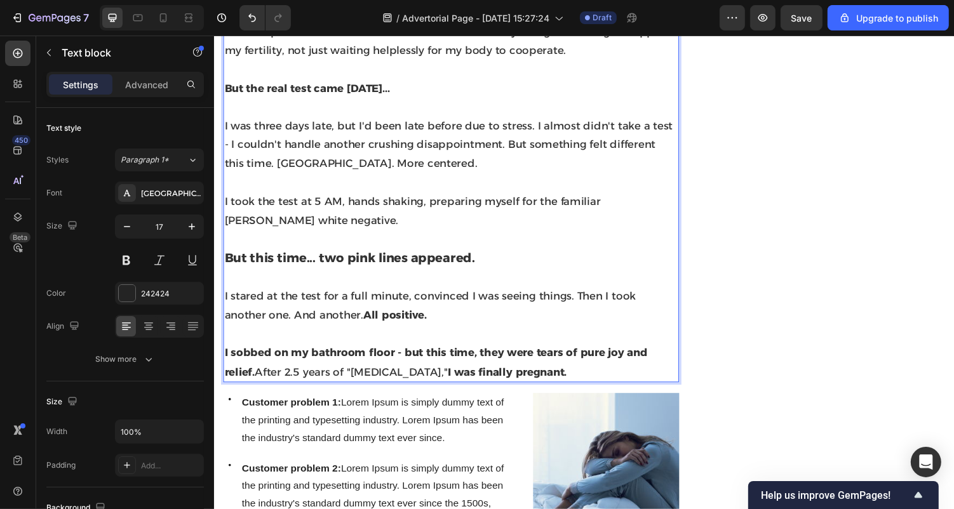
drag, startPoint x: 393, startPoint y: 315, endPoint x: 326, endPoint y: 315, distance: 67.3
click at [326, 315] on p "I stared at the test for a full minute, convinced I was seeing things. Then I t…" at bounding box center [457, 313] width 467 height 39
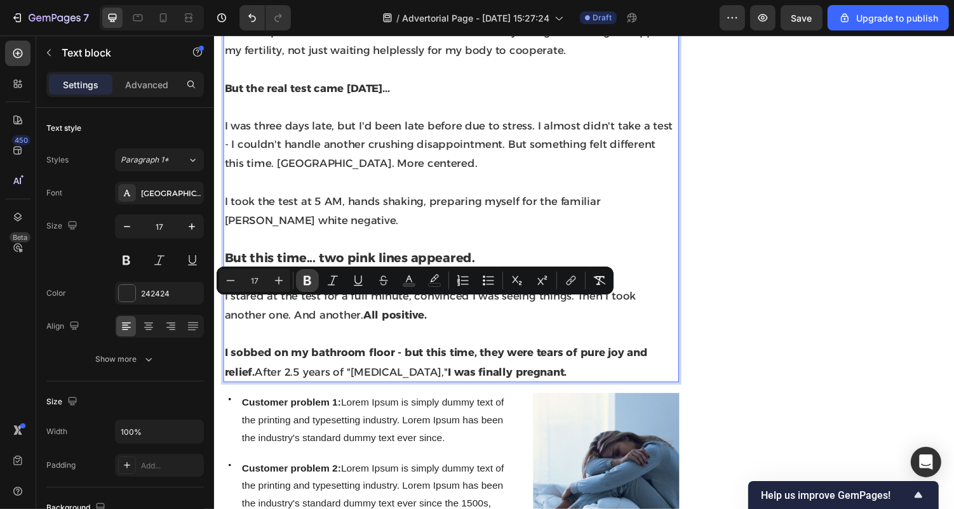
click at [308, 284] on icon "Editor contextual toolbar" at bounding box center [308, 281] width 8 height 10
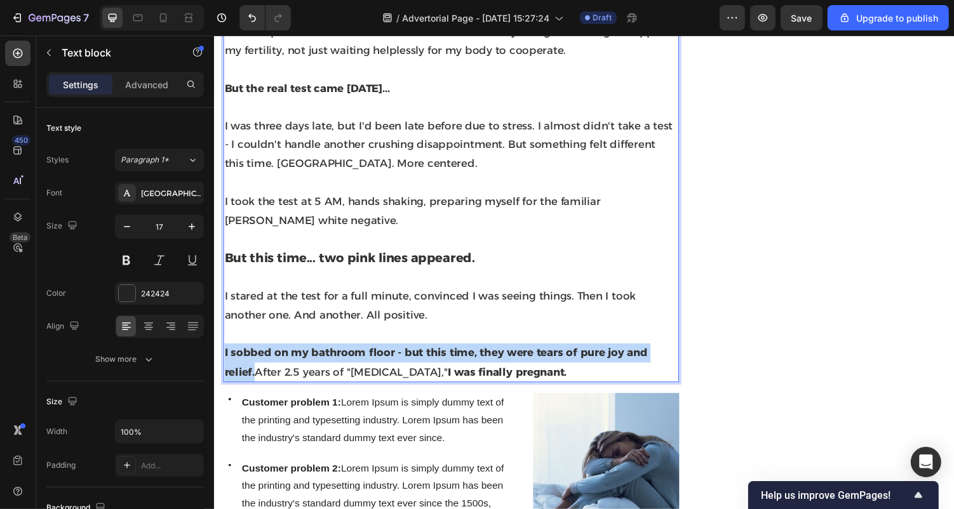
drag, startPoint x: 690, startPoint y: 351, endPoint x: 224, endPoint y: 344, distance: 466.2
click at [224, 344] on div "I'll be honest - I was skeptical. After 2.5 years of false hope and failed trea…" at bounding box center [457, 80] width 469 height 625
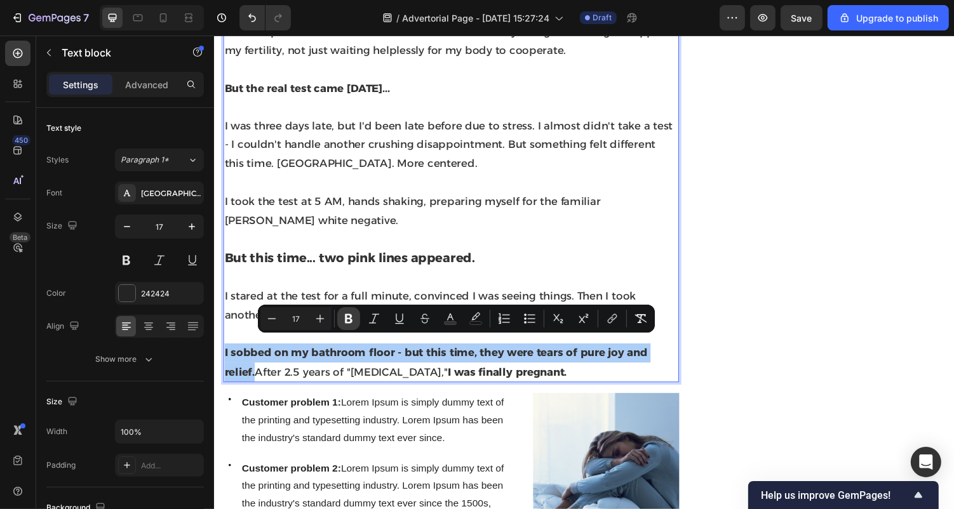
click at [349, 319] on icon "Editor contextual toolbar" at bounding box center [349, 319] width 8 height 10
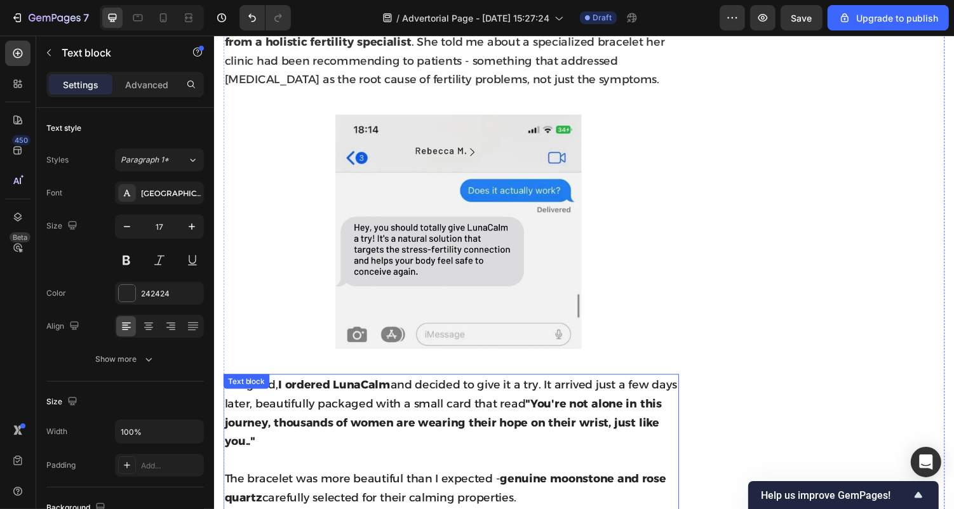
scroll to position [1458, 0]
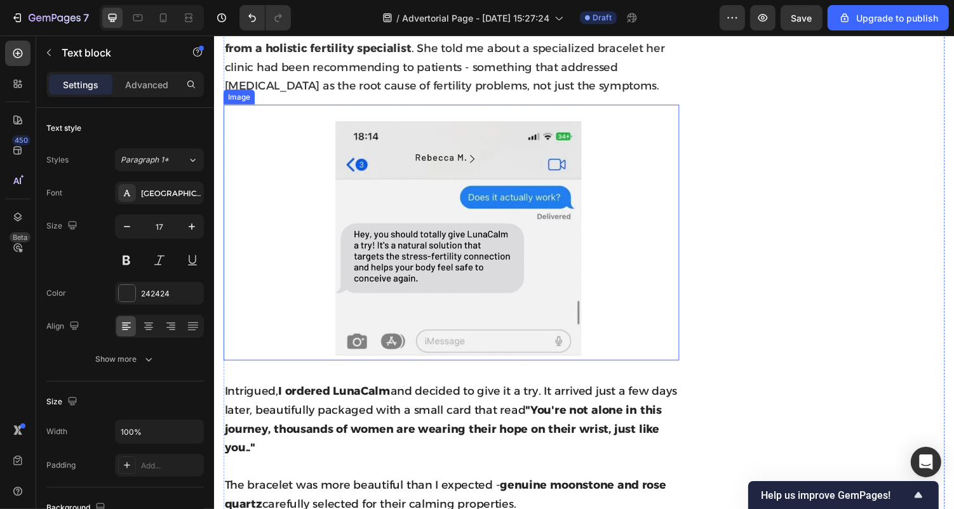
click at [311, 302] on img at bounding box center [457, 238] width 469 height 264
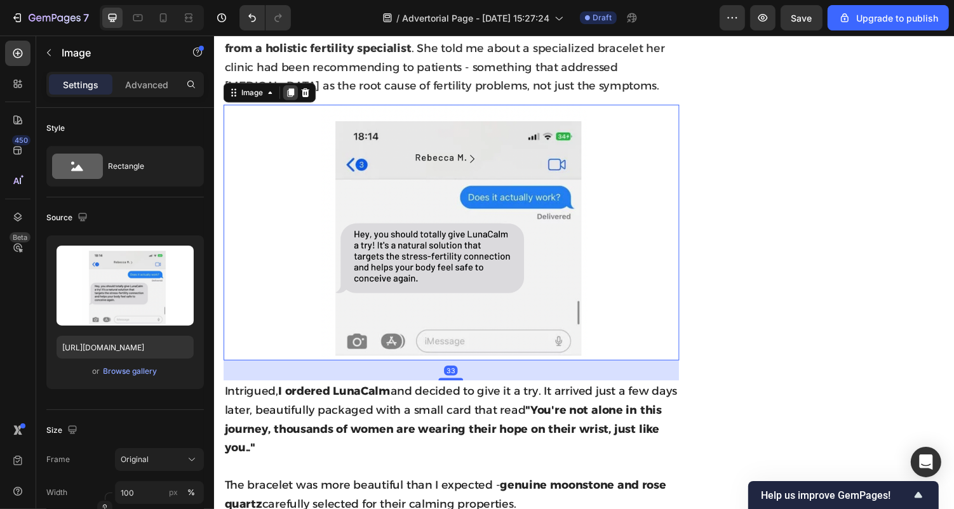
click at [293, 86] on div at bounding box center [292, 93] width 15 height 15
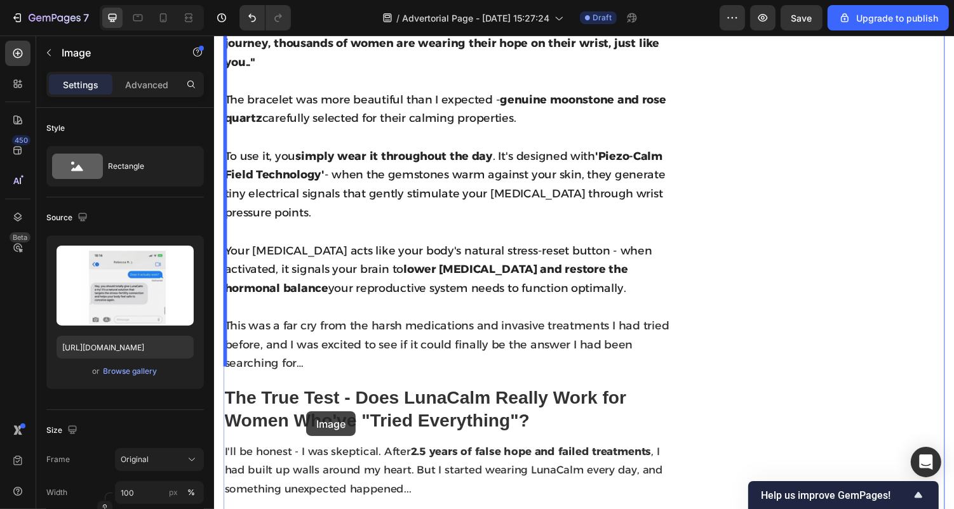
scroll to position [2225, 0]
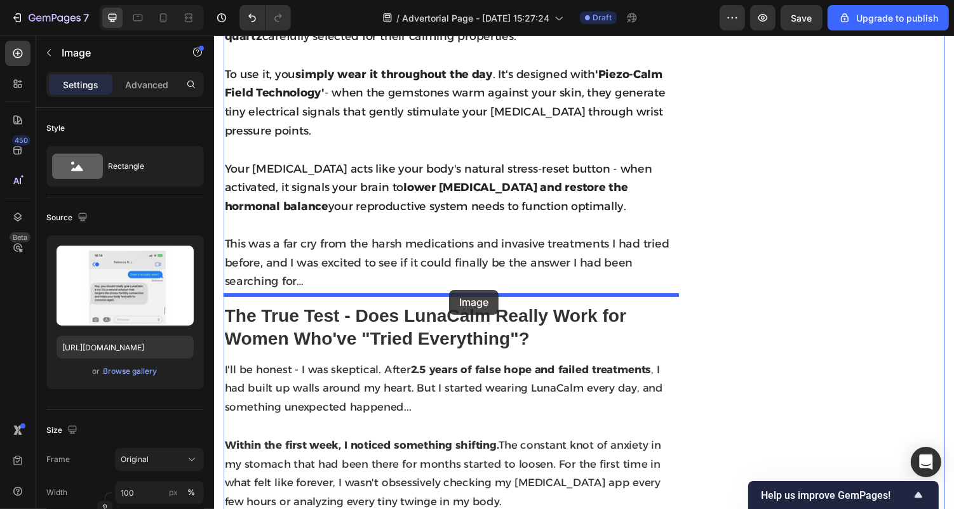
drag, startPoint x: 233, startPoint y: 65, endPoint x: 455, endPoint y: 297, distance: 321.2
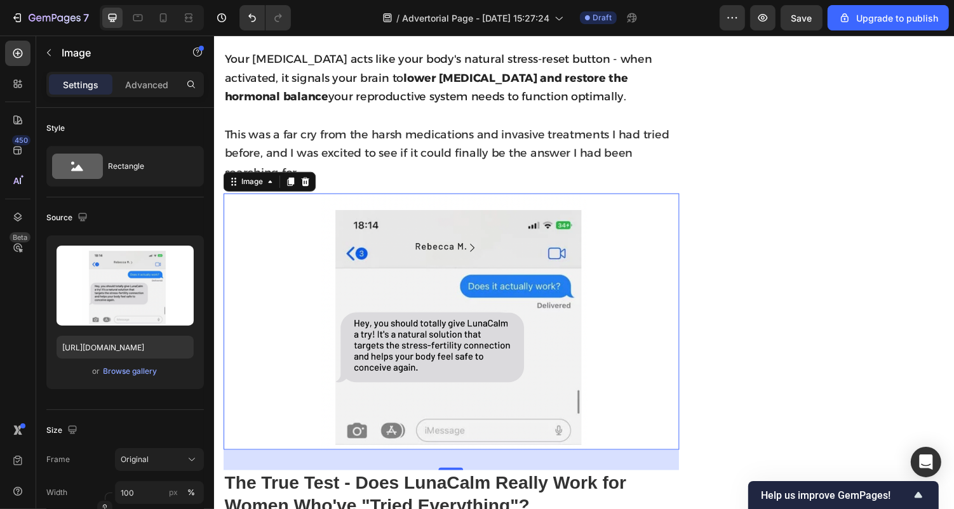
scroll to position [2042, 0]
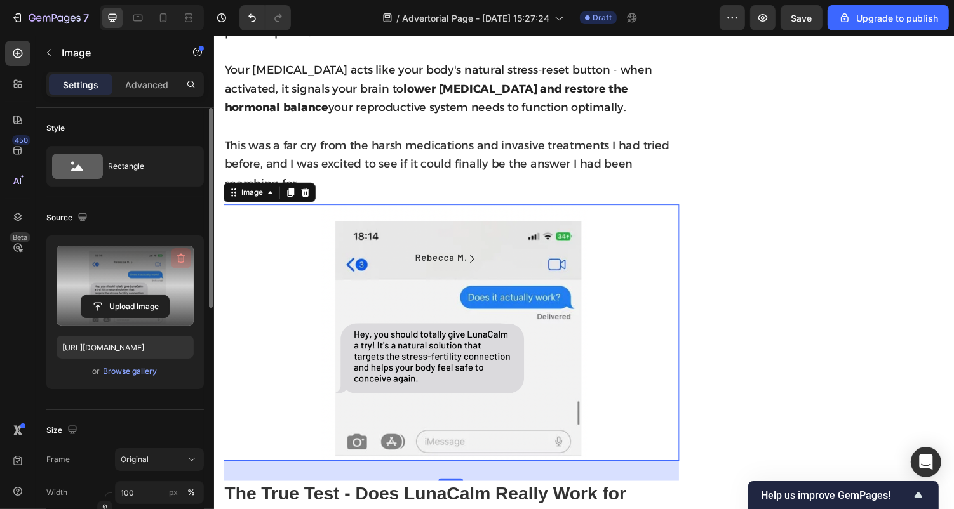
drag, startPoint x: 179, startPoint y: 253, endPoint x: 105, endPoint y: 254, distance: 74.3
click at [179, 253] on icon "button" at bounding box center [181, 258] width 13 height 13
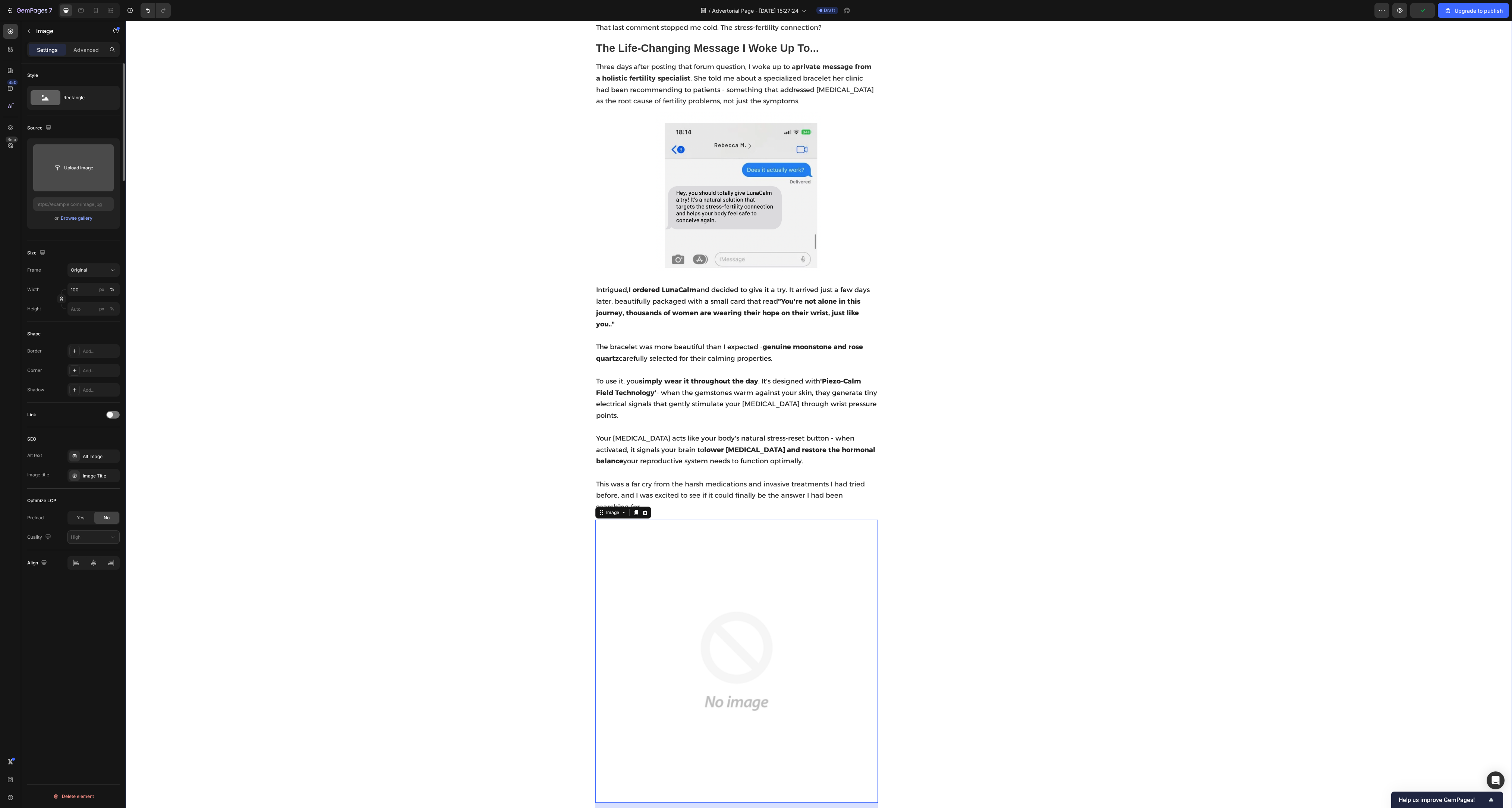
scroll to position [807, 0]
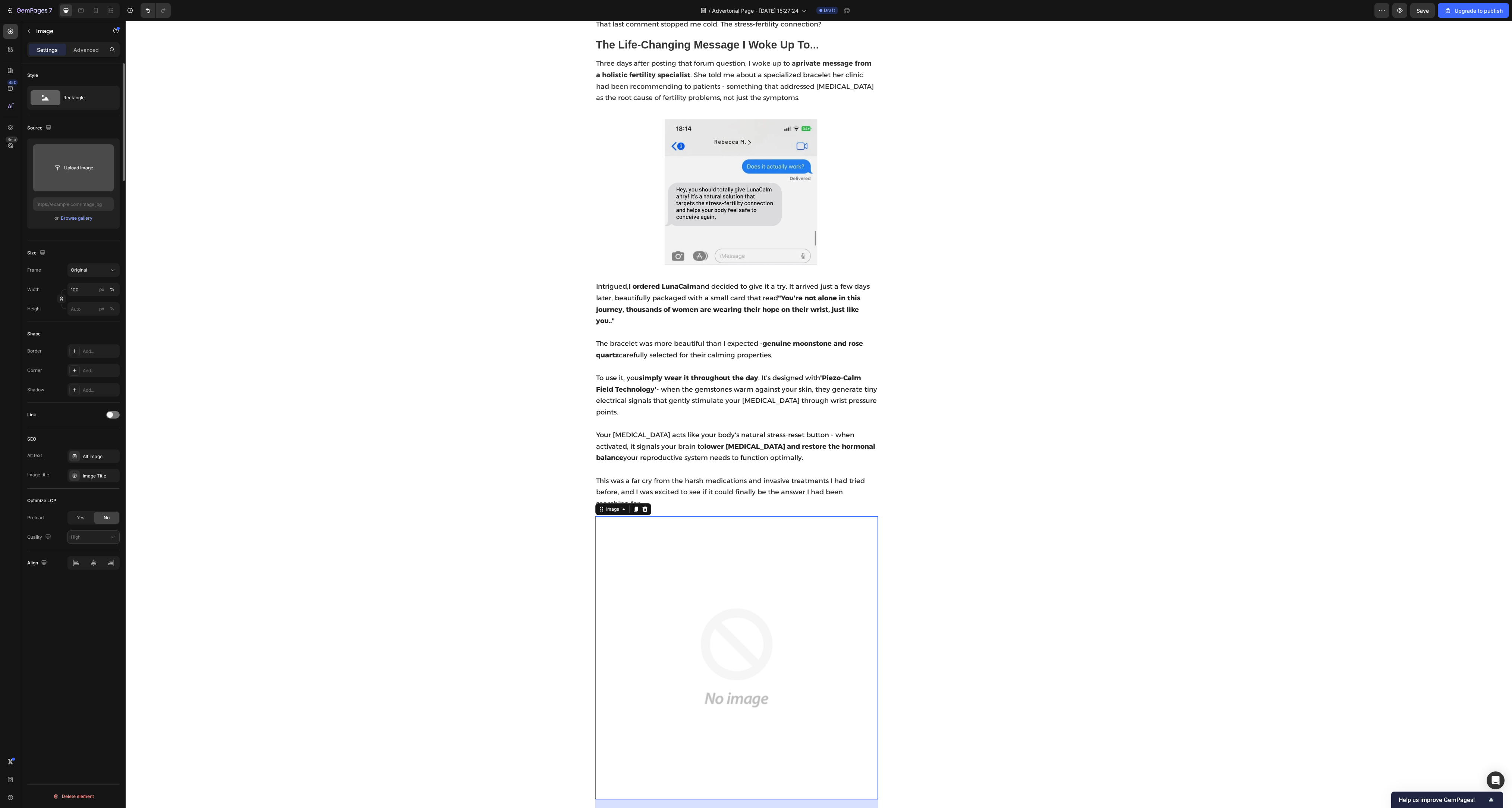
click at [559, 299] on img at bounding box center [737, 658] width 283 height 283
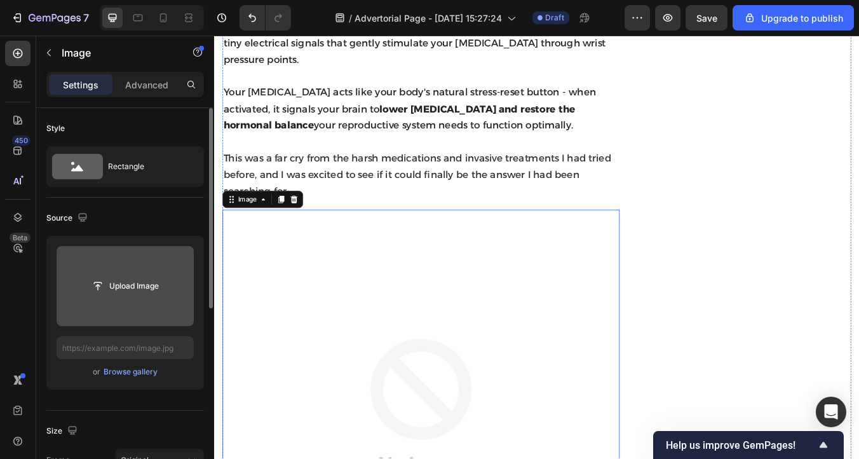
scroll to position [2016, 0]
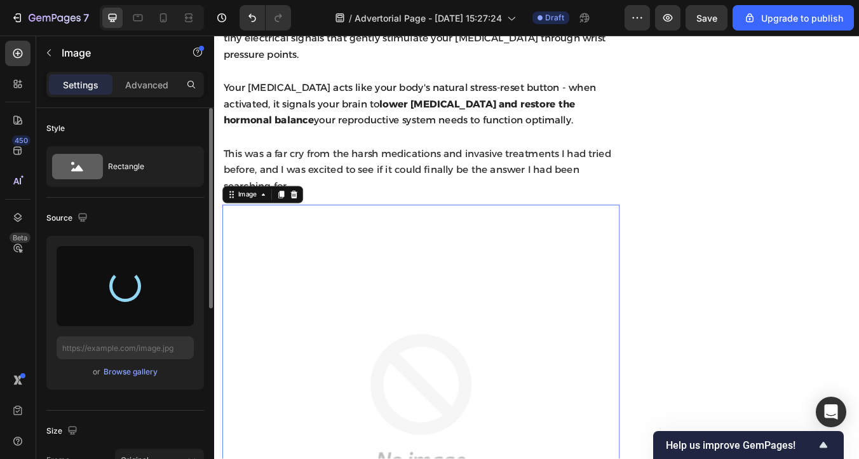
type input "[URL][DOMAIN_NAME]"
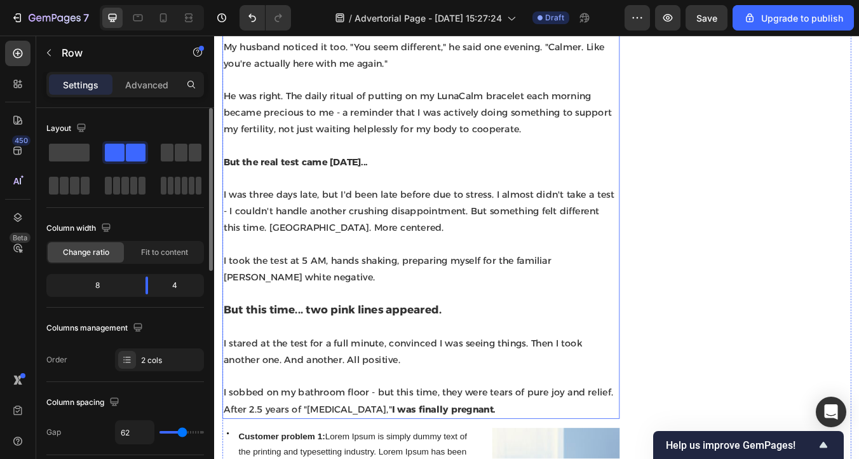
scroll to position [2777, 0]
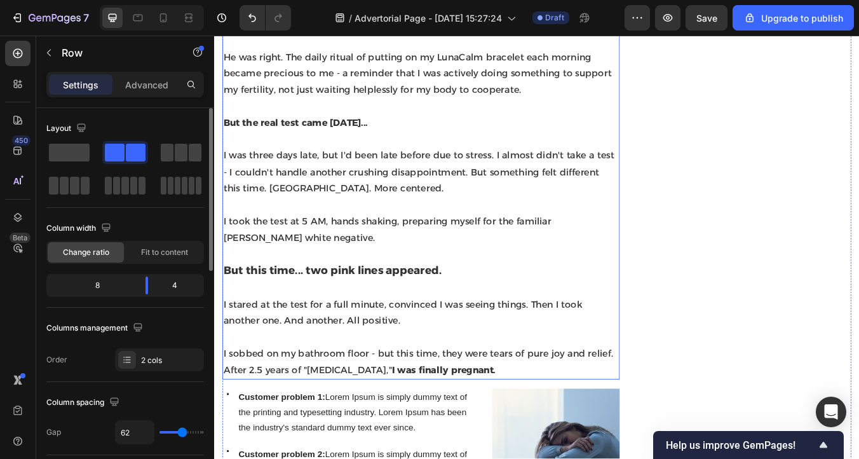
click at [363, 305] on strong "But this time... two pink lines appeared." at bounding box center [354, 312] width 258 height 15
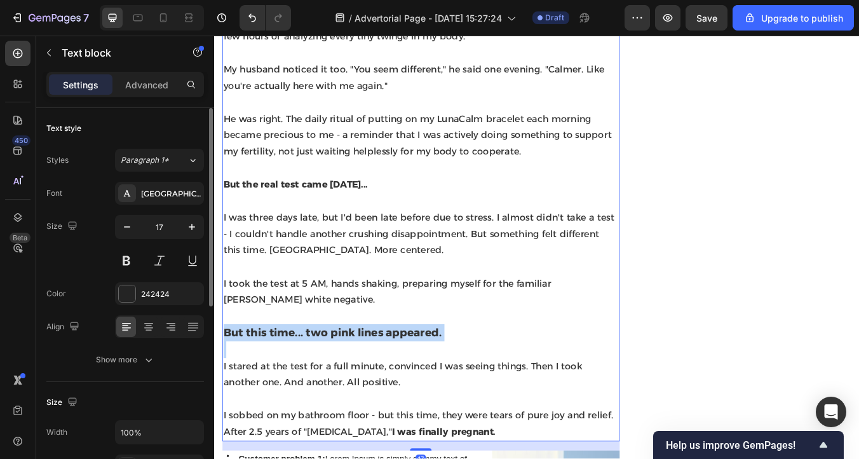
click at [363, 305] on div "I'll be honest - I was skeptical. After 2.5 years of false hope and failed trea…" at bounding box center [458, 202] width 469 height 625
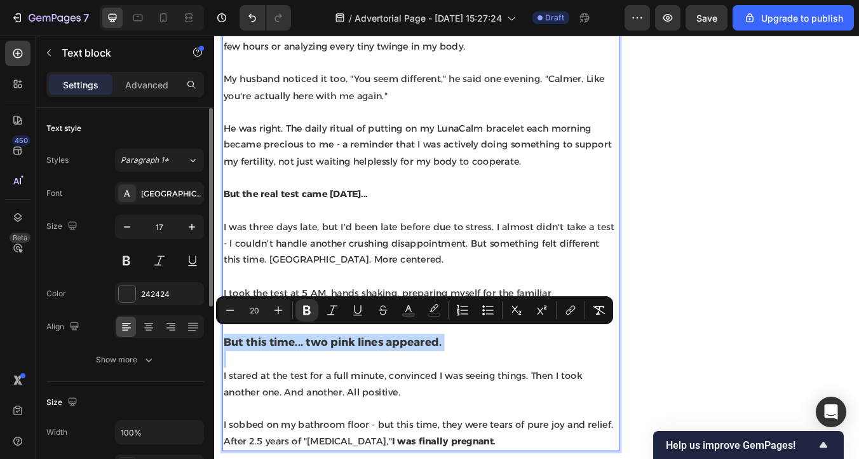
scroll to position [2709, 0]
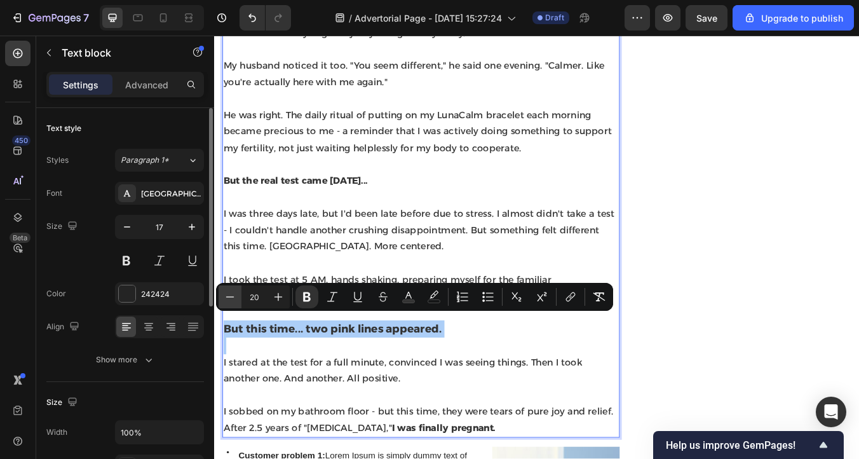
click at [235, 297] on icon "Editor contextual toolbar" at bounding box center [230, 296] width 13 height 13
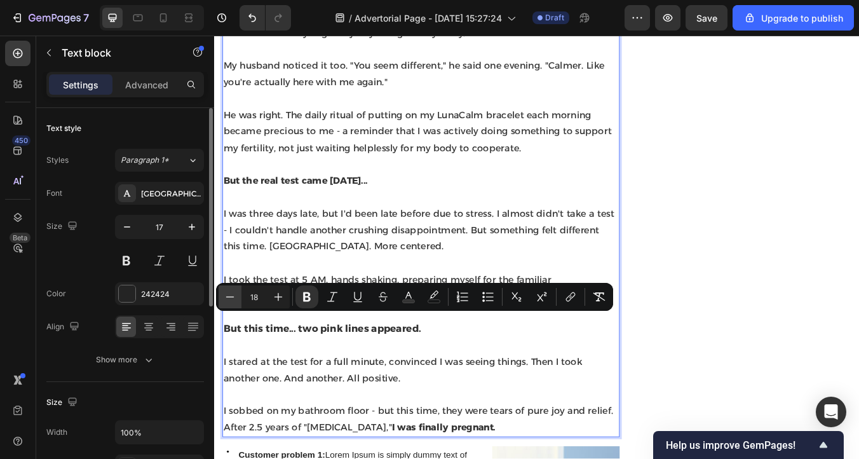
click at [235, 297] on icon "Editor contextual toolbar" at bounding box center [230, 296] width 13 height 13
type input "17"
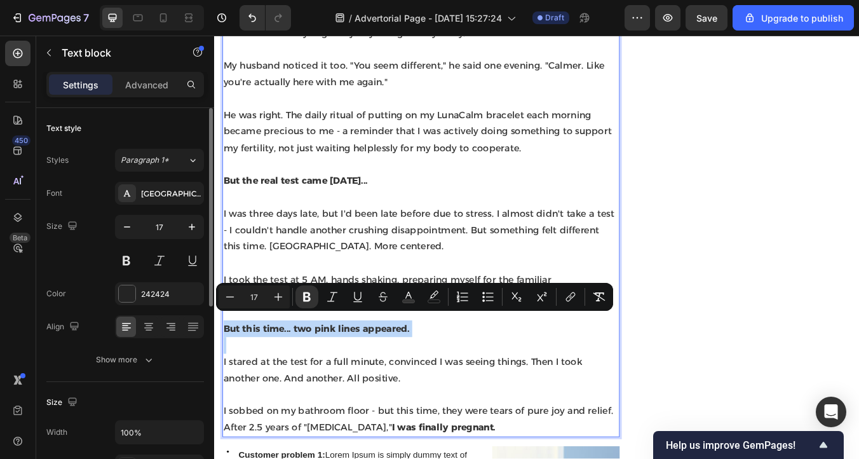
click at [335, 377] on strong "But this time... two pink lines appeared." at bounding box center [335, 381] width 220 height 13
click at [357, 377] on strong "But this time... two pink lines appeared." at bounding box center [335, 381] width 220 height 13
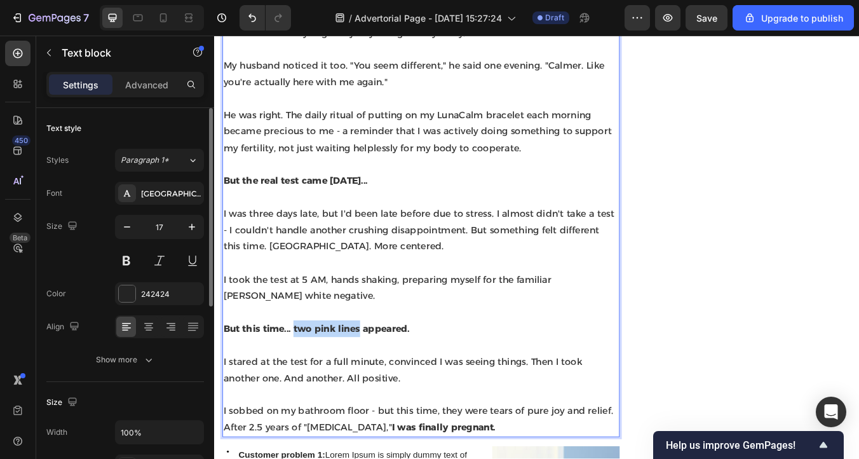
drag, startPoint x: 387, startPoint y: 373, endPoint x: 310, endPoint y: 376, distance: 76.9
click at [310, 376] on strong "But this time... two pink lines appeared." at bounding box center [335, 381] width 220 height 13
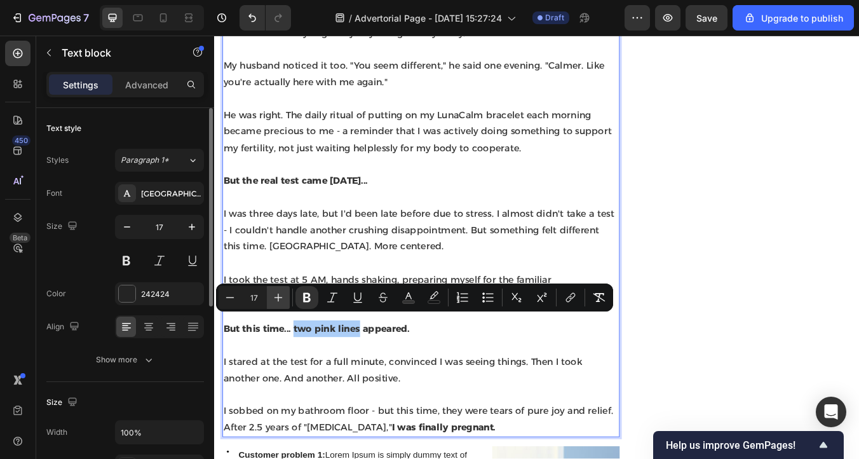
click at [280, 299] on icon "Editor contextual toolbar" at bounding box center [278, 297] width 13 height 13
click at [280, 298] on icon "Editor contextual toolbar" at bounding box center [278, 297] width 13 height 13
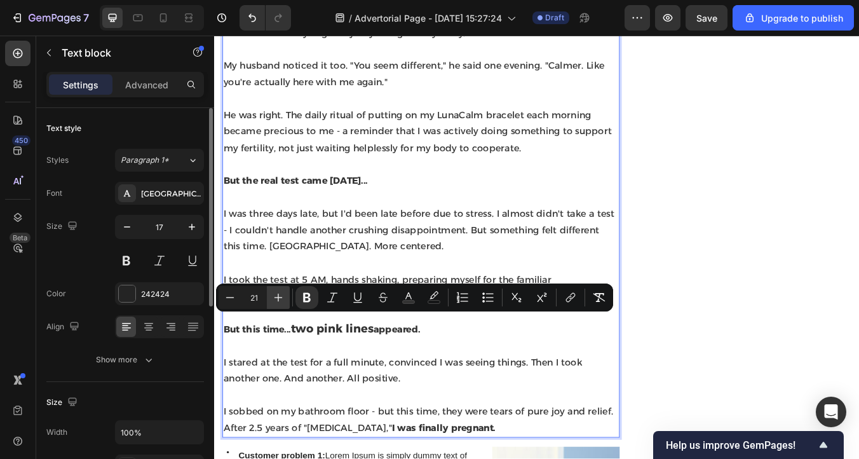
type input "22"
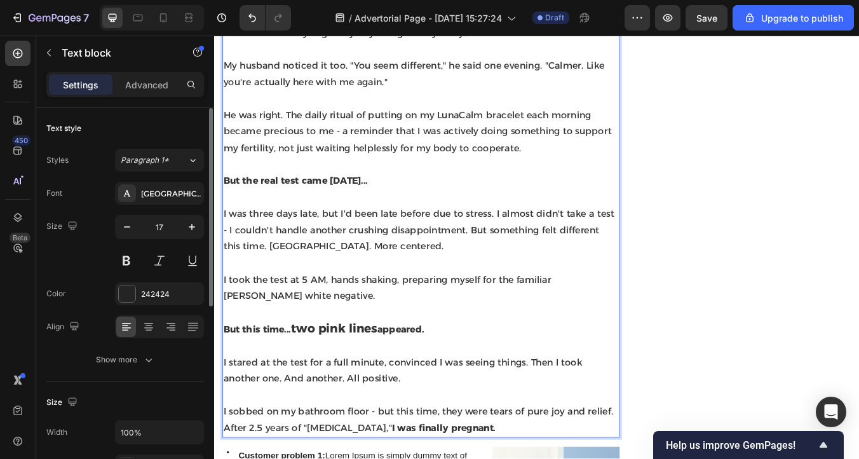
click at [363, 415] on span "I stared at the test for a full minute, convinced I was seeing things. Then I t…" at bounding box center [437, 431] width 424 height 32
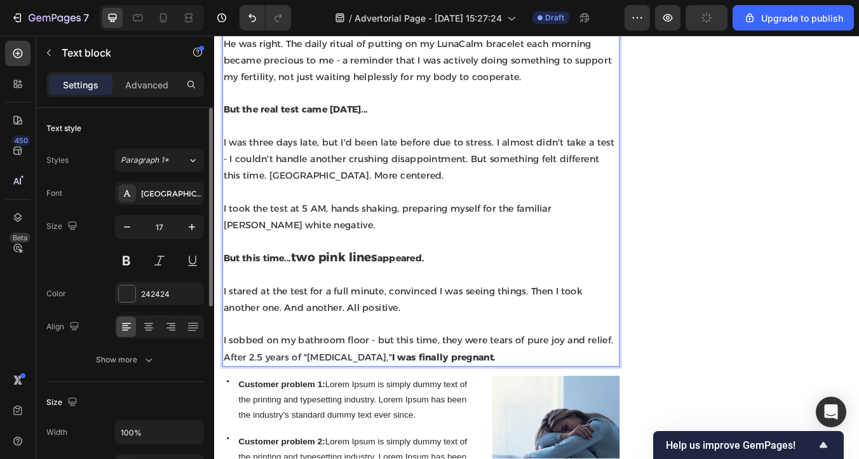
scroll to position [2794, 0]
click at [295, 292] on strong "But this time..." at bounding box center [264, 297] width 79 height 13
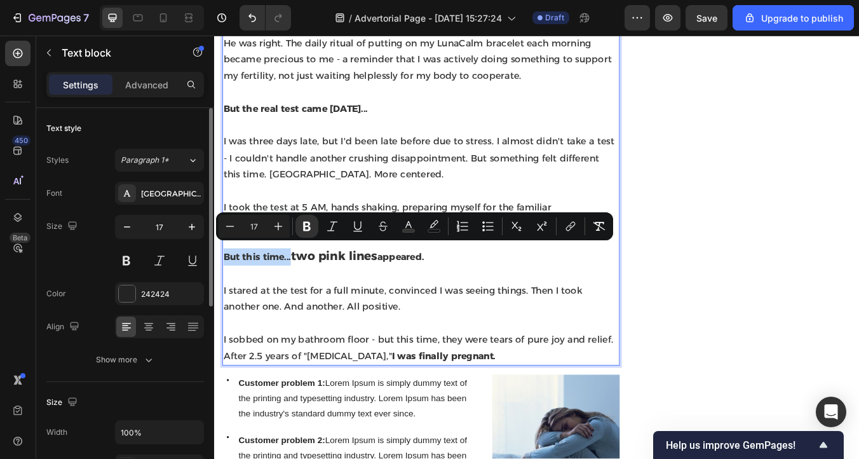
drag, startPoint x: 305, startPoint y: 291, endPoint x: 226, endPoint y: 290, distance: 79.4
click at [227, 291] on strong "But this time..." at bounding box center [264, 297] width 79 height 13
click at [300, 225] on icon "Editor contextual toolbar" at bounding box center [306, 226] width 13 height 13
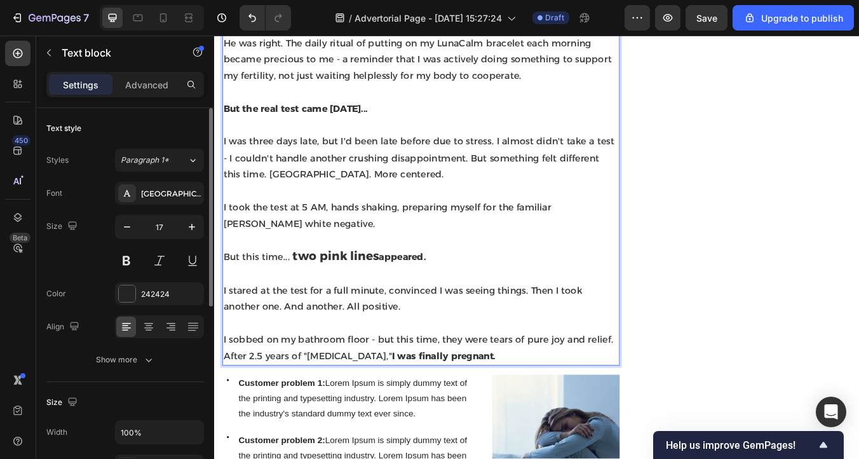
drag, startPoint x: 467, startPoint y: 290, endPoint x: 409, endPoint y: 290, distance: 57.8
click at [409, 290] on p "But this time... two pink lines appeared." at bounding box center [458, 297] width 467 height 20
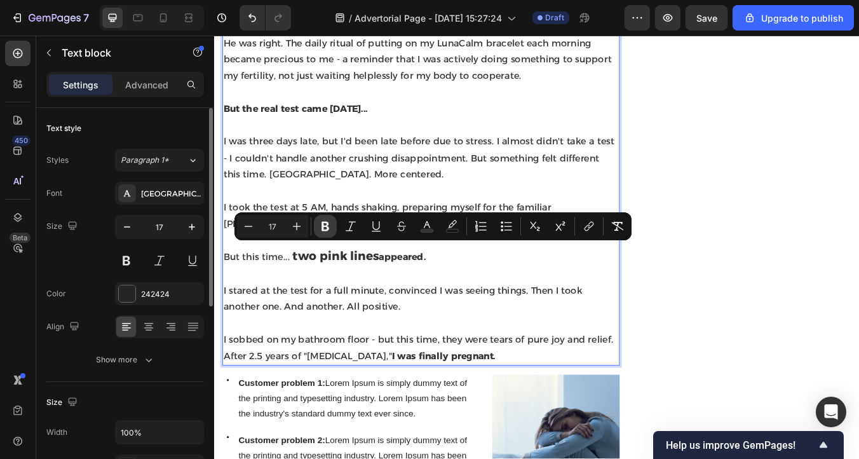
click at [319, 227] on icon "Editor contextual toolbar" at bounding box center [325, 226] width 13 height 13
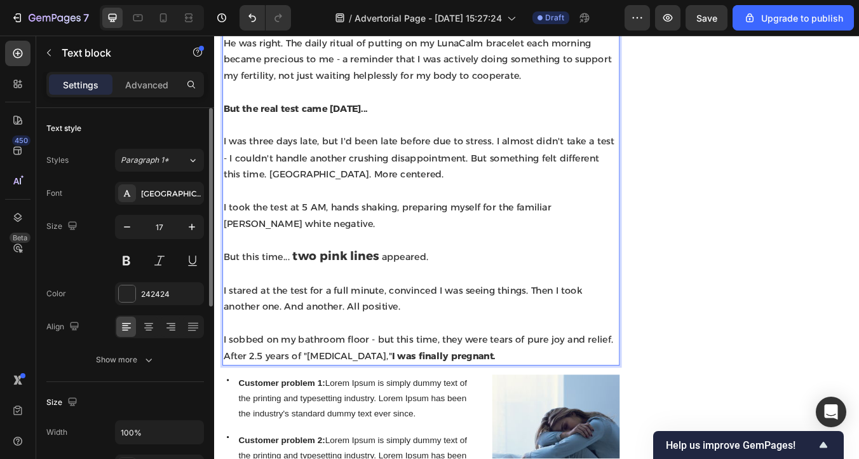
click at [376, 311] on p "Rich Text Editor. Editing area: main" at bounding box center [458, 317] width 467 height 20
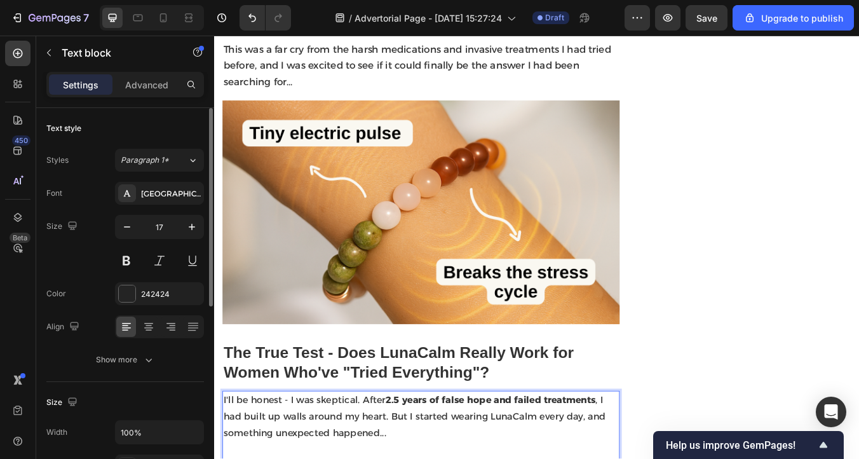
scroll to position [2137, 0]
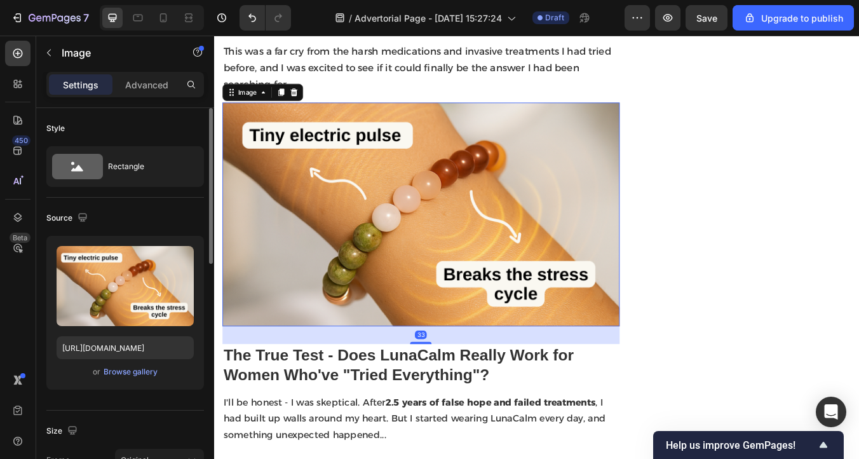
click at [384, 241] on img at bounding box center [458, 247] width 469 height 264
click at [292, 99] on icon at bounding box center [293, 103] width 7 height 9
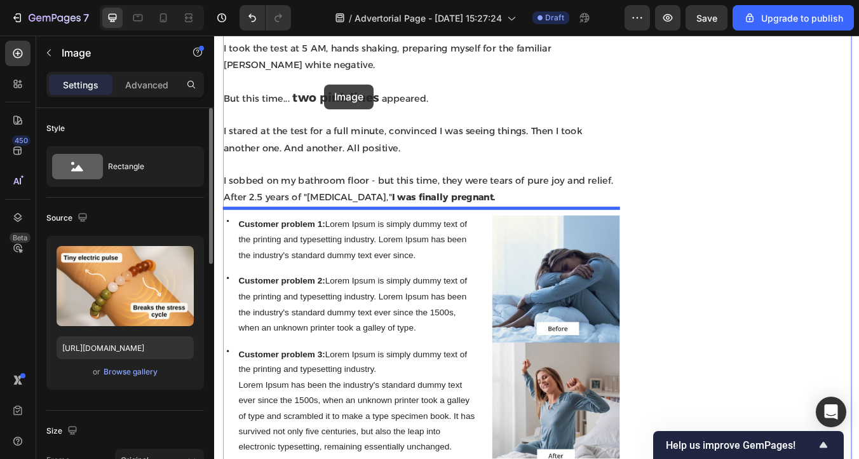
scroll to position [3181, 0]
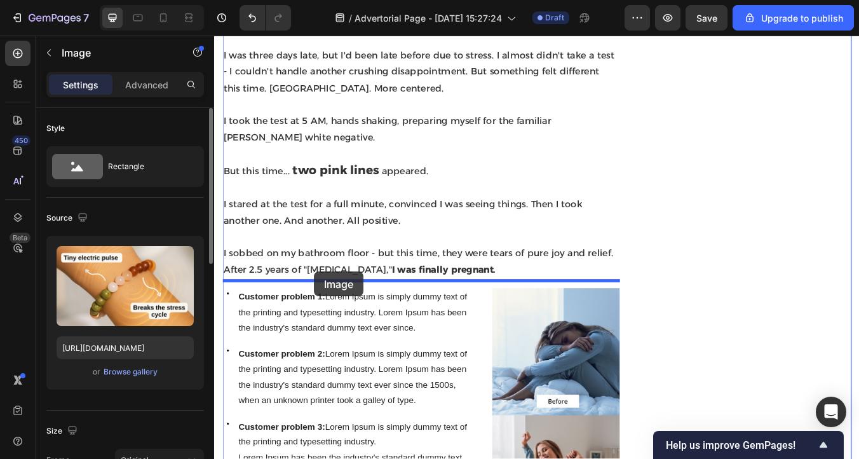
drag, startPoint x: 234, startPoint y: 74, endPoint x: 332, endPoint y: 315, distance: 260.2
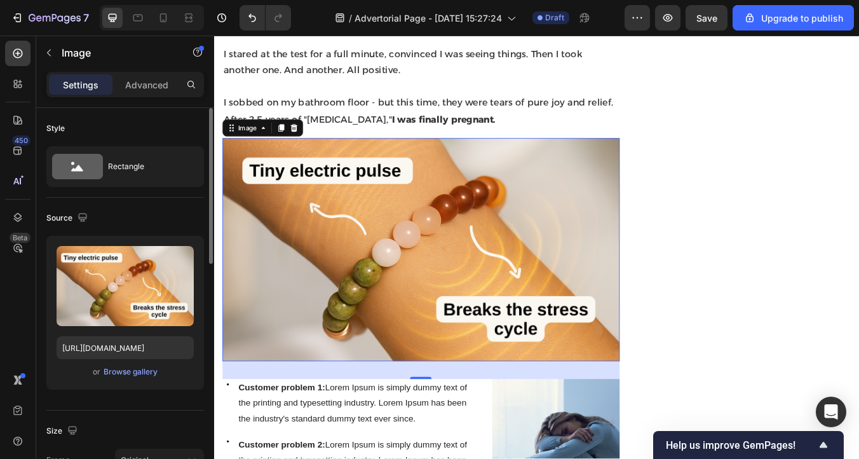
scroll to position [3076, 0]
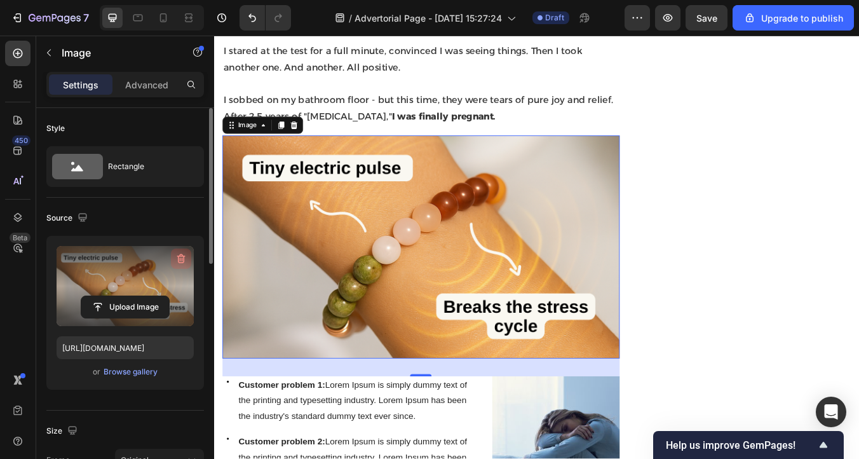
click at [182, 260] on icon "button" at bounding box center [182, 259] width 1 height 4
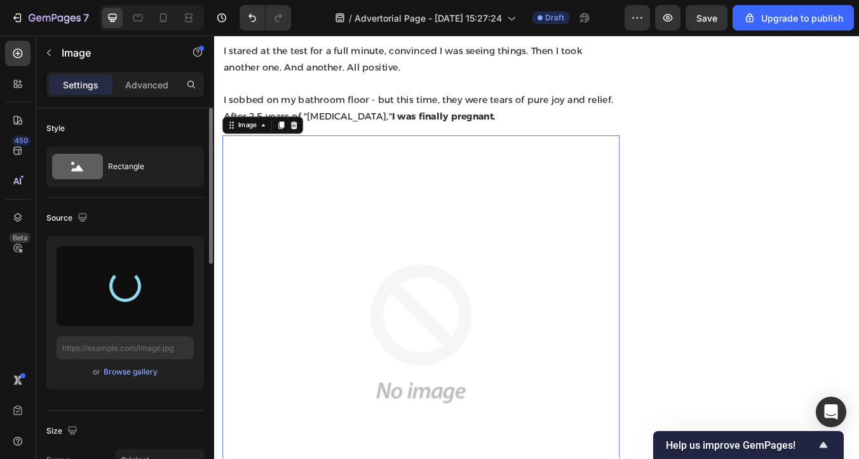
type input "[URL][DOMAIN_NAME]"
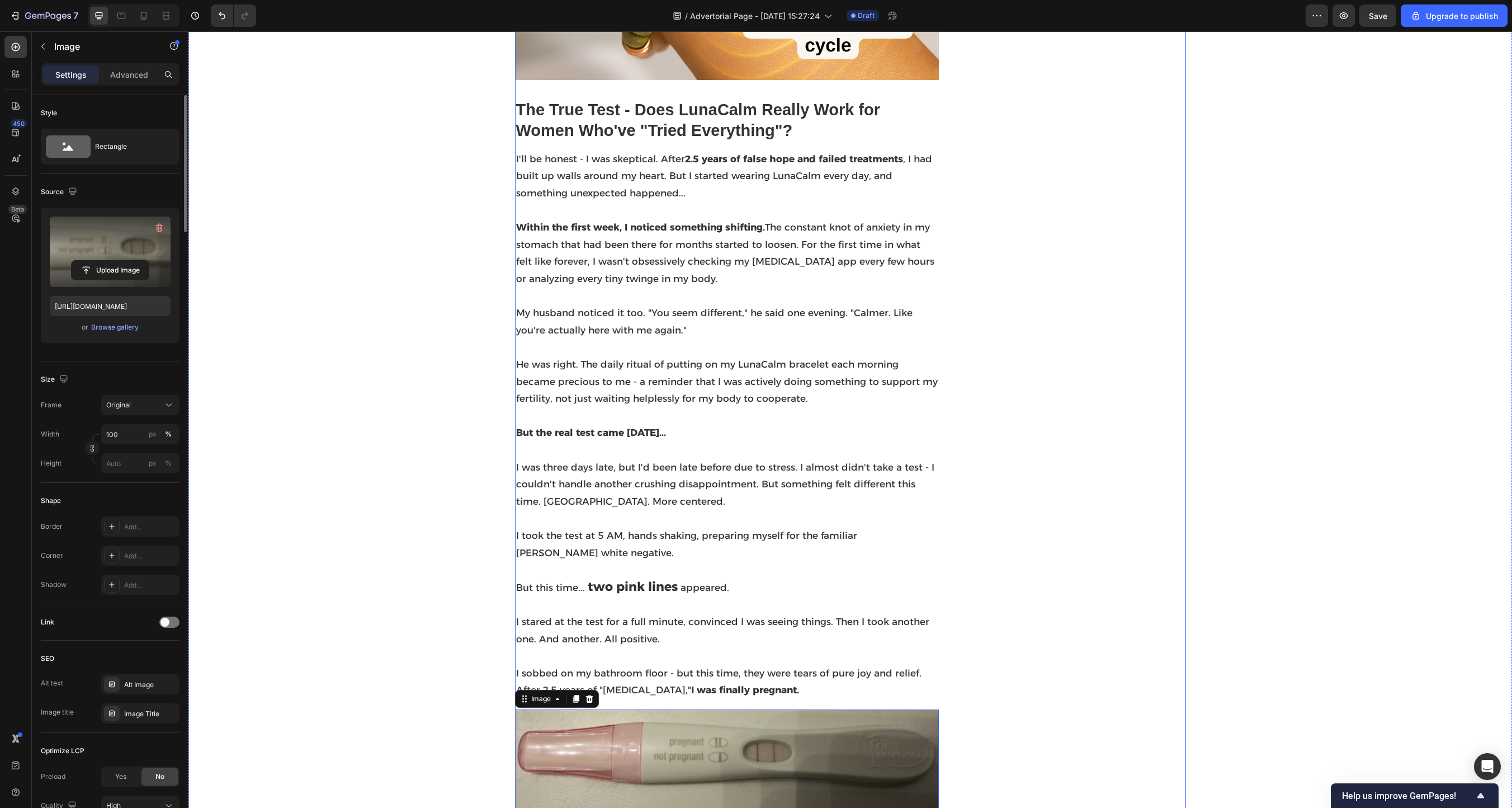
scroll to position [2153, 0]
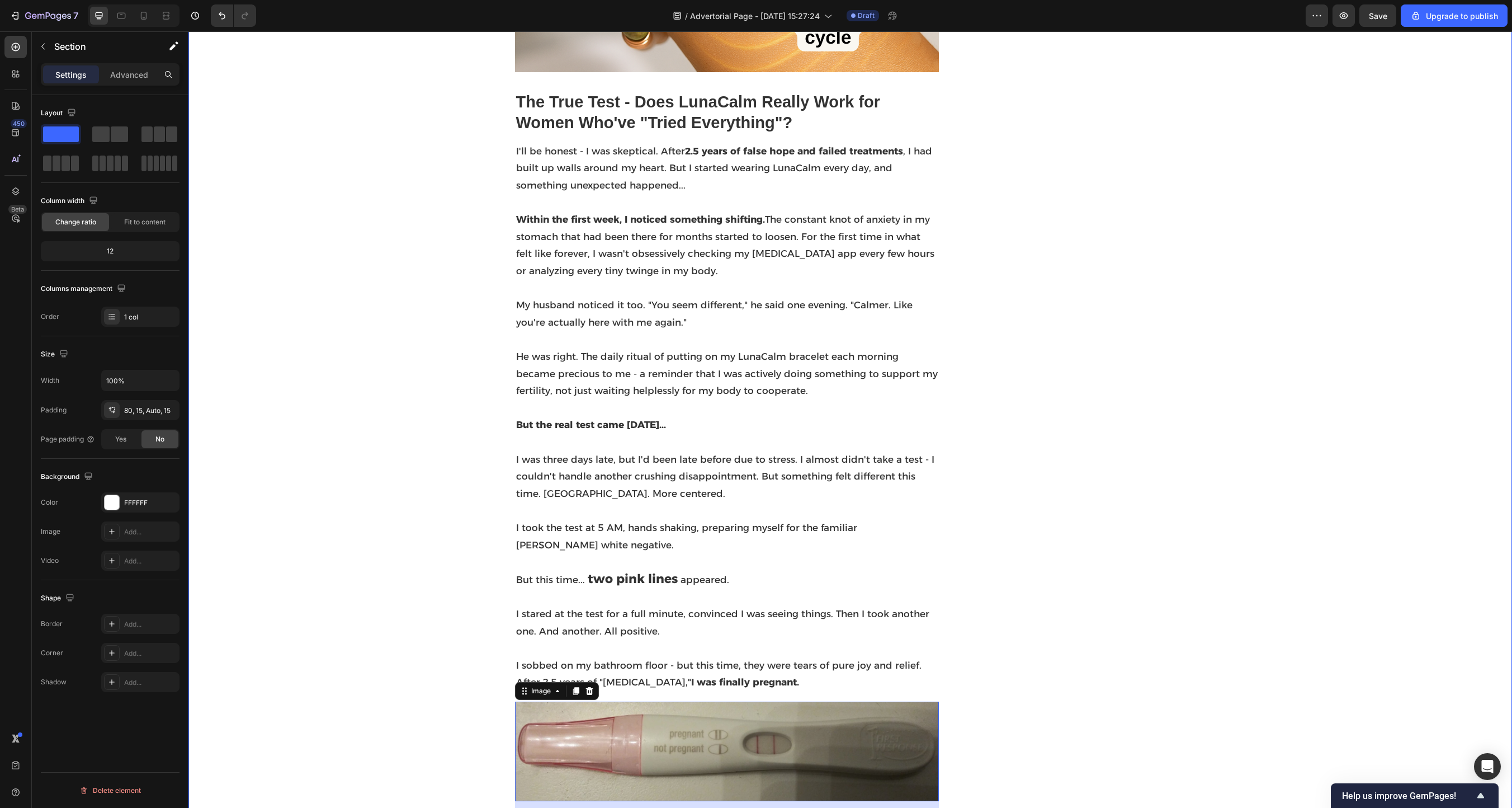
click at [839, 448] on div "I Thought I'd Never Get Pregnant… Until a Fertility Specialist Suggested This S…" at bounding box center [851, 560] width 1307 height 5134
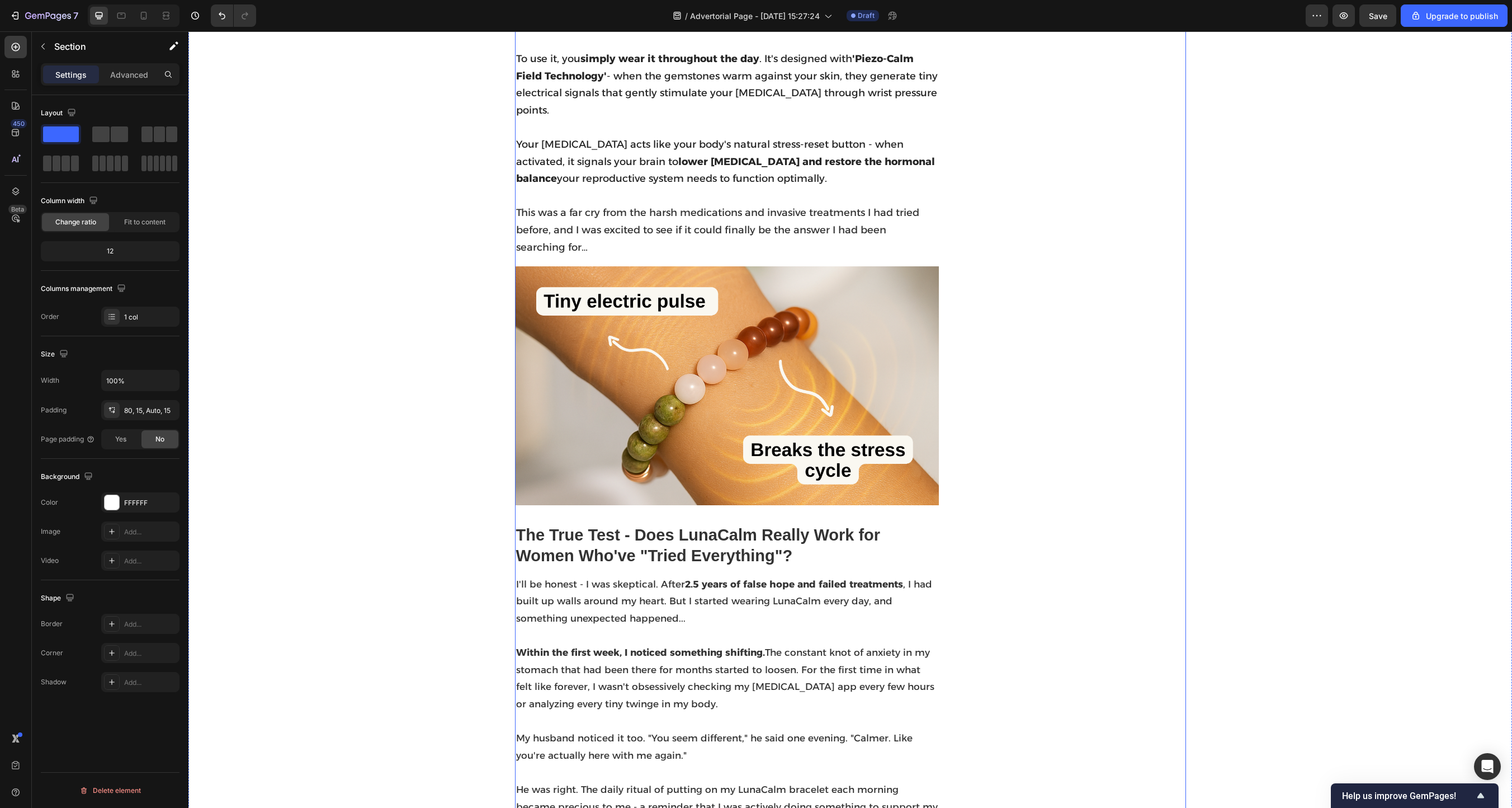
scroll to position [1726, 0]
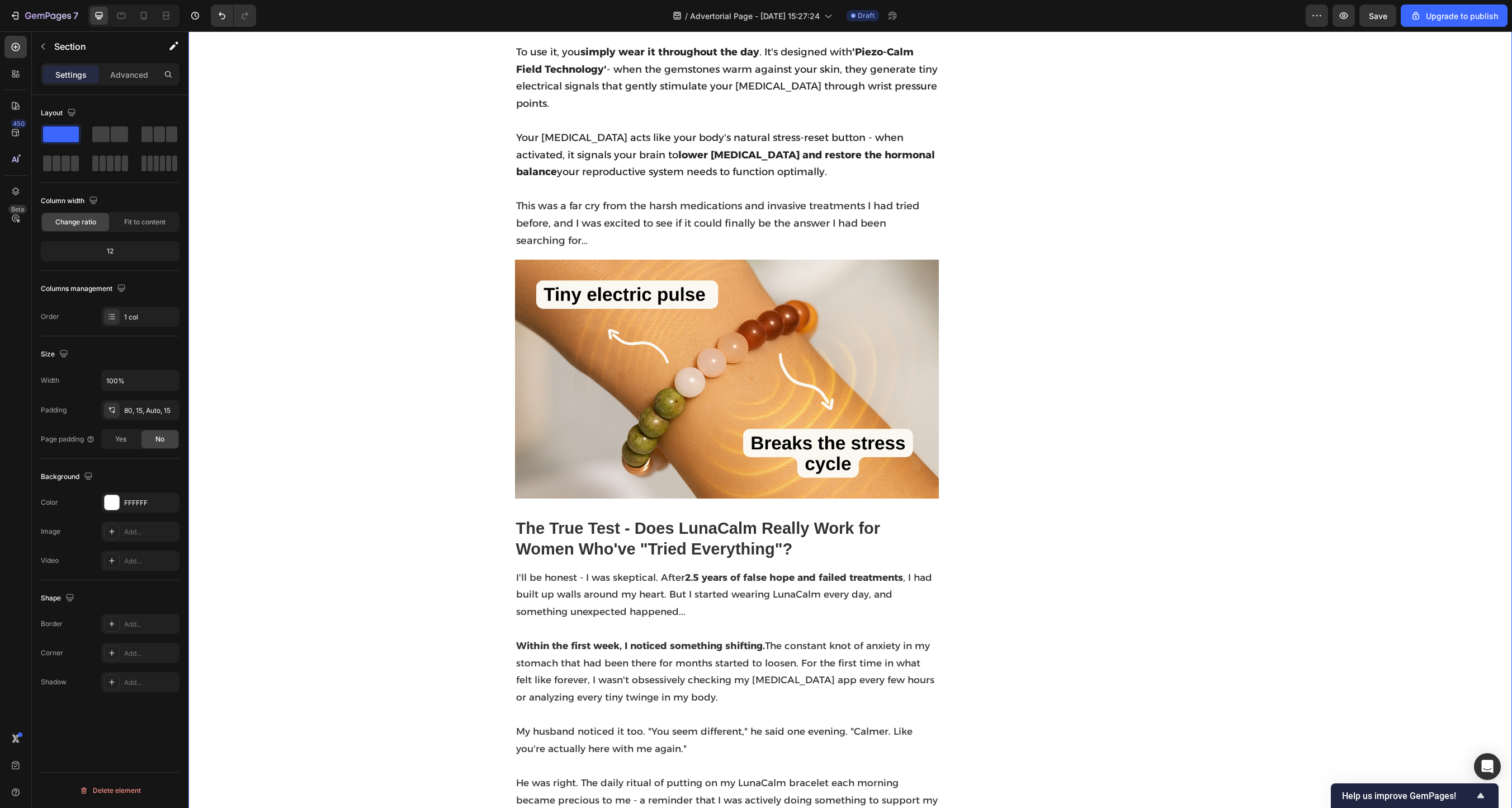
click at [133, 7] on div at bounding box center [134, 15] width 92 height 22
click at [136, 14] on div at bounding box center [144, 16] width 18 height 18
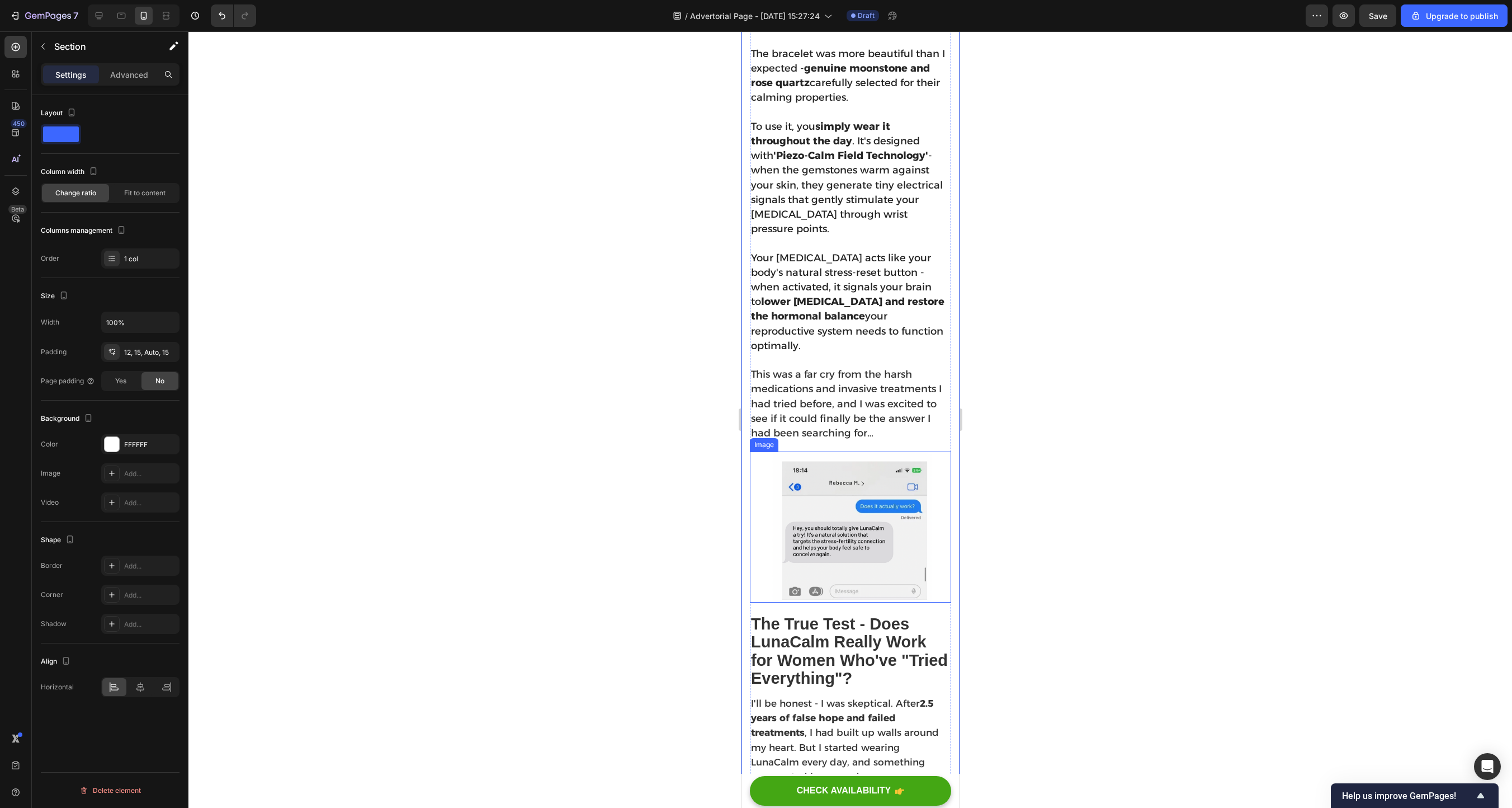
scroll to position [1764, 0]
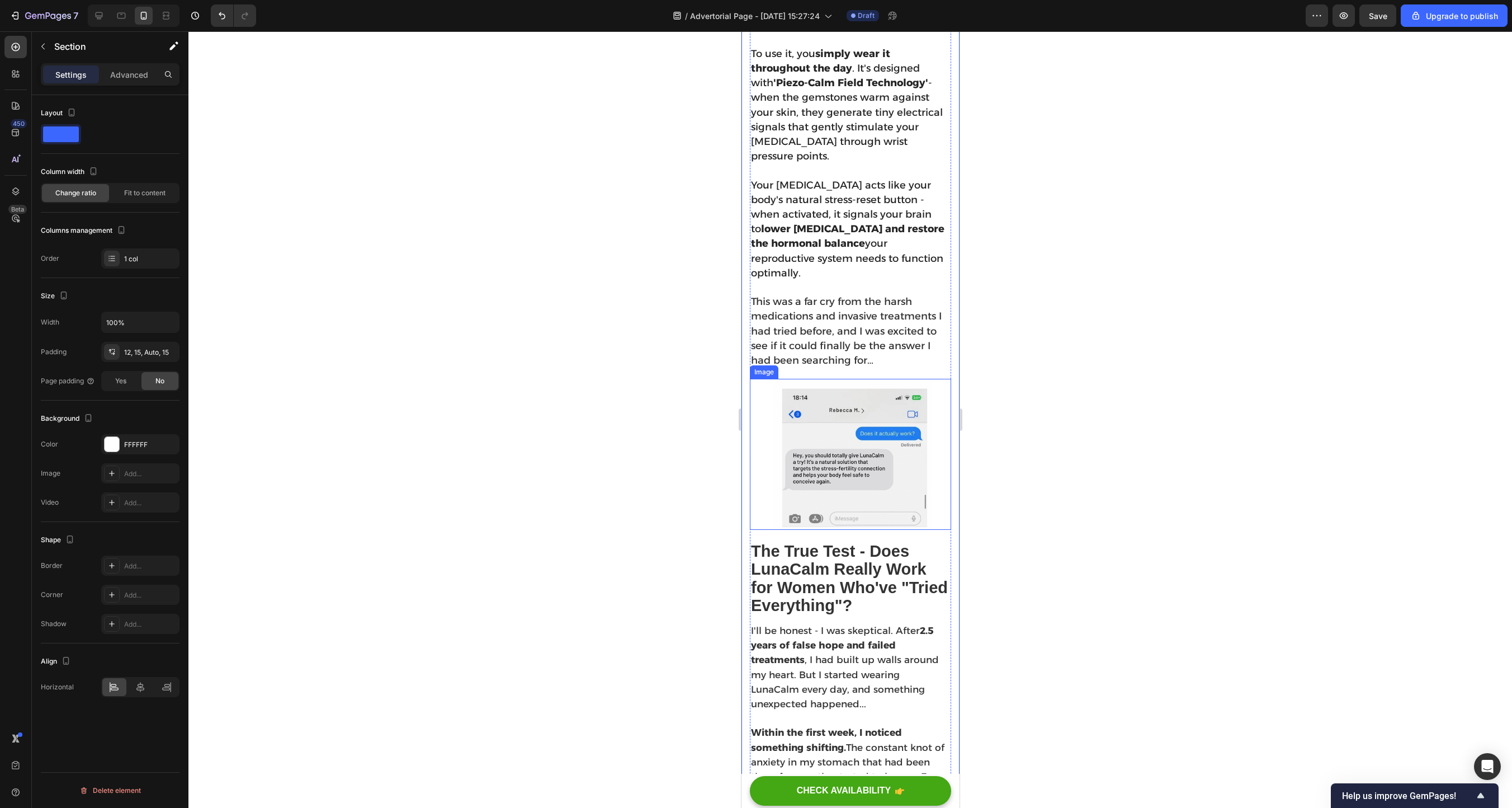
click at [829, 448] on img at bounding box center [850, 454] width 202 height 151
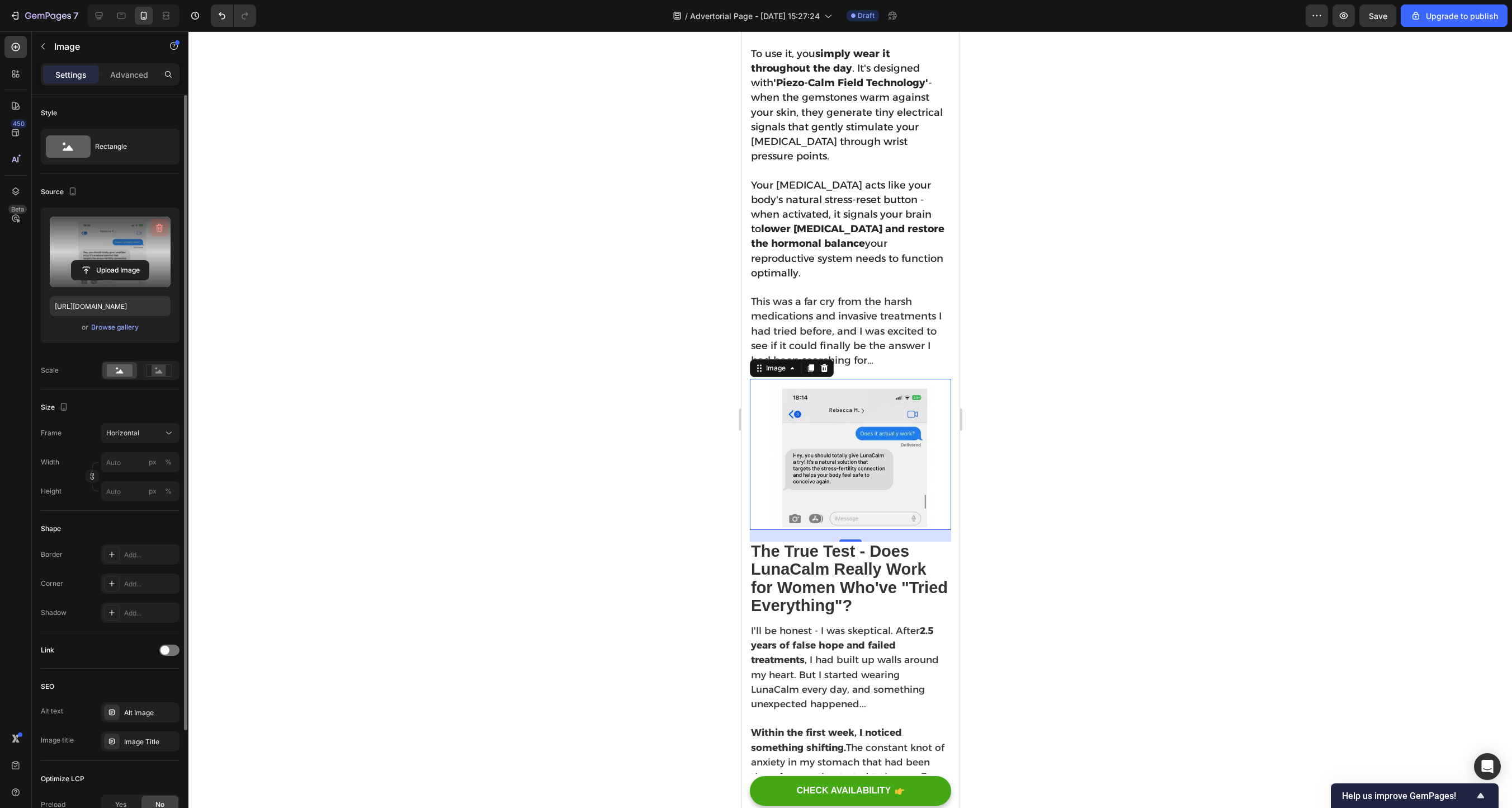
click at [158, 224] on icon "button" at bounding box center [159, 227] width 11 height 11
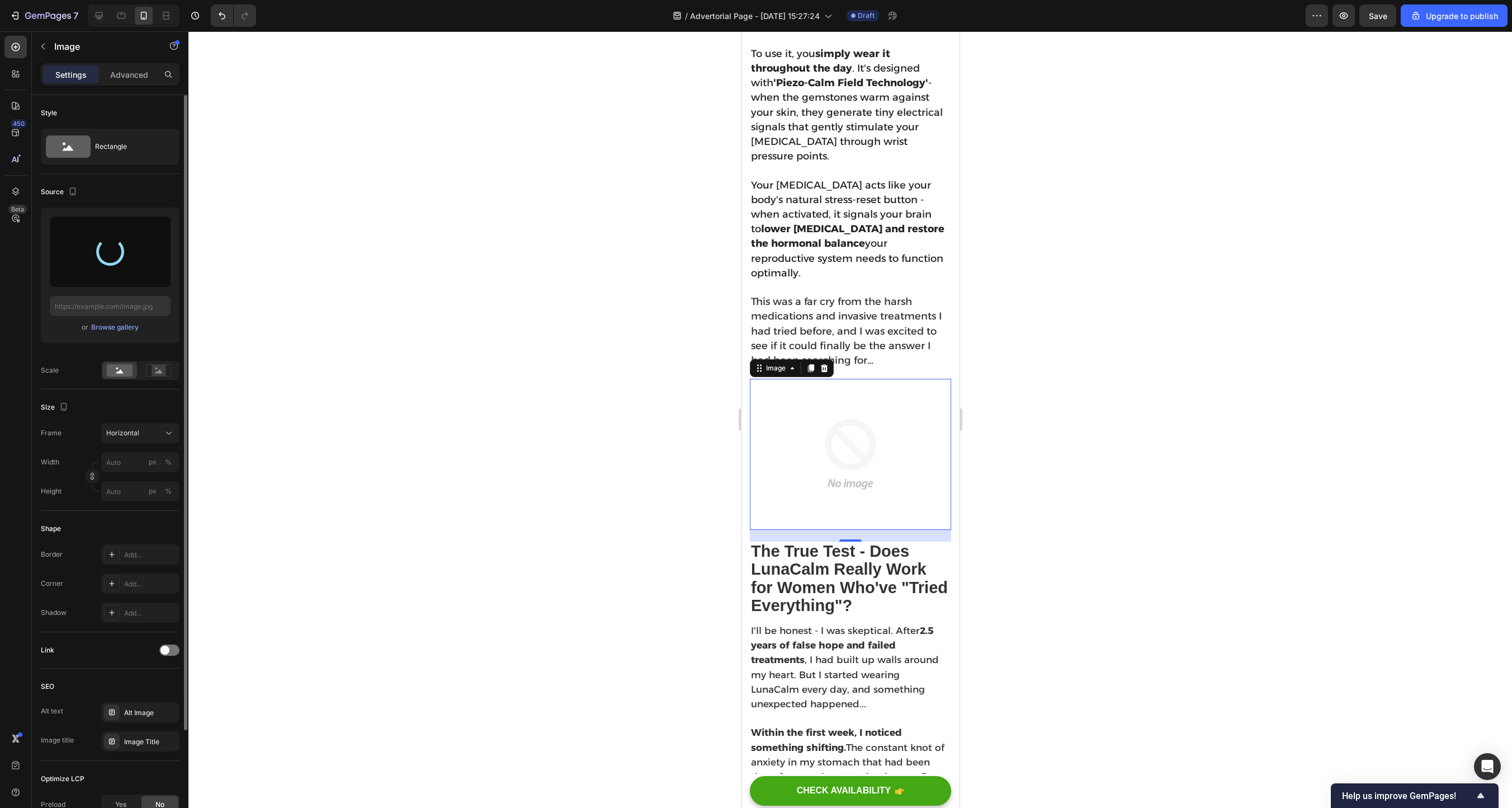
type input "[URL][DOMAIN_NAME]"
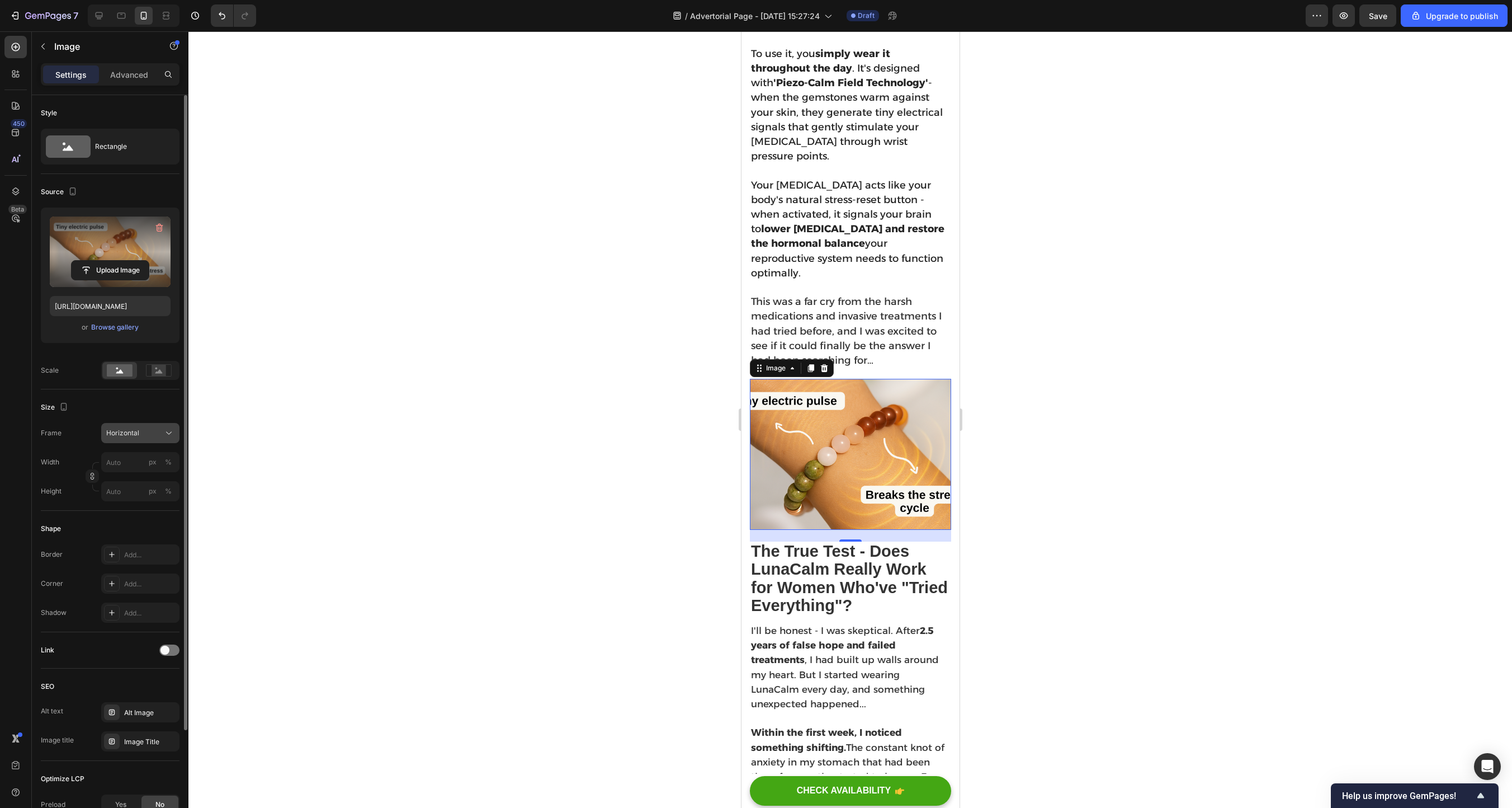
click at [134, 433] on span "Horizontal" at bounding box center [122, 433] width 33 height 10
click at [142, 448] on div "Original" at bounding box center [138, 523] width 65 height 10
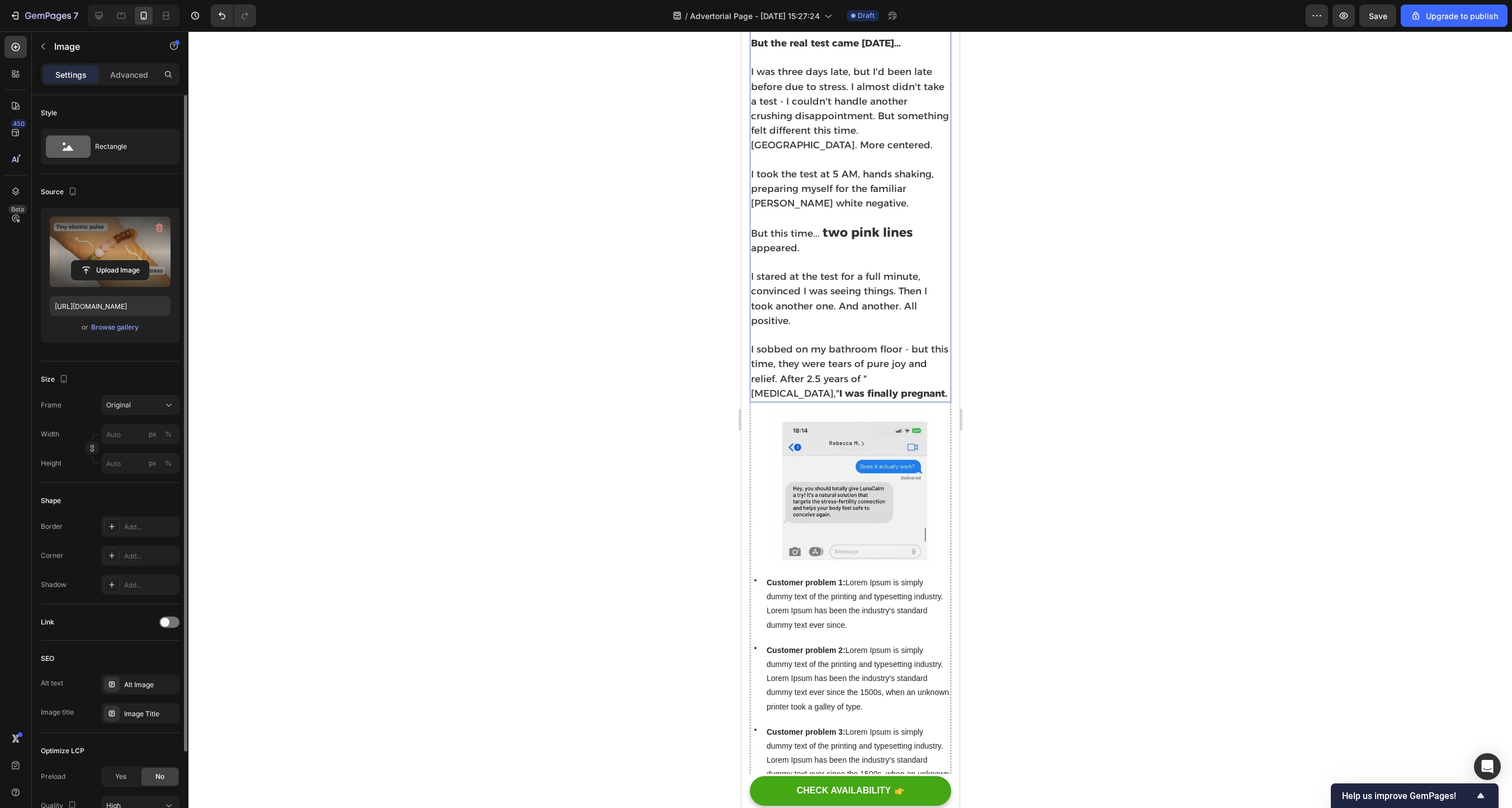
scroll to position [2726, 0]
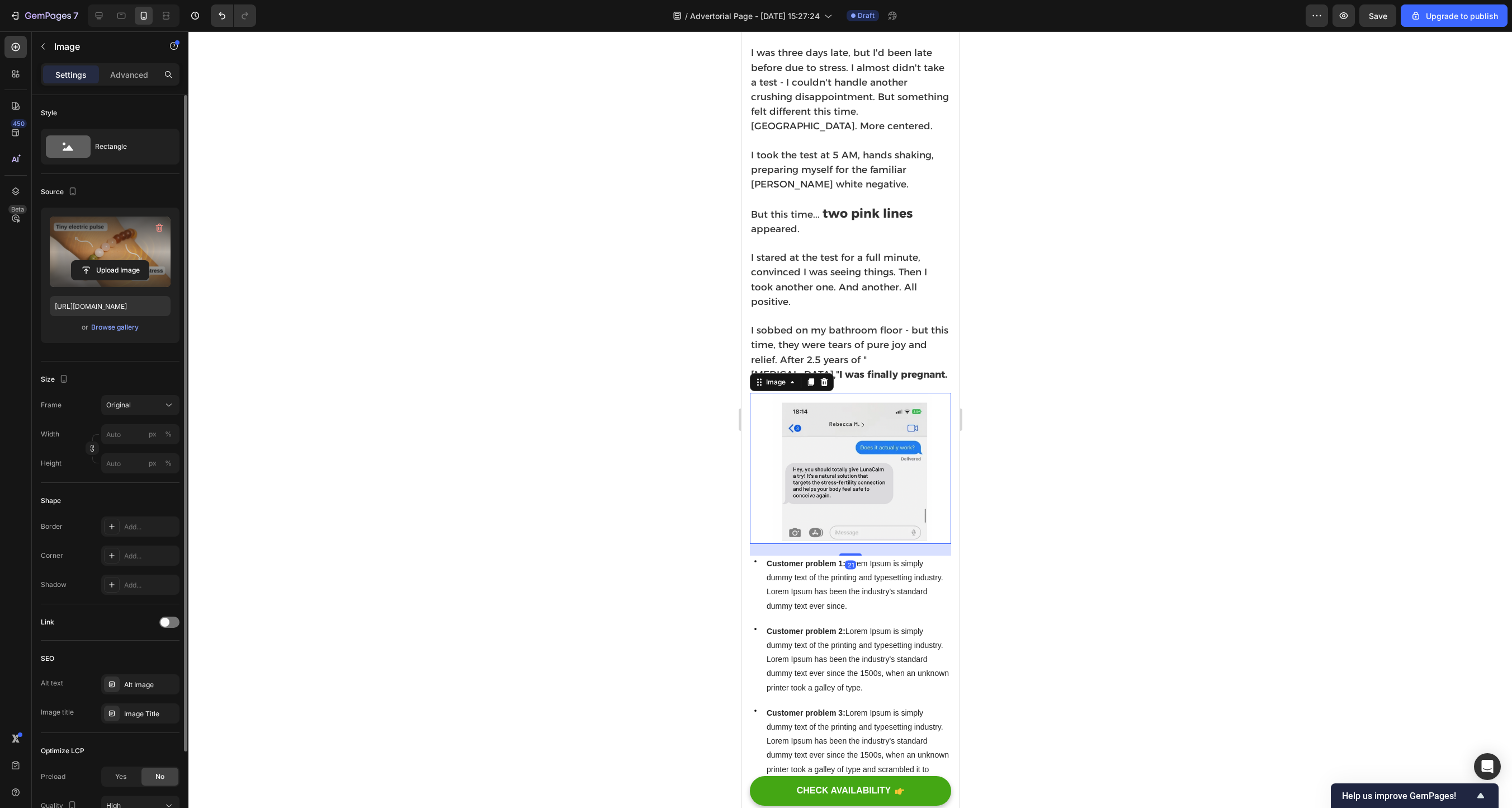
click at [839, 448] on img at bounding box center [850, 468] width 202 height 151
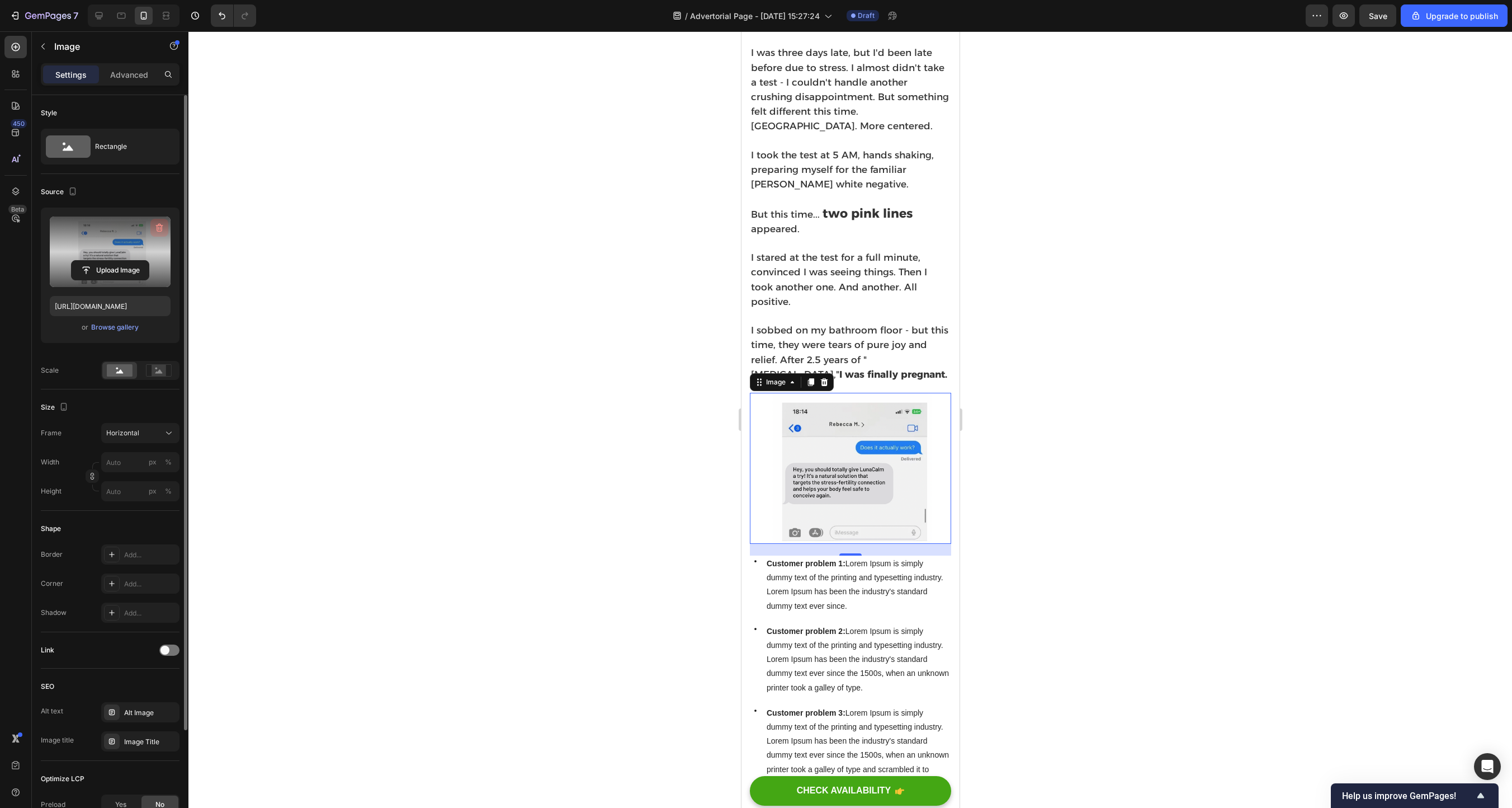
click at [163, 222] on icon "button" at bounding box center [159, 227] width 11 height 11
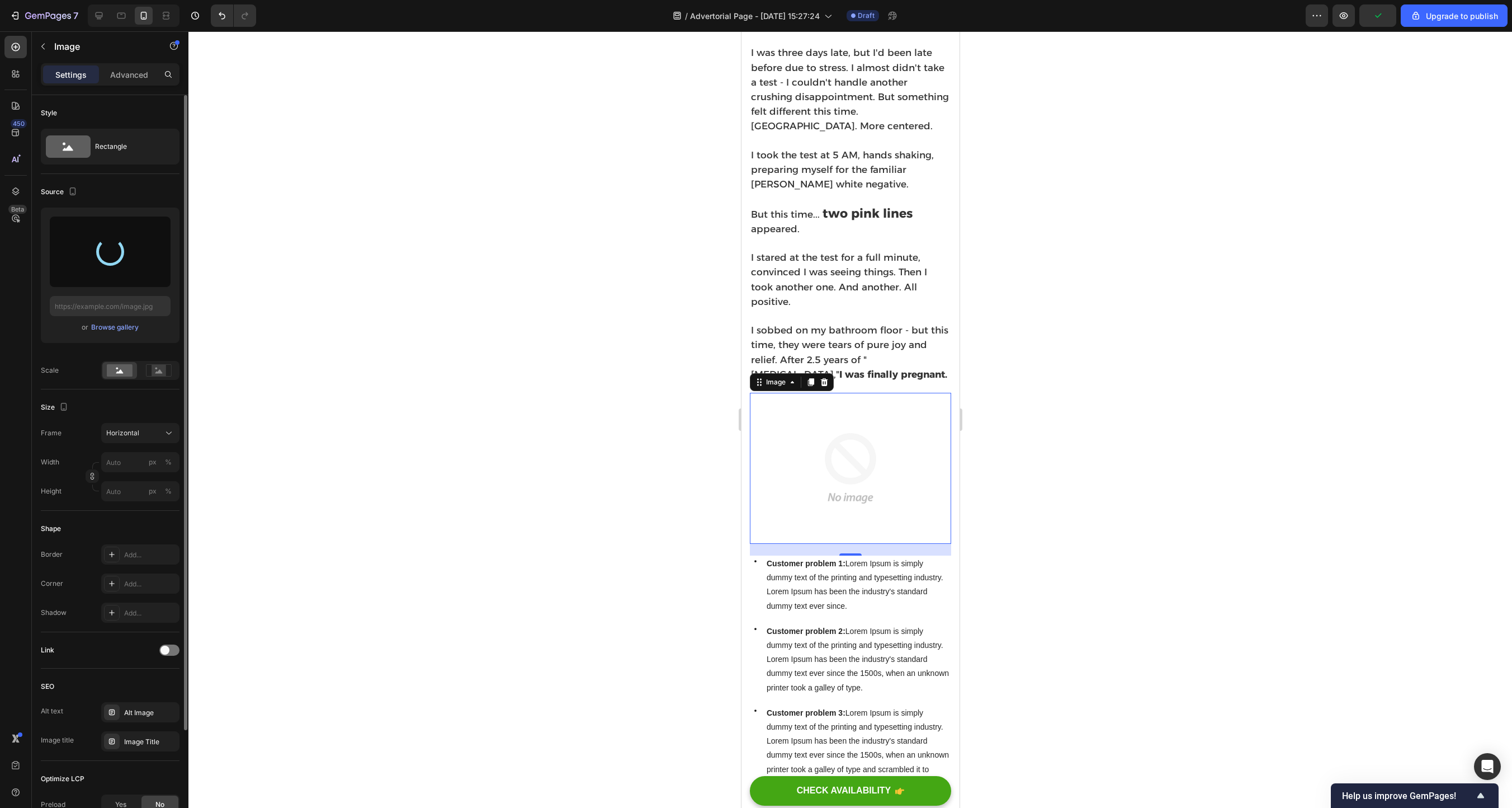
type input "[URL][DOMAIN_NAME]"
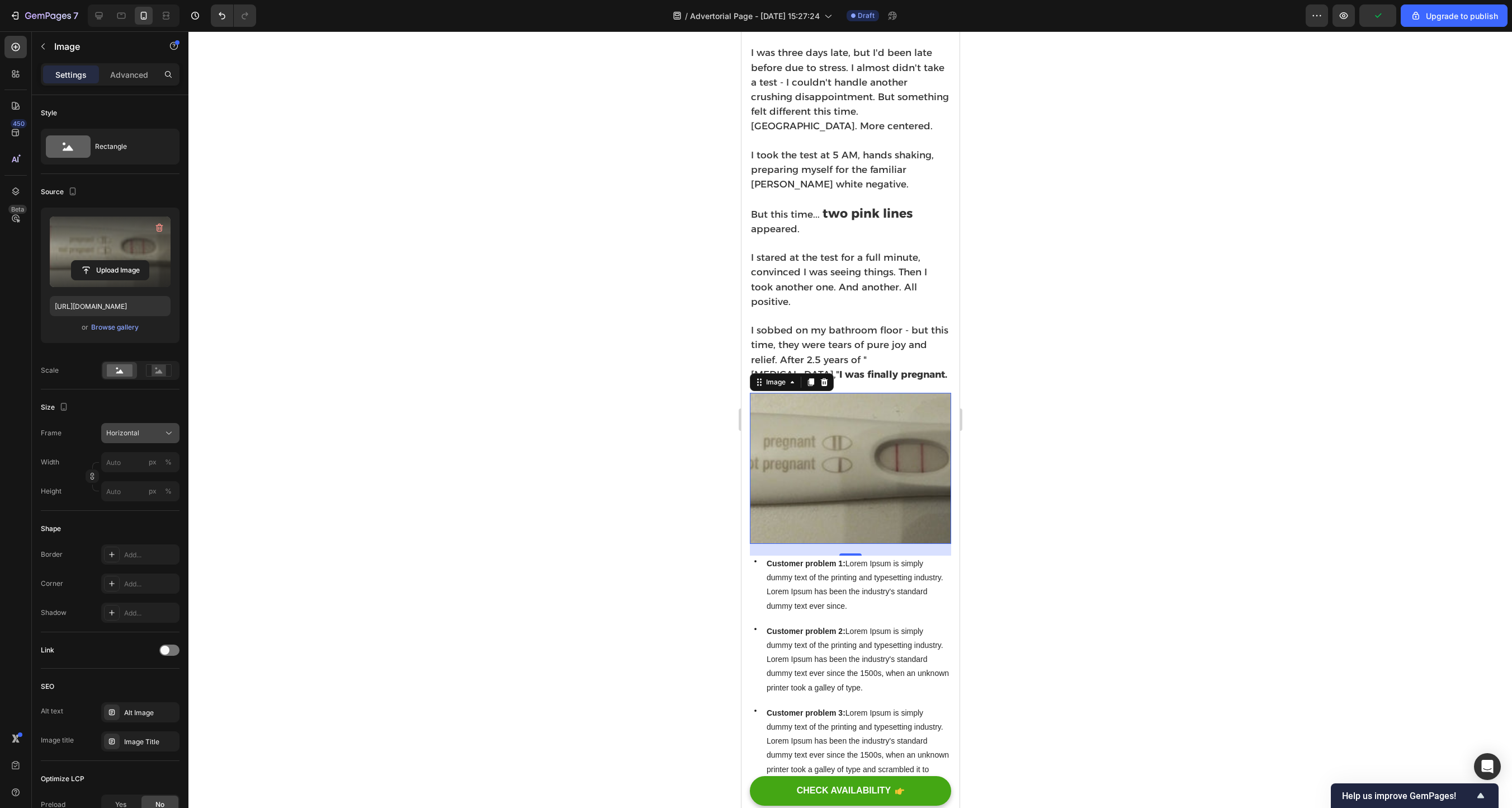
click at [144, 441] on button "Horizontal" at bounding box center [140, 433] width 78 height 20
click at [138, 448] on div "Original" at bounding box center [138, 523] width 65 height 10
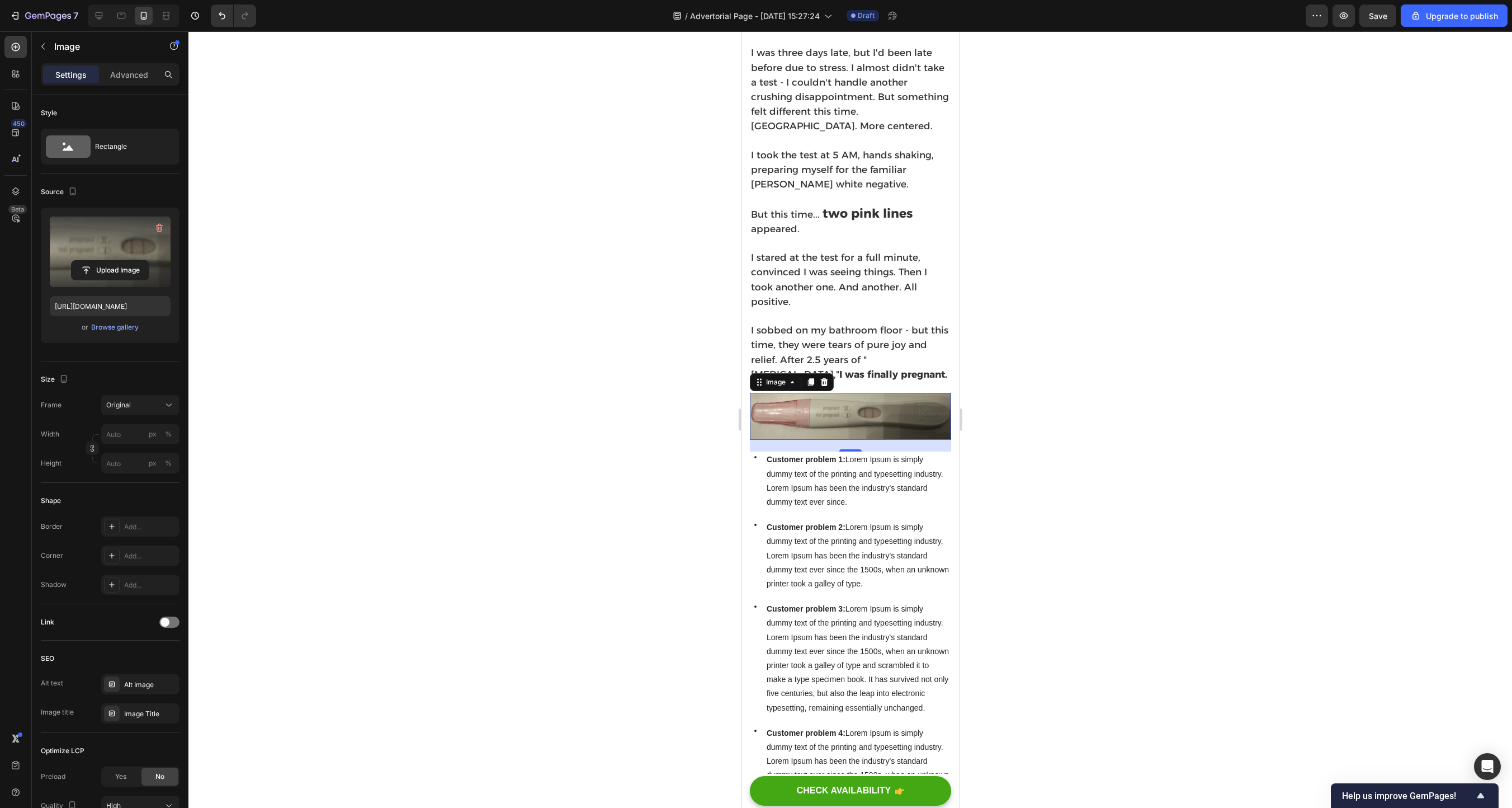
click at [839, 393] on div at bounding box center [850, 420] width 1324 height 777
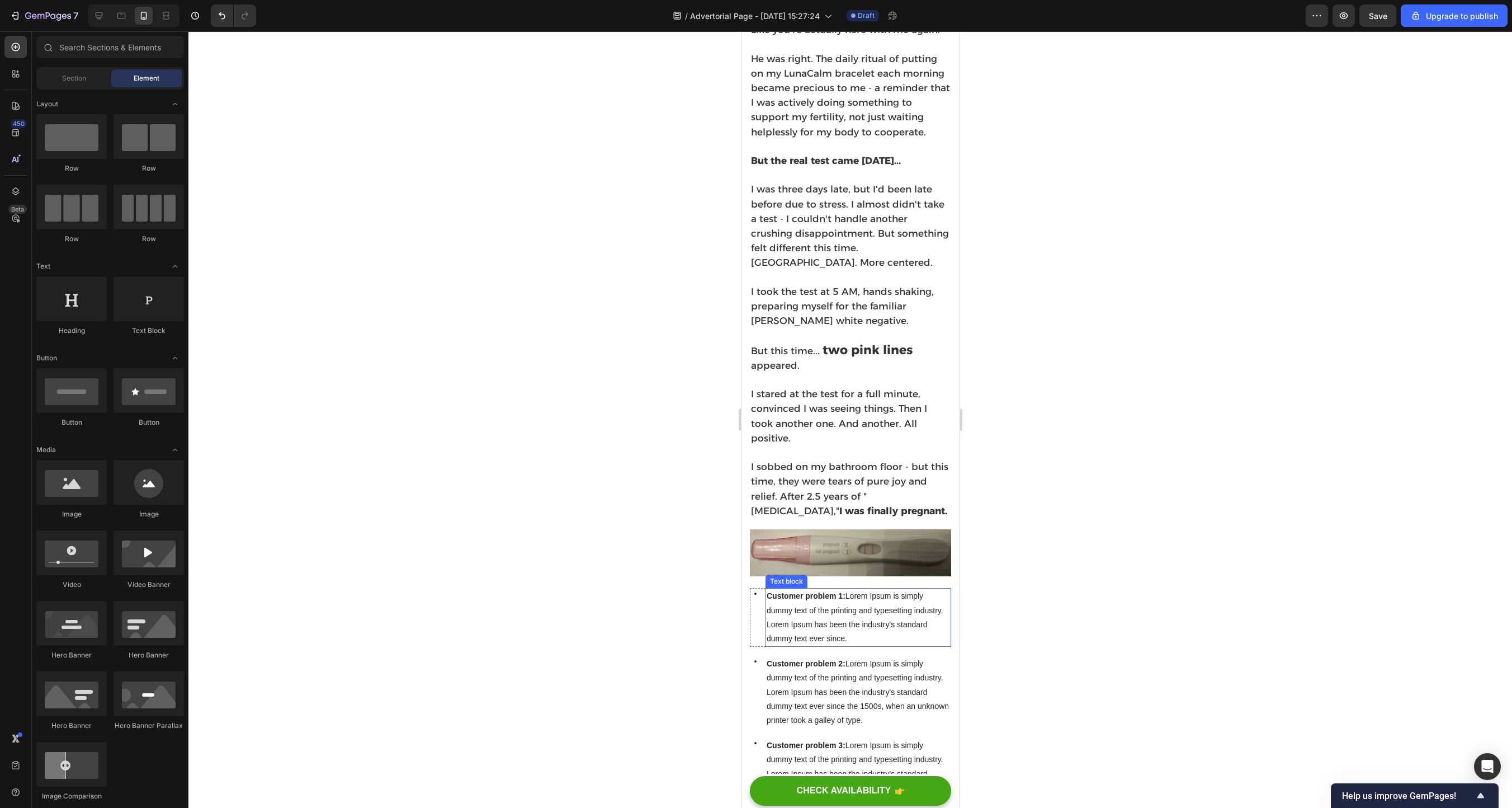
scroll to position [2593, 0]
drag, startPoint x: 107, startPoint y: 21, endPoint x: 16, endPoint y: 83, distance: 110.1
click at [107, 21] on div at bounding box center [99, 16] width 18 height 18
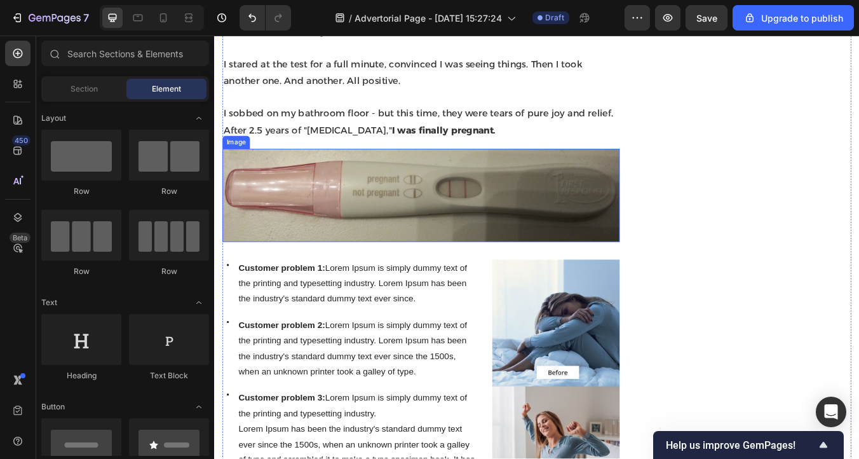
scroll to position [3057, 0]
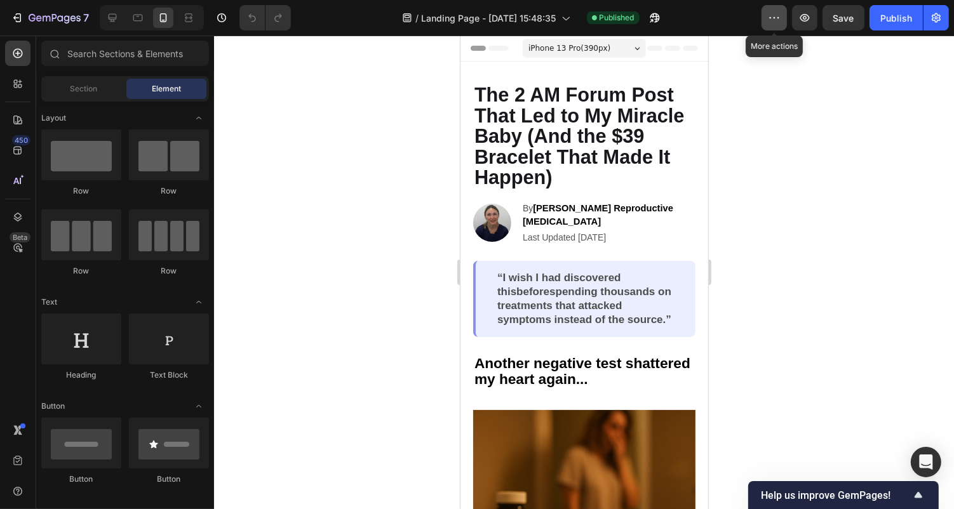
click at [776, 9] on button "button" at bounding box center [773, 17] width 25 height 25
click at [619, 20] on span "Published" at bounding box center [617, 17] width 35 height 11
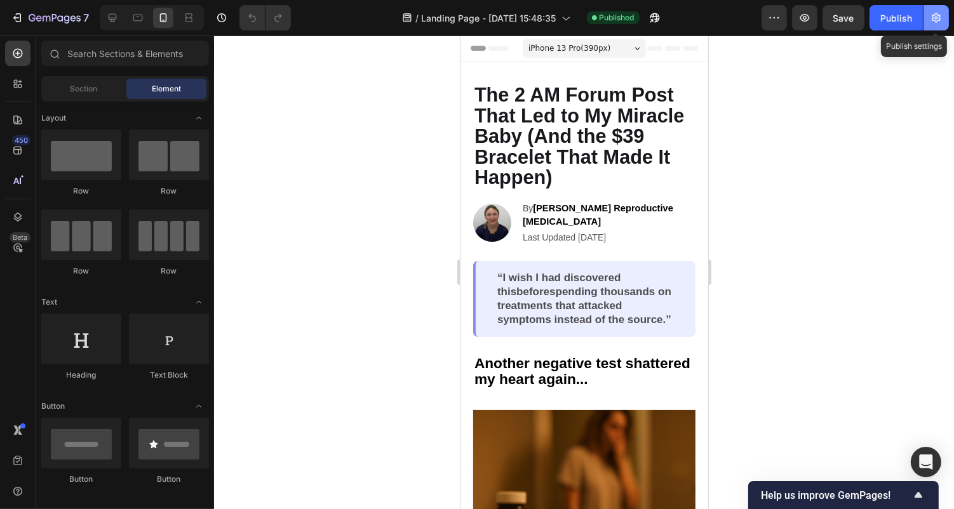
click at [939, 18] on icon "button" at bounding box center [936, 17] width 13 height 13
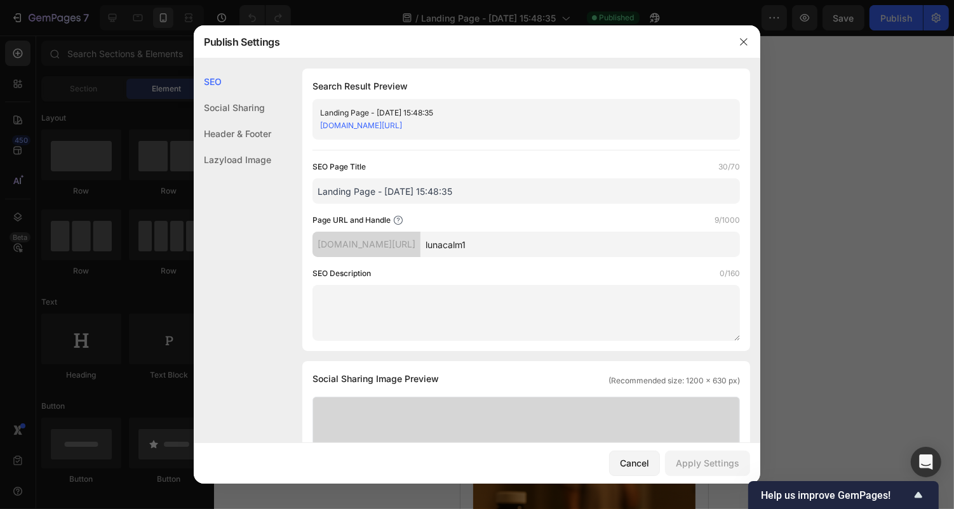
click at [818, 208] on div at bounding box center [477, 254] width 954 height 509
